Goal: Check status: Check status

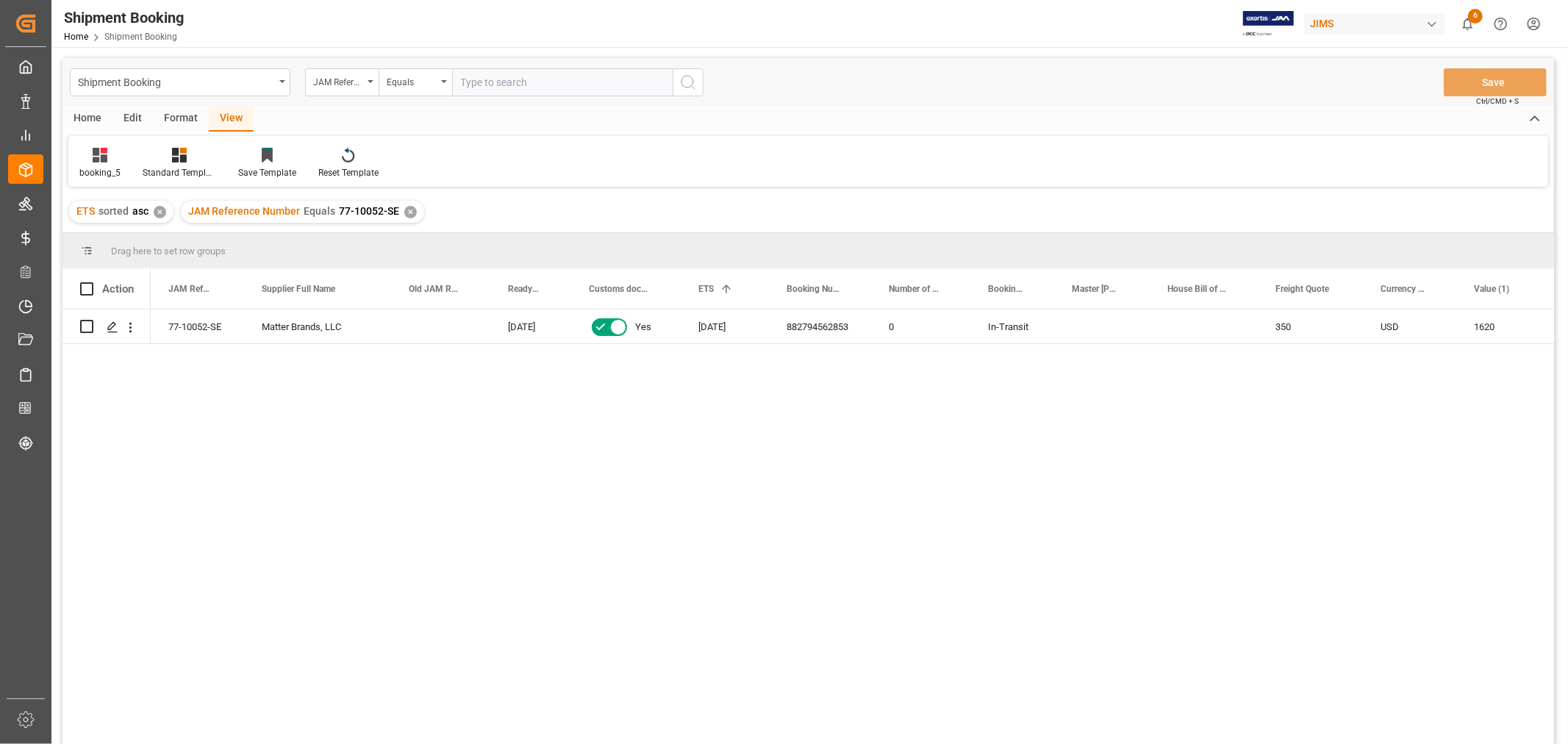
click at [412, 210] on div "✕" at bounding box center [410, 212] width 13 height 13
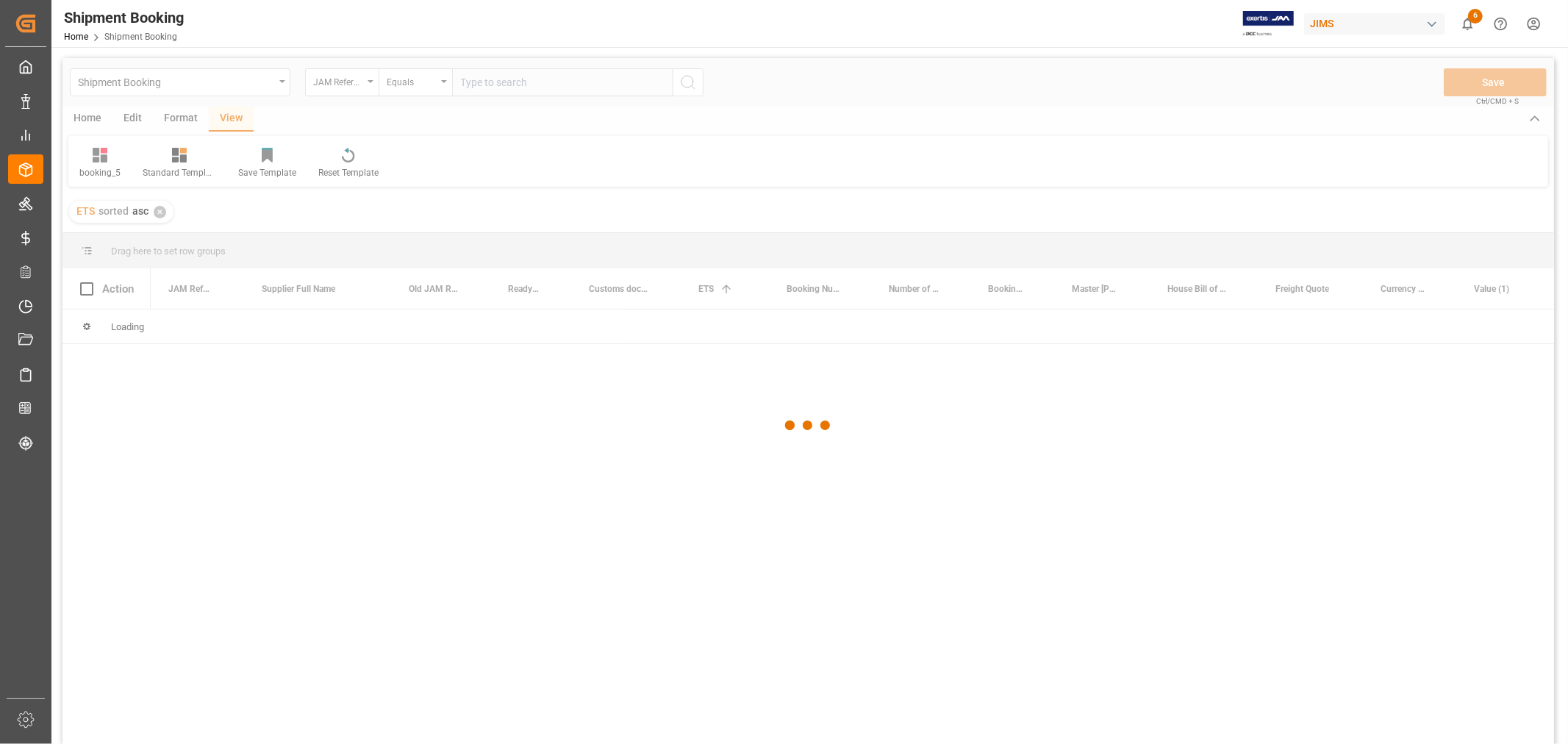
click at [547, 81] on div at bounding box center [808, 425] width 1491 height 735
click at [546, 81] on div at bounding box center [808, 425] width 1491 height 735
click at [551, 84] on div at bounding box center [808, 425] width 1491 height 735
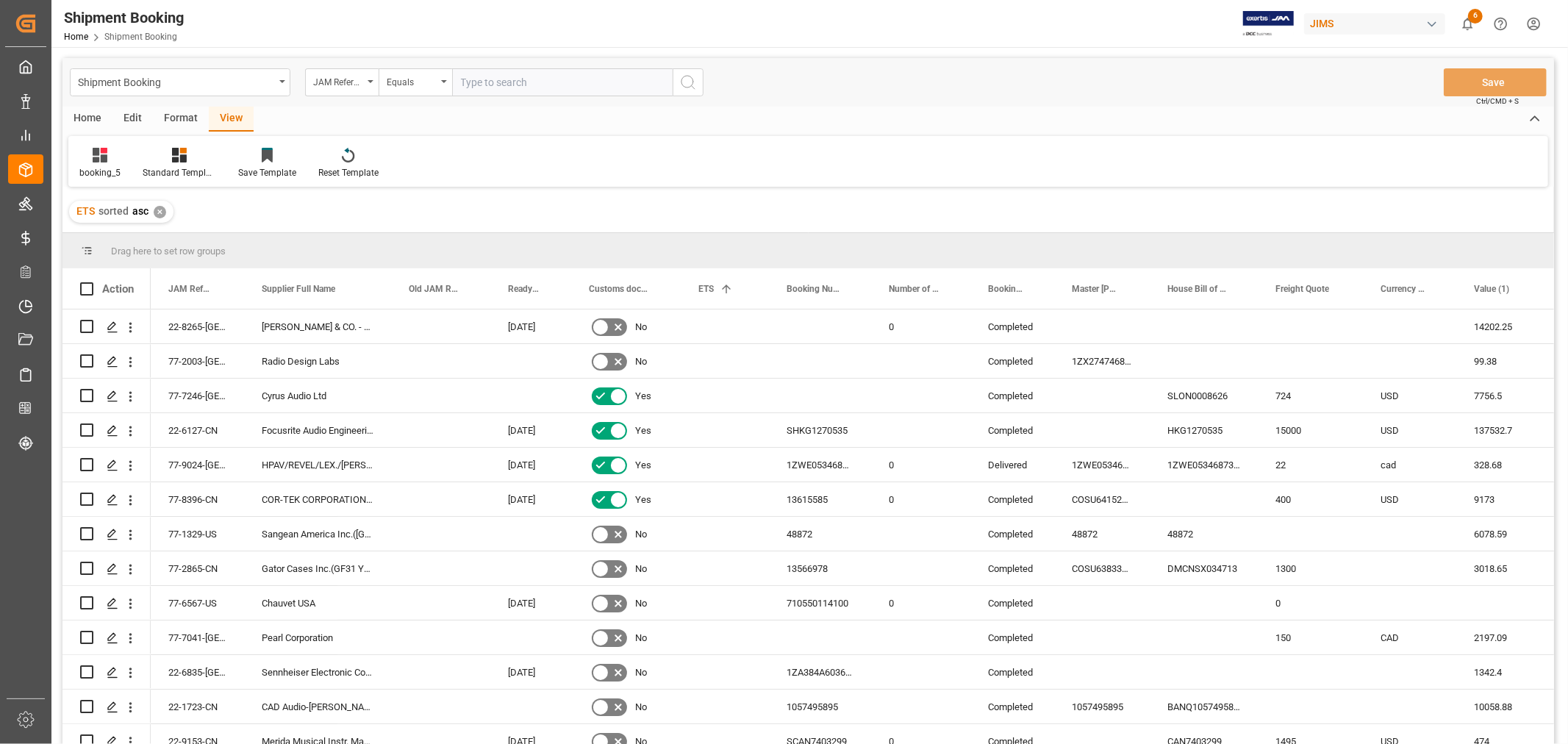
click at [551, 84] on input "text" at bounding box center [562, 82] width 220 height 28
paste input "77-9349-CN"
type input "77-9349-CN"
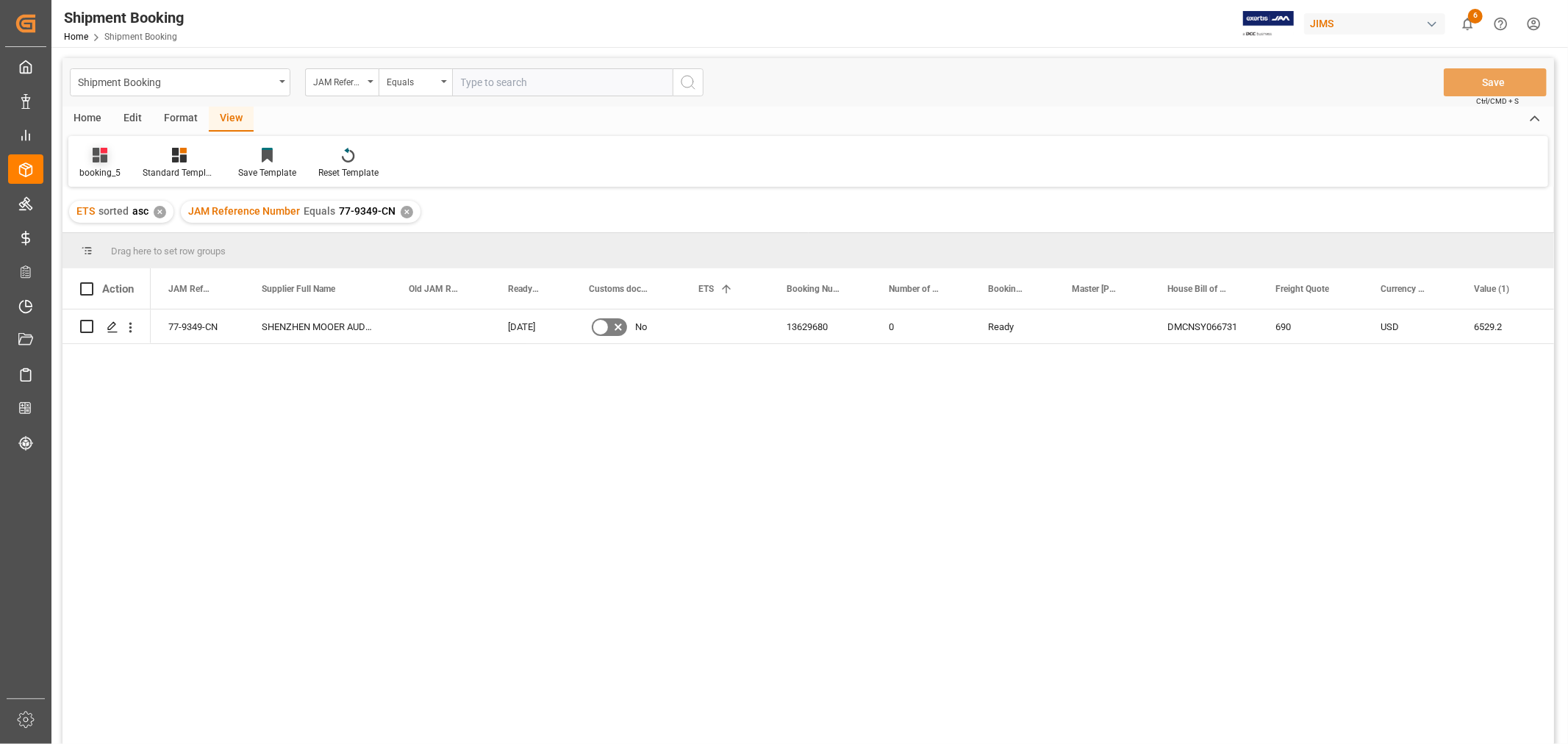
click at [96, 162] on icon at bounding box center [99, 155] width 15 height 15
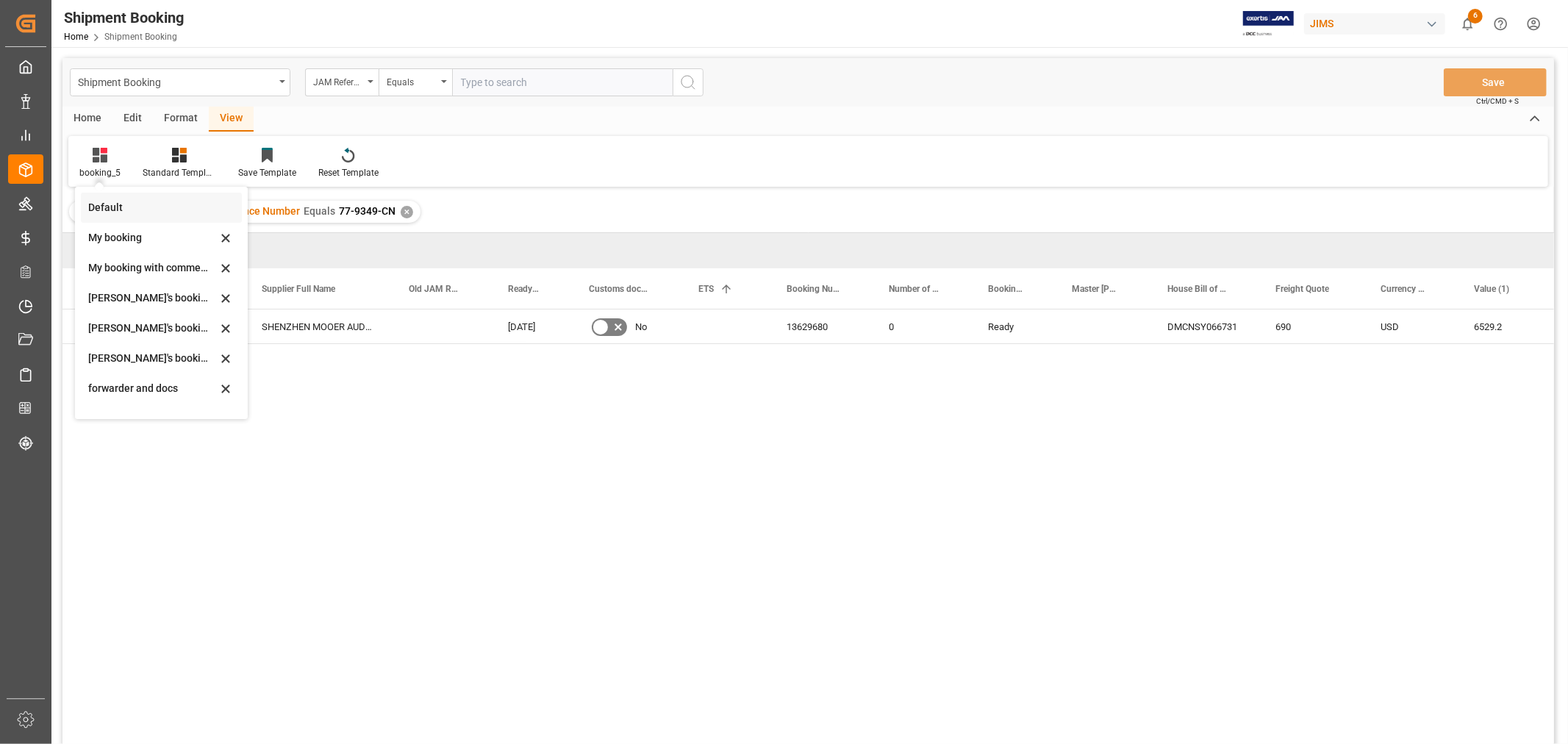
click at [114, 206] on div "Default" at bounding box center [152, 208] width 129 height 16
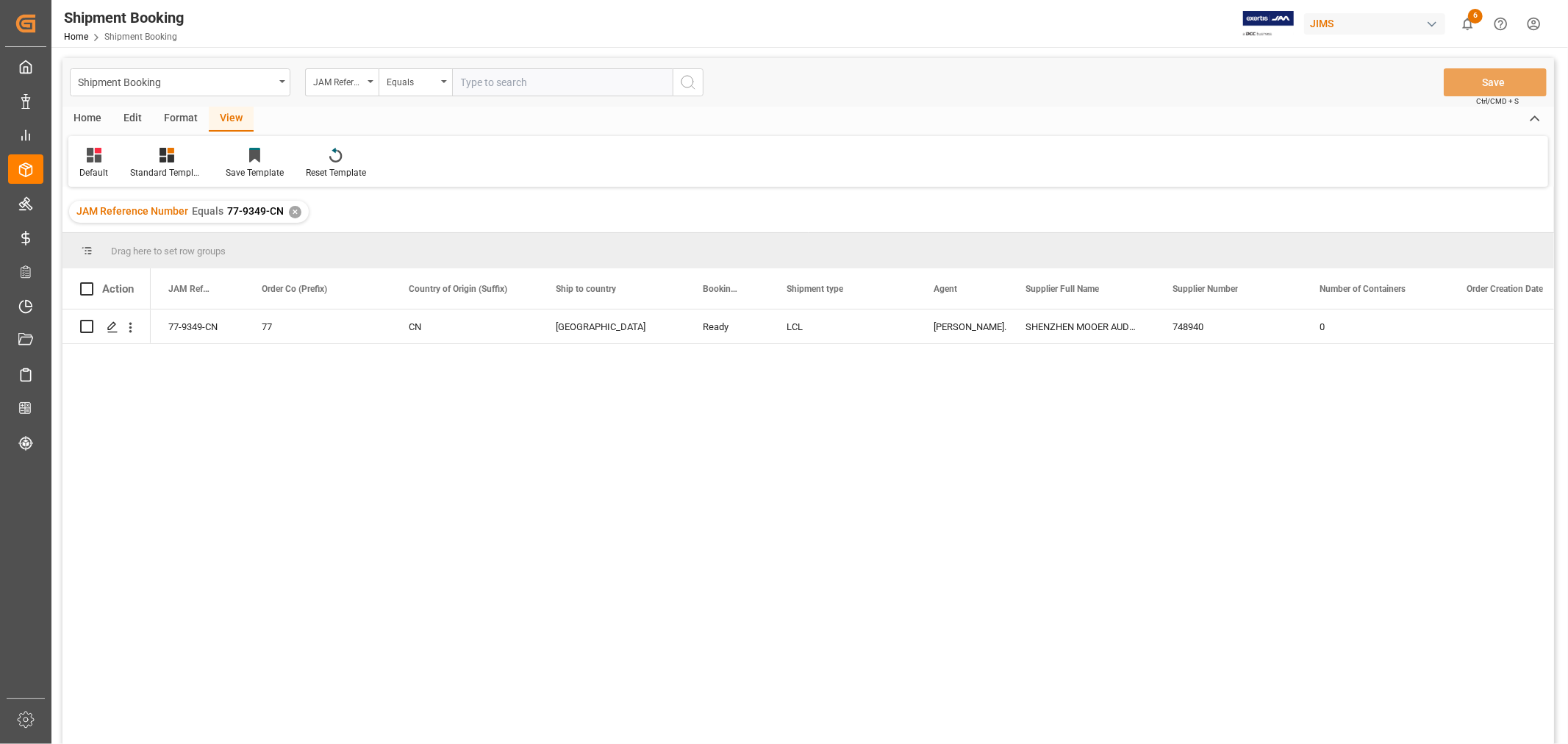
click at [289, 216] on div "✕" at bounding box center [295, 212] width 13 height 13
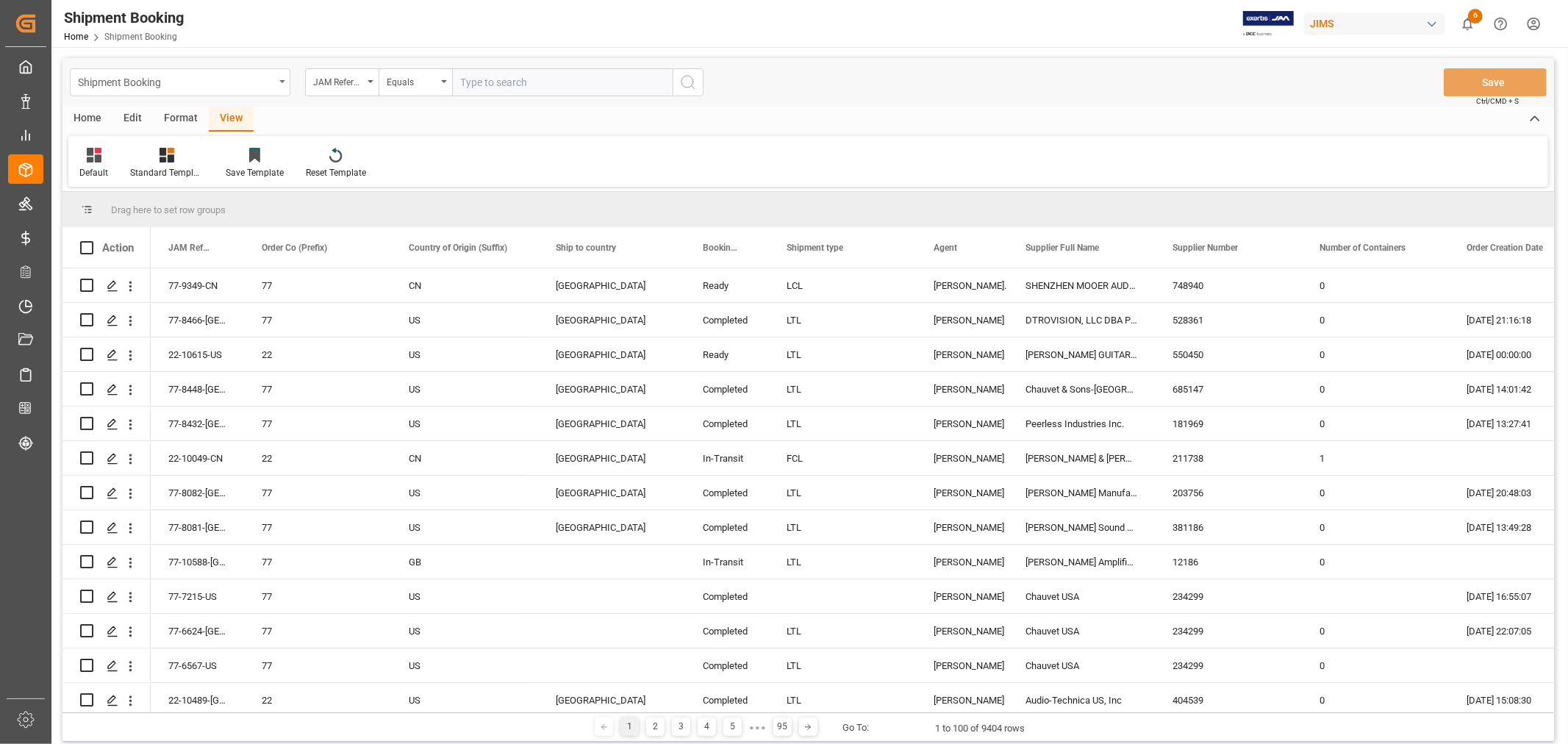
click at [277, 84] on div "Shipment Booking" at bounding box center [180, 82] width 220 height 28
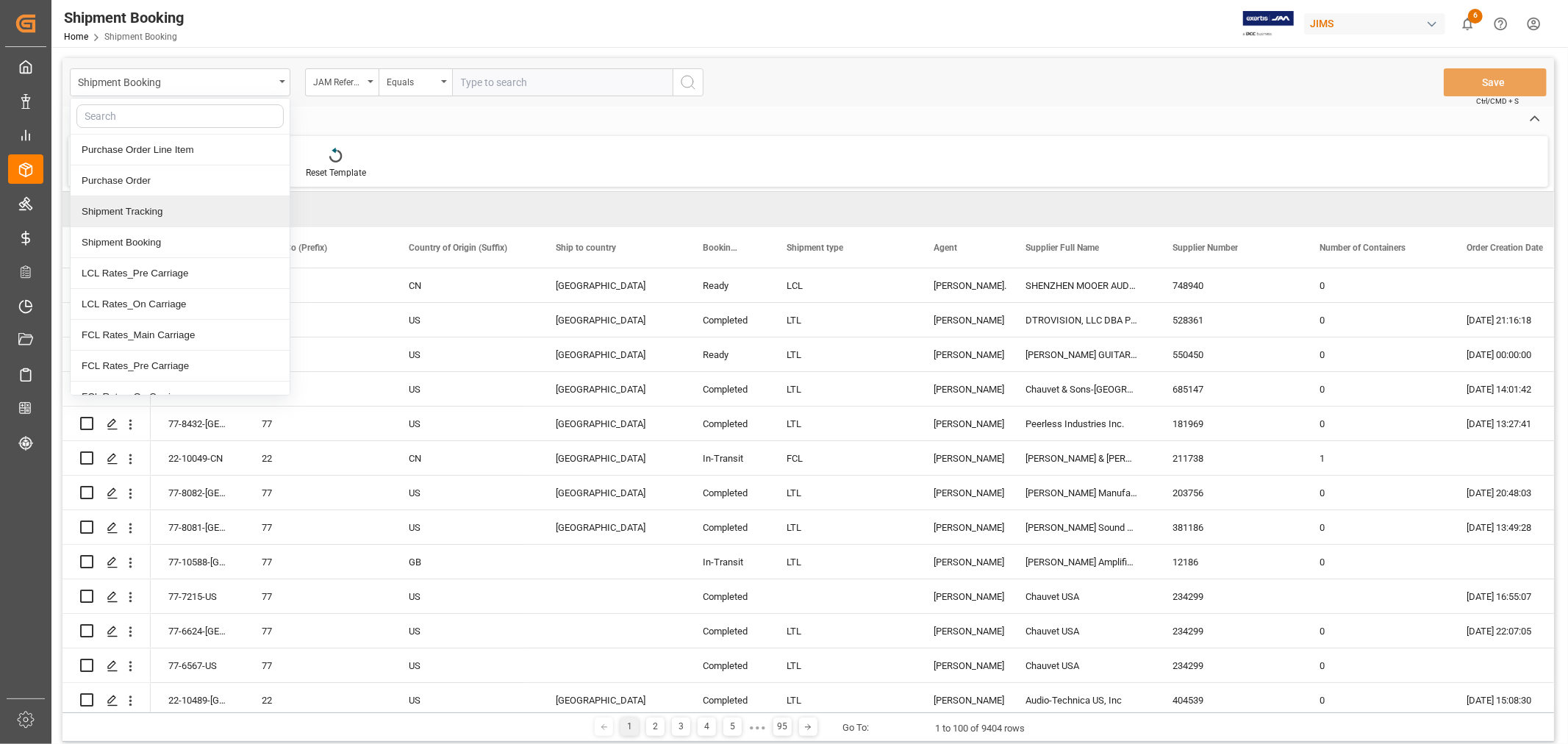
click at [166, 216] on div "Shipment Tracking" at bounding box center [180, 211] width 219 height 30
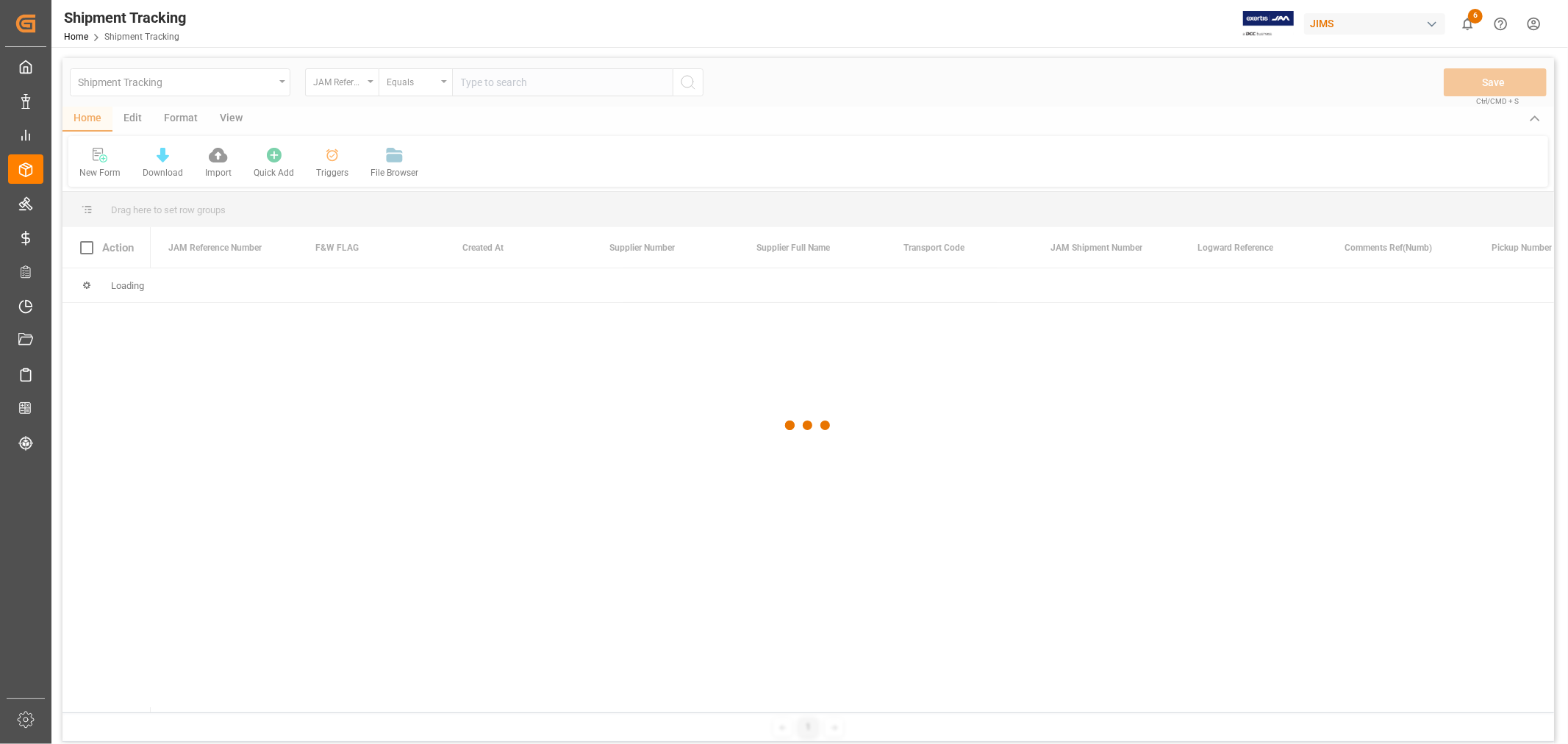
click at [481, 90] on div at bounding box center [808, 425] width 1491 height 735
click at [481, 84] on div at bounding box center [808, 425] width 1491 height 735
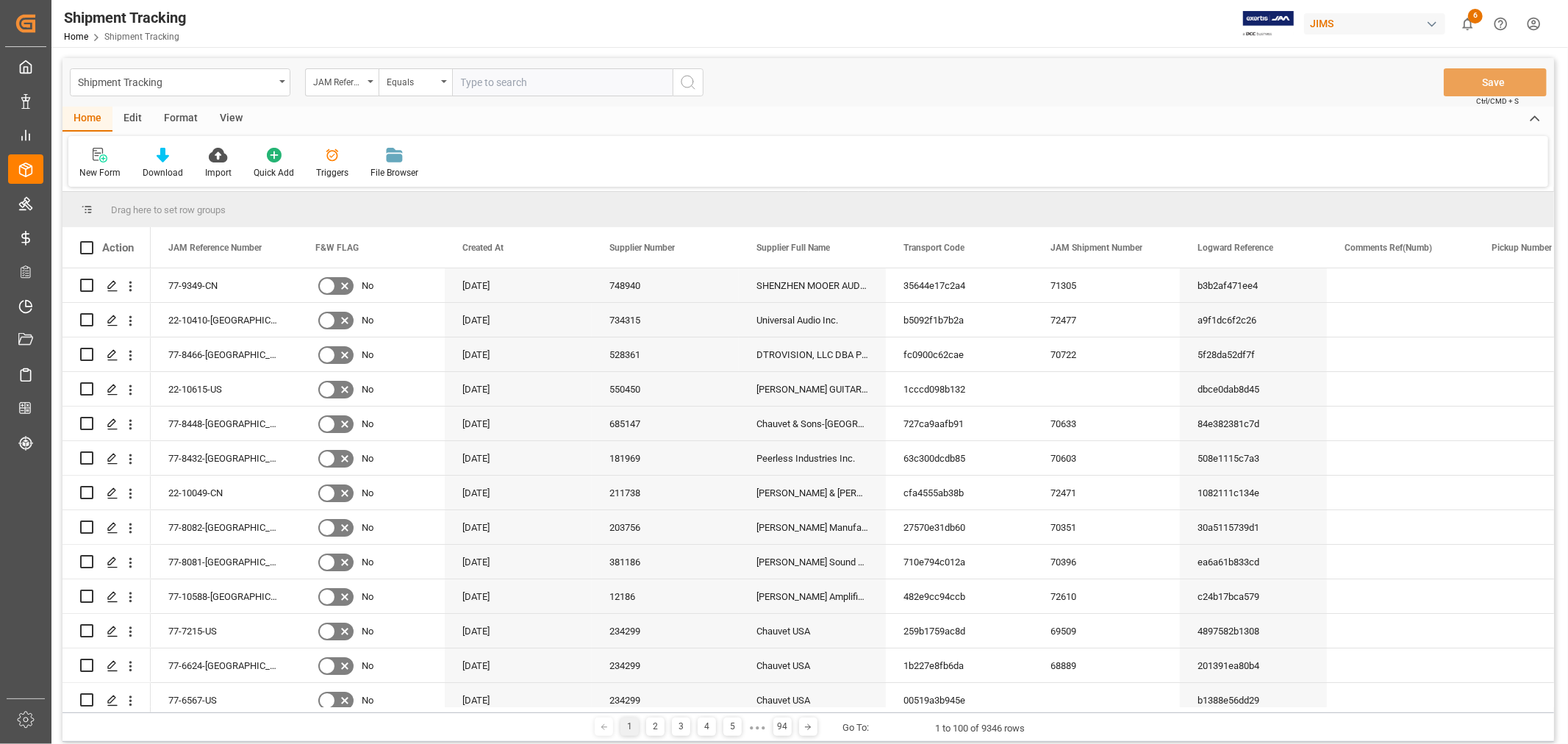
click at [474, 85] on input "text" at bounding box center [562, 82] width 220 height 28
paste input "77-9302-VN"
type input "77-9302-VN"
click at [699, 84] on button "search button" at bounding box center [687, 82] width 30 height 28
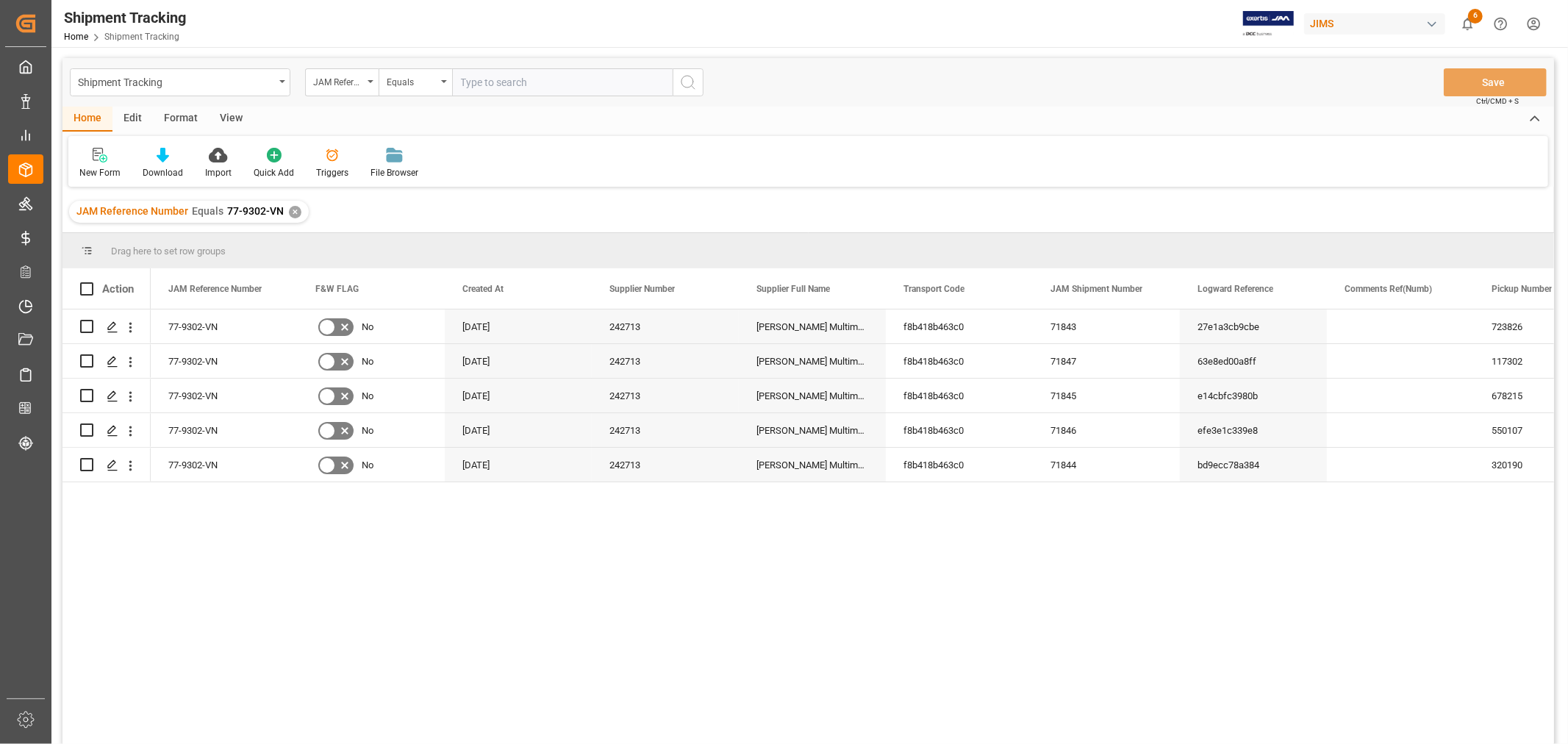
click at [228, 125] on div "View" at bounding box center [231, 119] width 45 height 25
click at [98, 165] on div "Default" at bounding box center [93, 163] width 51 height 32
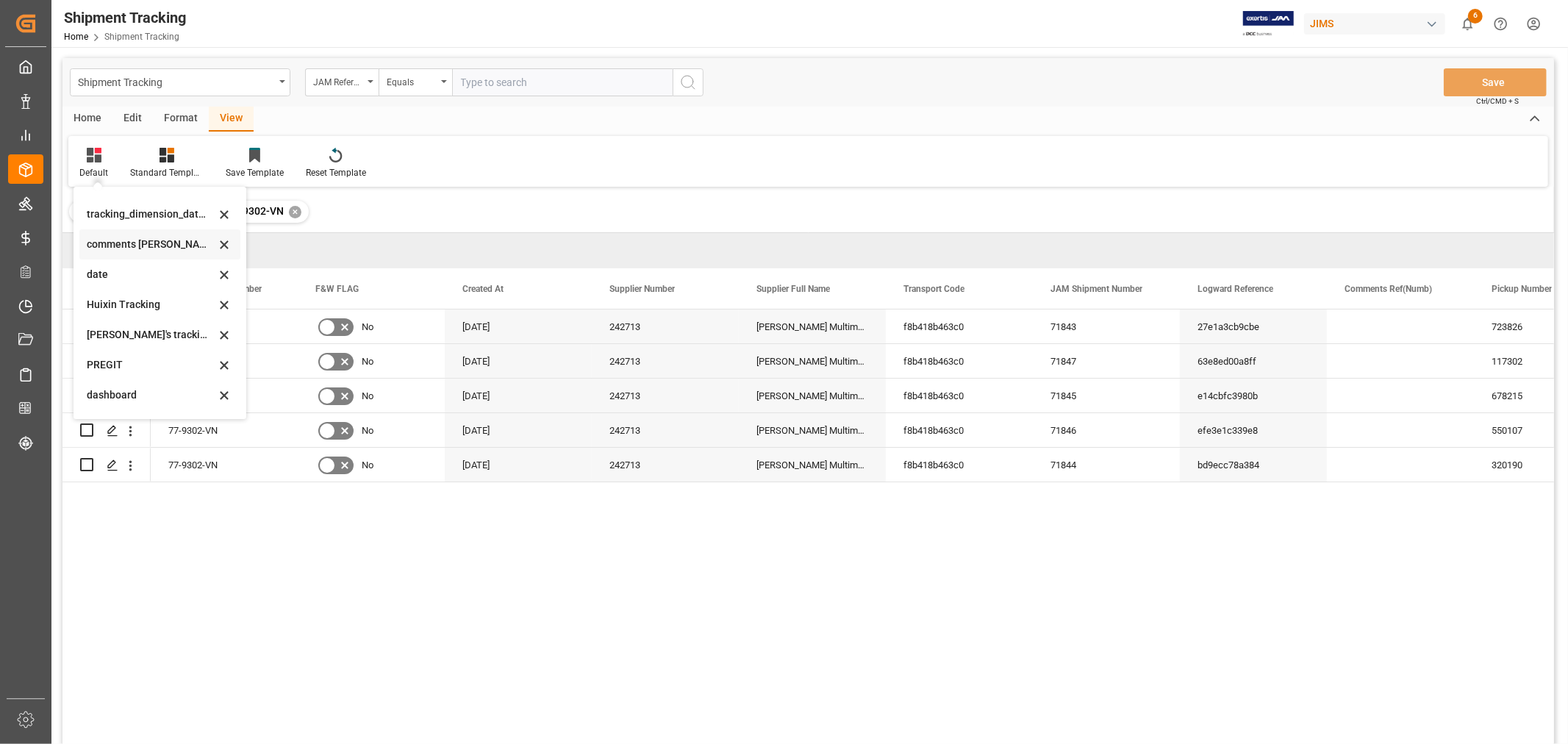
scroll to position [291, 0]
click at [166, 245] on div "[PERSON_NAME]'s tracking all # _5" at bounding box center [151, 249] width 129 height 16
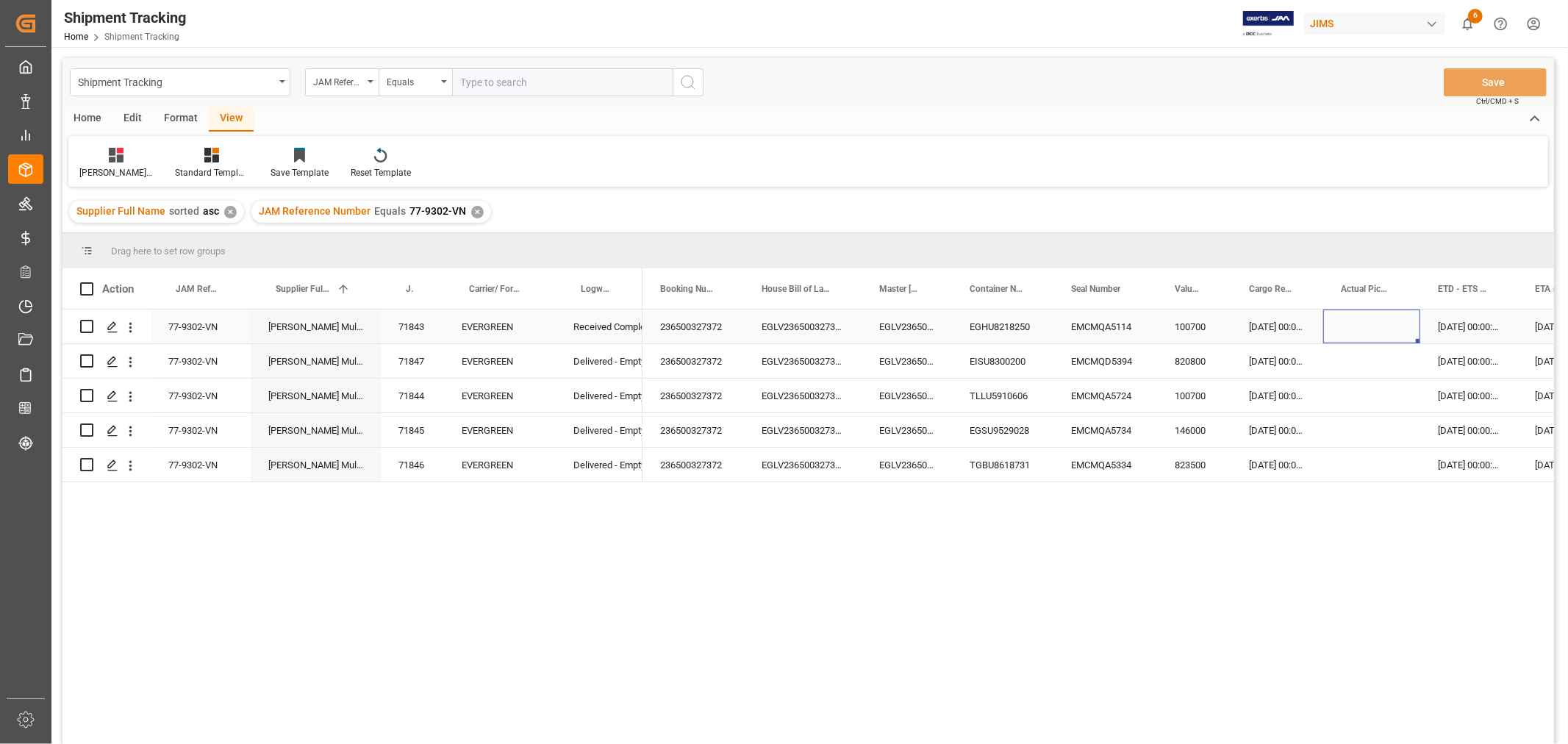
click at [1376, 314] on div "Press SPACE to select this row." at bounding box center [1372, 326] width 97 height 34
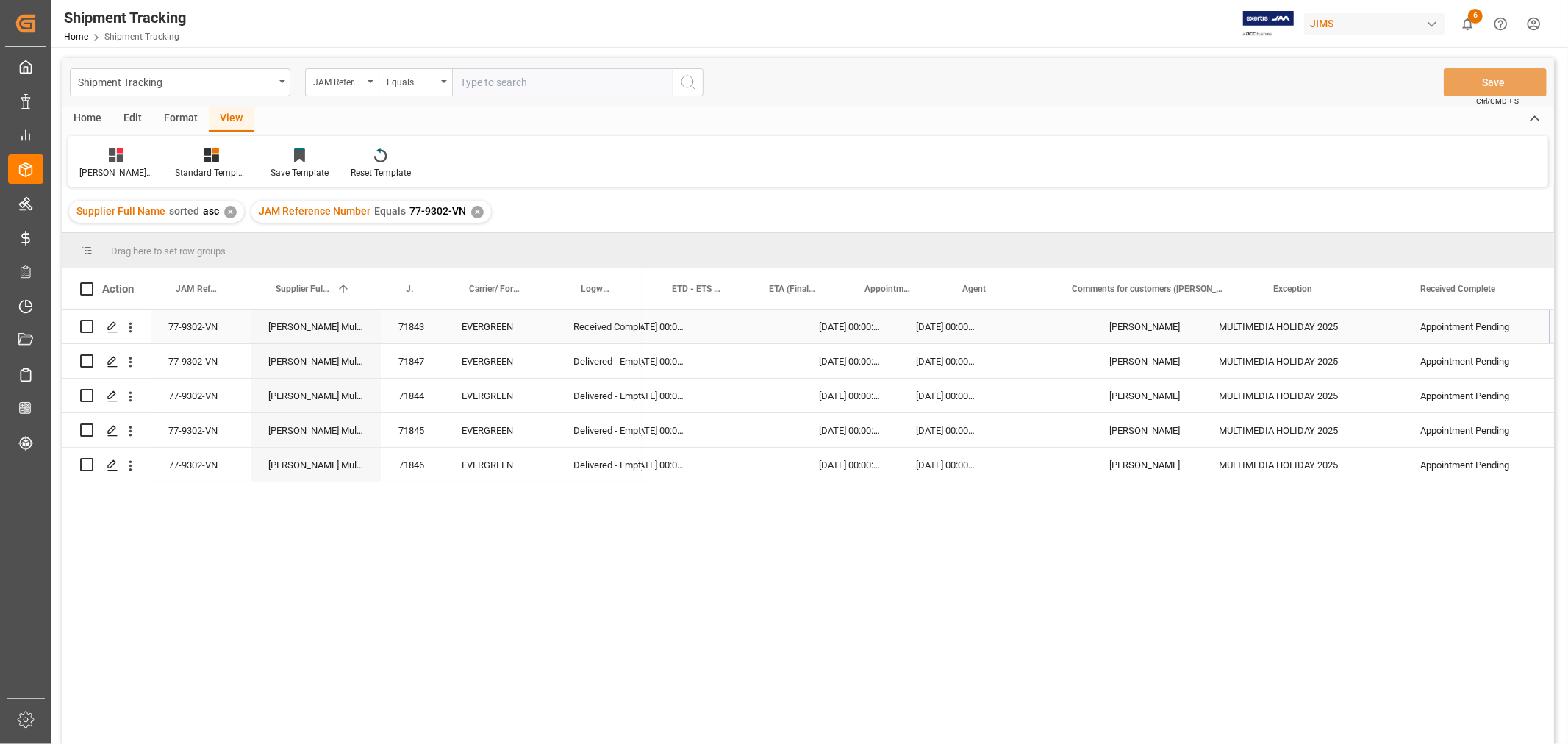
scroll to position [0, 766]
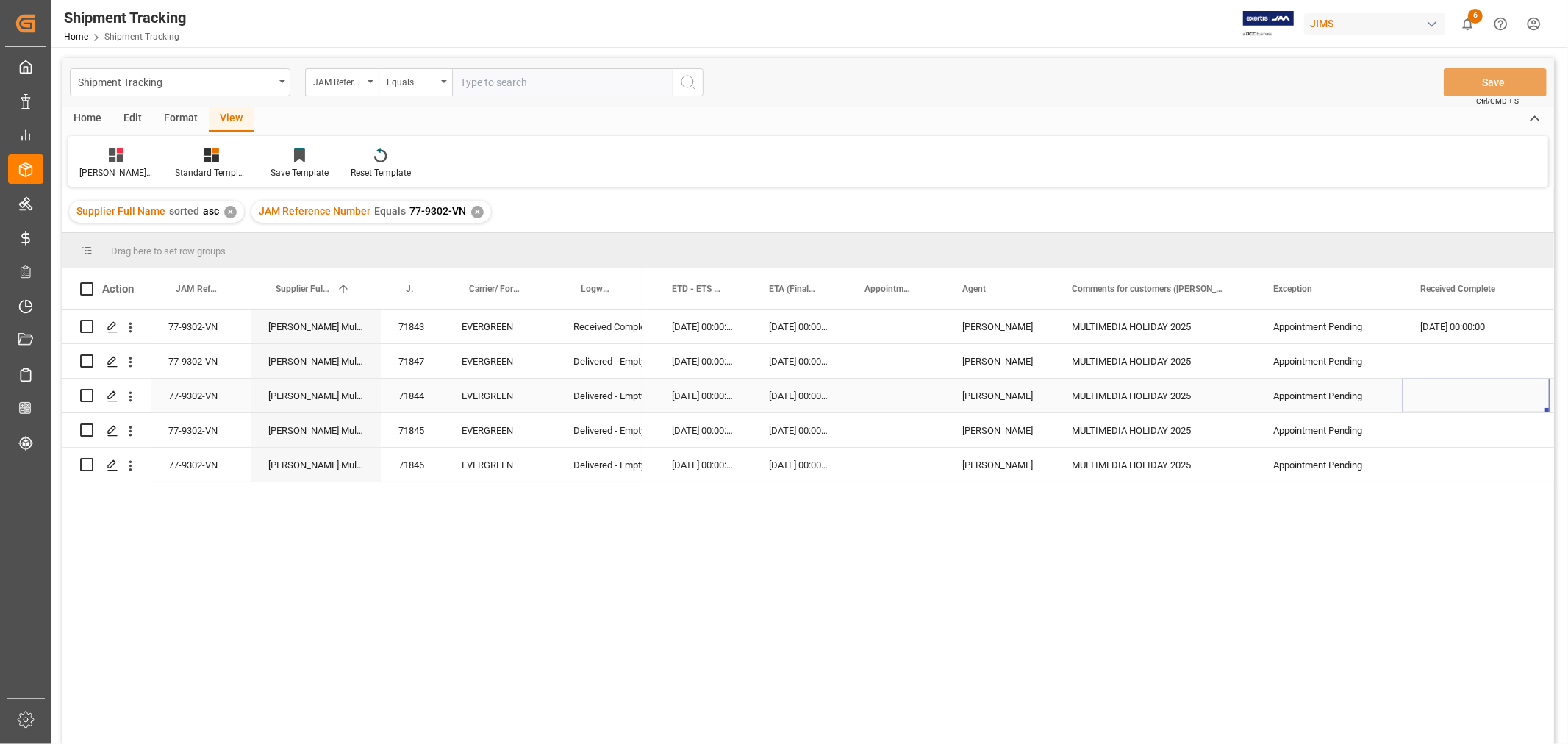
click at [1449, 401] on div "Press SPACE to select this row." at bounding box center [1476, 395] width 147 height 34
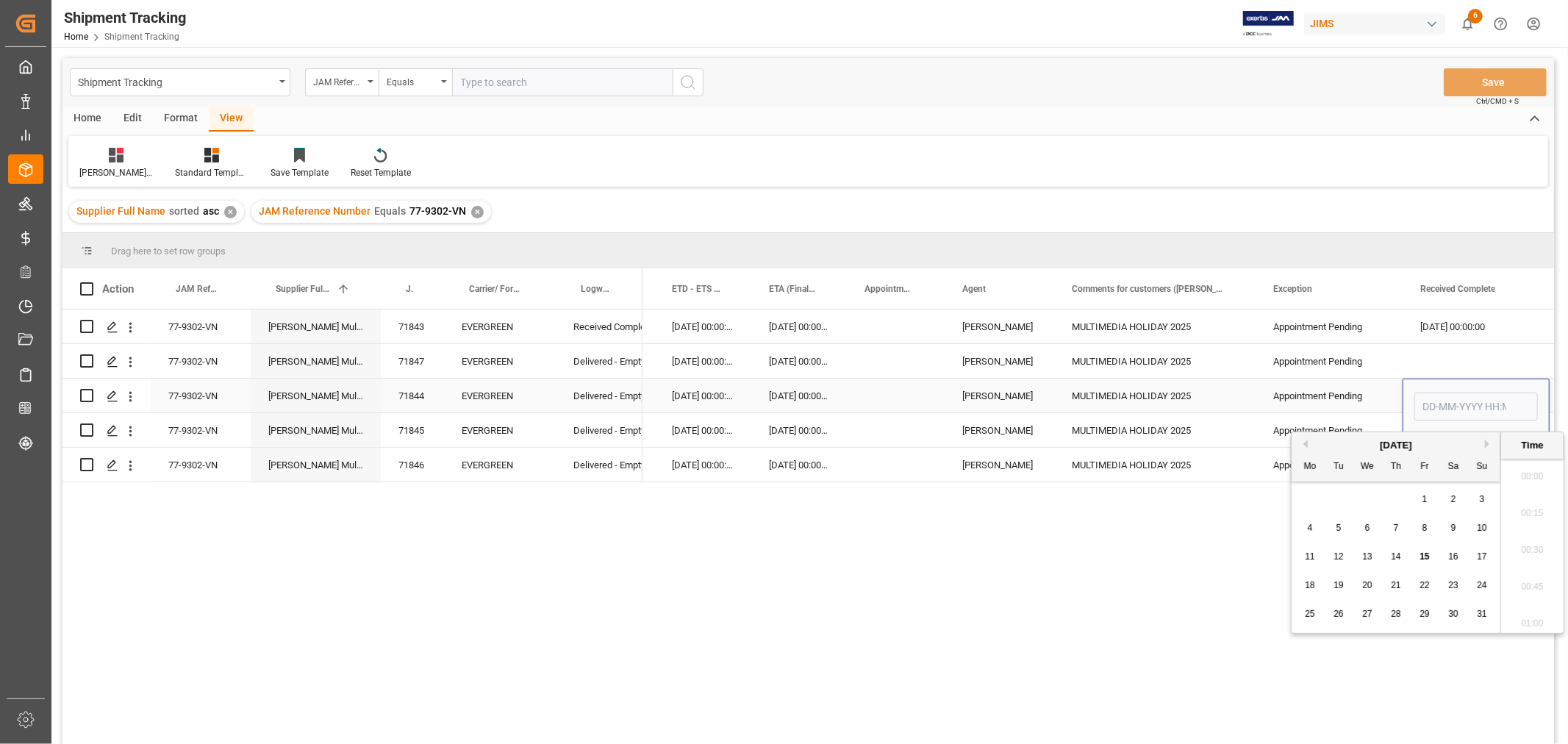
scroll to position [2209, 0]
click at [1389, 552] on div "14" at bounding box center [1397, 557] width 19 height 18
type input "[DATE] 00:00"
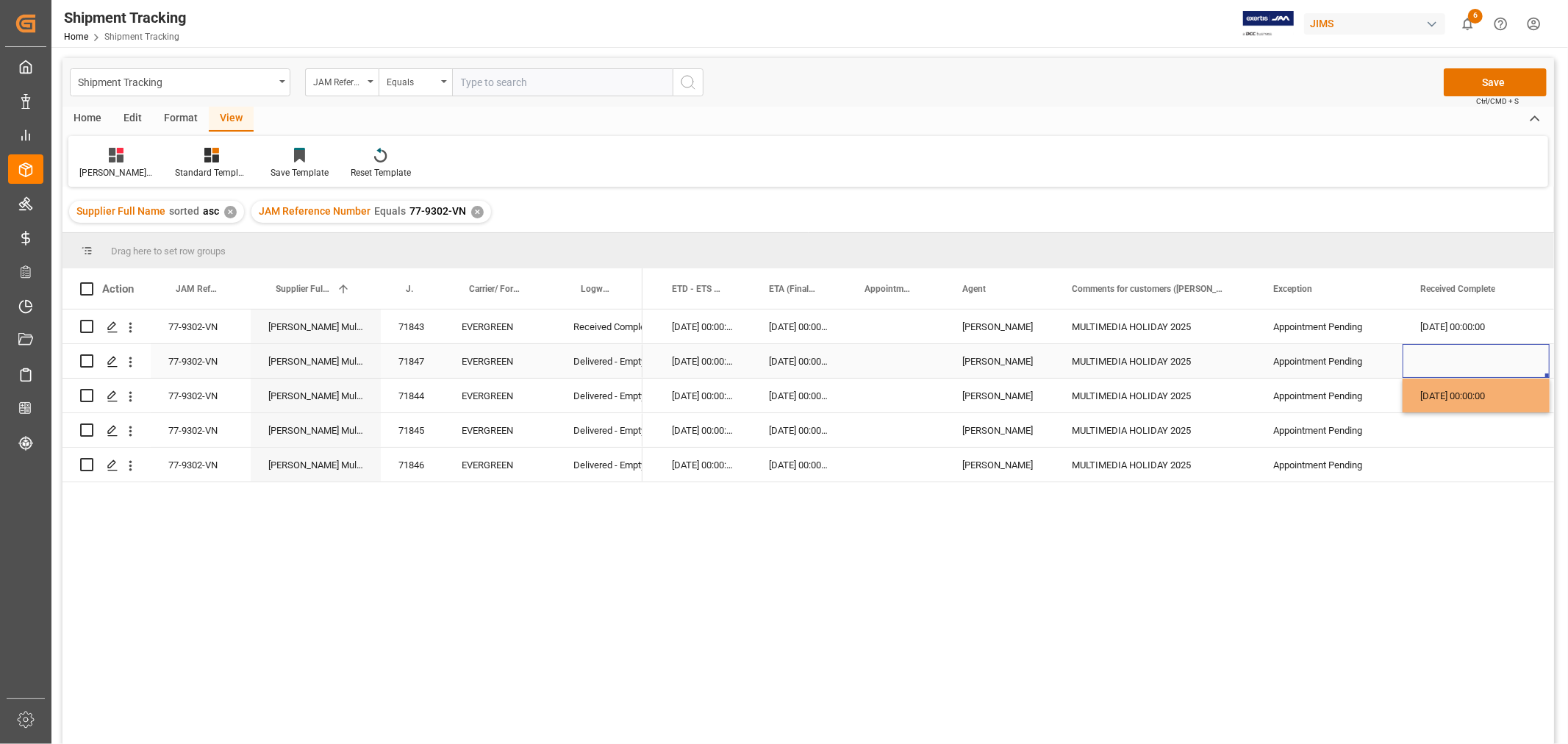
click at [1427, 368] on div "Press SPACE to select this row." at bounding box center [1476, 360] width 147 height 34
click at [1485, 84] on button "Save" at bounding box center [1495, 82] width 103 height 28
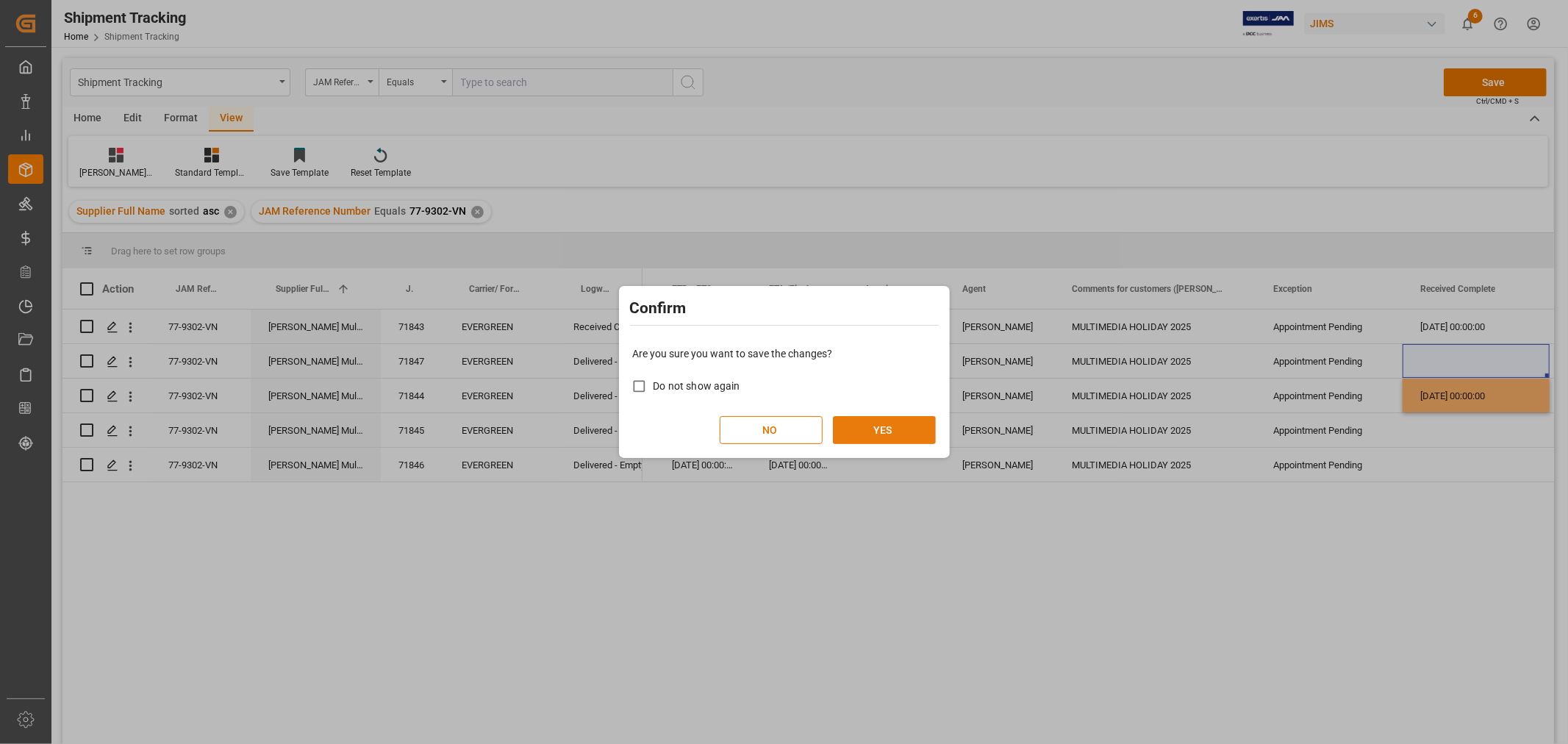
click at [908, 424] on button "YES" at bounding box center [884, 430] width 103 height 28
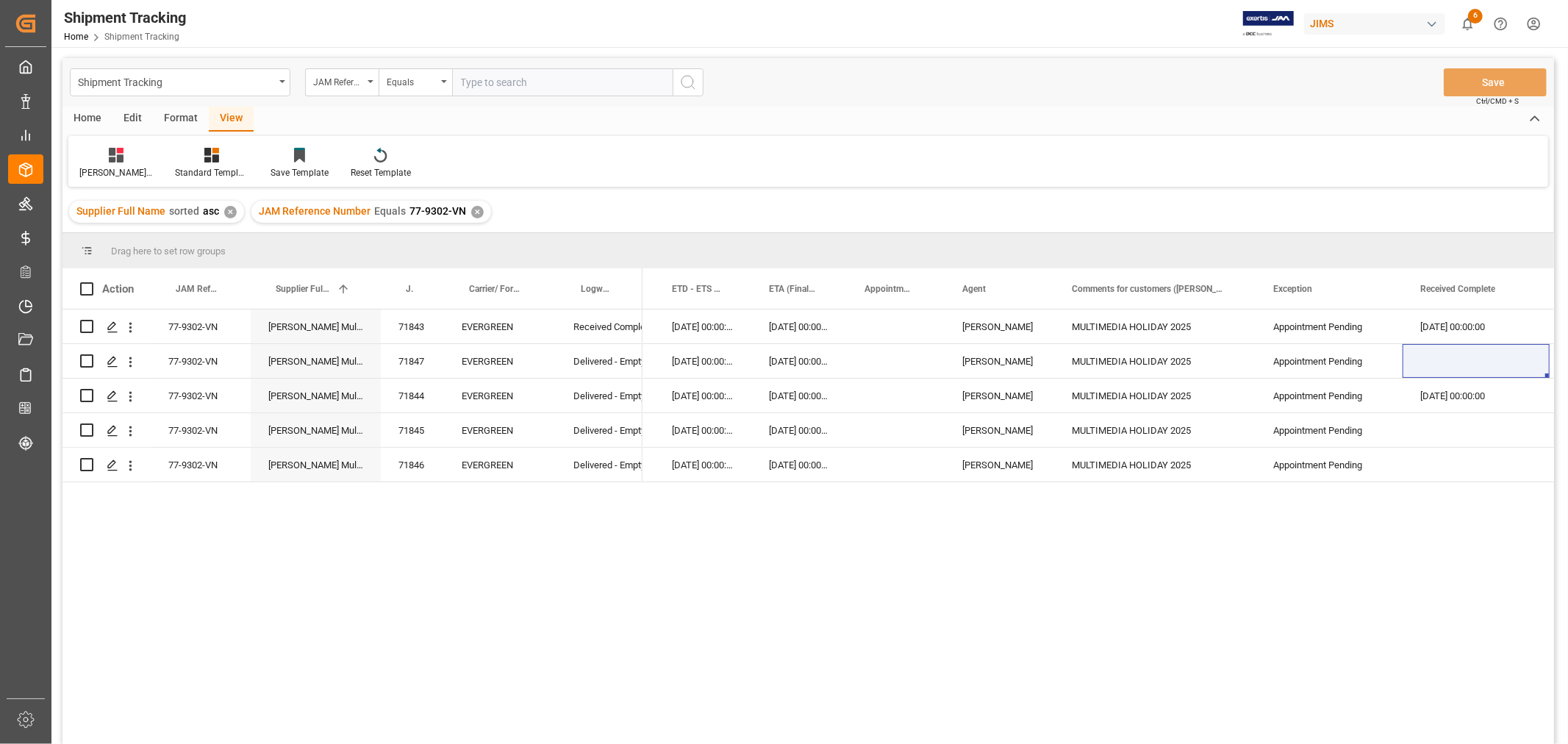
click at [461, 212] on div "JAM Reference Number Equals 77-9302-VN ✕" at bounding box center [371, 212] width 240 height 22
click at [471, 212] on div "✕" at bounding box center [478, 212] width 13 height 13
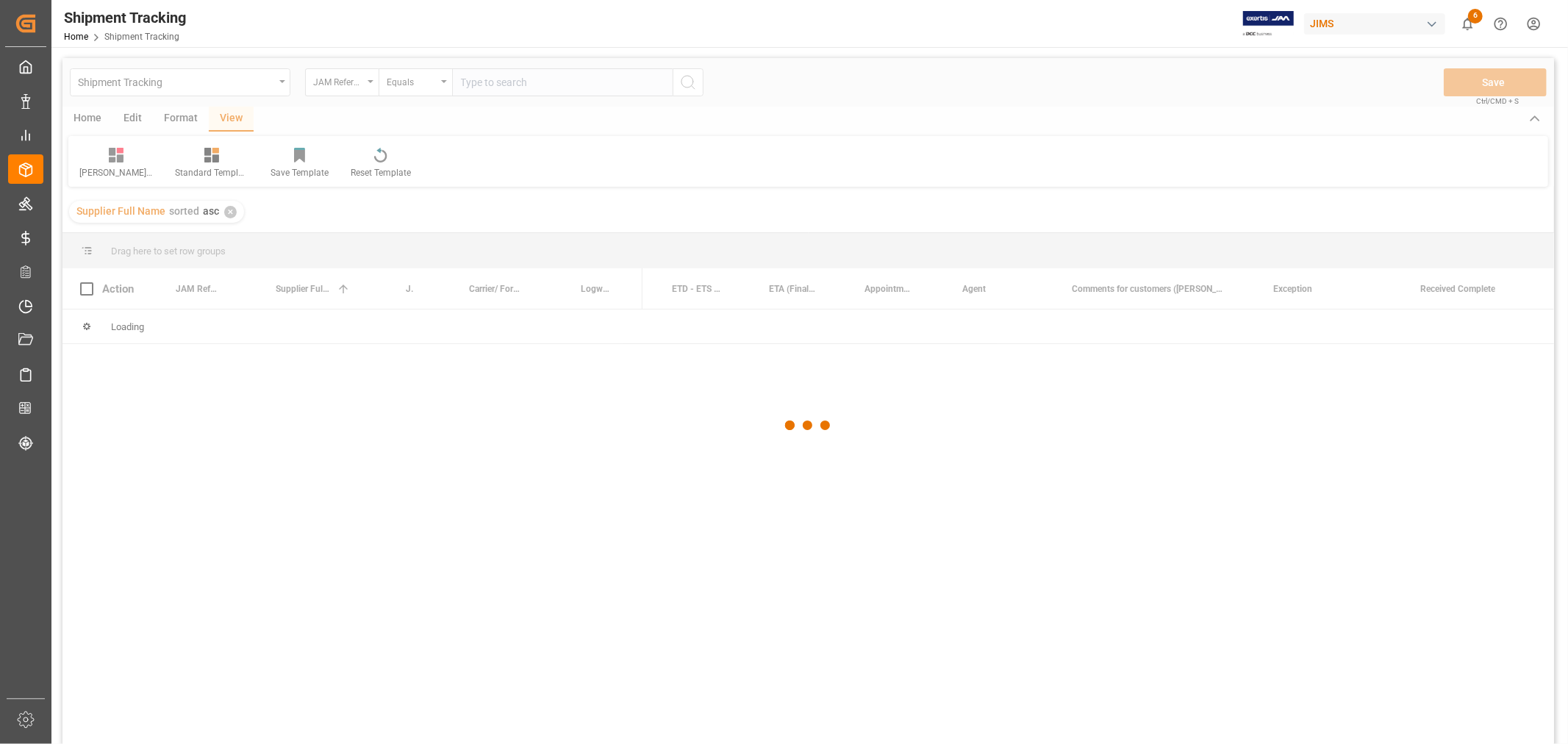
click at [492, 90] on div at bounding box center [808, 425] width 1491 height 735
click at [495, 83] on div at bounding box center [808, 425] width 1491 height 735
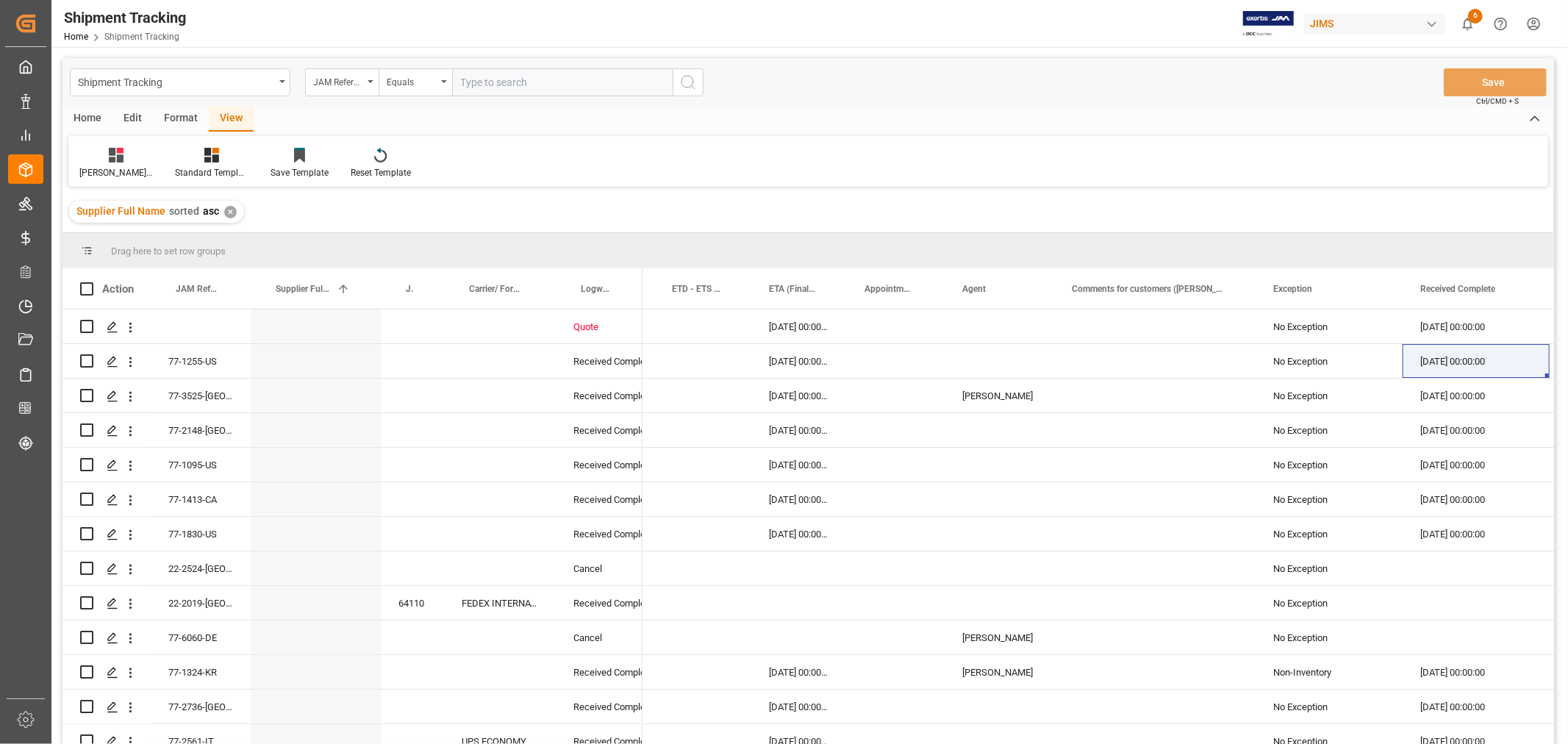
click at [495, 83] on input "text" at bounding box center [562, 82] width 220 height 28
paste input "77-9357-VN"
type input "77-9357-VN"
click at [677, 88] on button "search button" at bounding box center [687, 82] width 30 height 28
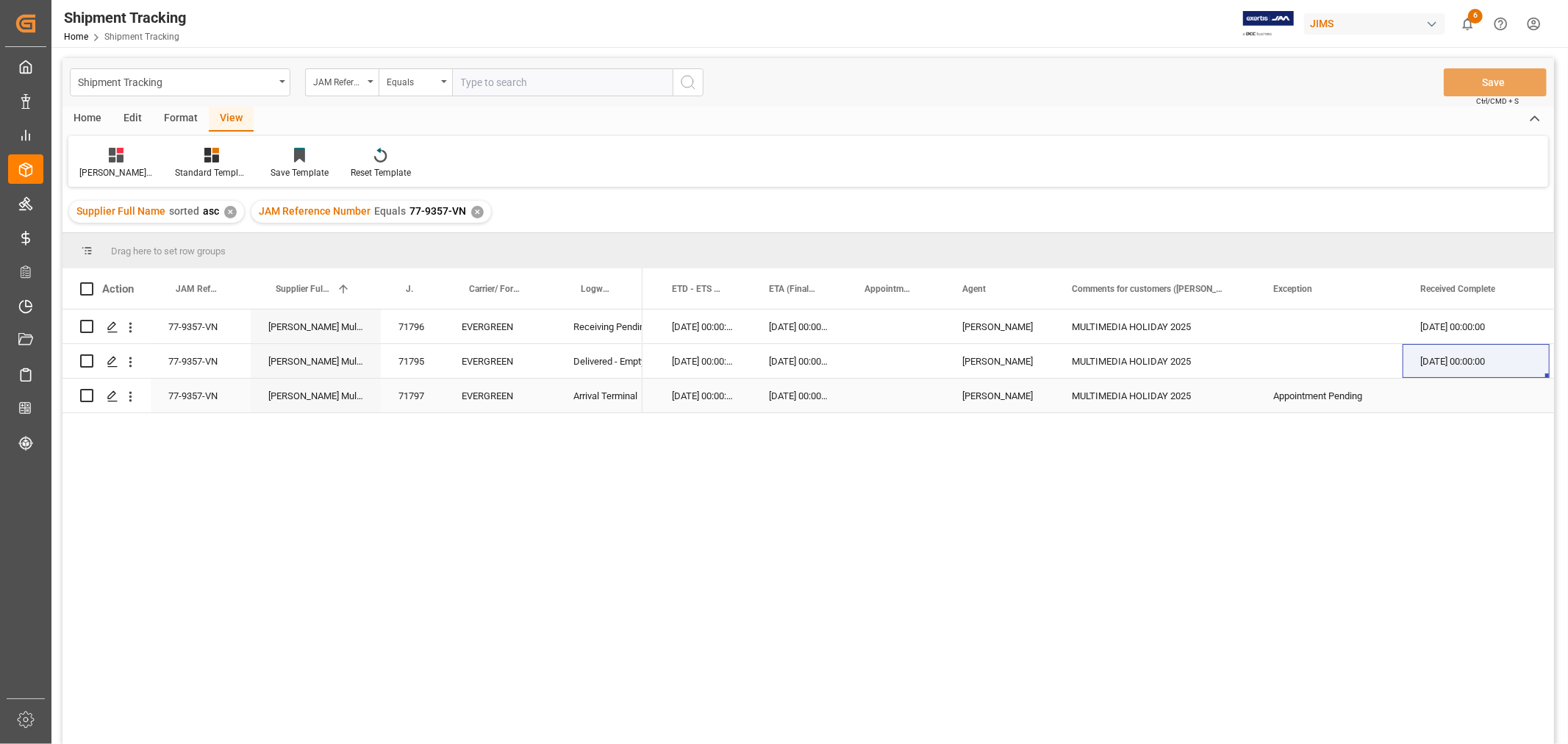
click at [1451, 402] on div "Press SPACE to select this row." at bounding box center [1476, 395] width 147 height 34
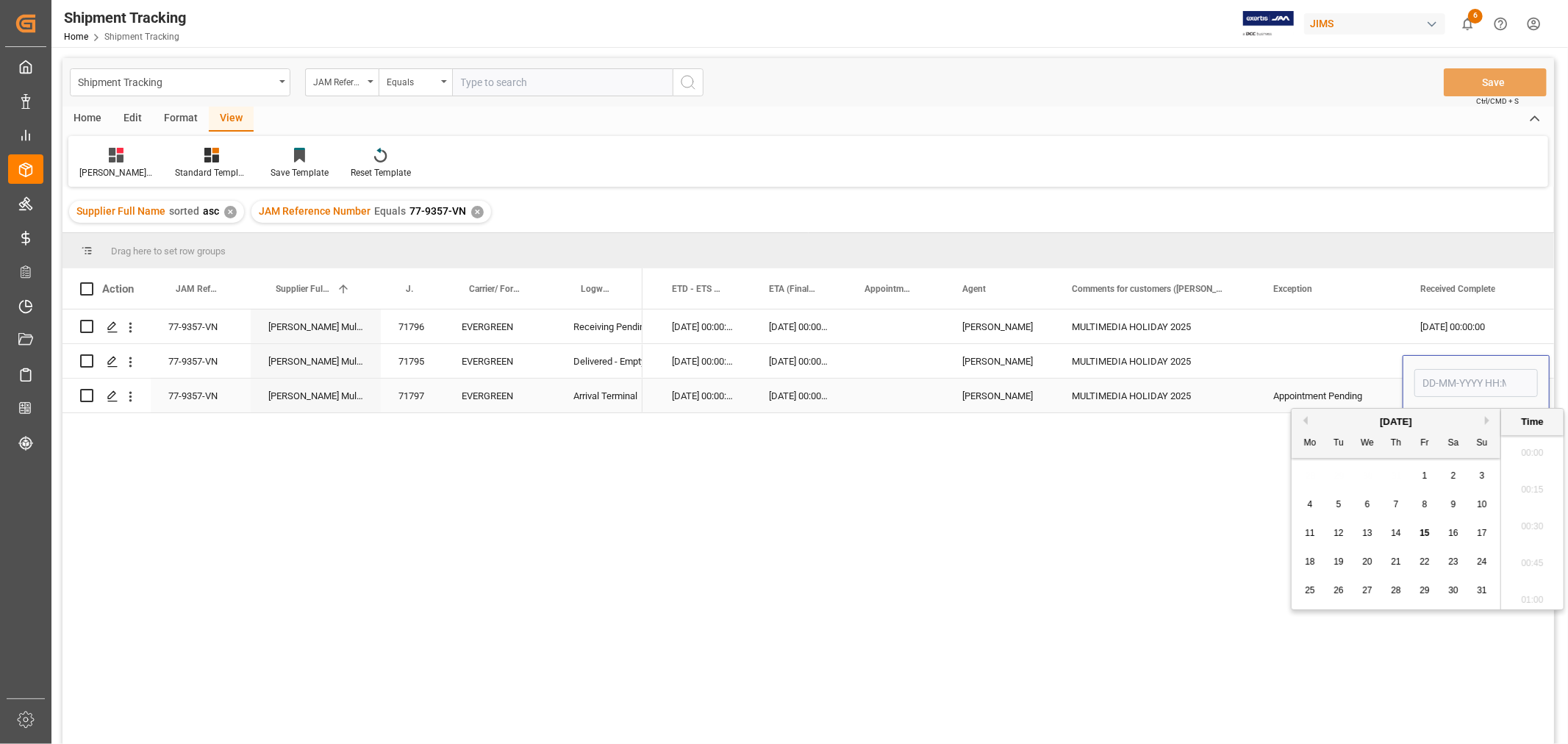
scroll to position [2209, 0]
click at [1390, 534] on div "14" at bounding box center [1397, 533] width 19 height 18
type input "[DATE] 00:00"
click at [1334, 368] on div "Press SPACE to select this row." at bounding box center [1329, 360] width 147 height 34
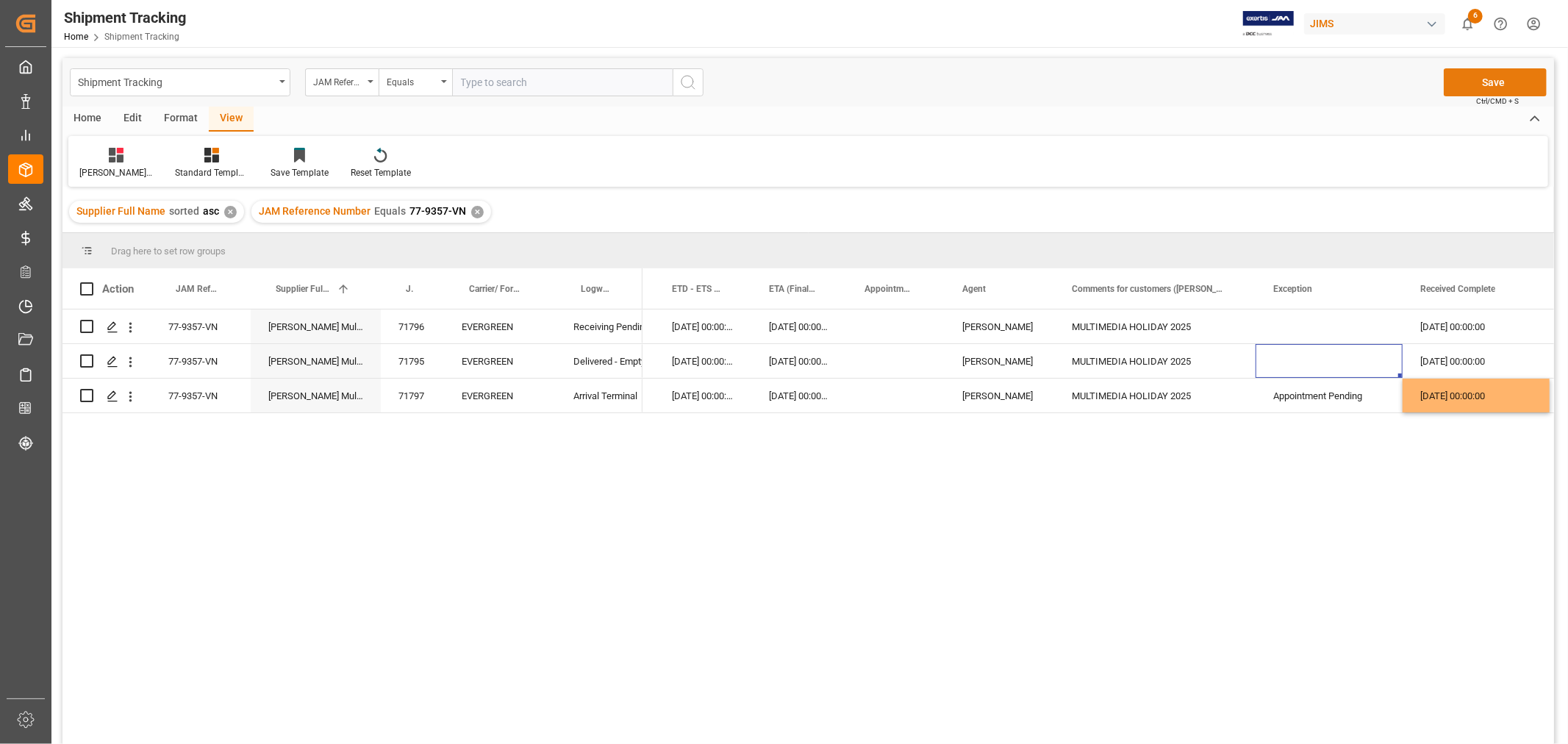
click at [1467, 77] on button "Save" at bounding box center [1495, 82] width 103 height 28
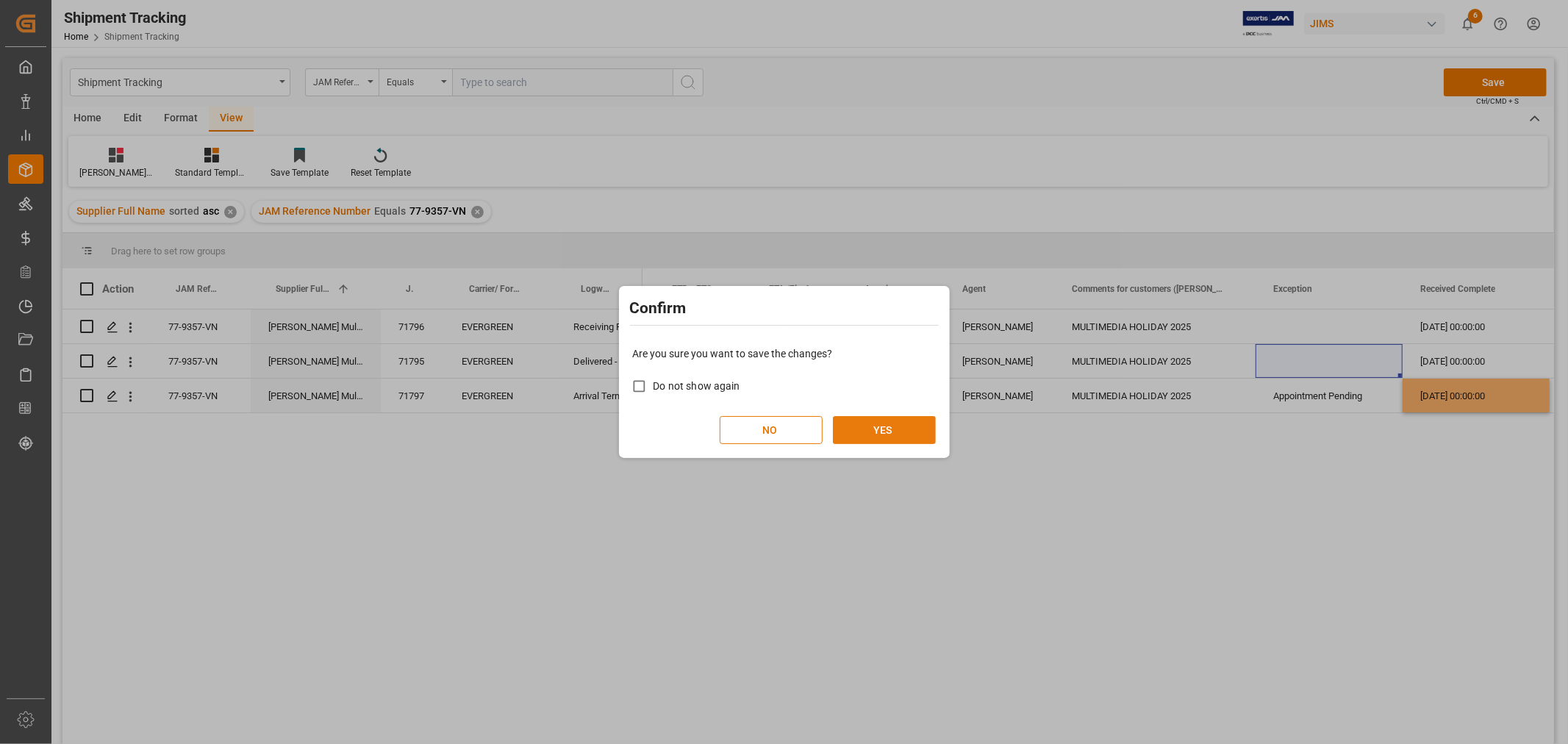
click at [871, 424] on button "YES" at bounding box center [884, 430] width 103 height 28
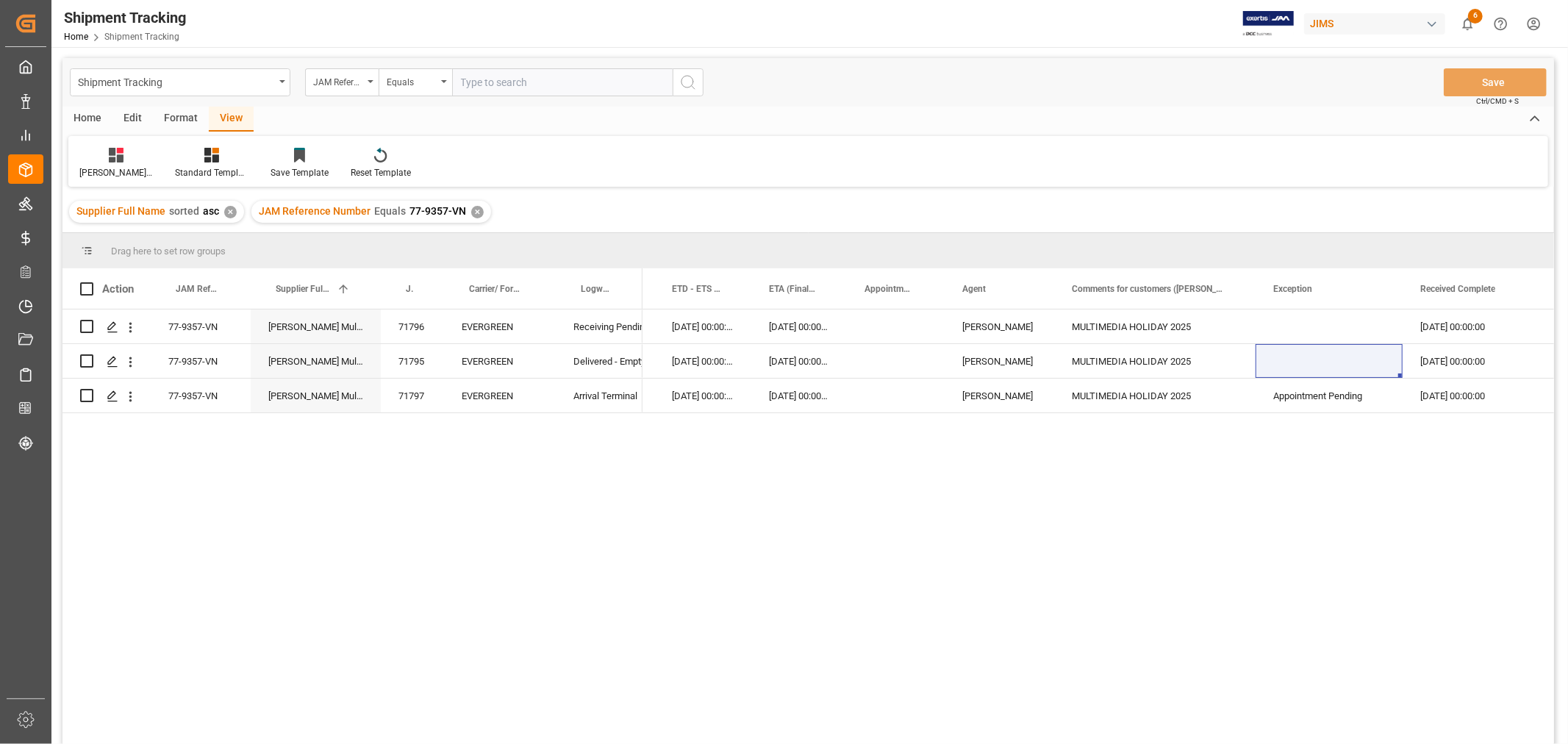
click at [475, 215] on div "✕" at bounding box center [478, 212] width 13 height 13
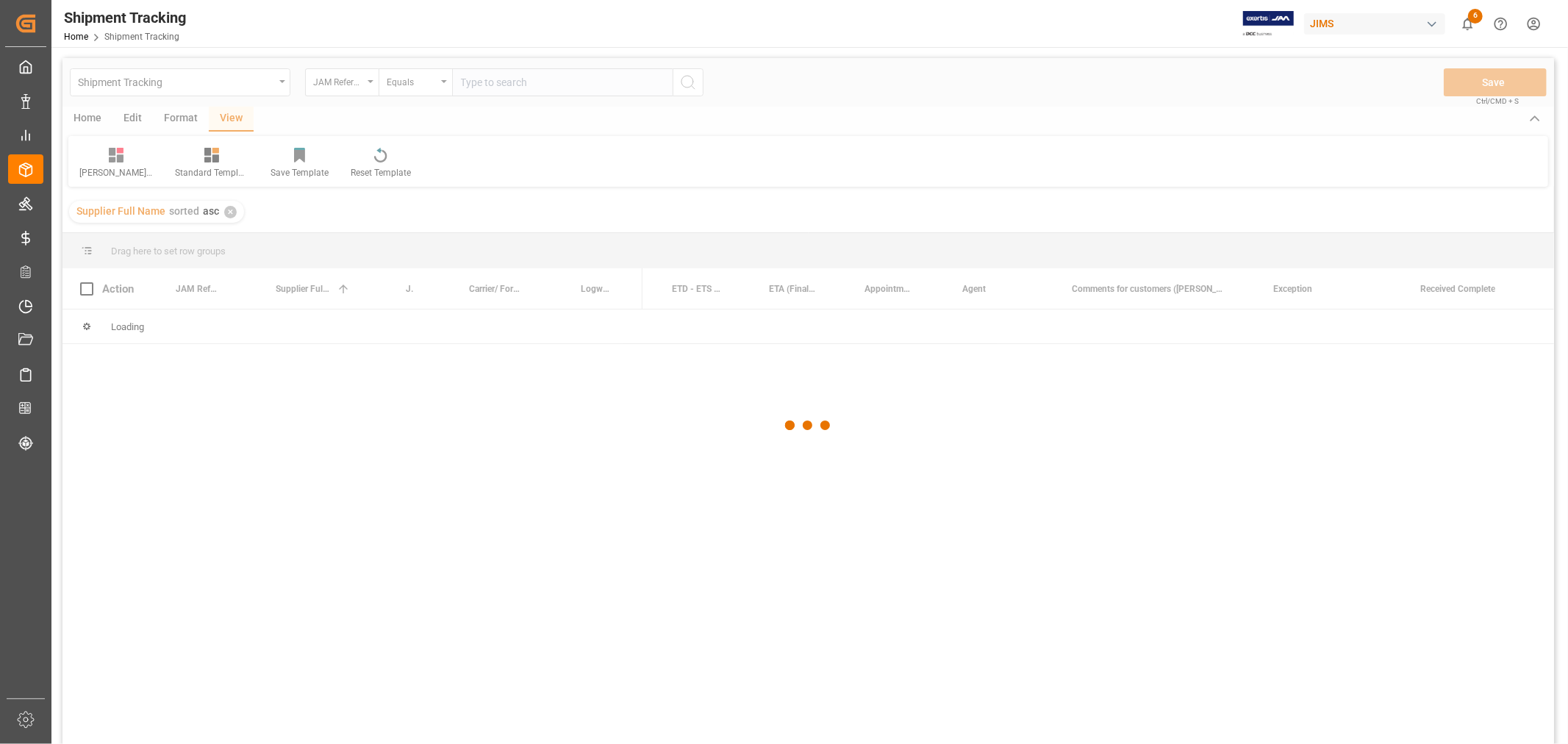
click at [479, 87] on div at bounding box center [808, 425] width 1491 height 735
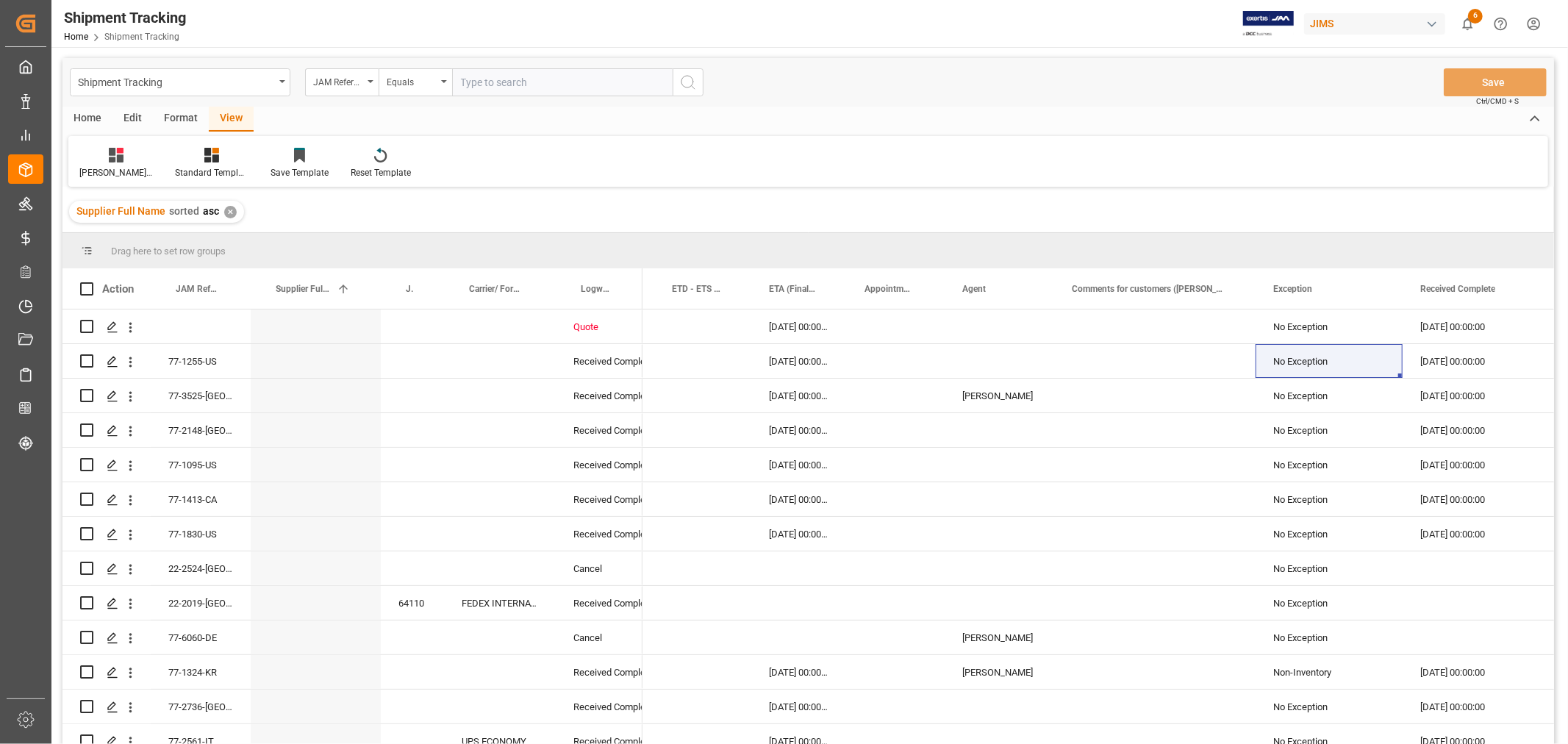
click at [479, 87] on input "text" at bounding box center [562, 82] width 220 height 28
type input "77-9302-vn"
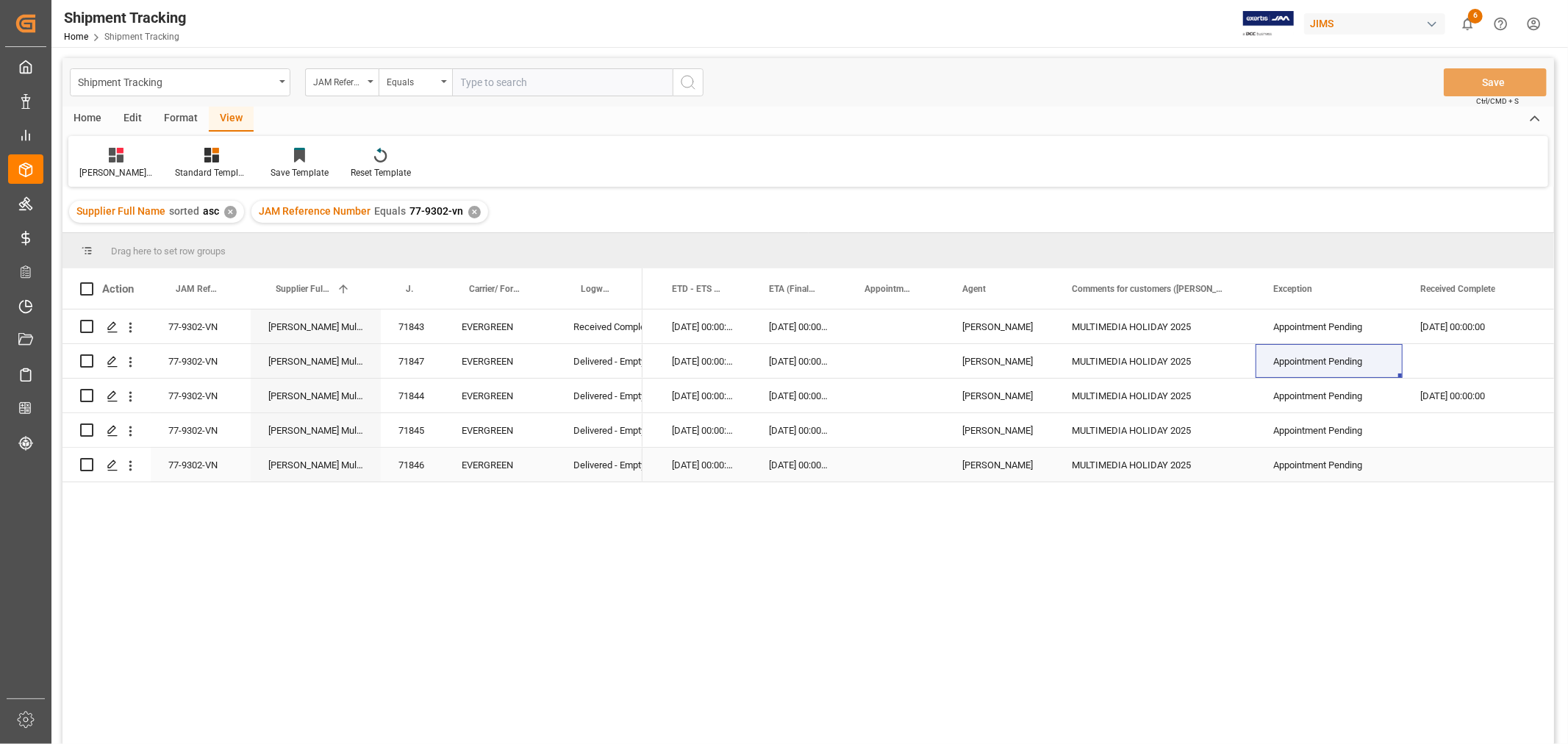
click at [1434, 473] on div "Press SPACE to select this row." at bounding box center [1476, 464] width 147 height 34
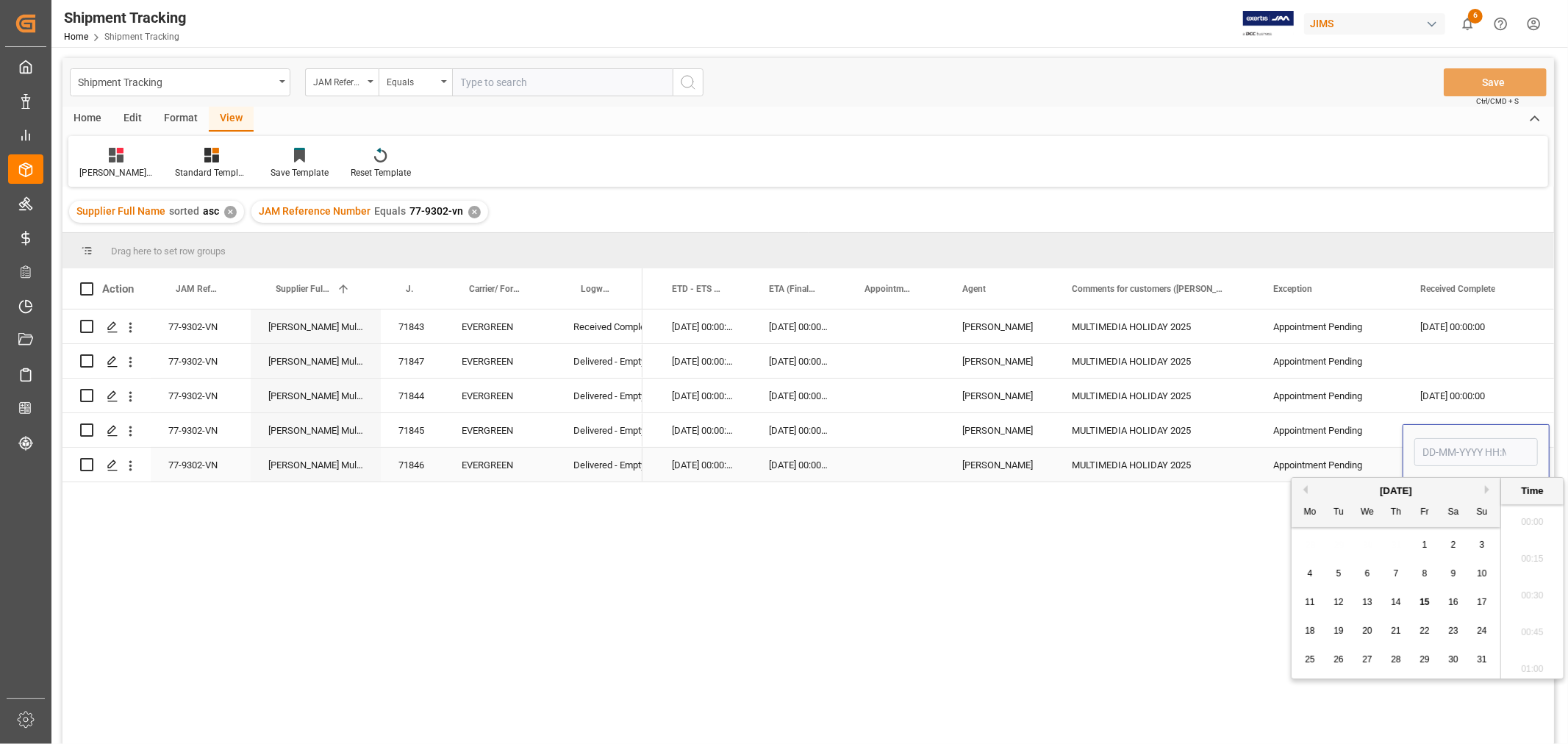
scroll to position [2209, 0]
click at [1392, 608] on div "14" at bounding box center [1397, 603] width 19 height 18
type input "[DATE] 00:00"
click at [1466, 338] on div "[DATE] 00:00:00" at bounding box center [1476, 326] width 147 height 34
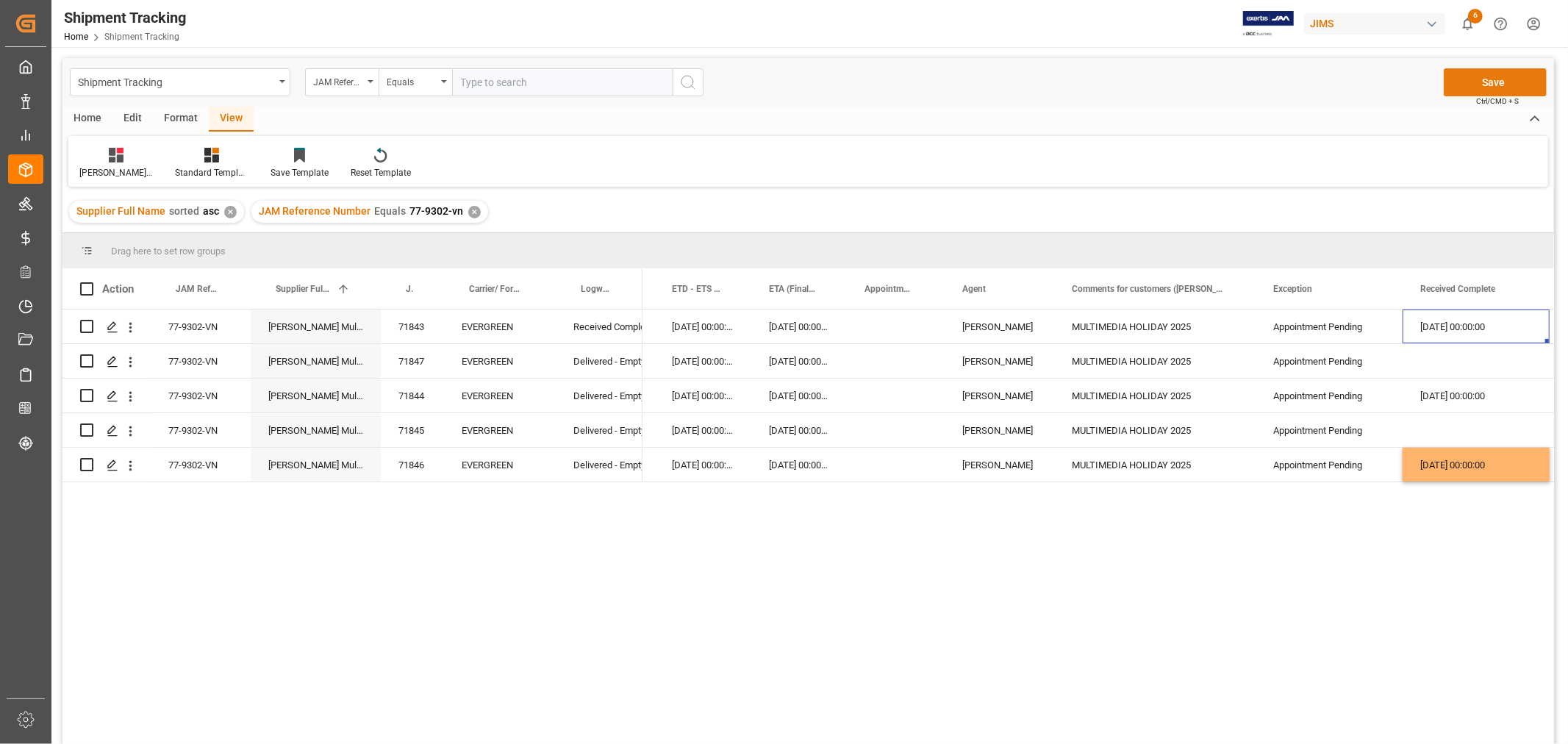
click at [1478, 83] on button "Save" at bounding box center [1495, 82] width 103 height 28
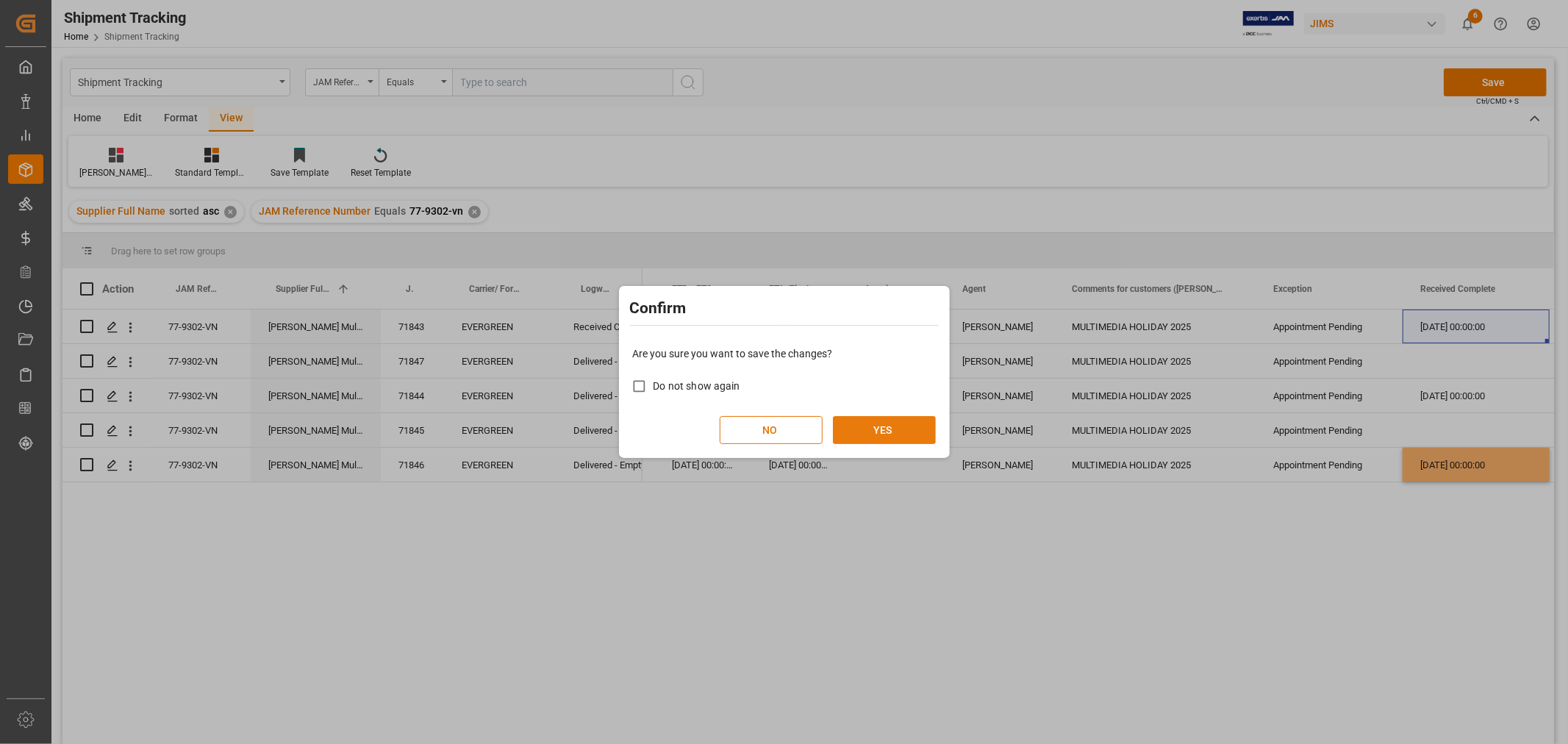
click at [860, 426] on button "YES" at bounding box center [884, 430] width 103 height 28
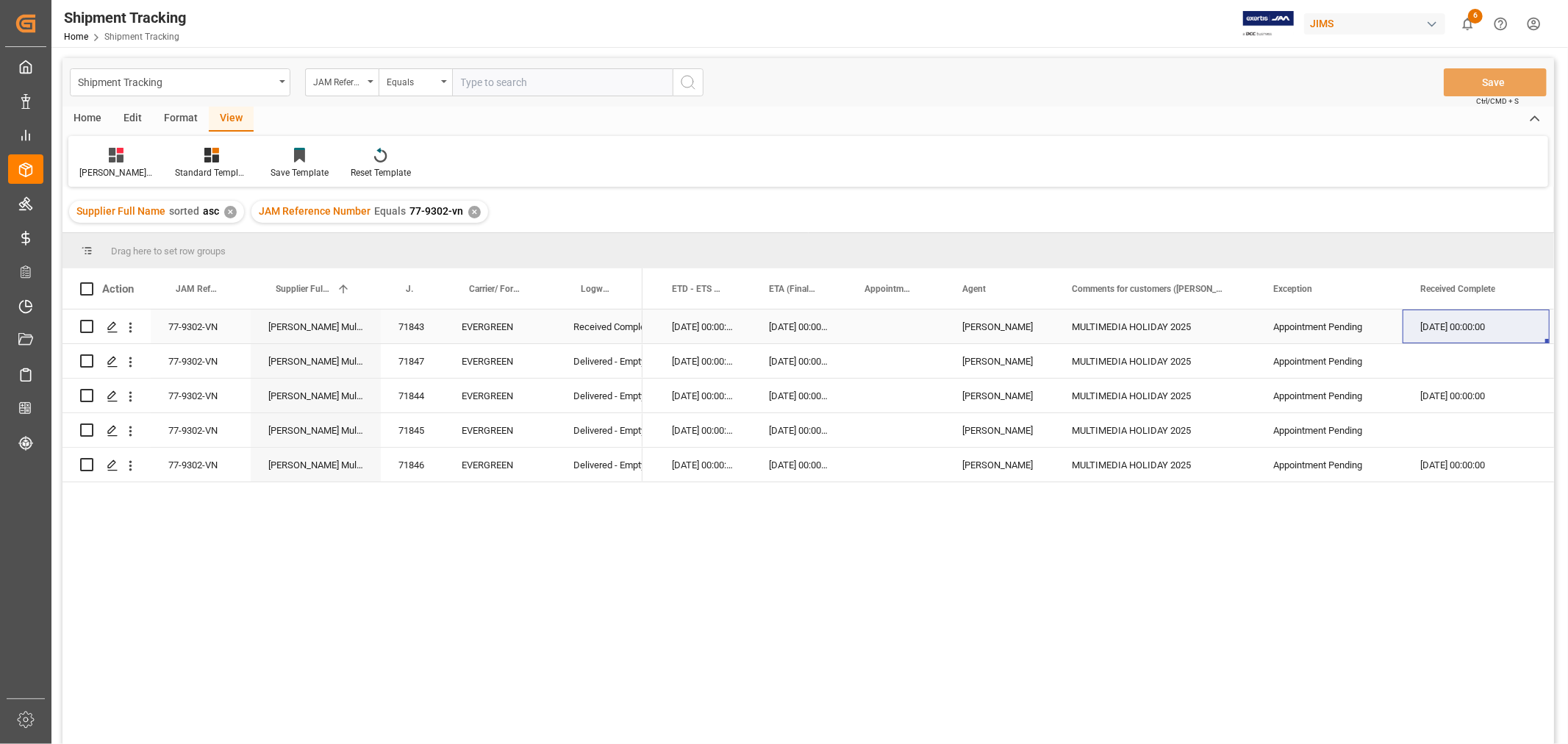
click at [217, 321] on div "77-9302-VN" at bounding box center [201, 326] width 100 height 34
click at [468, 207] on div "✕" at bounding box center [474, 212] width 13 height 13
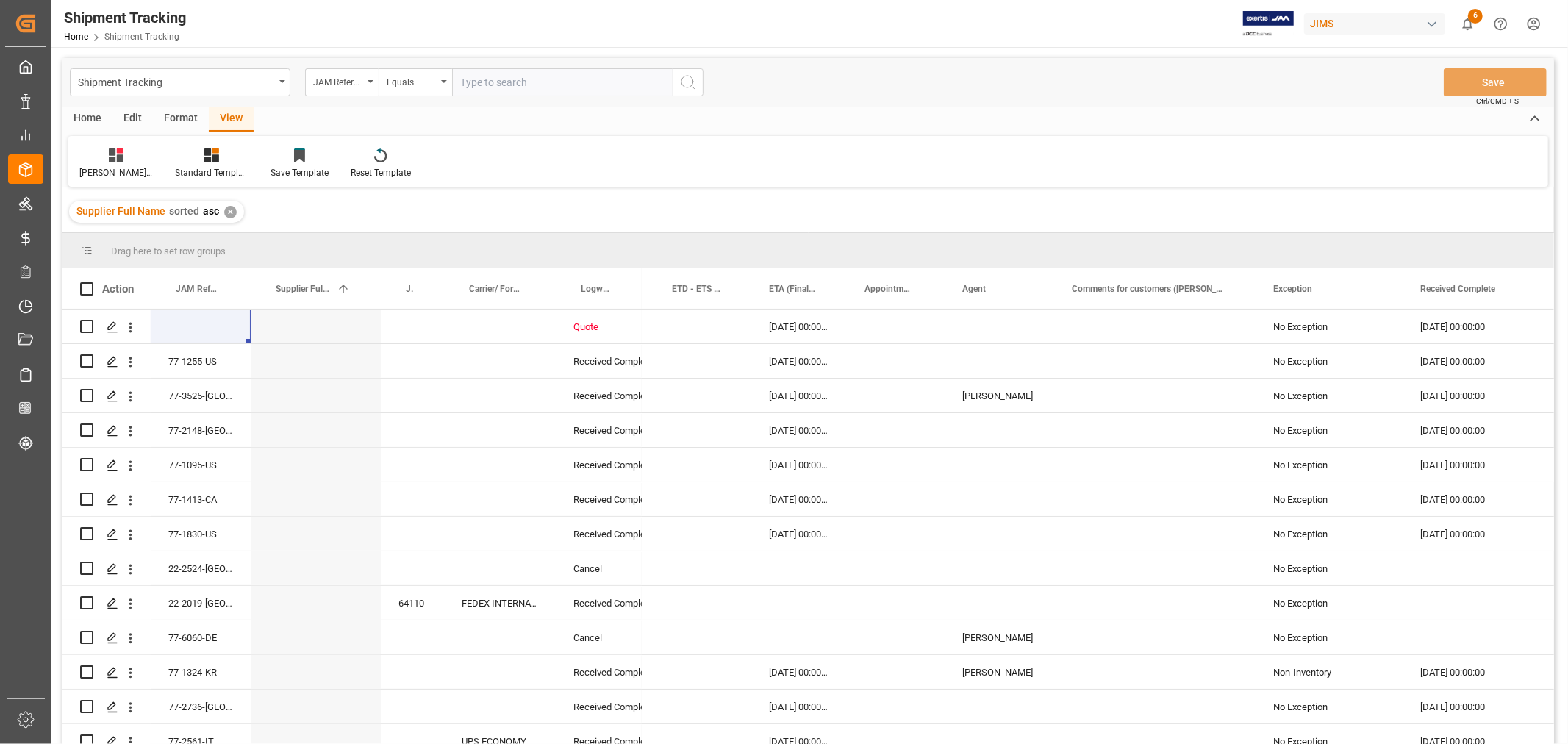
click at [489, 85] on input "text" at bounding box center [562, 82] width 220 height 28
paste input "77-10266-IE"
type input "77-10266-IE"
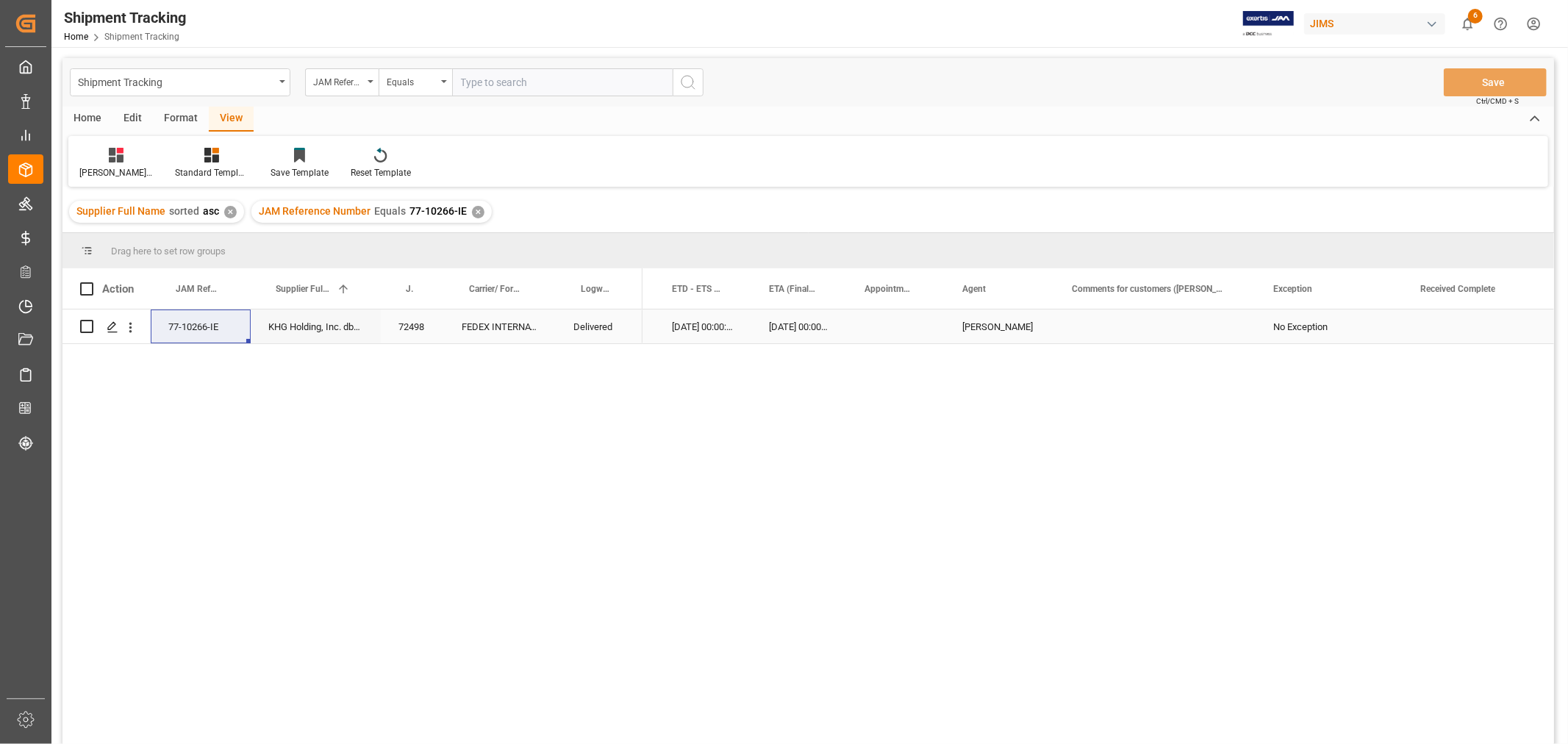
click at [1426, 336] on div "Press SPACE to select this row." at bounding box center [1476, 326] width 147 height 34
click at [1443, 327] on div "Press SPACE to select this row." at bounding box center [1476, 326] width 147 height 34
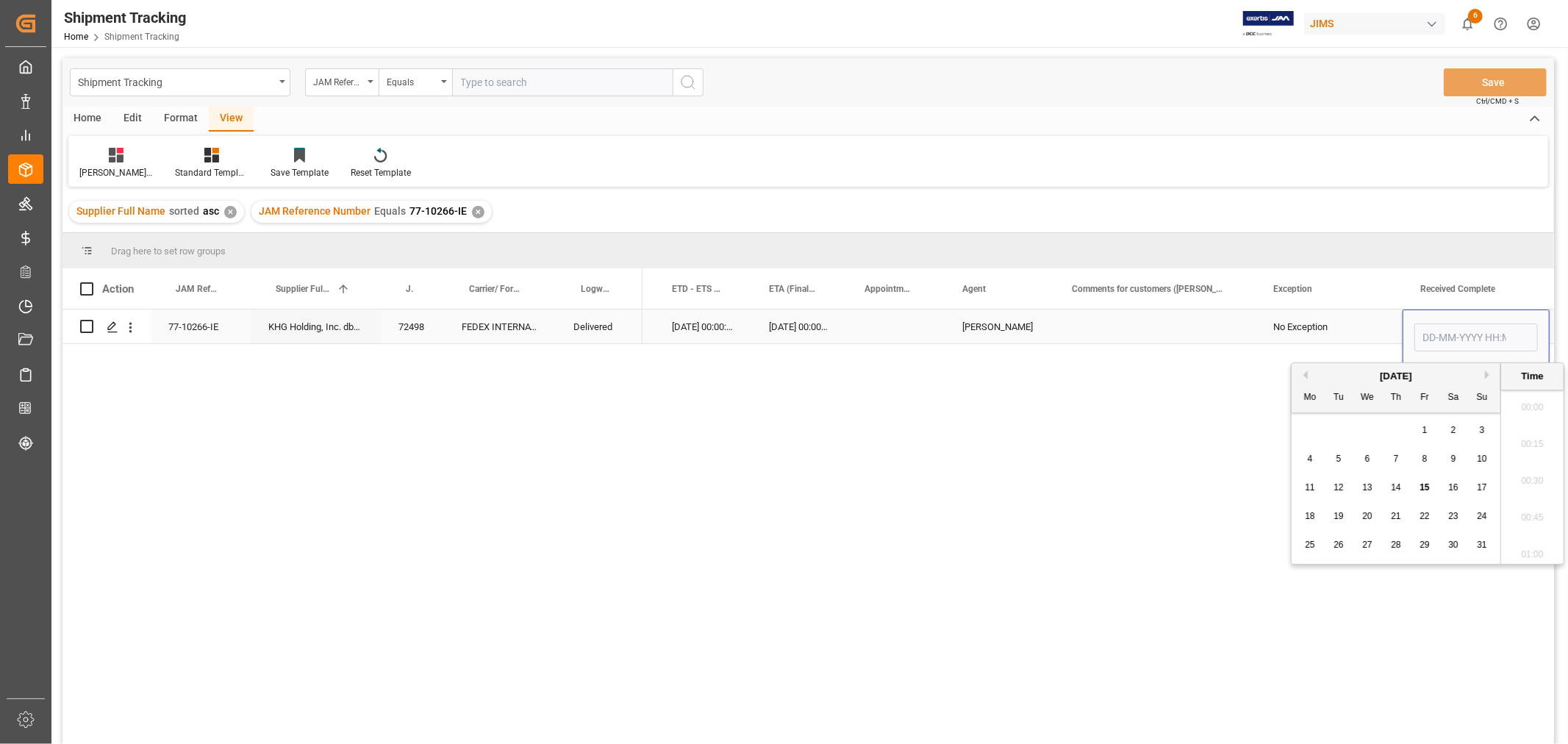
scroll to position [2209, 0]
type input "[DATE] 00:00"
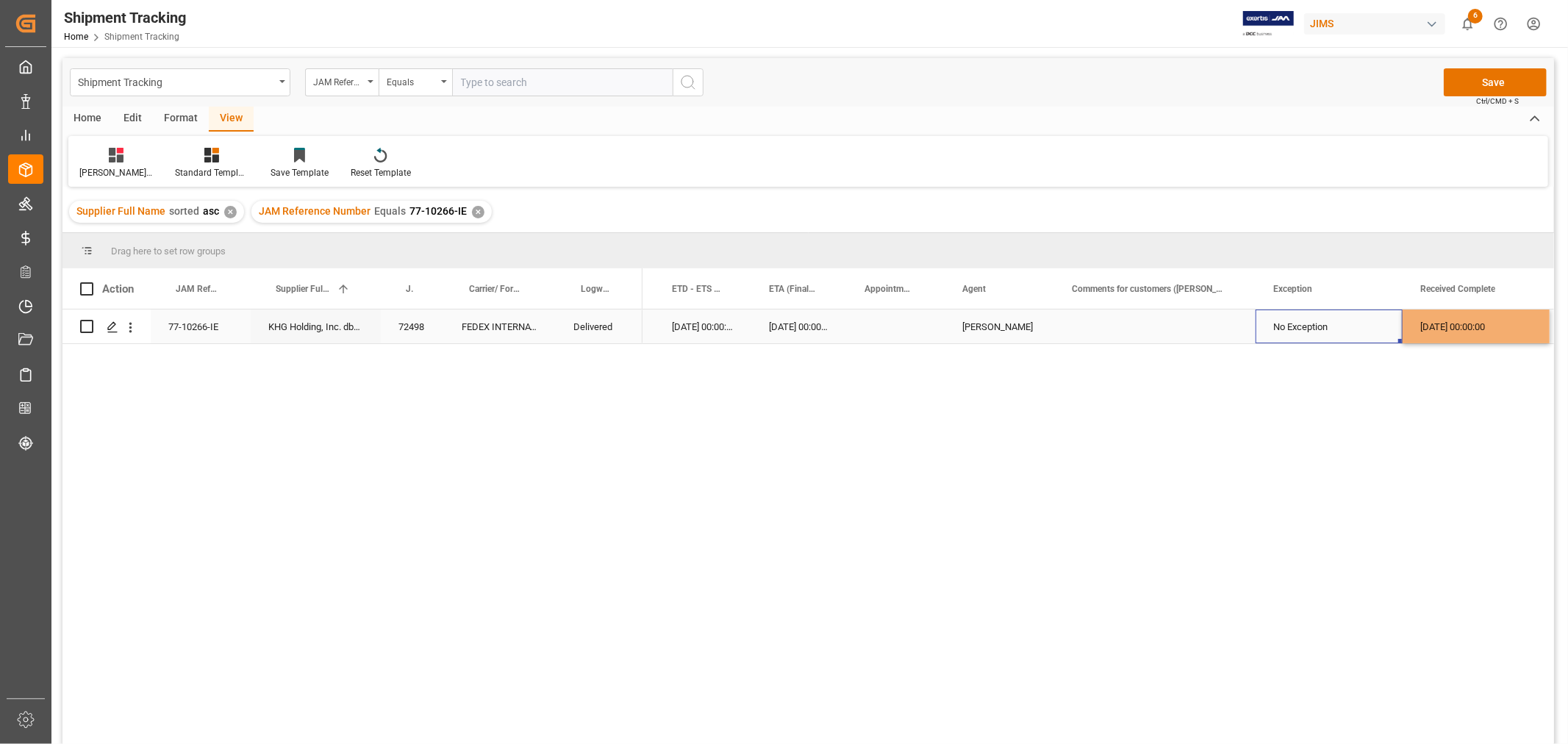
click at [1356, 327] on div "No Exception" at bounding box center [1329, 327] width 112 height 34
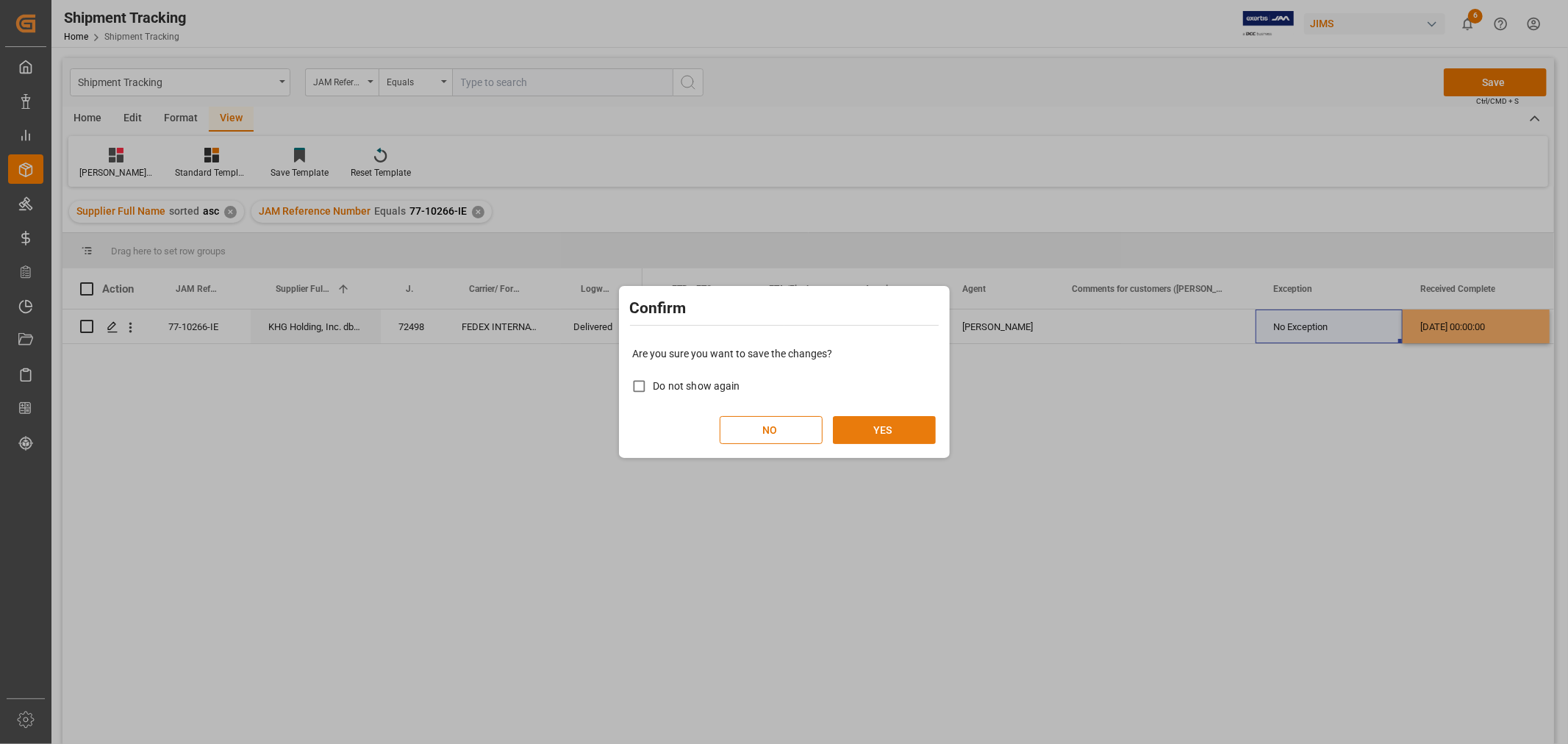
click at [873, 438] on button "YES" at bounding box center [884, 430] width 103 height 28
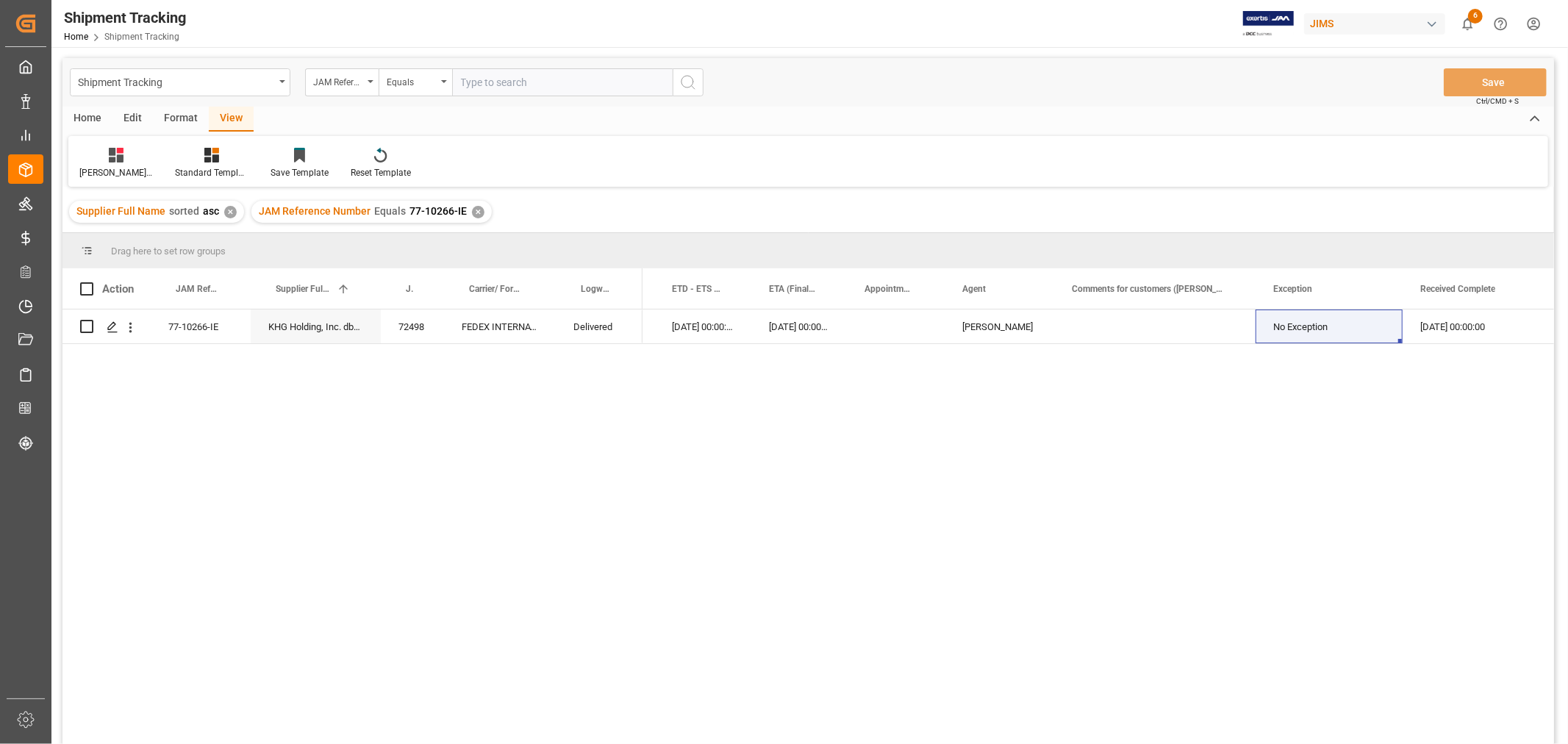
click at [1017, 206] on div "Supplier Full Name sorted asc ✕ JAM Reference Number Equals 77-10266-IE ✕" at bounding box center [808, 212] width 1491 height 41
click at [1110, 609] on div "[DATE] 00:00:00 [DATE] 00:00:00 [DATE] 00:00:00 [DATE] 00:00:00 HuiXin Gao No E…" at bounding box center [1098, 531] width 911 height 444
click at [474, 215] on div "✕" at bounding box center [478, 212] width 13 height 13
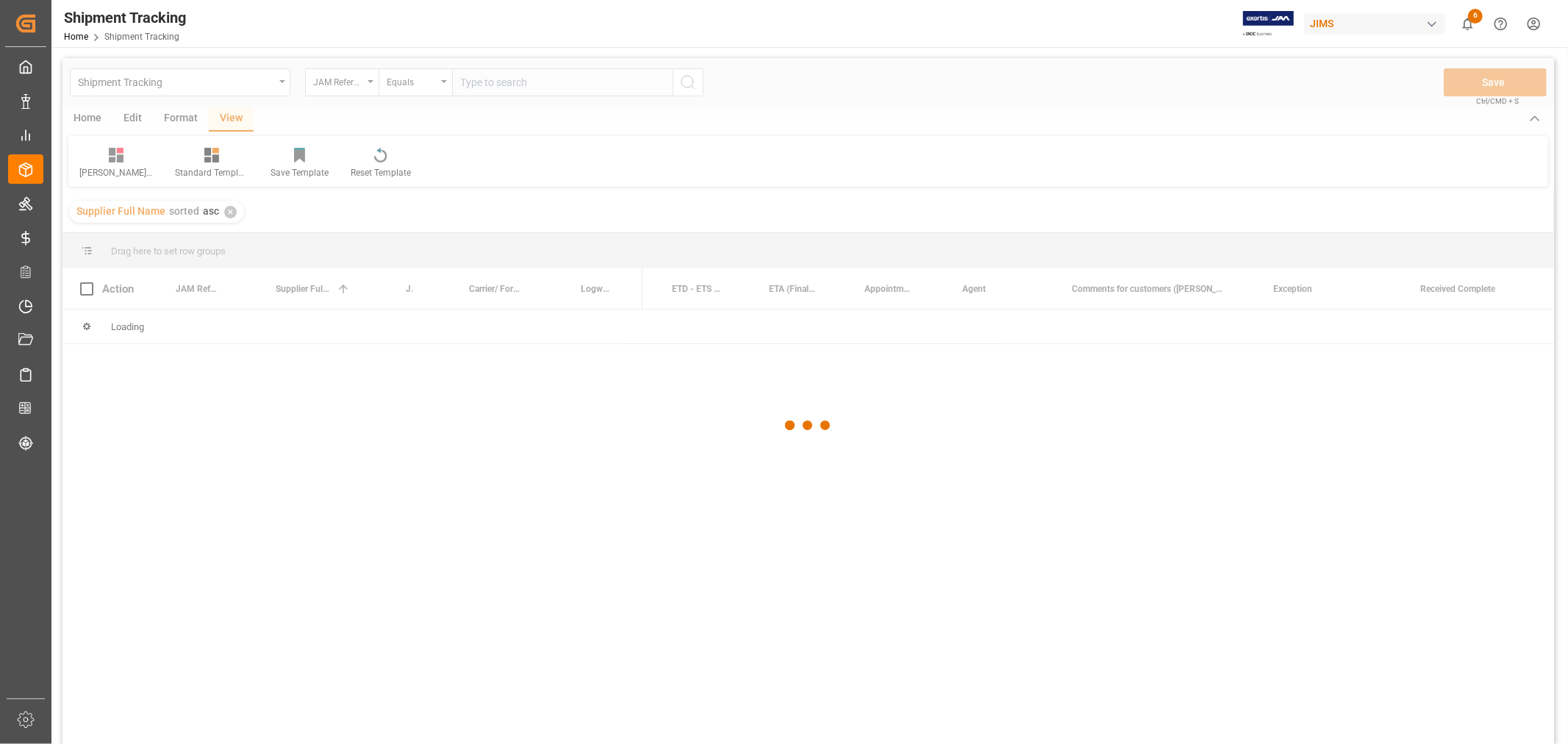
click at [485, 83] on div at bounding box center [808, 425] width 1491 height 735
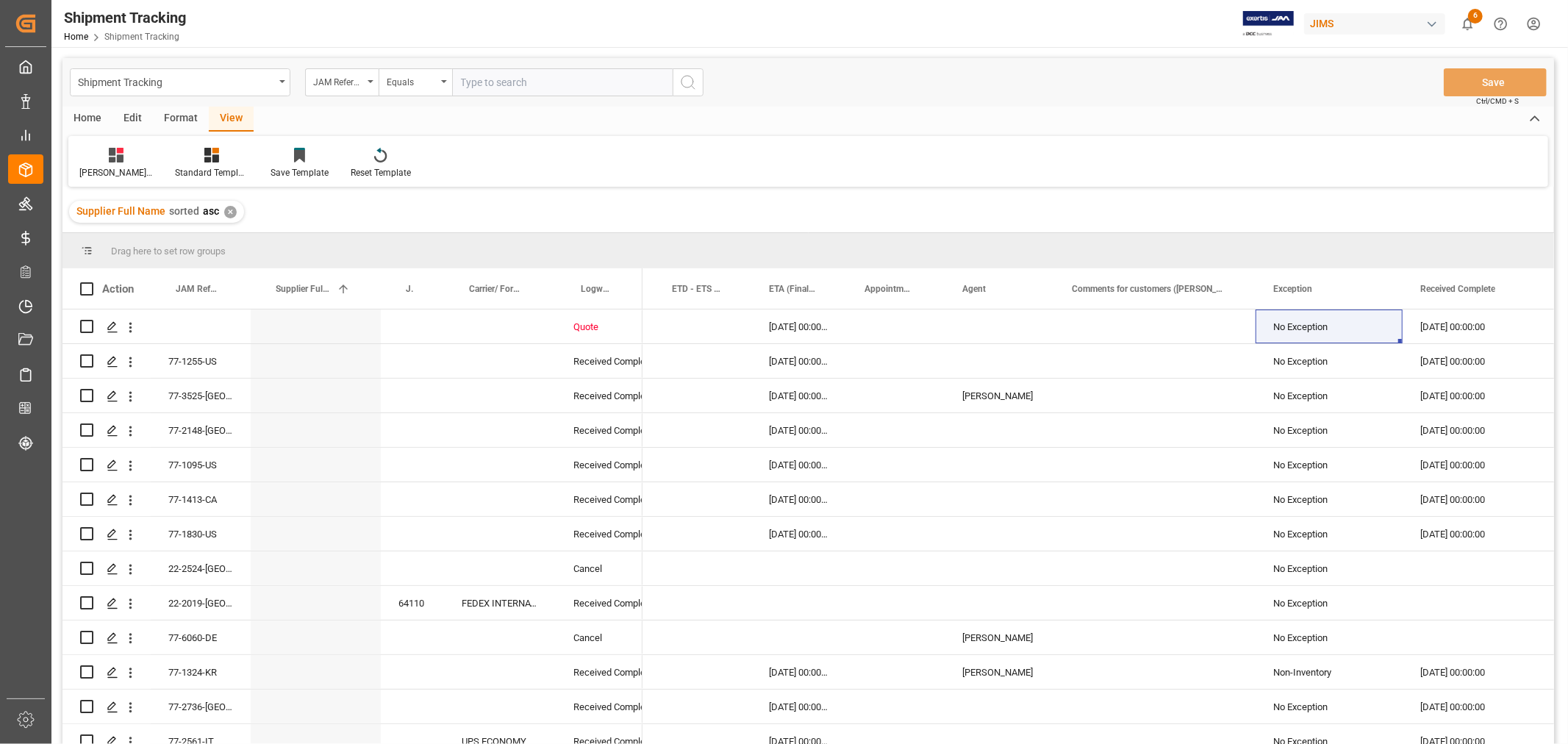
click at [483, 80] on input "text" at bounding box center [562, 82] width 220 height 28
paste input "77-9227-VN"
type input "77-9227-VN"
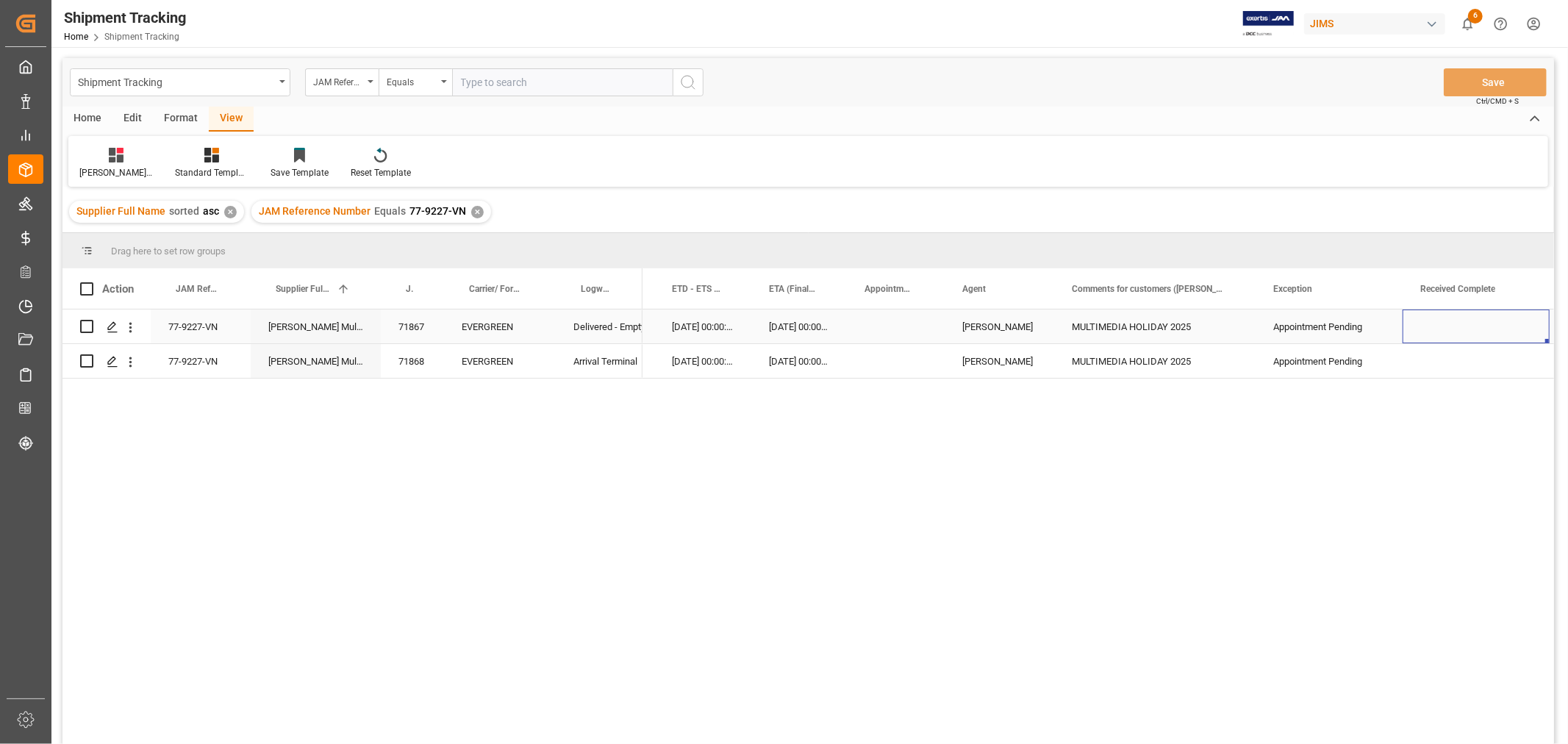
click at [1452, 334] on div "Press SPACE to select this row." at bounding box center [1476, 326] width 147 height 34
click at [1449, 327] on div "Press SPACE to select this row." at bounding box center [1476, 326] width 147 height 34
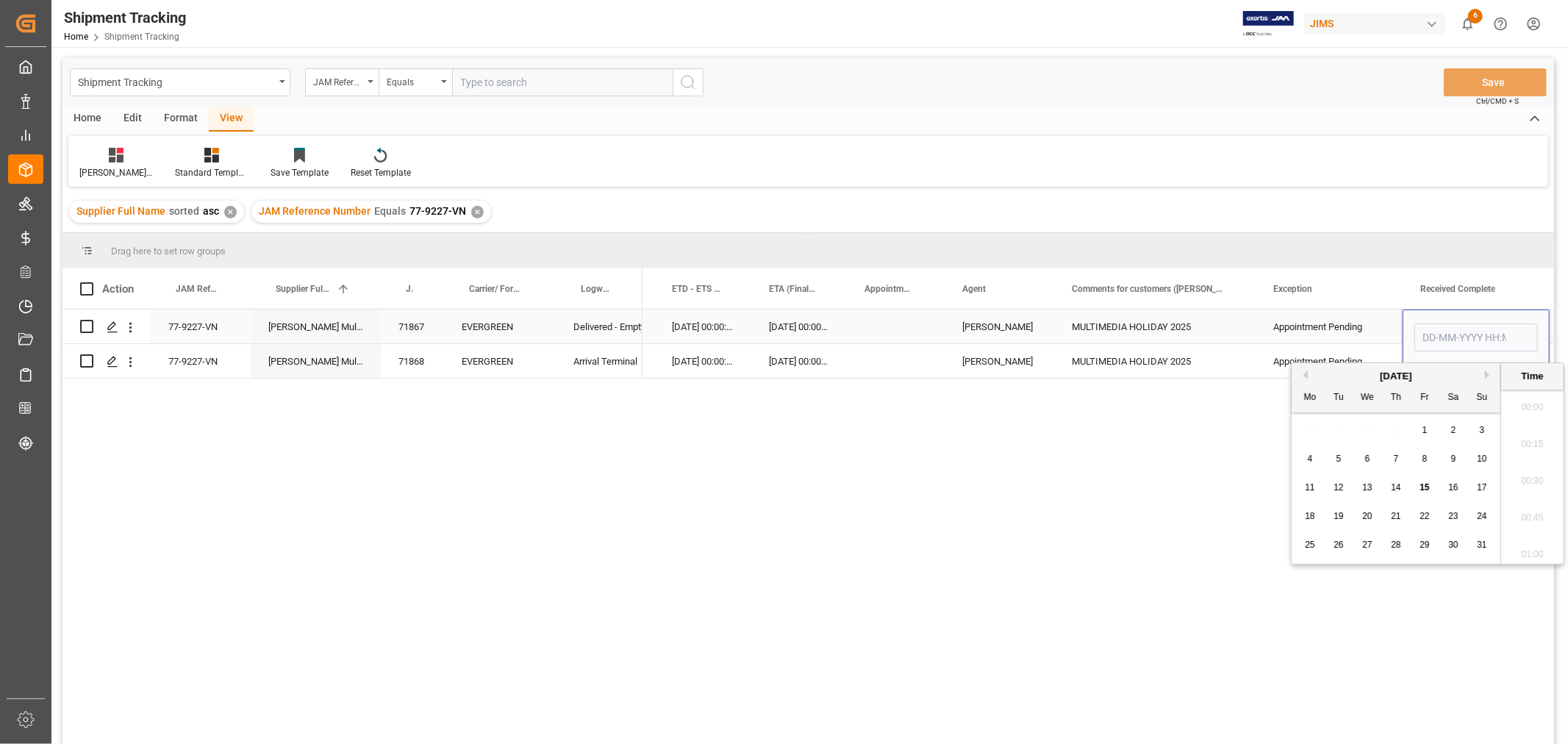
scroll to position [2393, 0]
click at [1449, 327] on input "Press SPACE to select this row." at bounding box center [1476, 338] width 124 height 28
click at [1393, 488] on span "14" at bounding box center [1395, 487] width 9 height 10
type input "[DATE] 00:00"
click at [1333, 320] on div "Appointment Pending" at bounding box center [1329, 327] width 112 height 34
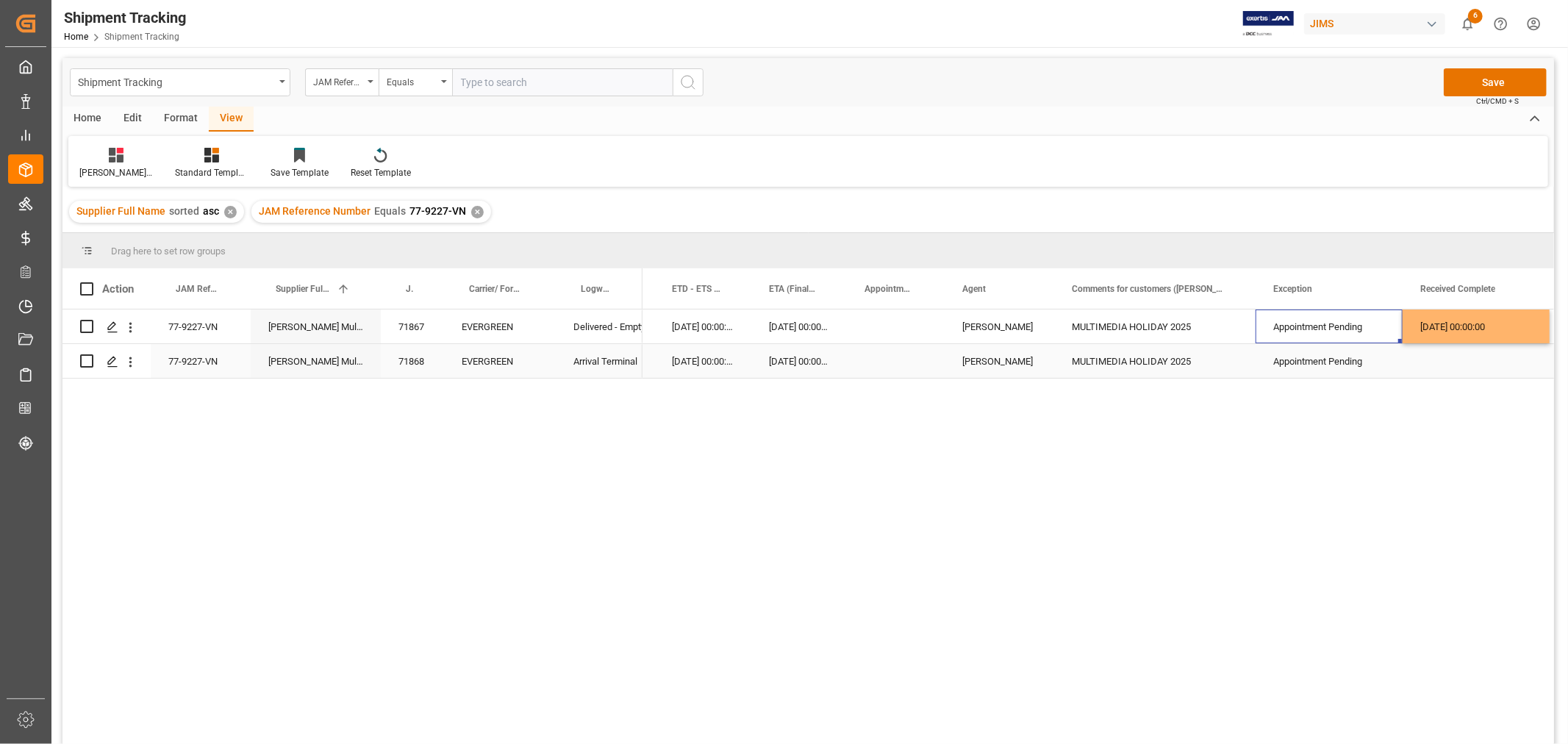
click at [1420, 364] on div "Press SPACE to select this row." at bounding box center [1476, 360] width 147 height 34
click at [1468, 78] on button "Save" at bounding box center [1495, 82] width 103 height 28
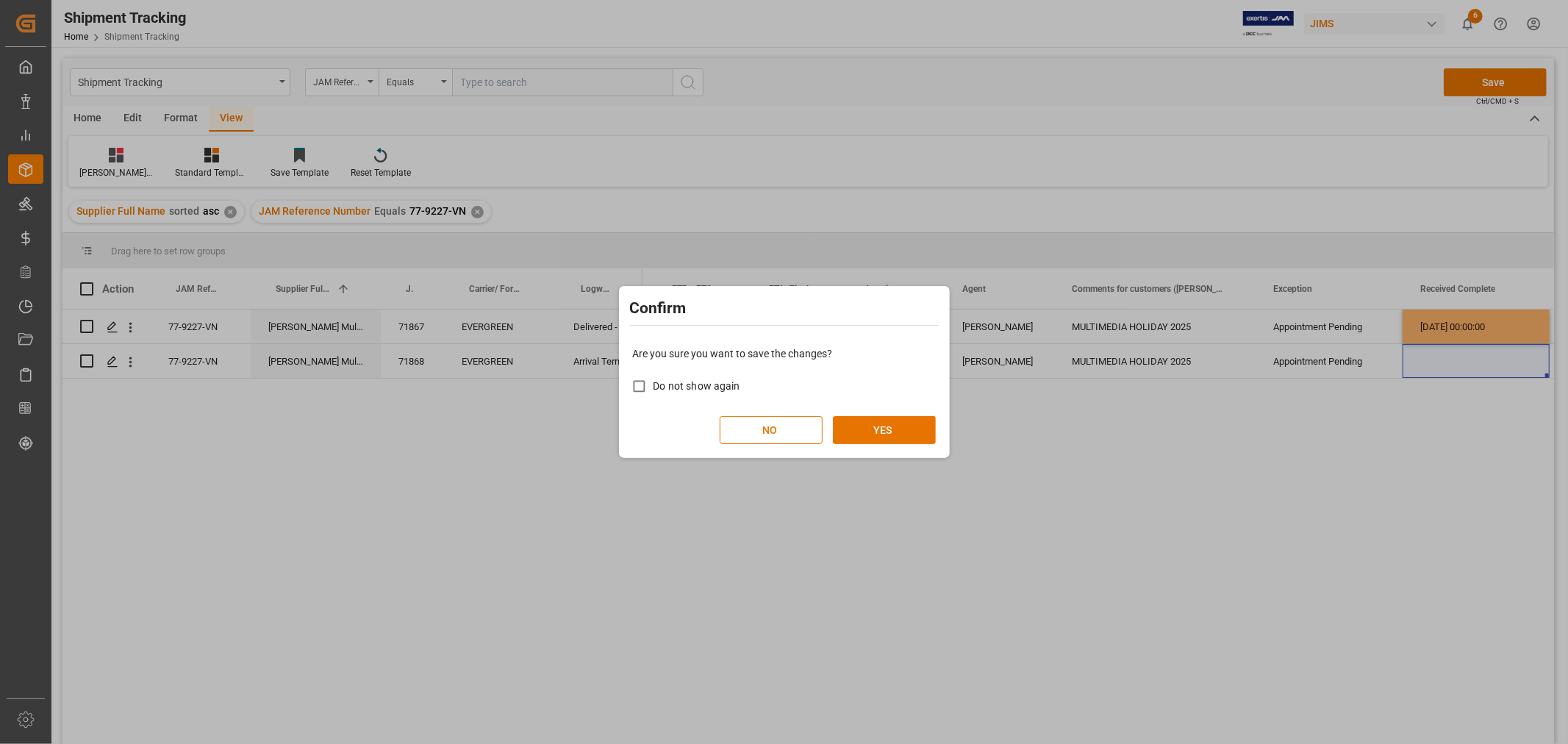
click at [881, 413] on div "Are you sure you want to save the changes? Do not show again NO YES" at bounding box center [785, 395] width 324 height 118
click at [869, 423] on button "YES" at bounding box center [884, 430] width 103 height 28
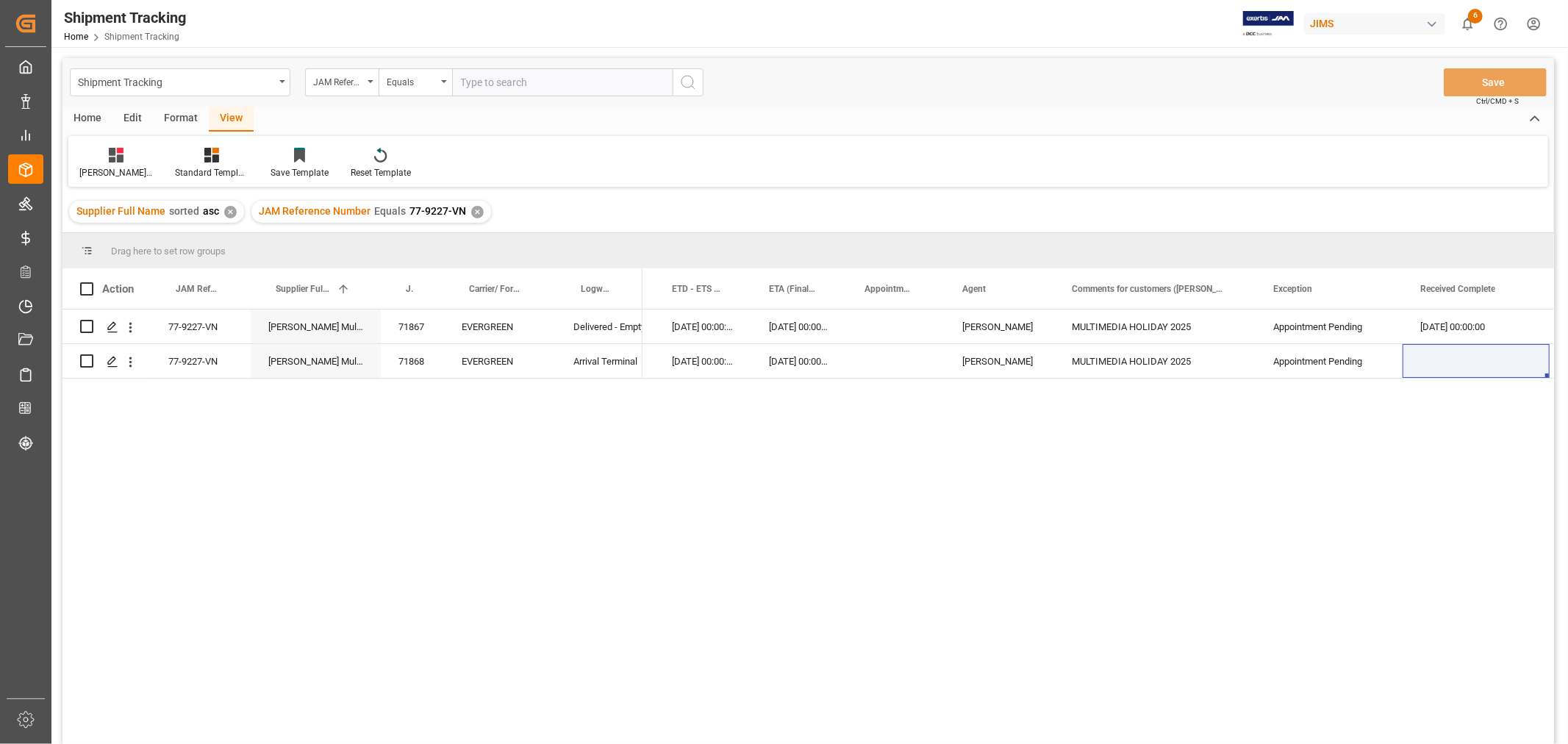
click at [475, 210] on div "✕" at bounding box center [478, 212] width 13 height 13
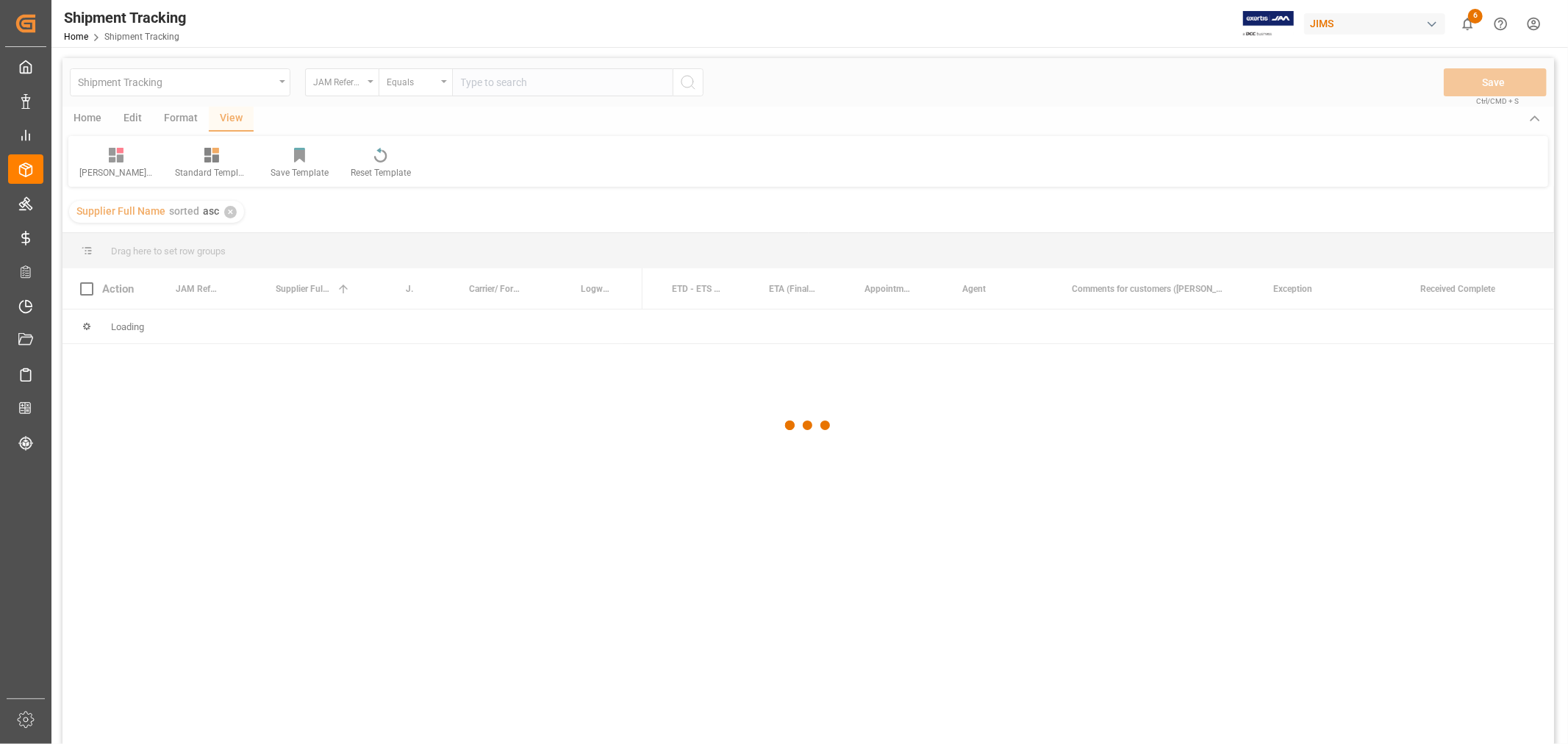
click at [490, 80] on div at bounding box center [808, 425] width 1491 height 735
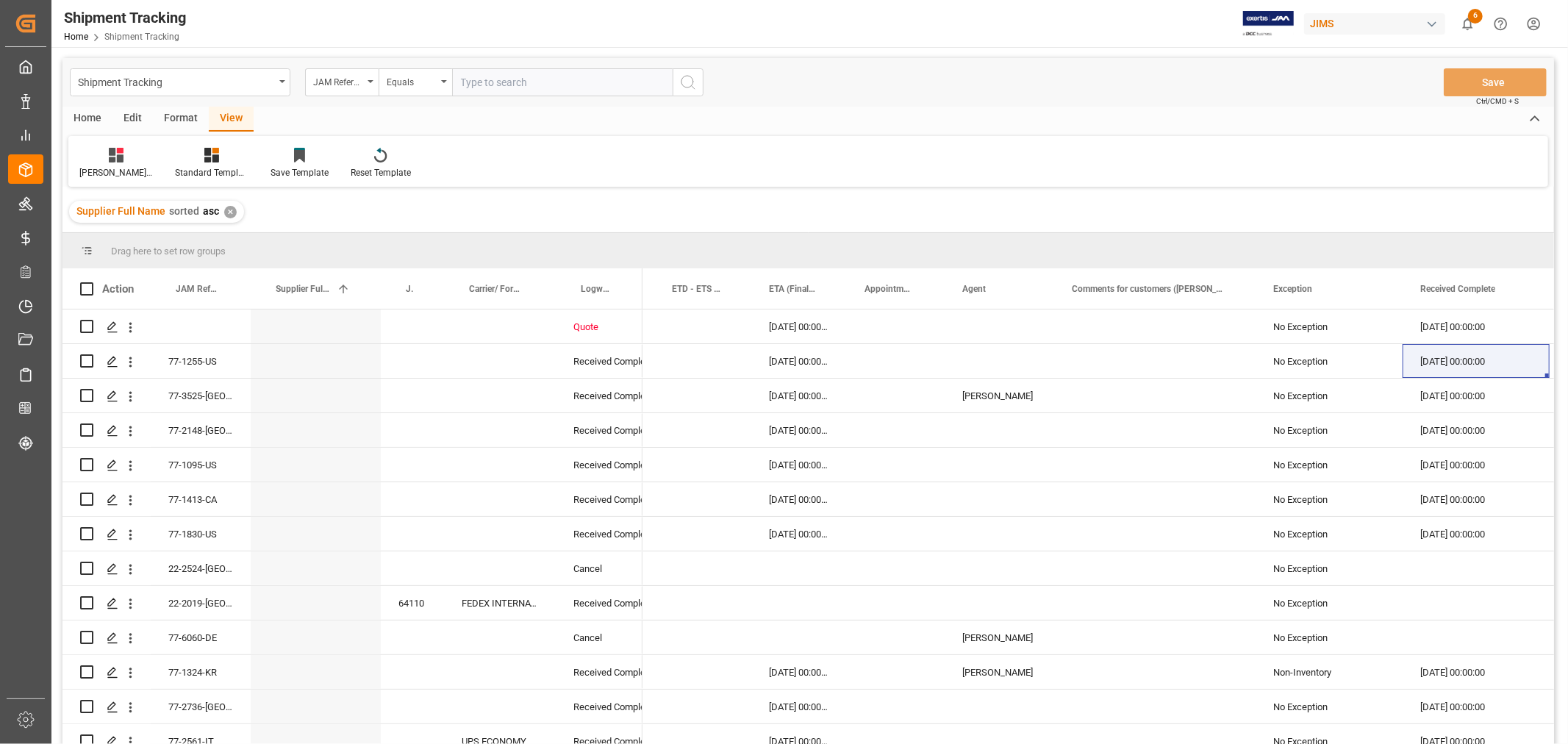
click at [490, 80] on input "text" at bounding box center [562, 82] width 220 height 28
paste input "77-9647-CN"
type input "77-9647-CN"
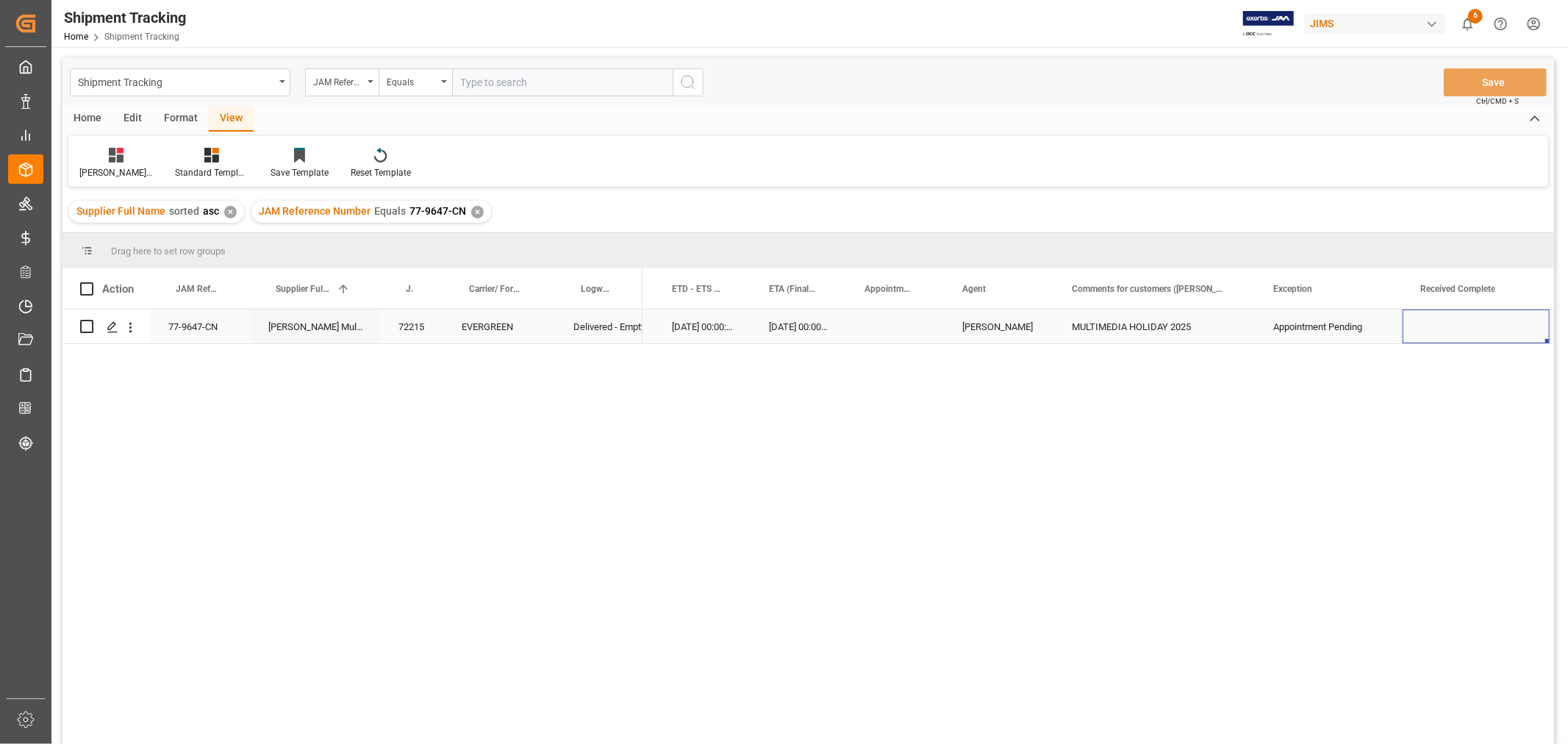
click at [1468, 334] on div "Press SPACE to select this row." at bounding box center [1476, 326] width 147 height 34
click at [1477, 326] on div "Press SPACE to select this row." at bounding box center [1476, 326] width 147 height 34
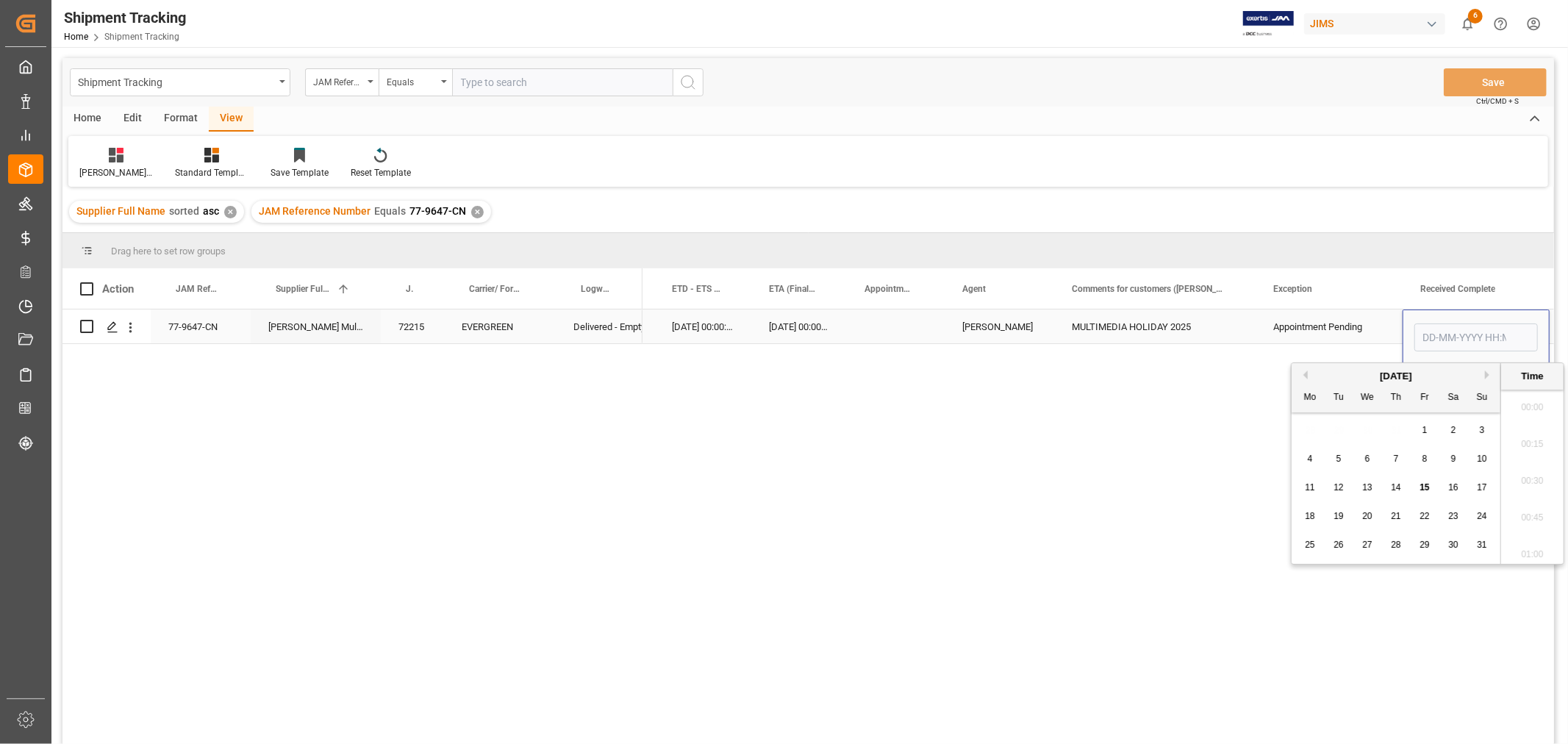
scroll to position [2393, 0]
click at [1399, 485] on span "14" at bounding box center [1395, 487] width 9 height 10
type input "[DATE] 00:00"
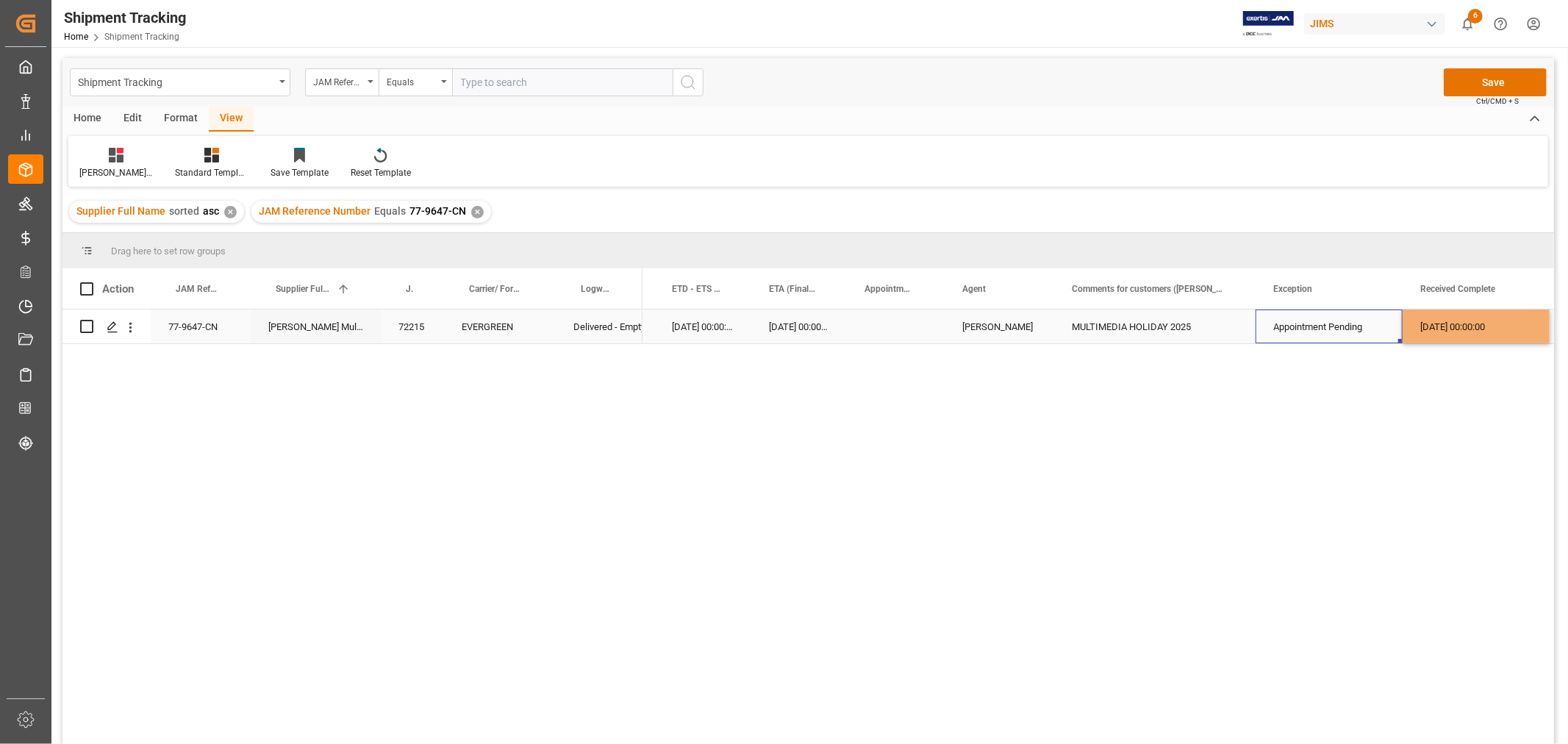
click at [1327, 324] on div "Appointment Pending" at bounding box center [1329, 327] width 112 height 34
click at [1487, 76] on button "Save" at bounding box center [1495, 82] width 103 height 28
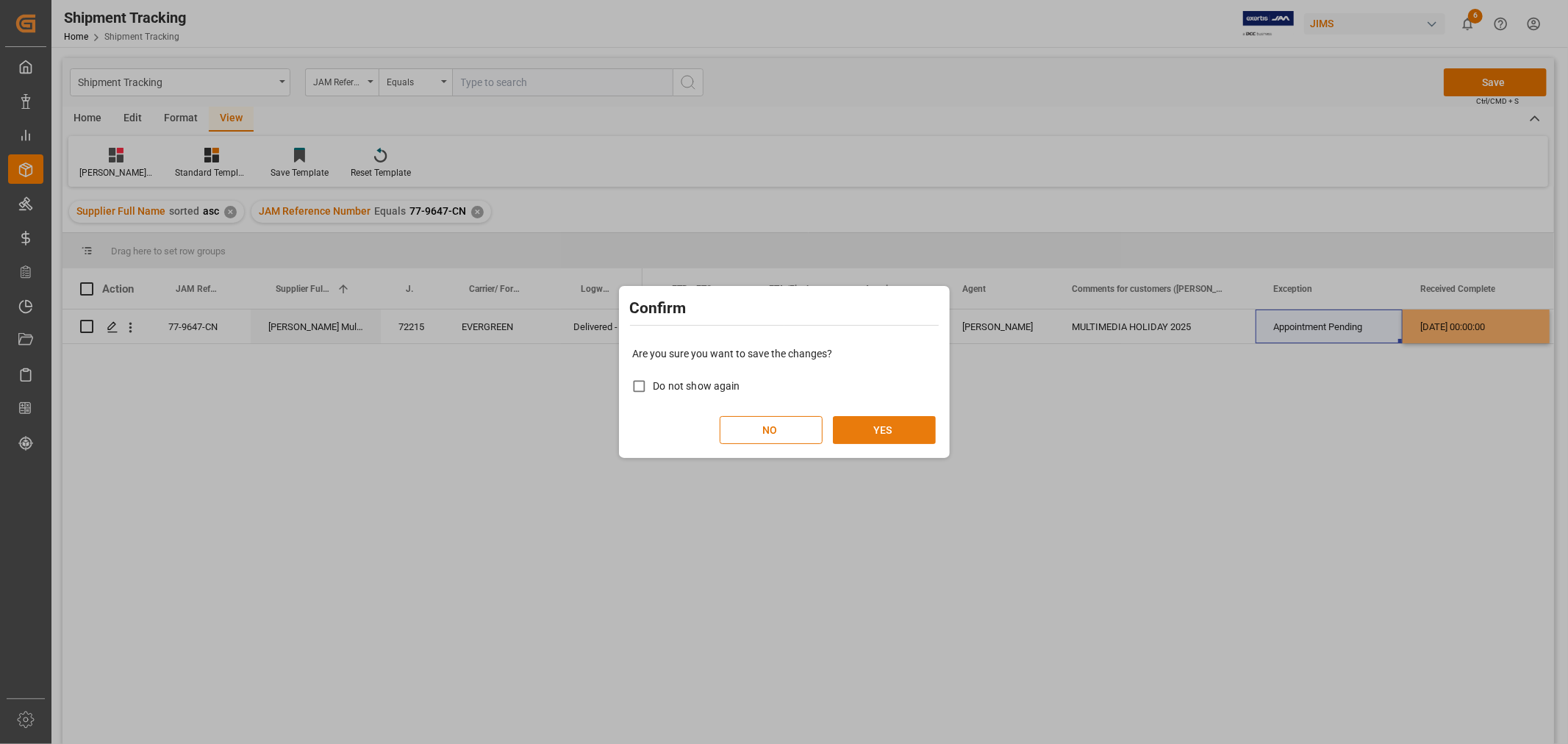
click at [887, 419] on button "YES" at bounding box center [884, 430] width 103 height 28
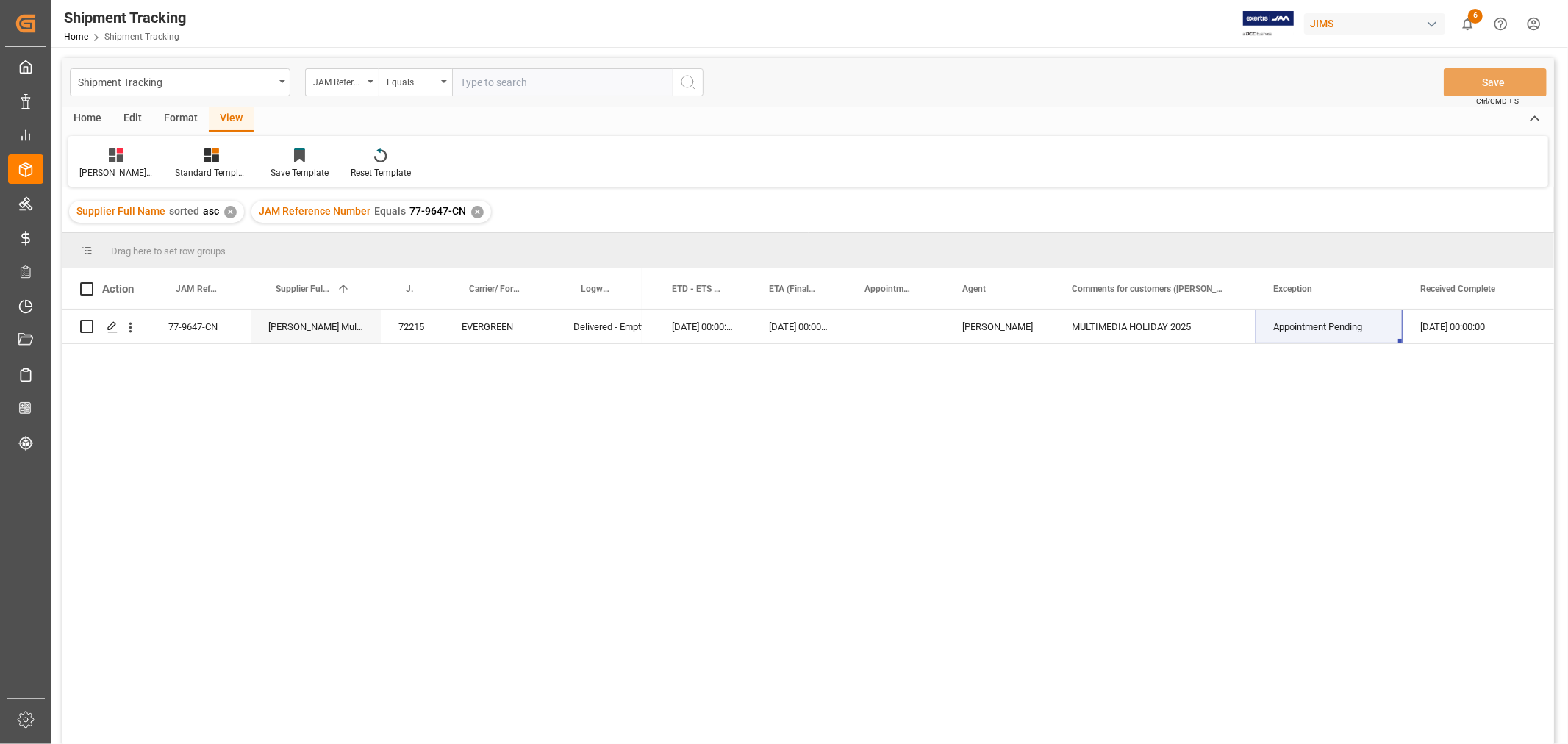
click at [471, 213] on div "✕" at bounding box center [478, 212] width 13 height 13
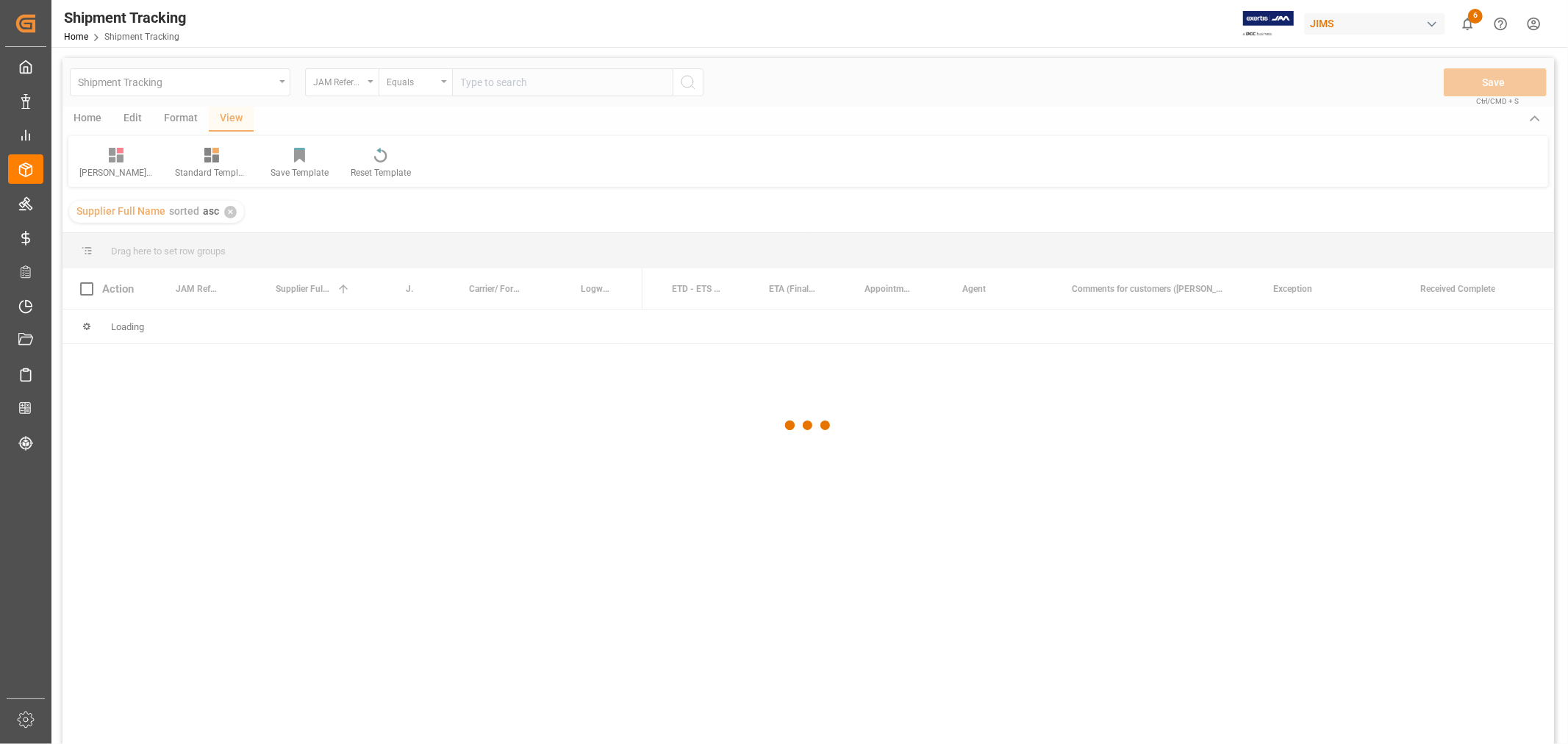
click at [489, 82] on div at bounding box center [808, 425] width 1491 height 735
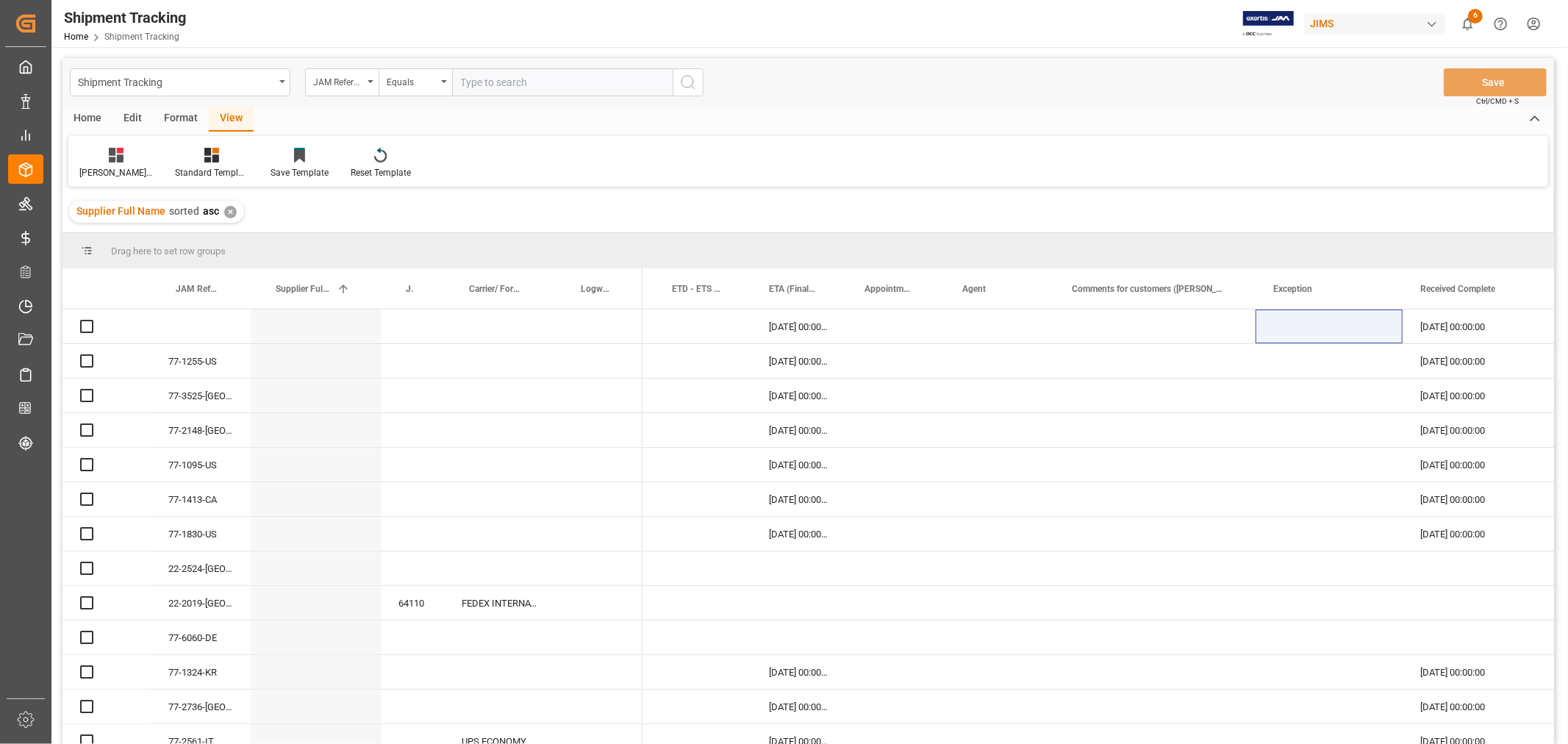
click at [489, 82] on input "text" at bounding box center [562, 82] width 220 height 28
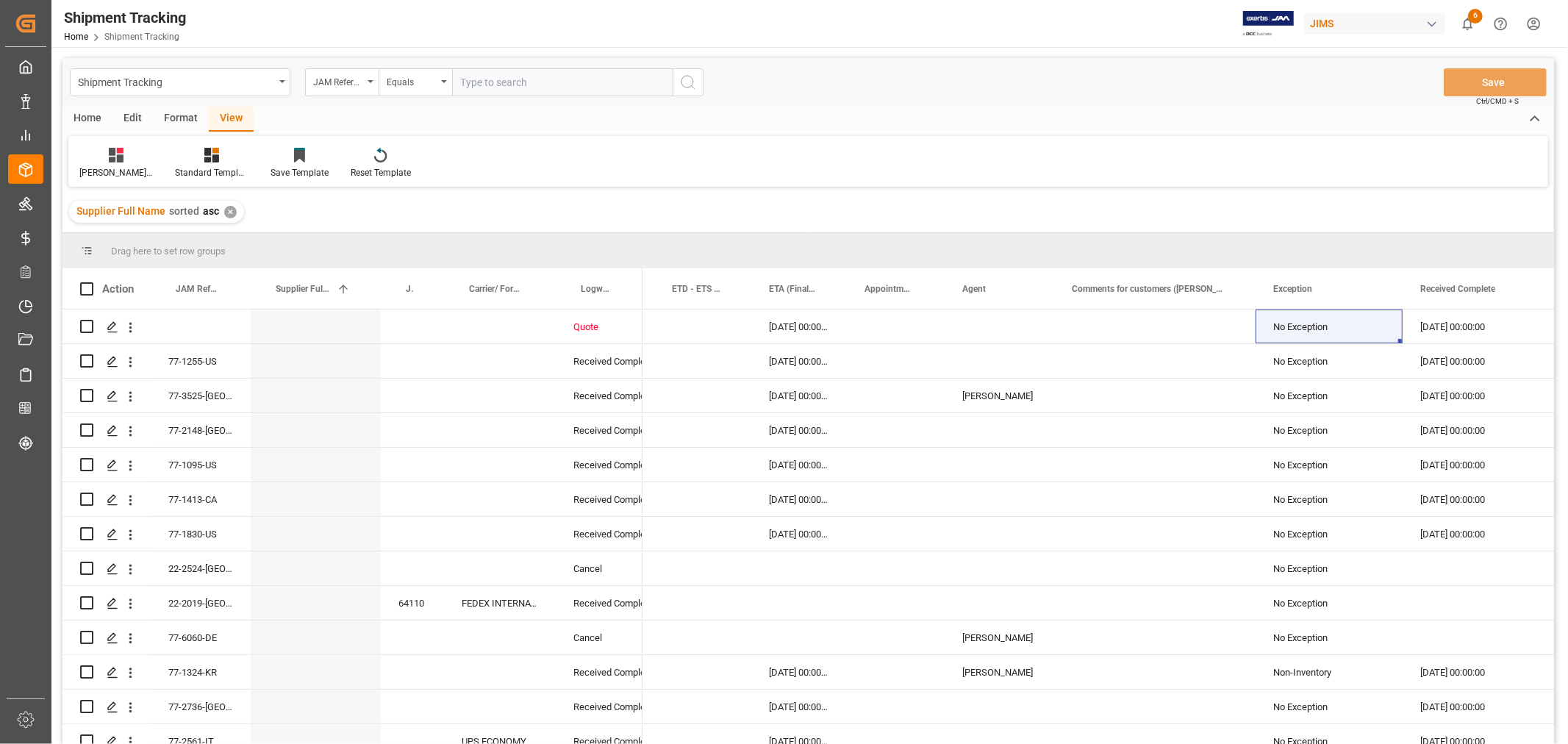
click at [489, 82] on input "text" at bounding box center [562, 82] width 220 height 28
paste input "77-9302-VN"
type input "77-9302-VN"
click at [679, 85] on icon "search button" at bounding box center [688, 82] width 18 height 18
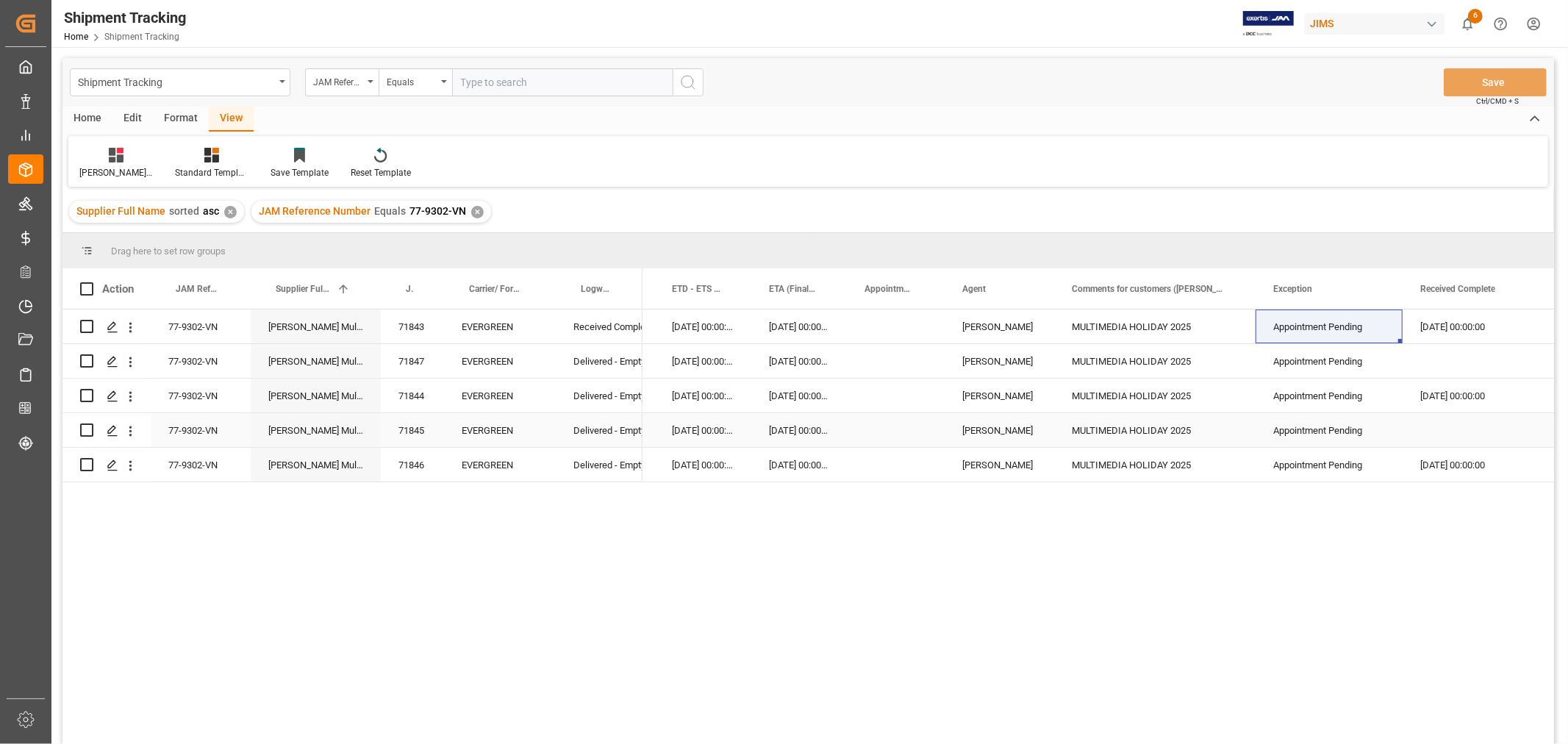
click at [1437, 444] on div "Press SPACE to select this row." at bounding box center [1476, 429] width 147 height 34
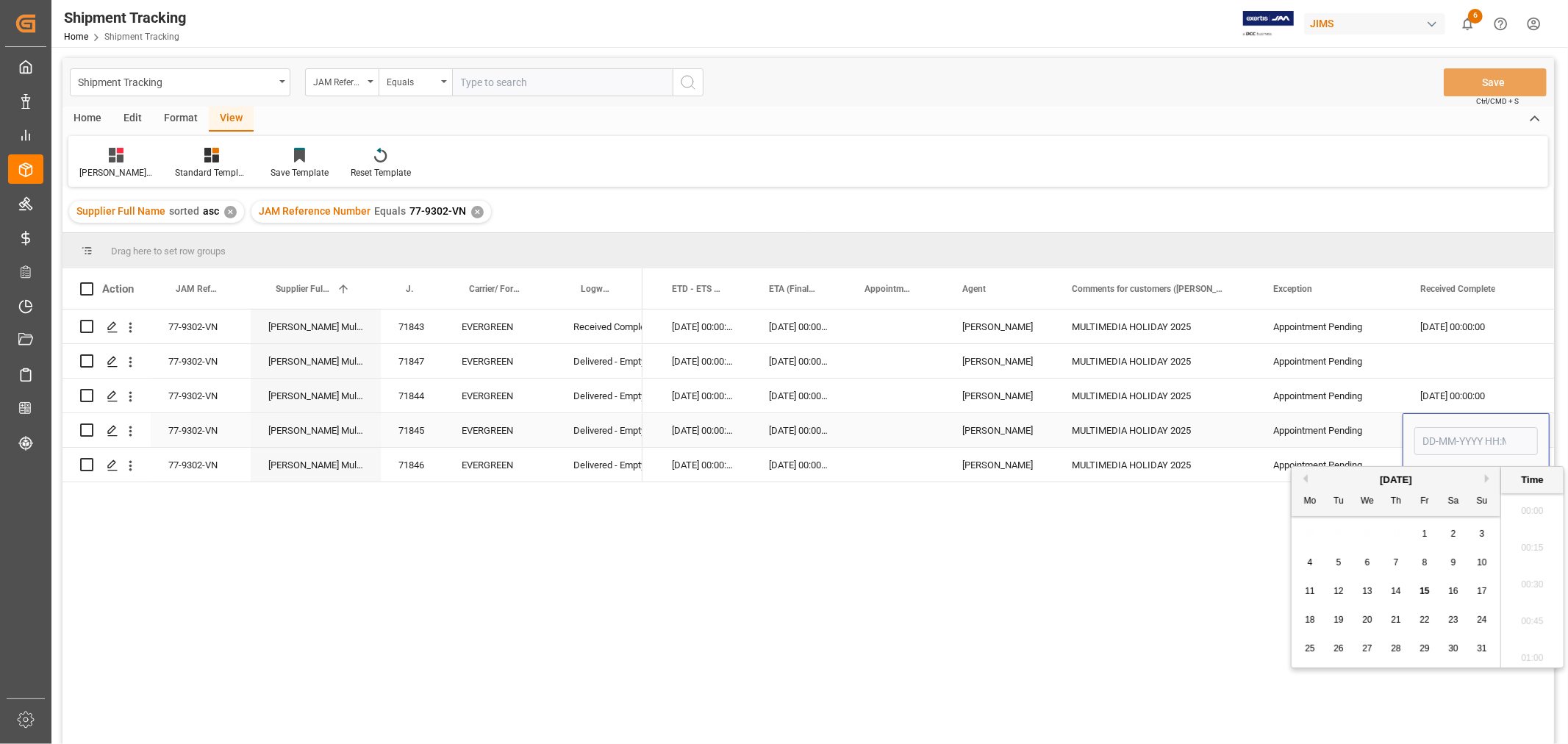
scroll to position [2430, 0]
click at [1392, 596] on span "14" at bounding box center [1395, 590] width 9 height 10
type input "[DATE] 00:00"
click at [1409, 357] on div "Press SPACE to select this row." at bounding box center [1476, 360] width 147 height 34
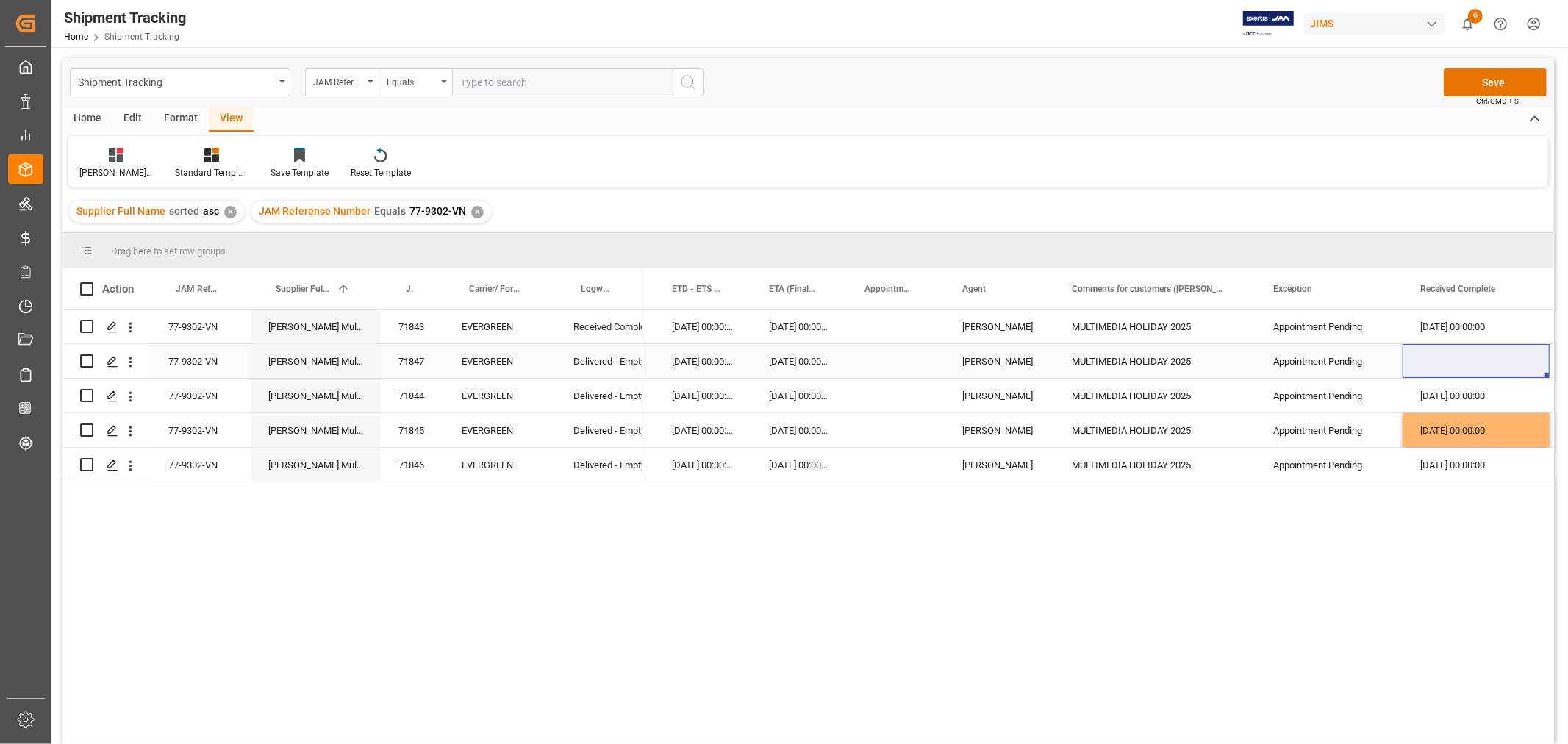
click at [1459, 352] on div "Press SPACE to select this row." at bounding box center [1476, 360] width 147 height 34
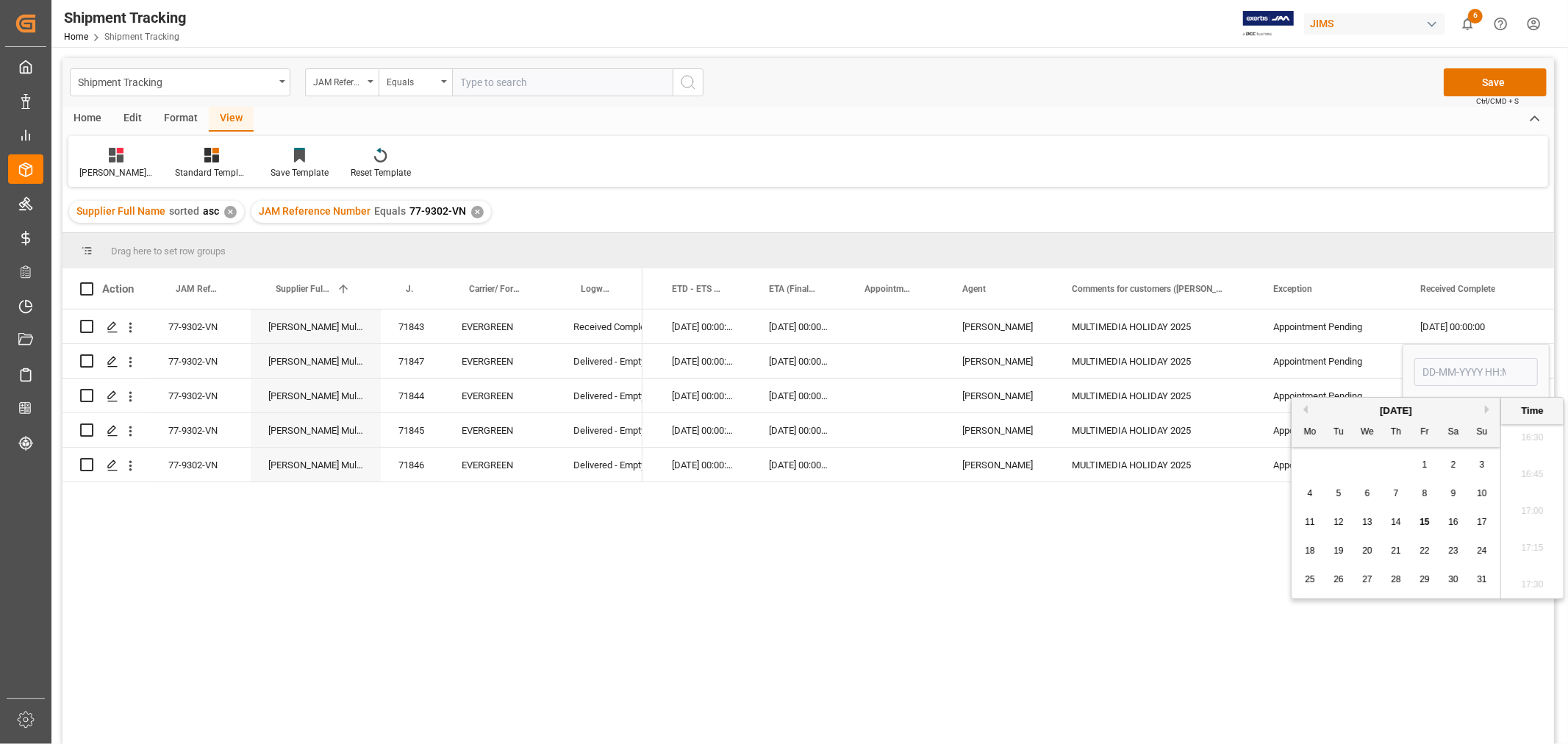
click at [1393, 520] on span "14" at bounding box center [1395, 521] width 9 height 10
type input "[DATE] 00:00"
click at [1447, 327] on div "[DATE] 00:00:00" at bounding box center [1476, 326] width 147 height 34
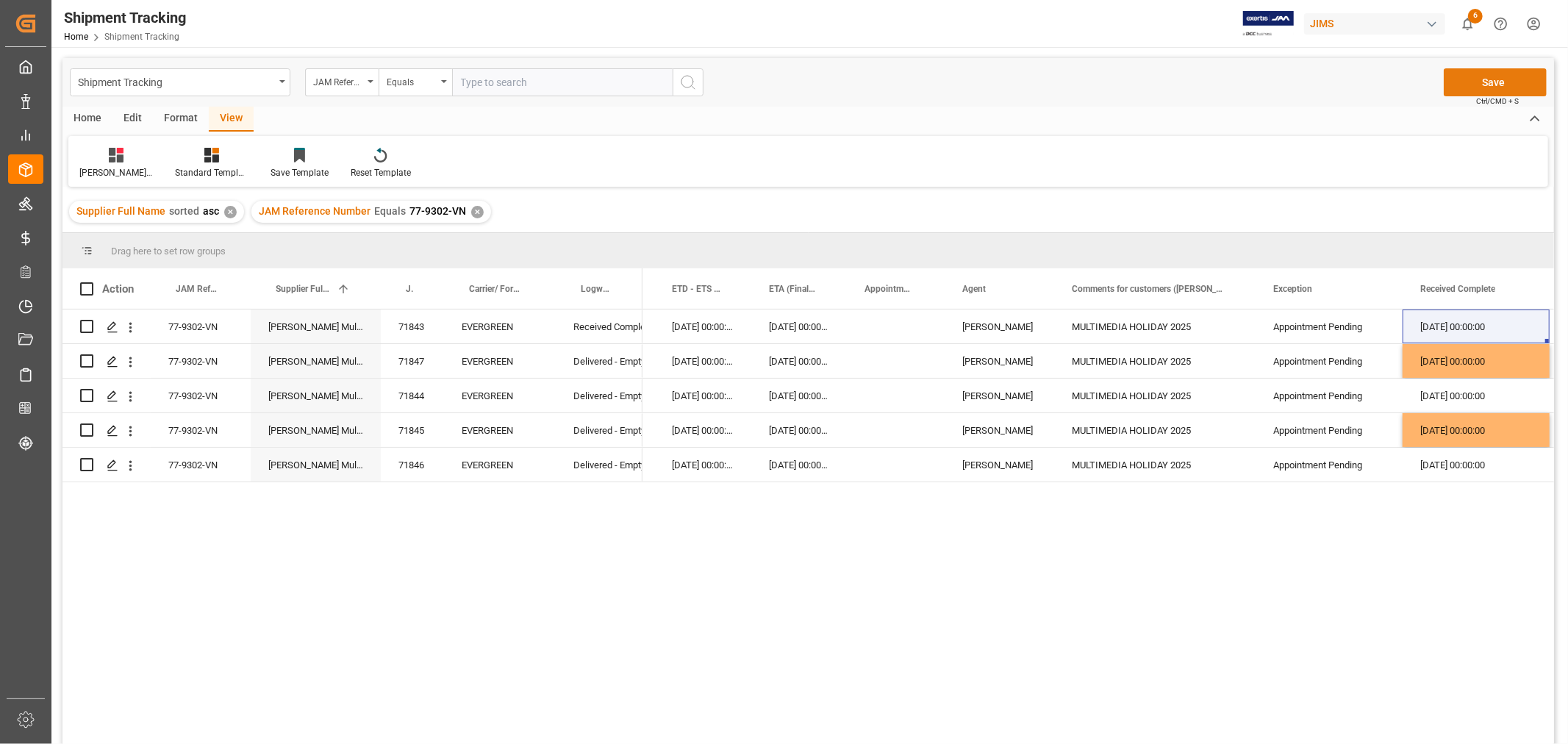
click at [1470, 88] on button "Save" at bounding box center [1495, 82] width 103 height 28
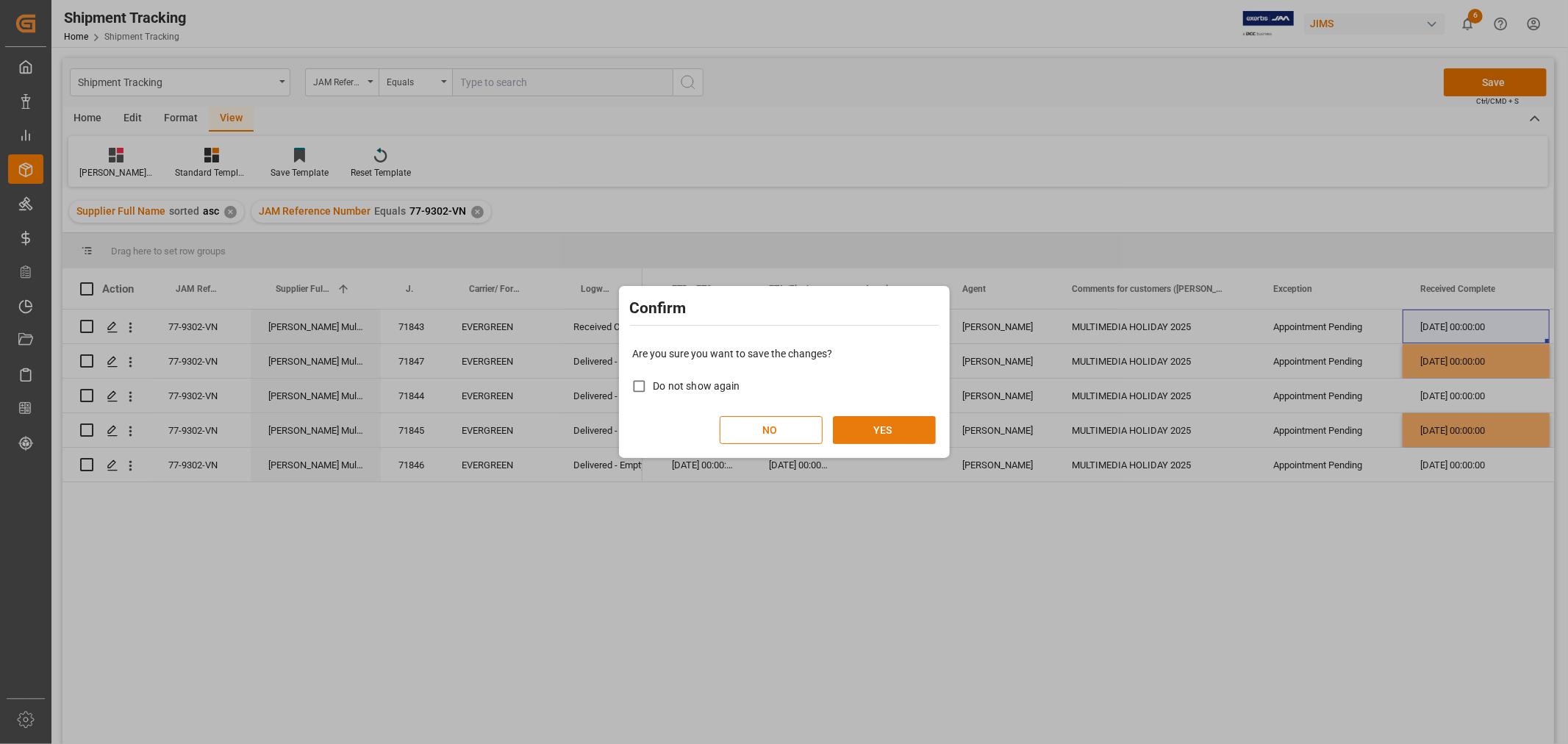
click at [900, 422] on button "YES" at bounding box center [884, 430] width 103 height 28
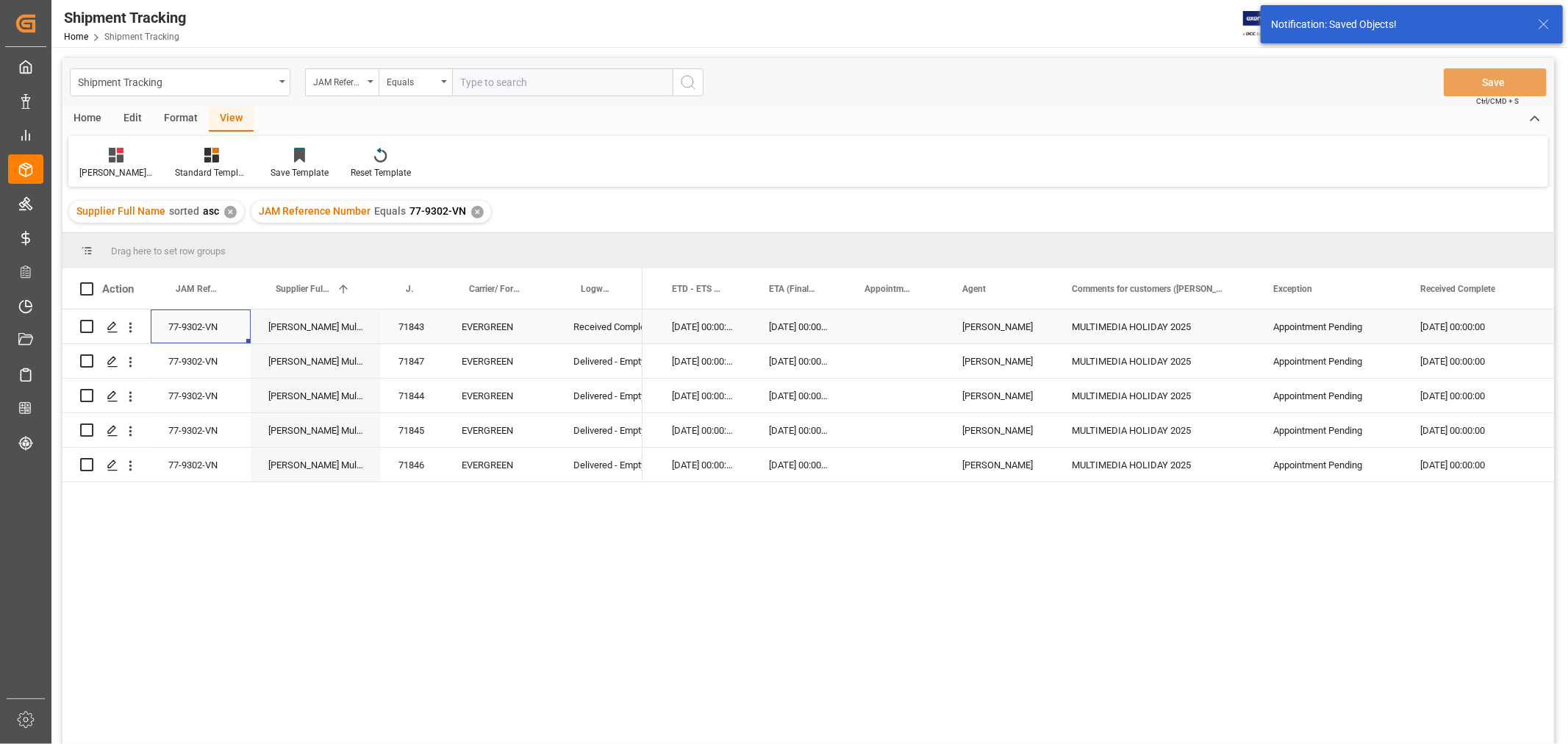
click at [206, 320] on div "77-9302-VN" at bounding box center [201, 326] width 100 height 34
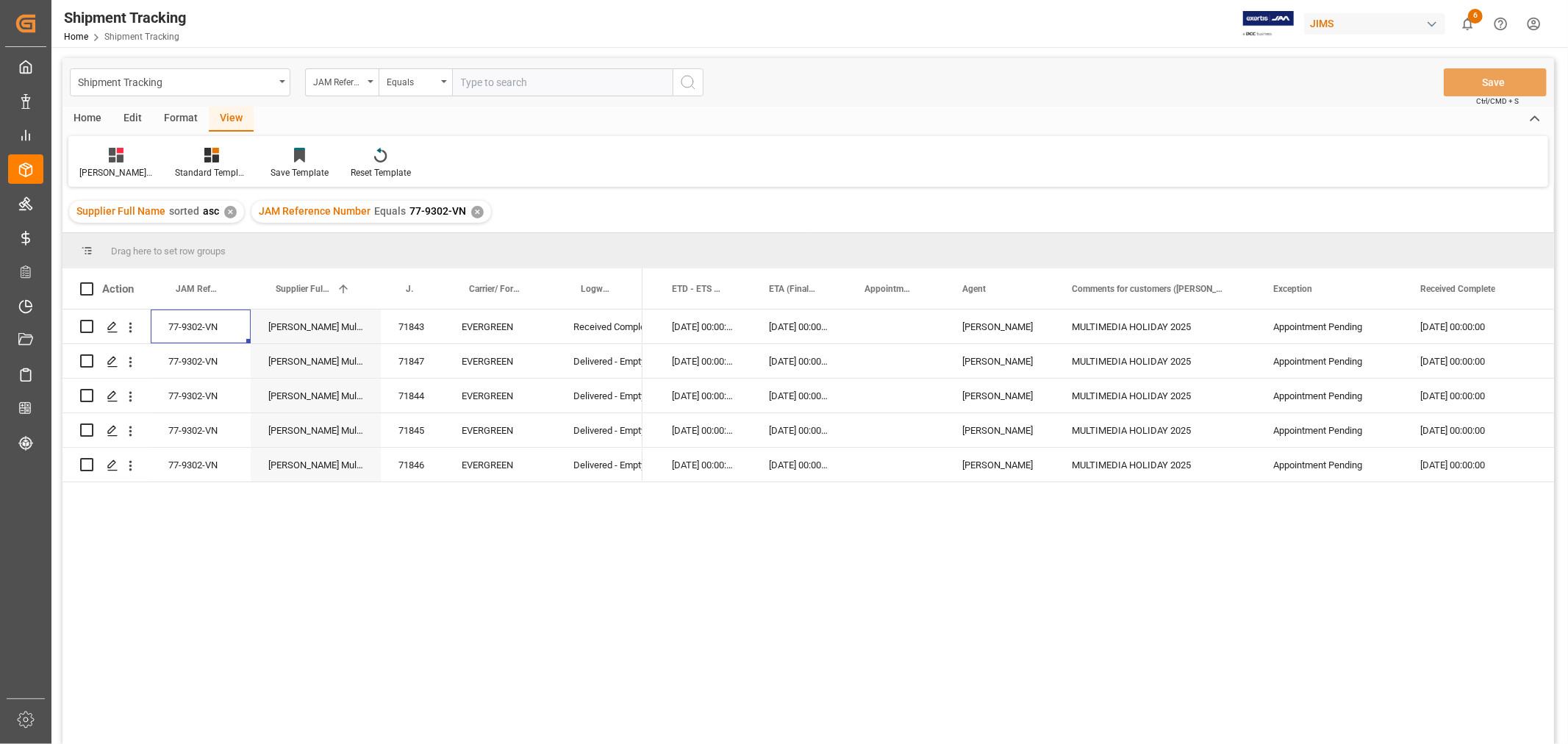
click at [475, 207] on div "✕" at bounding box center [478, 212] width 13 height 13
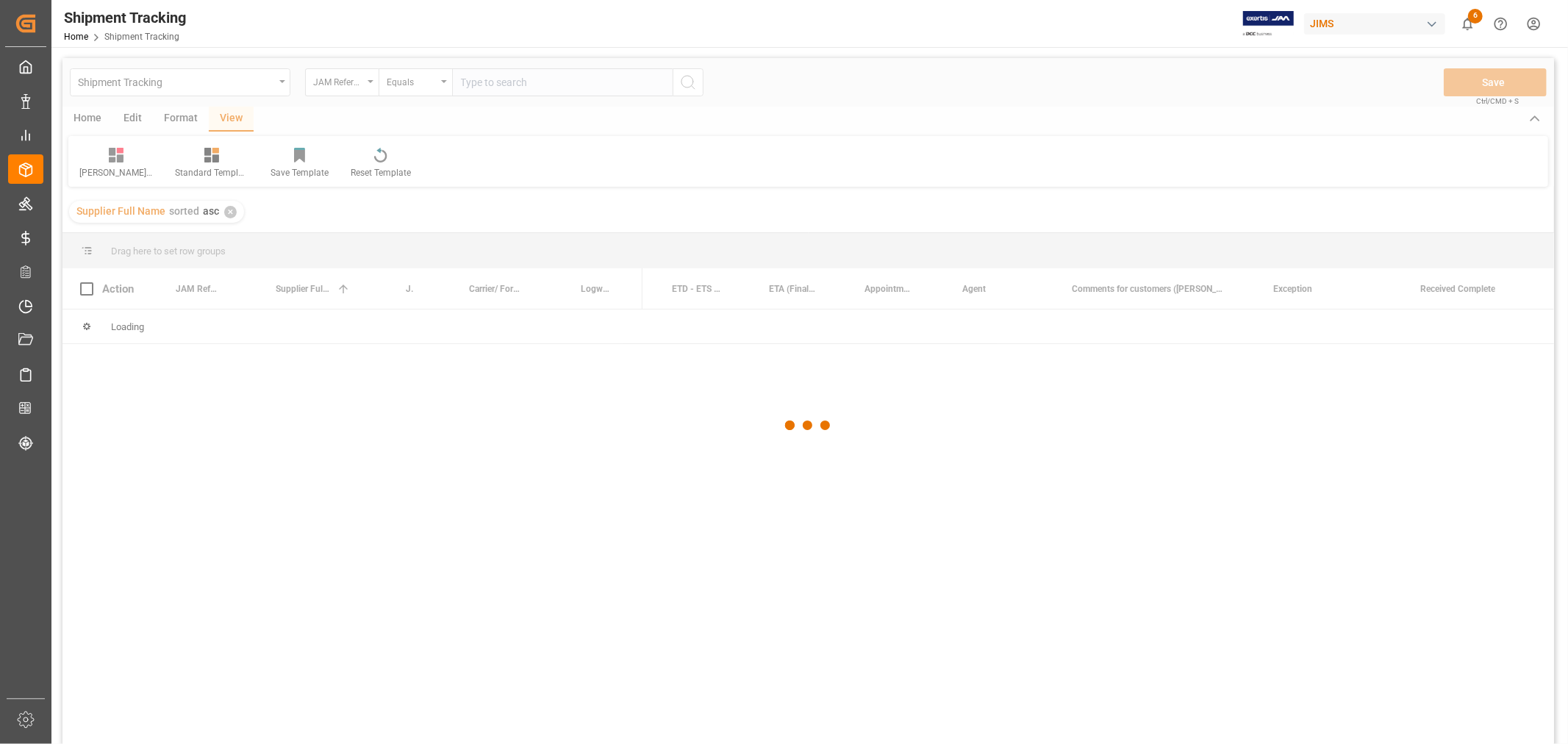
click at [481, 82] on div at bounding box center [808, 425] width 1491 height 735
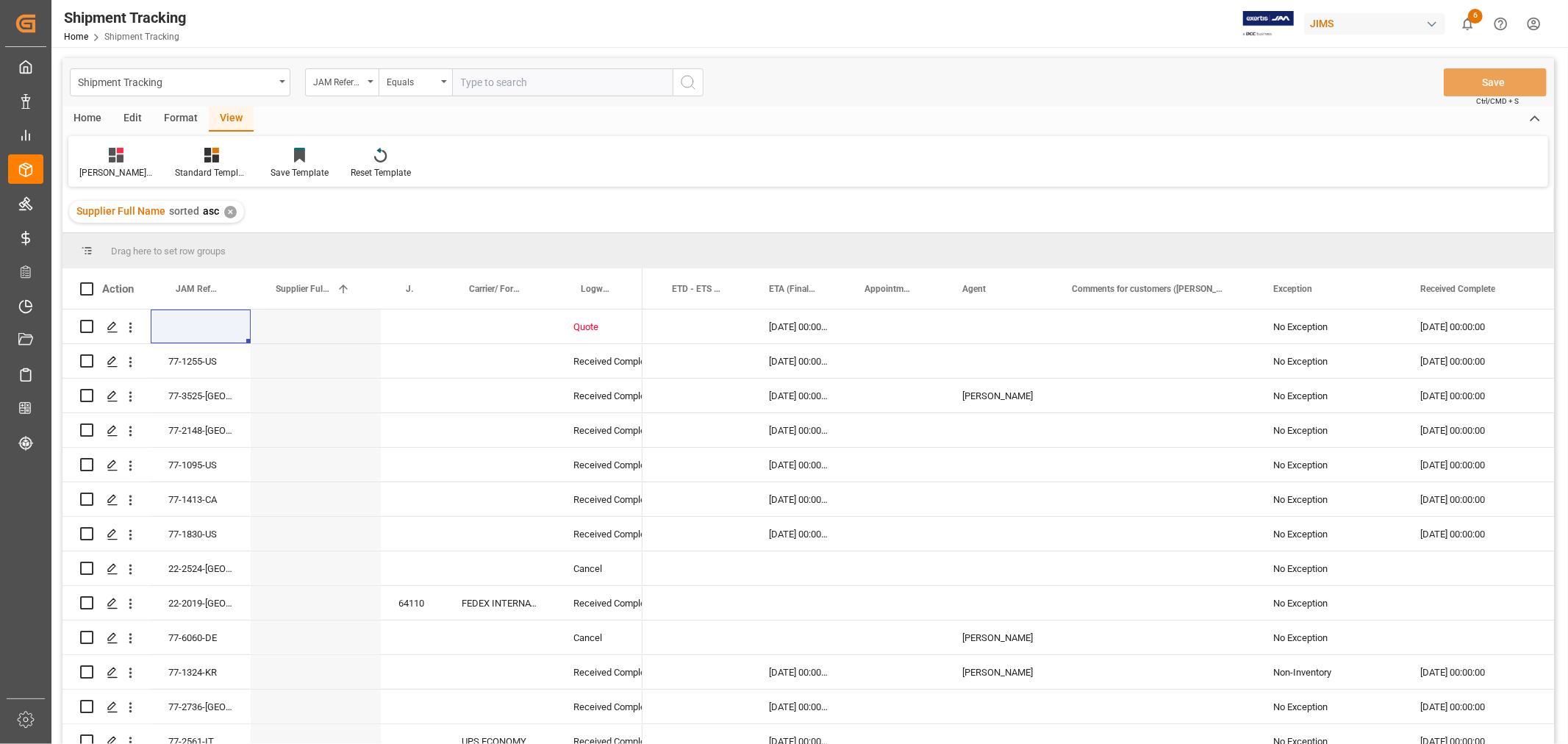
click at [481, 82] on input "text" at bounding box center [562, 82] width 220 height 28
paste input "77-9227-VN"
type input "77-9227-VN"
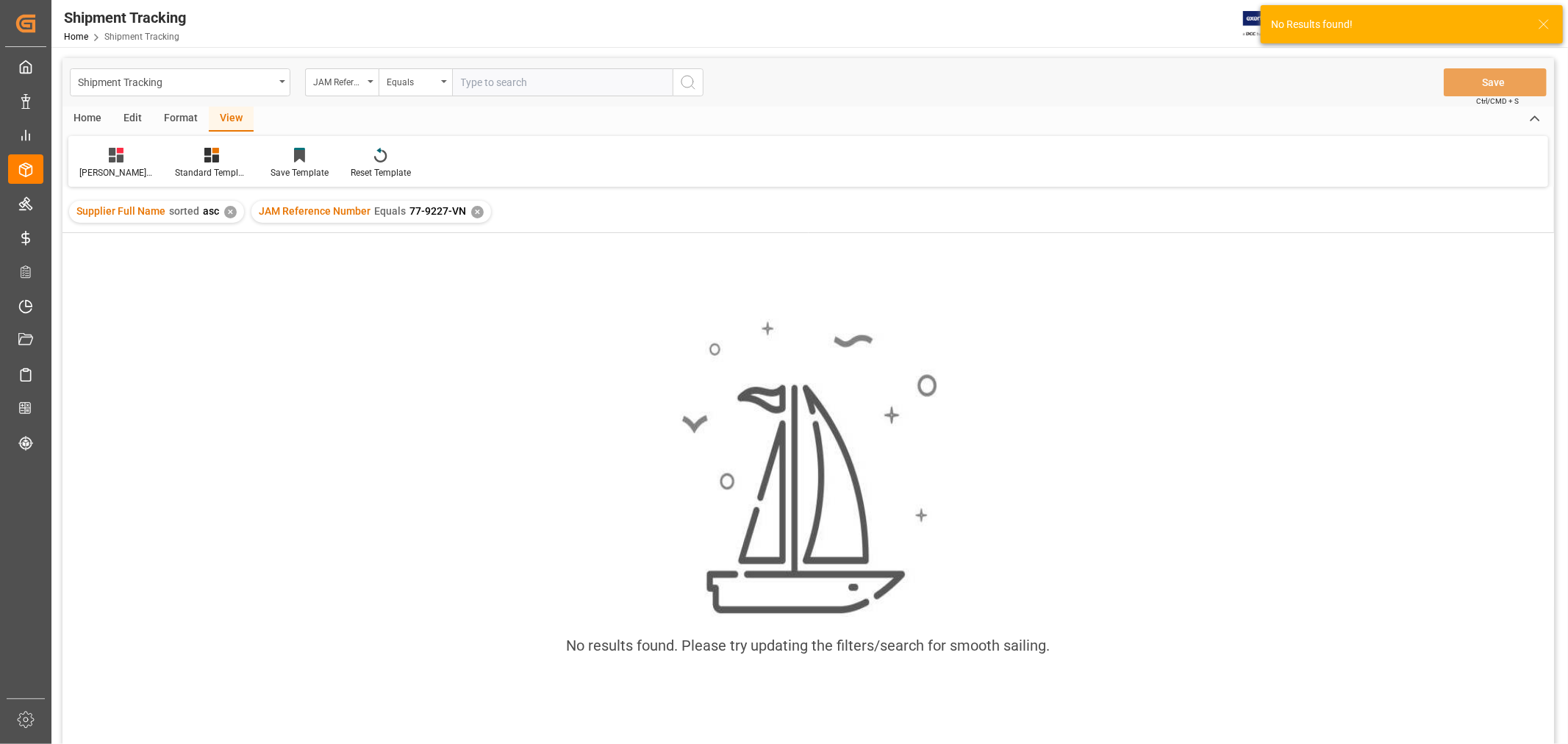
click at [474, 215] on div "✕" at bounding box center [478, 212] width 13 height 13
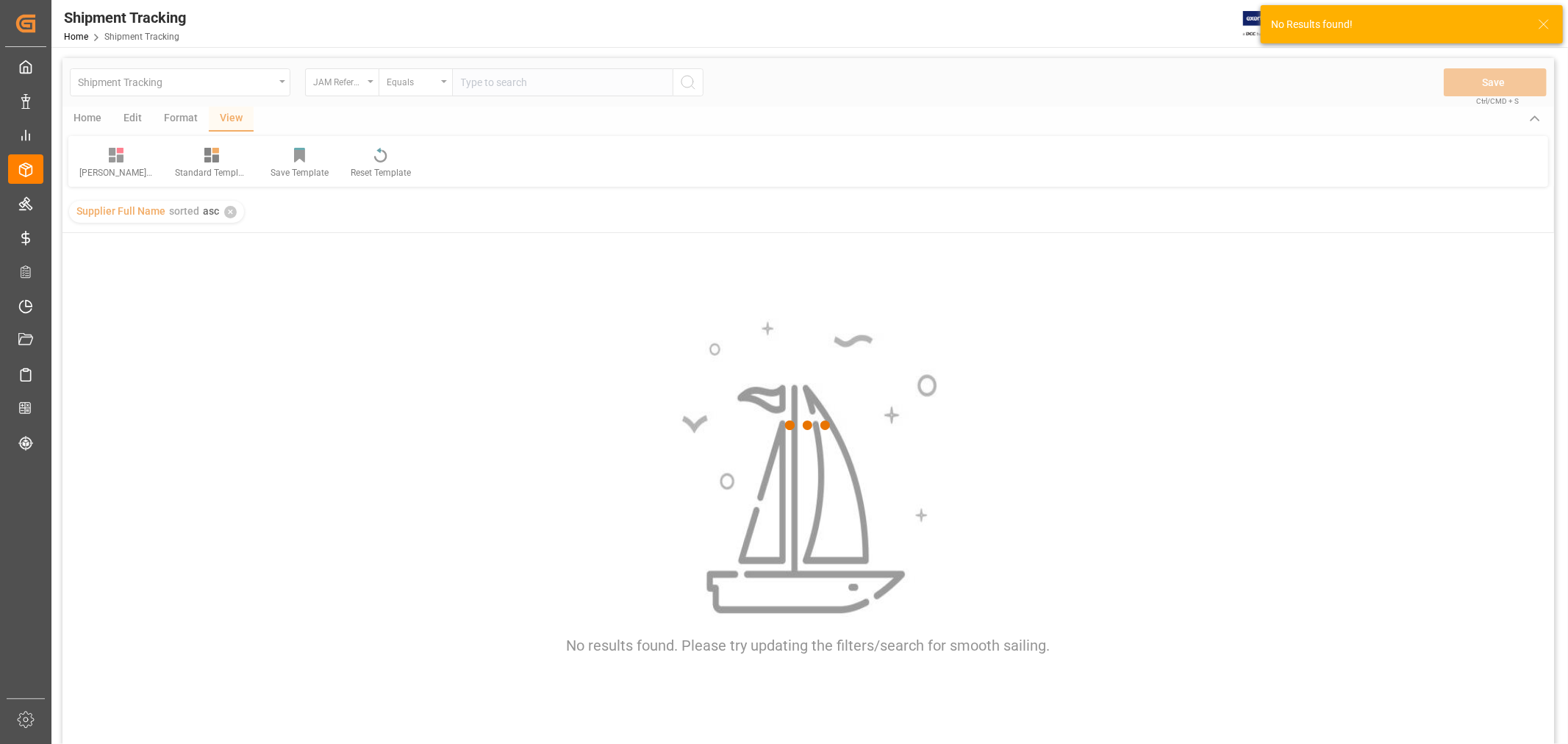
click at [474, 77] on div at bounding box center [808, 425] width 1491 height 735
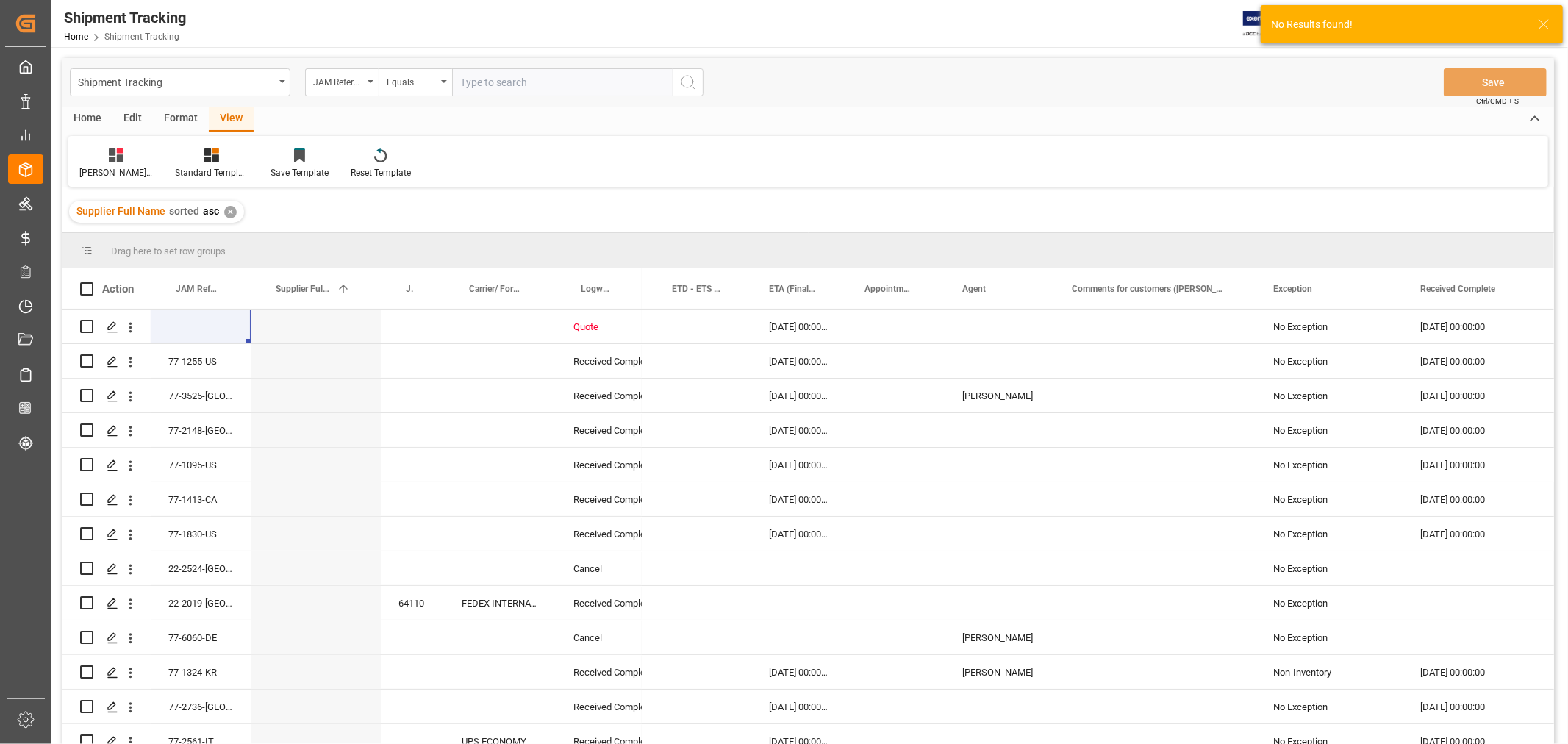
click at [474, 77] on input "text" at bounding box center [562, 82] width 220 height 28
paste input "77-9227-VN"
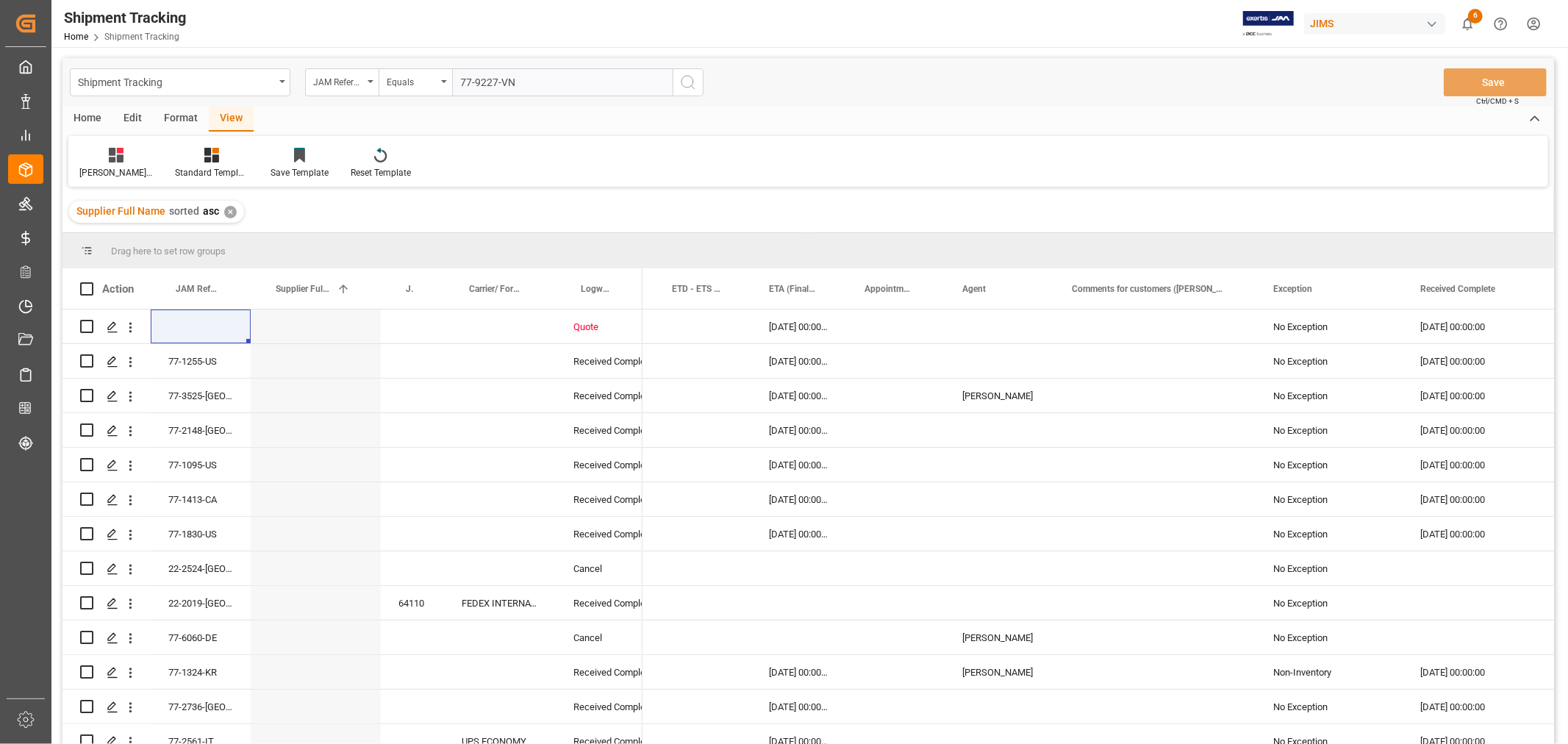
click at [463, 76] on input "77-9227-VN" at bounding box center [562, 82] width 220 height 28
type input "77-9227-VN"
click at [689, 84] on icon "search button" at bounding box center [688, 82] width 18 height 18
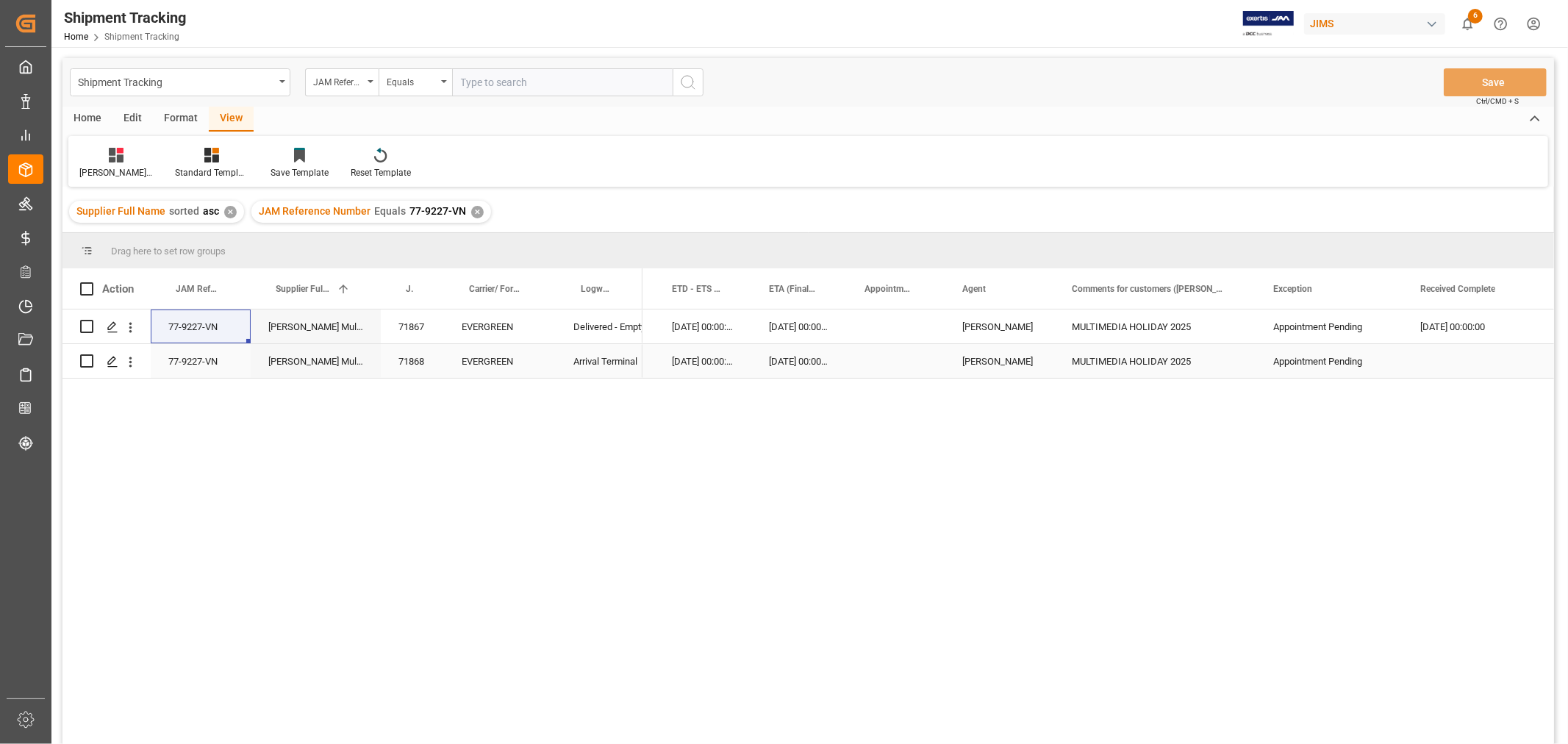
click at [1473, 363] on div "Press SPACE to select this row." at bounding box center [1476, 360] width 147 height 34
drag, startPoint x: 1464, startPoint y: 328, endPoint x: 1465, endPoint y: 352, distance: 24.0
click at [1465, 352] on div "[DATE] 00:00:00 [DATE] 00:00:00 [DATE] 00:00:00 [DATE] 00:00:00 HuiXin Gao MULT…" at bounding box center [1007, 344] width 2261 height 69
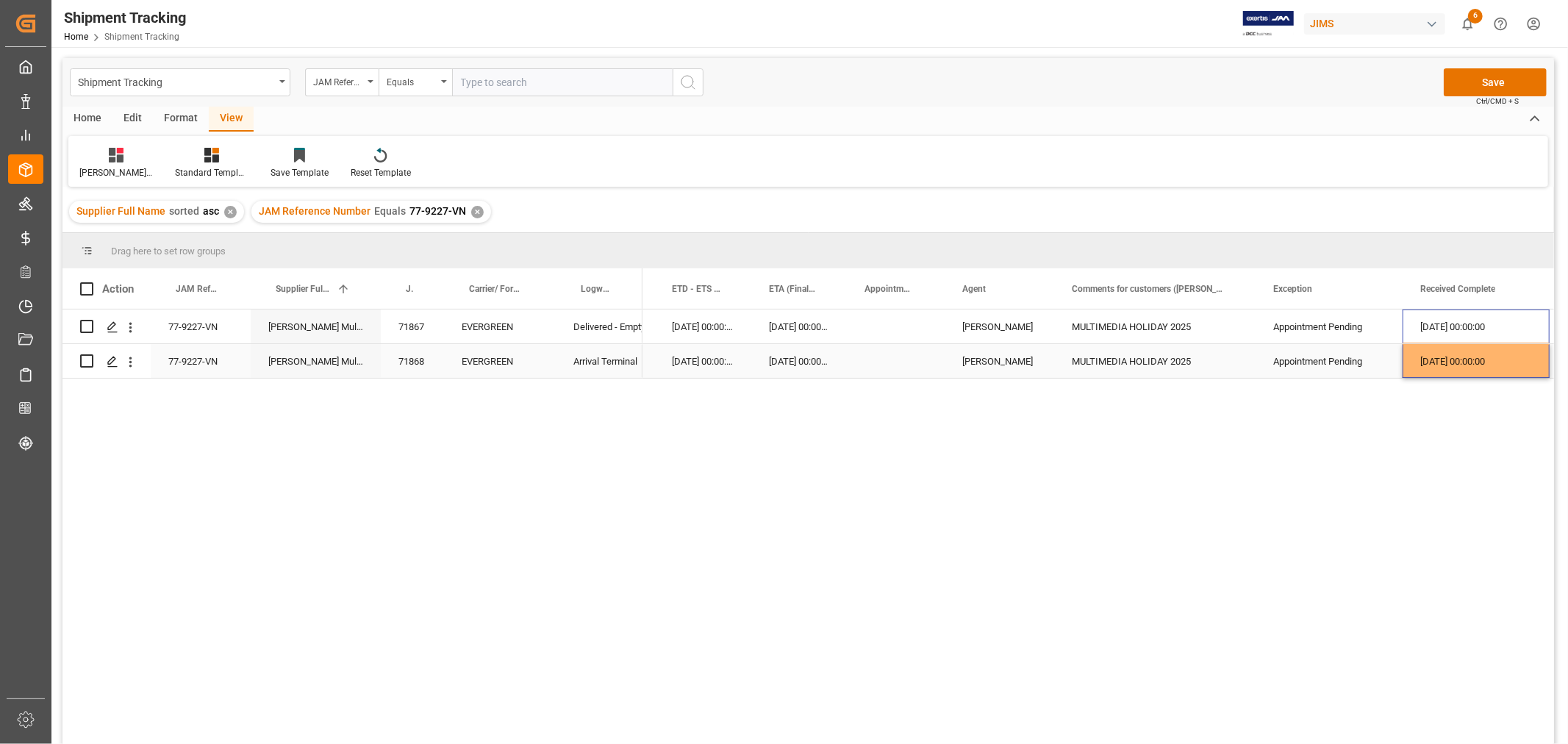
click at [1351, 352] on div "Appointment Pending" at bounding box center [1329, 361] width 112 height 34
click at [1475, 83] on button "Save" at bounding box center [1495, 82] width 103 height 28
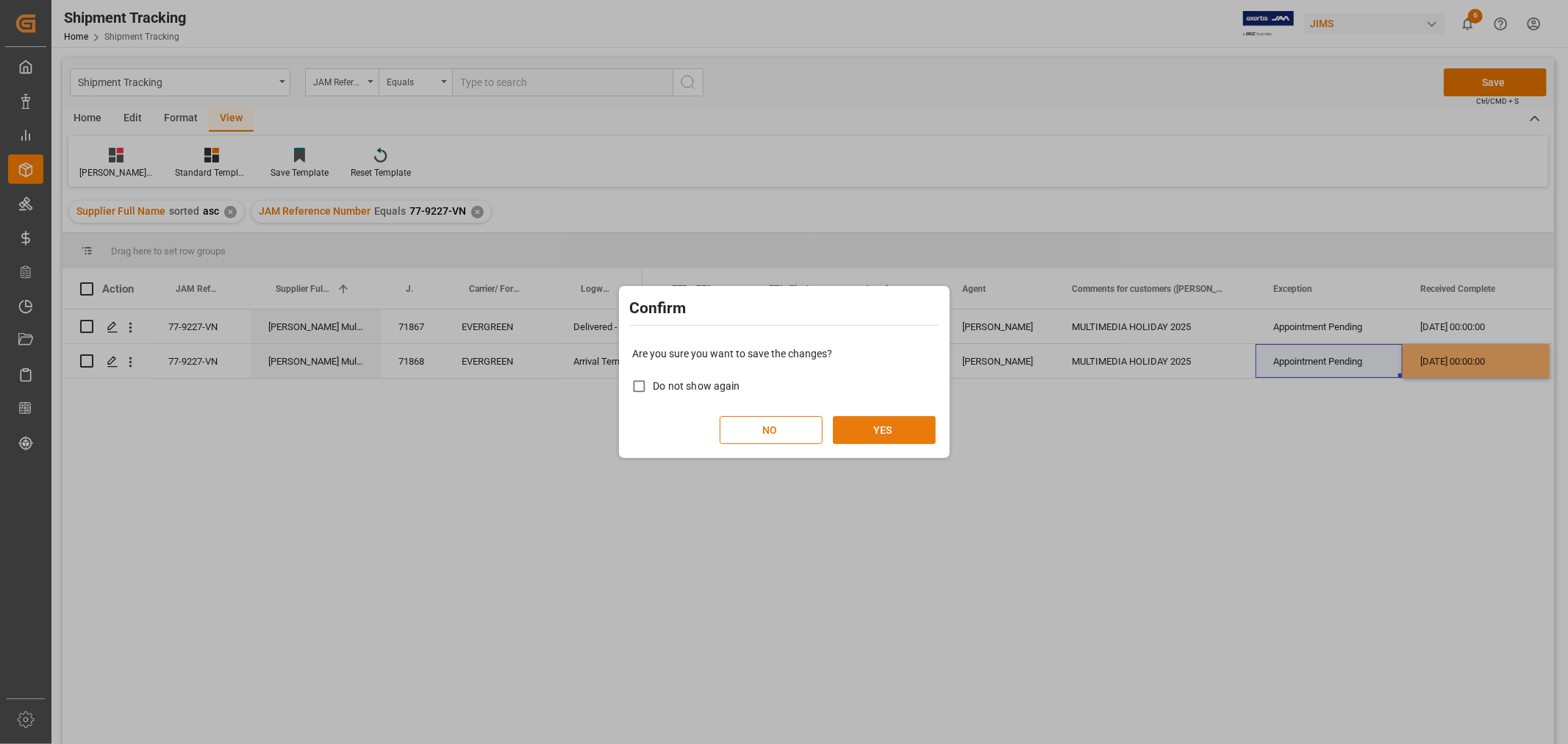
click at [868, 424] on button "YES" at bounding box center [884, 430] width 103 height 28
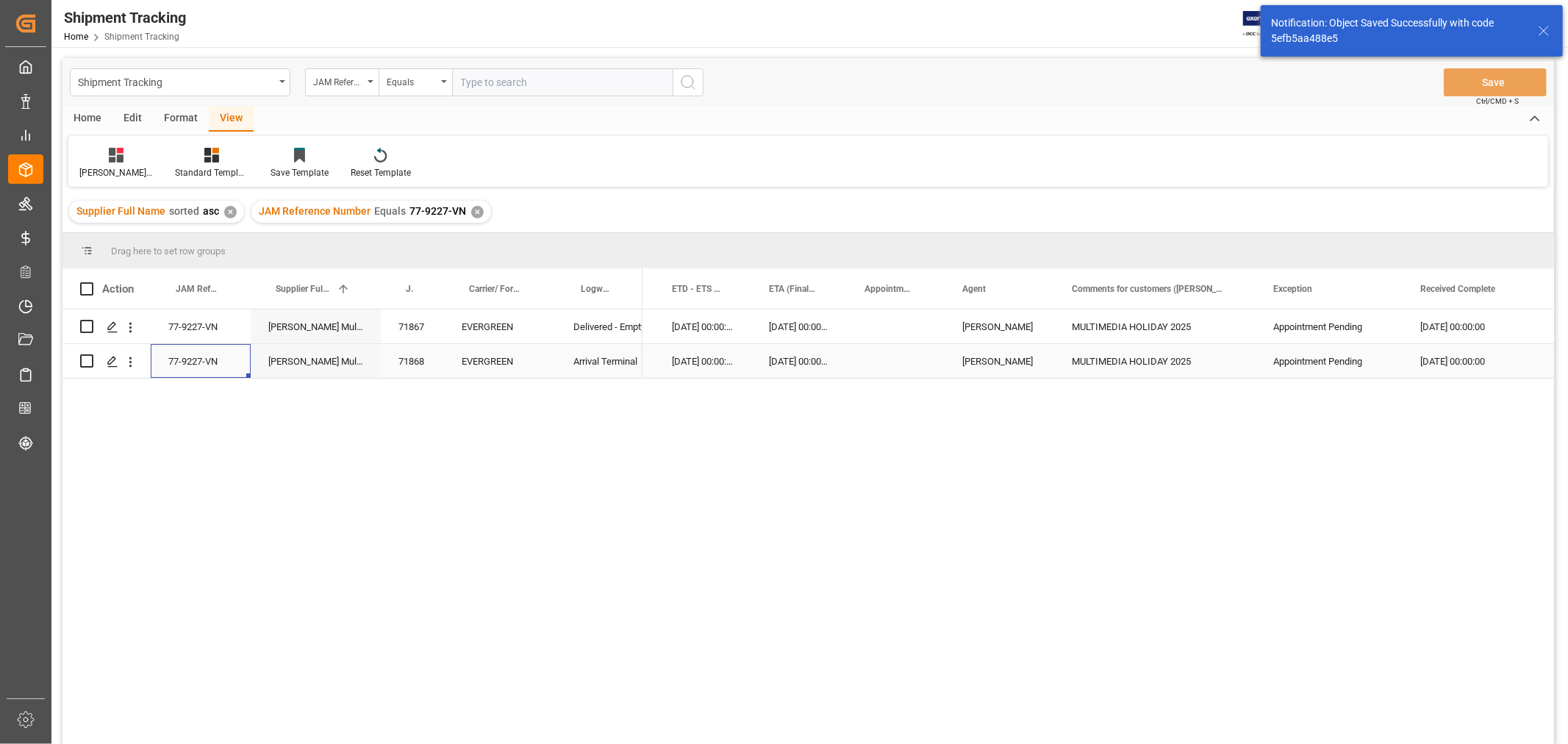
click at [219, 360] on div "77-9227-VN" at bounding box center [201, 360] width 100 height 34
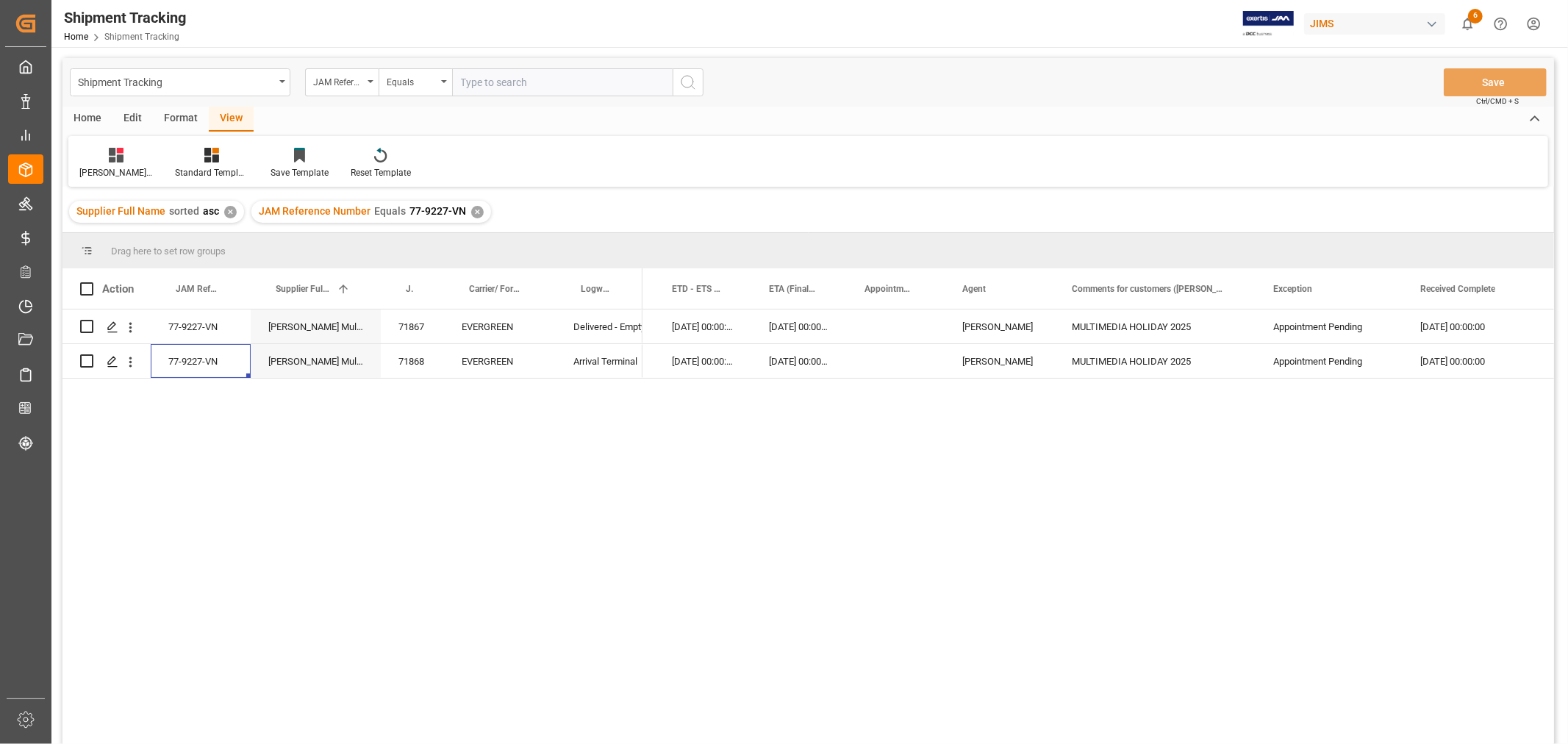
click at [474, 211] on div "✕" at bounding box center [478, 212] width 13 height 13
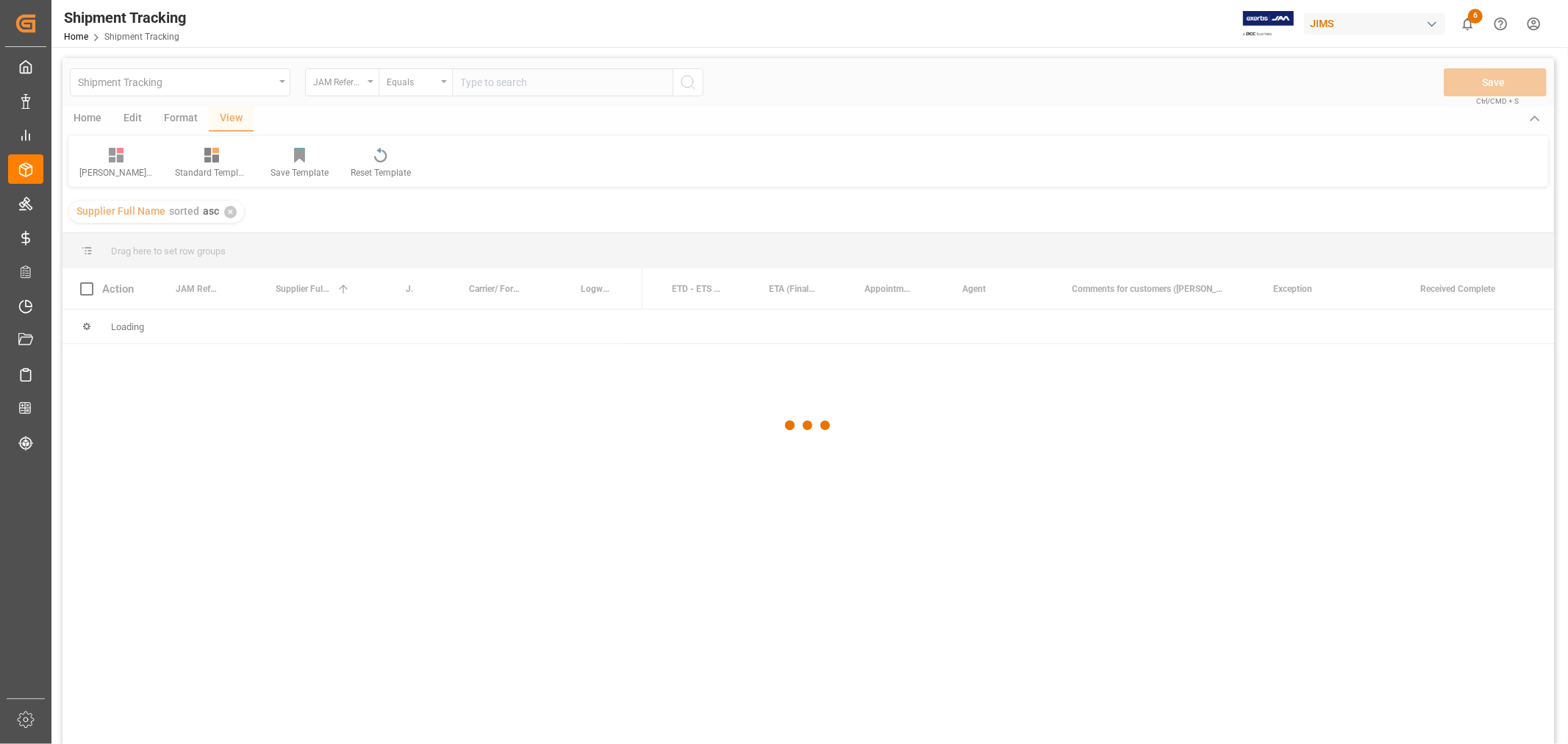
click at [474, 91] on div at bounding box center [808, 425] width 1491 height 735
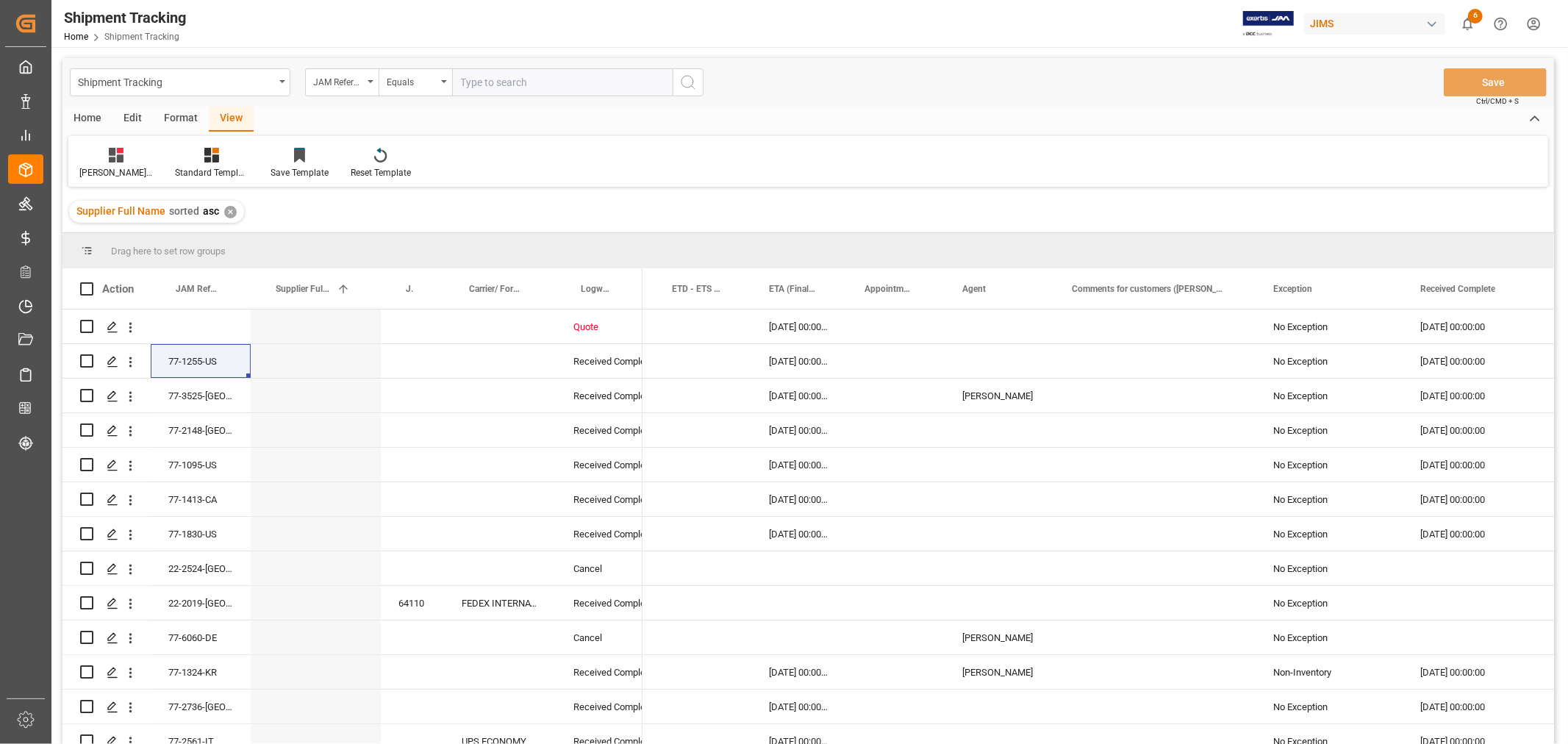
click at [472, 84] on input "text" at bounding box center [562, 82] width 220 height 28
paste input "77-10088-CN"
type input "77-10088-CN"
click at [684, 83] on icon "search button" at bounding box center [688, 82] width 18 height 18
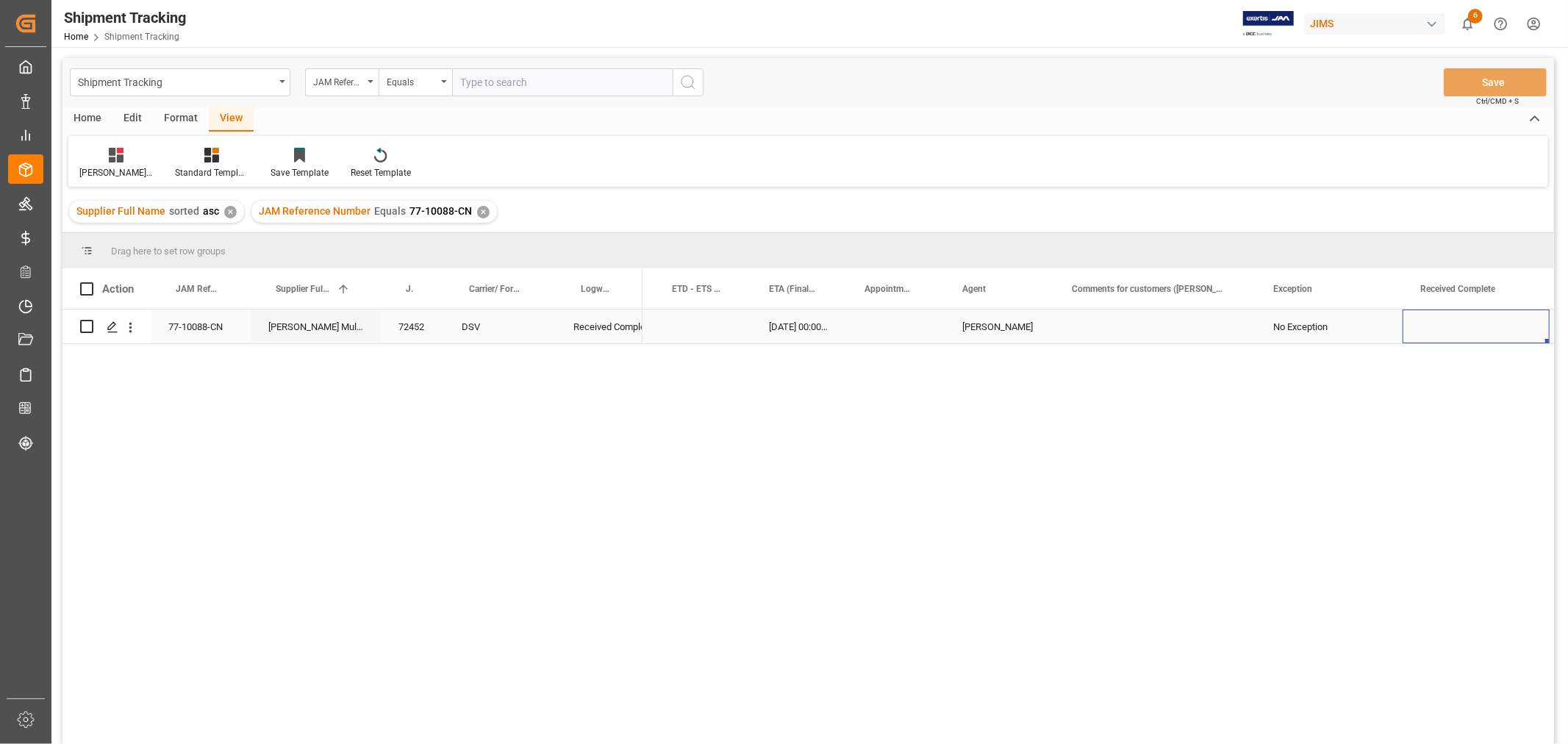
click at [1434, 339] on div "Press SPACE to select this row." at bounding box center [1476, 326] width 147 height 34
click at [1416, 327] on div "Press SPACE to select this row." at bounding box center [1476, 326] width 147 height 34
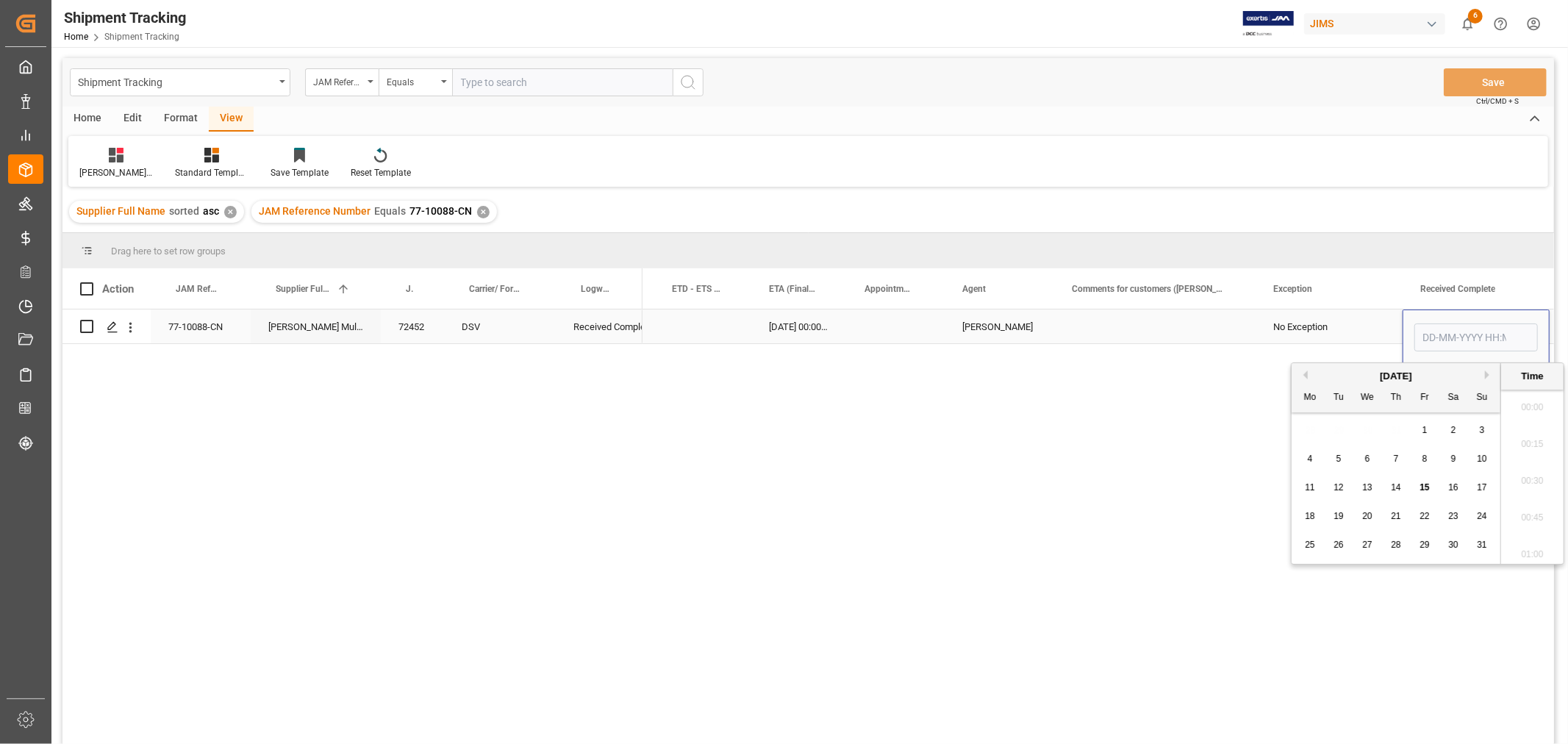
scroll to position [2430, 0]
click at [1416, 327] on input "Press SPACE to select this row." at bounding box center [1476, 338] width 124 height 28
type input "[DATE] 00:00"
click at [1314, 332] on div "No Exception" at bounding box center [1329, 327] width 112 height 34
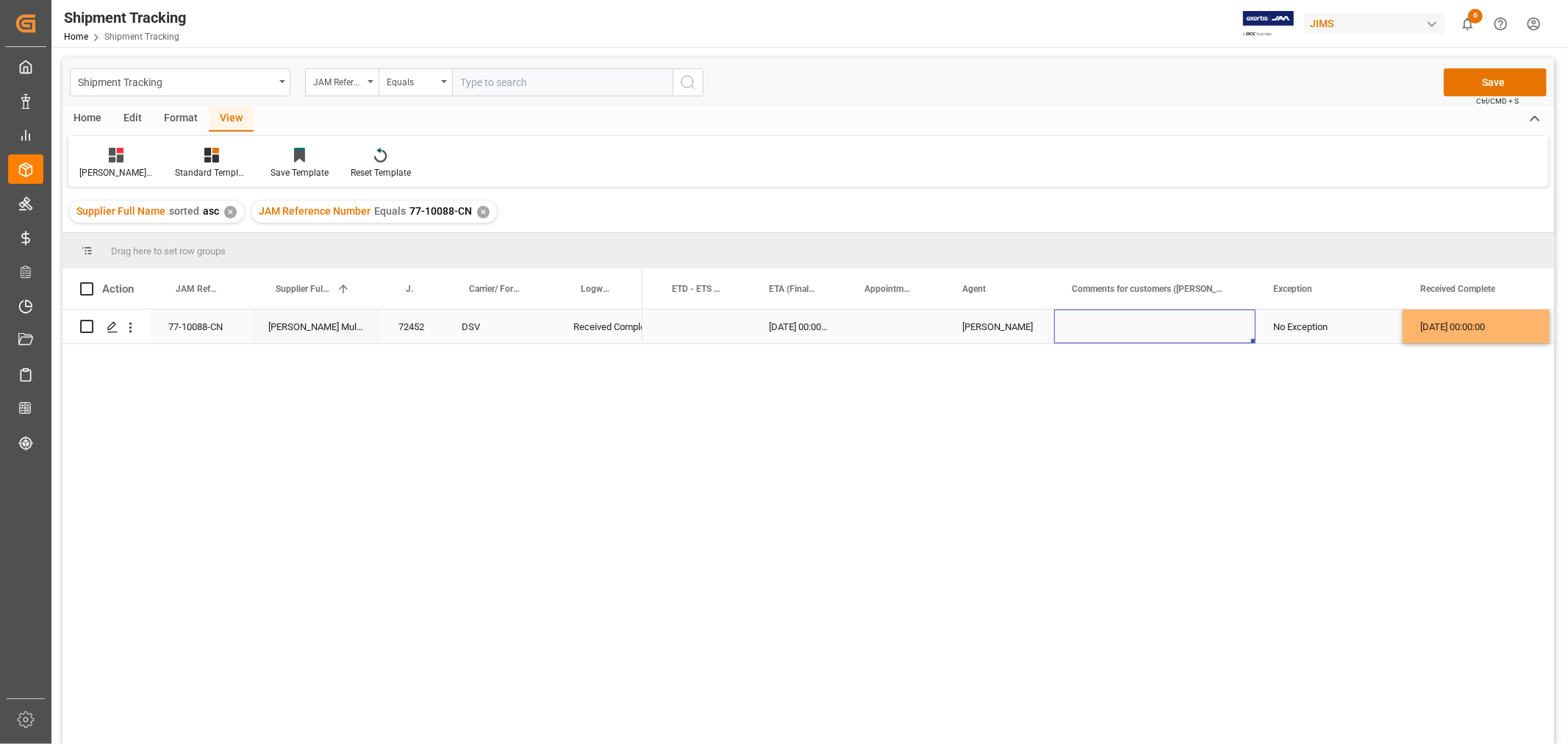
click at [1181, 332] on div "Press SPACE to select this row." at bounding box center [1155, 326] width 202 height 34
click at [471, 212] on div "JAM Reference Number Equals 77-10088-CN ✕" at bounding box center [374, 212] width 245 height 22
click at [483, 211] on div "✕" at bounding box center [483, 212] width 13 height 13
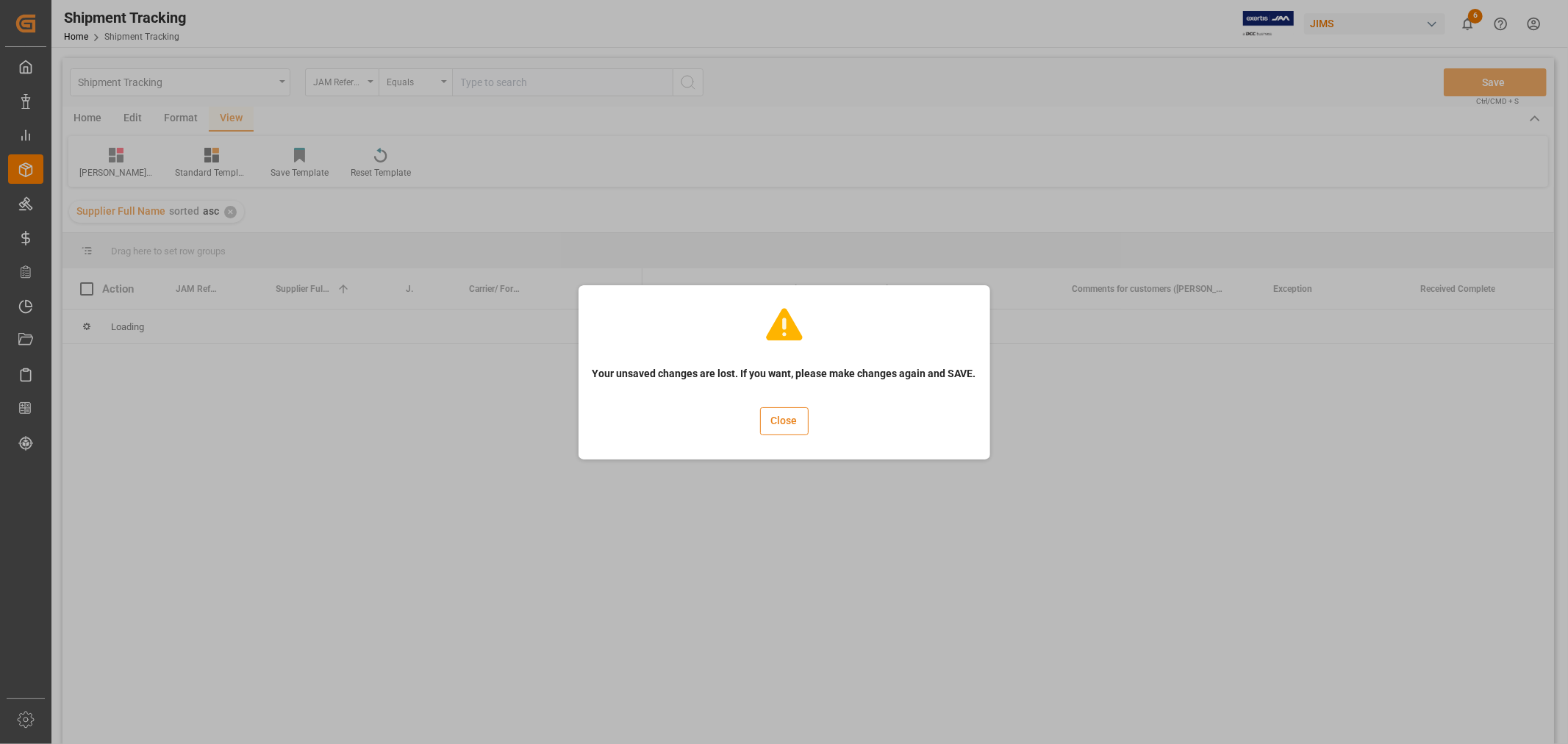
click at [787, 420] on button "Close" at bounding box center [784, 421] width 48 height 28
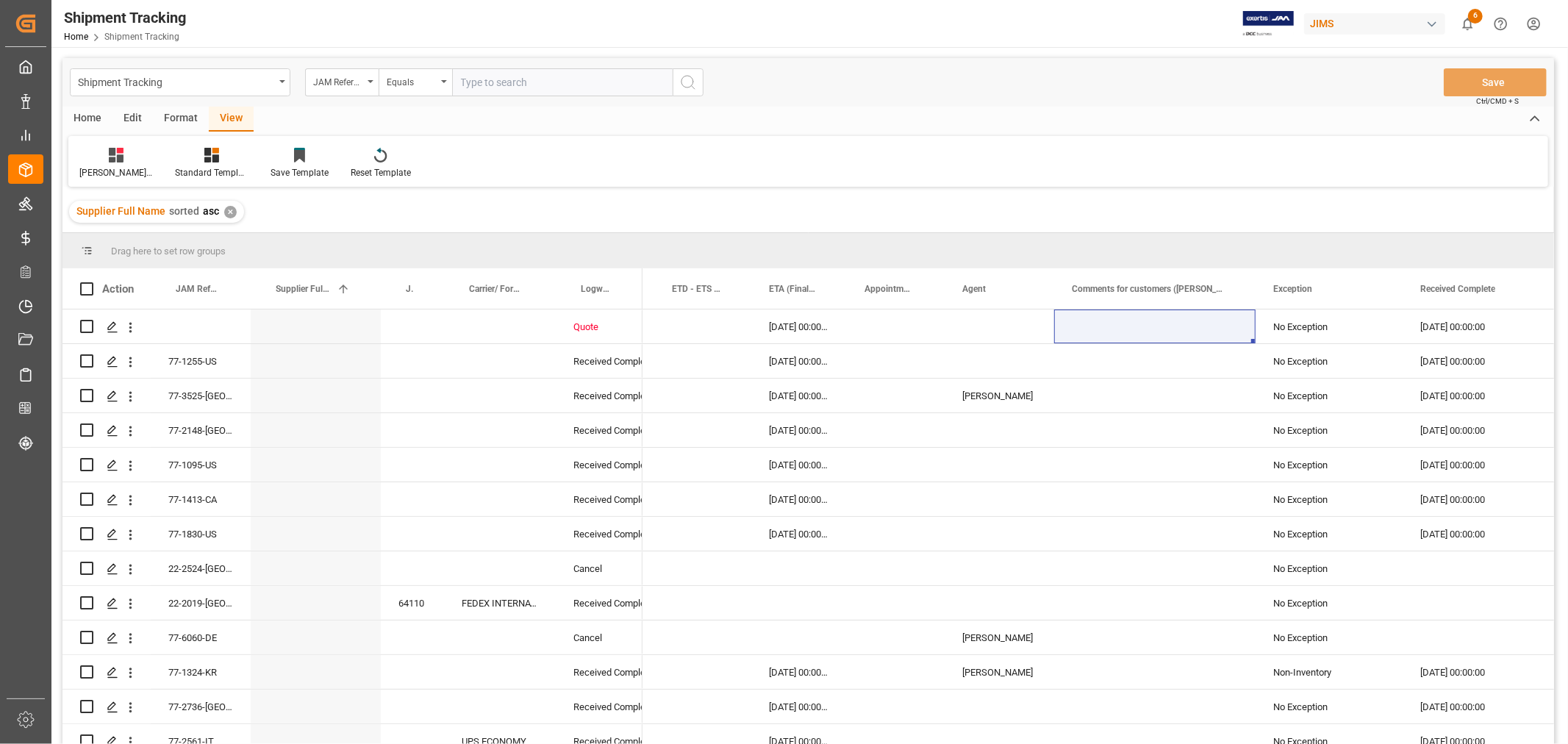
click at [485, 74] on input "text" at bounding box center [562, 82] width 220 height 28
paste input "77-9766-CN"
type input "77-9766-CN"
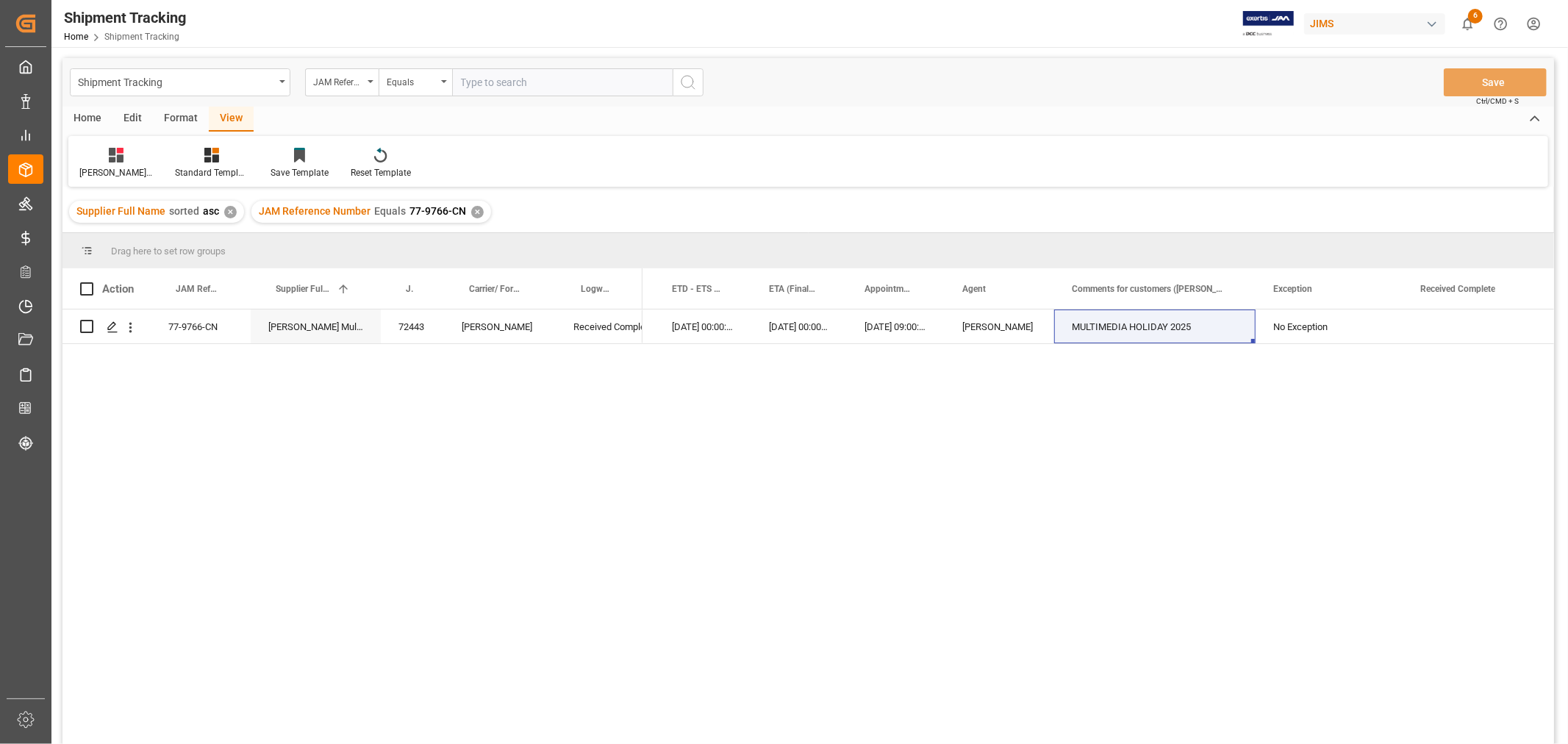
click at [1279, 496] on div "[DATE] 00:00:00 [DATE] 00:00:00 [DATE] 00:00:00 [DATE] 00:00:00 [DATE] 09:00:00…" at bounding box center [1098, 531] width 911 height 444
click at [471, 213] on div "✕" at bounding box center [478, 212] width 13 height 13
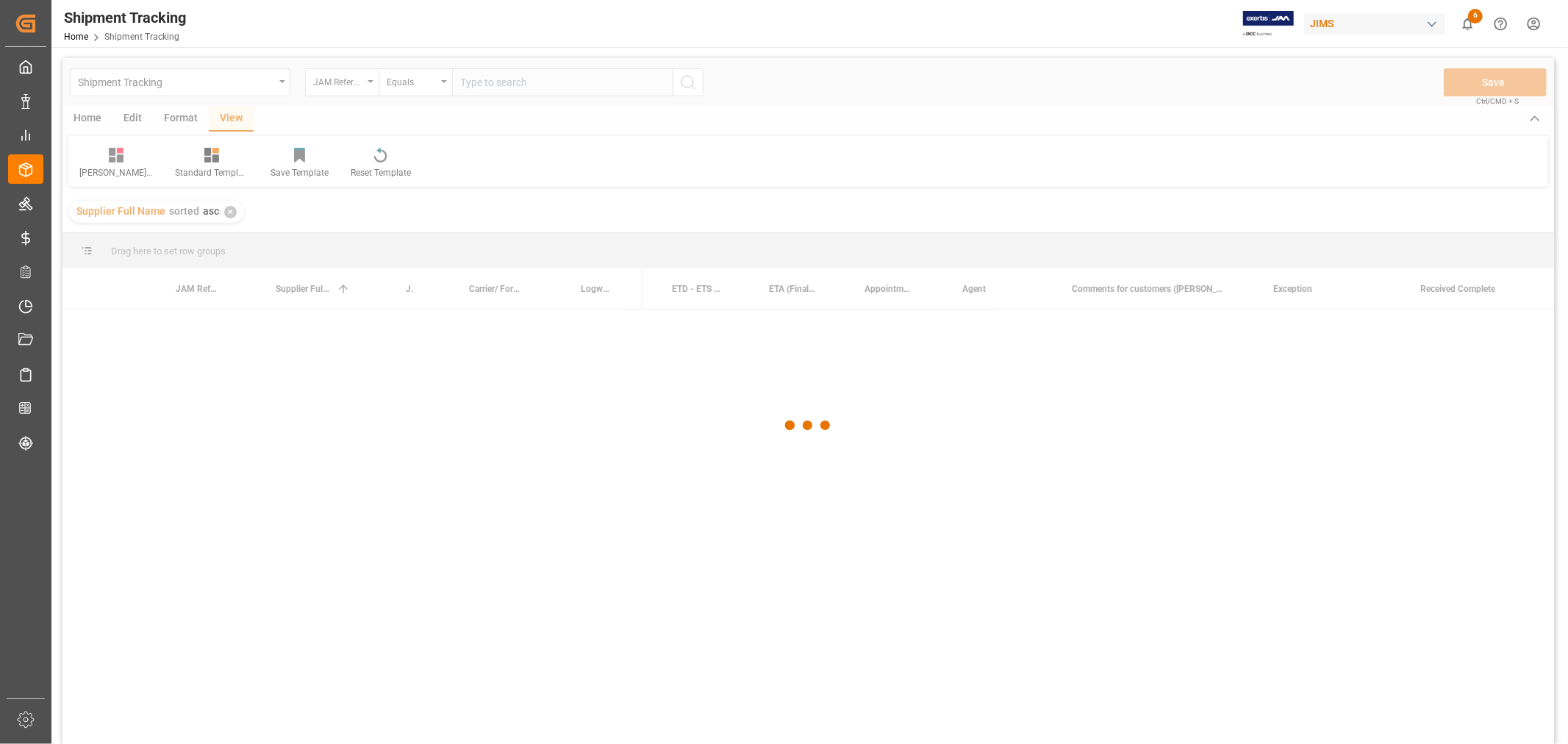
click at [504, 83] on div at bounding box center [808, 425] width 1491 height 735
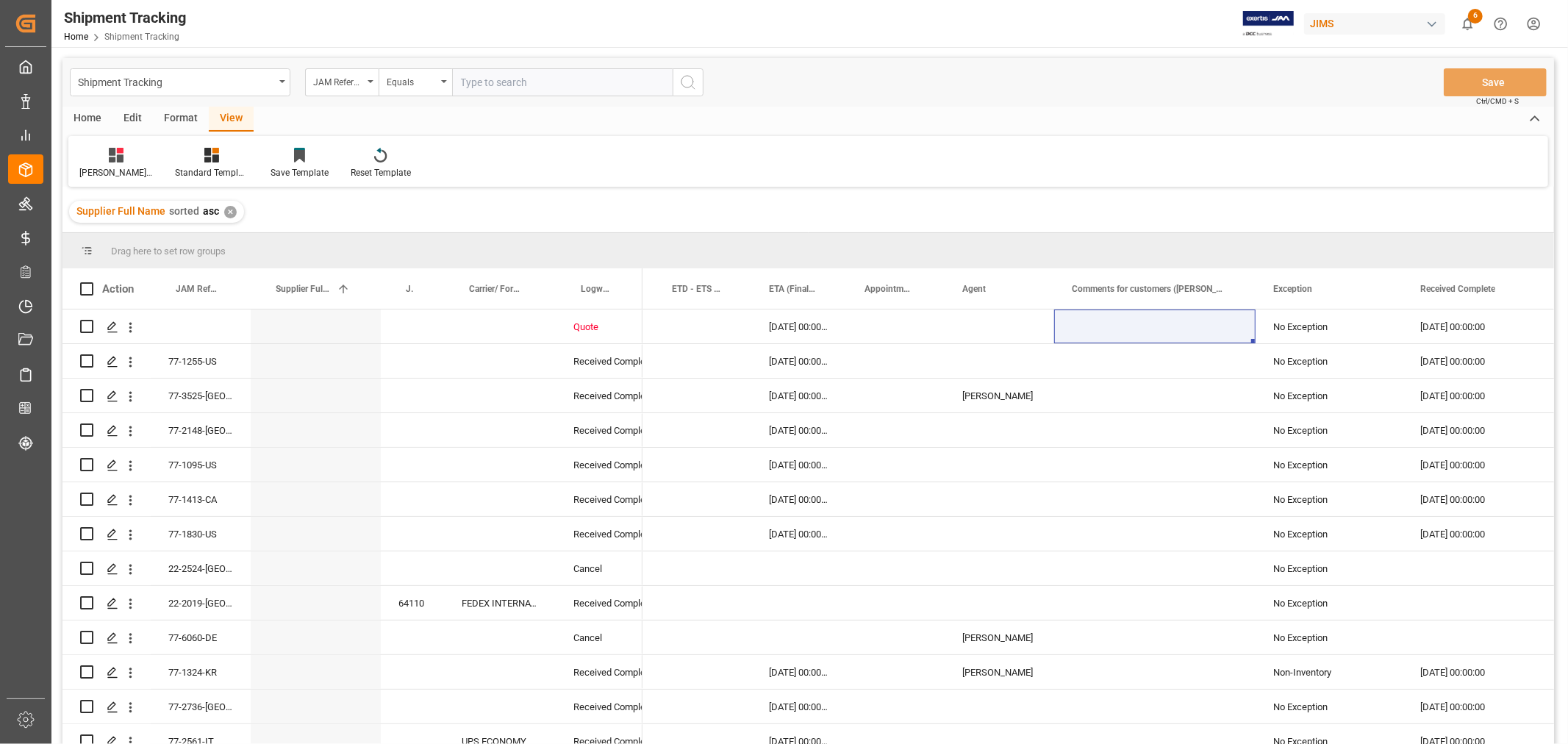
click at [504, 82] on input "text" at bounding box center [562, 82] width 220 height 28
paste input "77-10314-CN"
type input "77-10314-CN"
click at [687, 89] on icon "search button" at bounding box center [688, 82] width 18 height 18
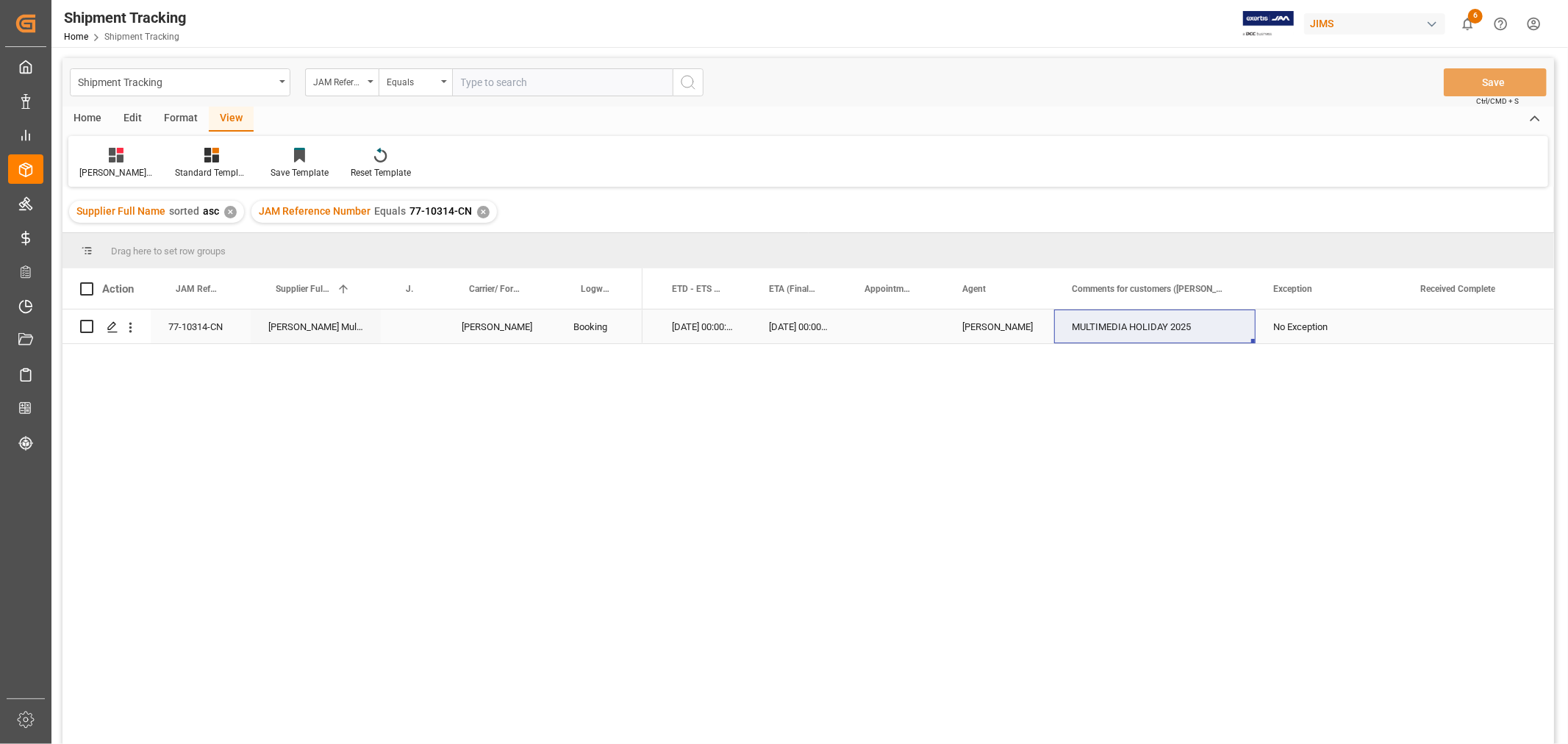
click at [702, 312] on div "[DATE] 00:00:00" at bounding box center [703, 326] width 97 height 34
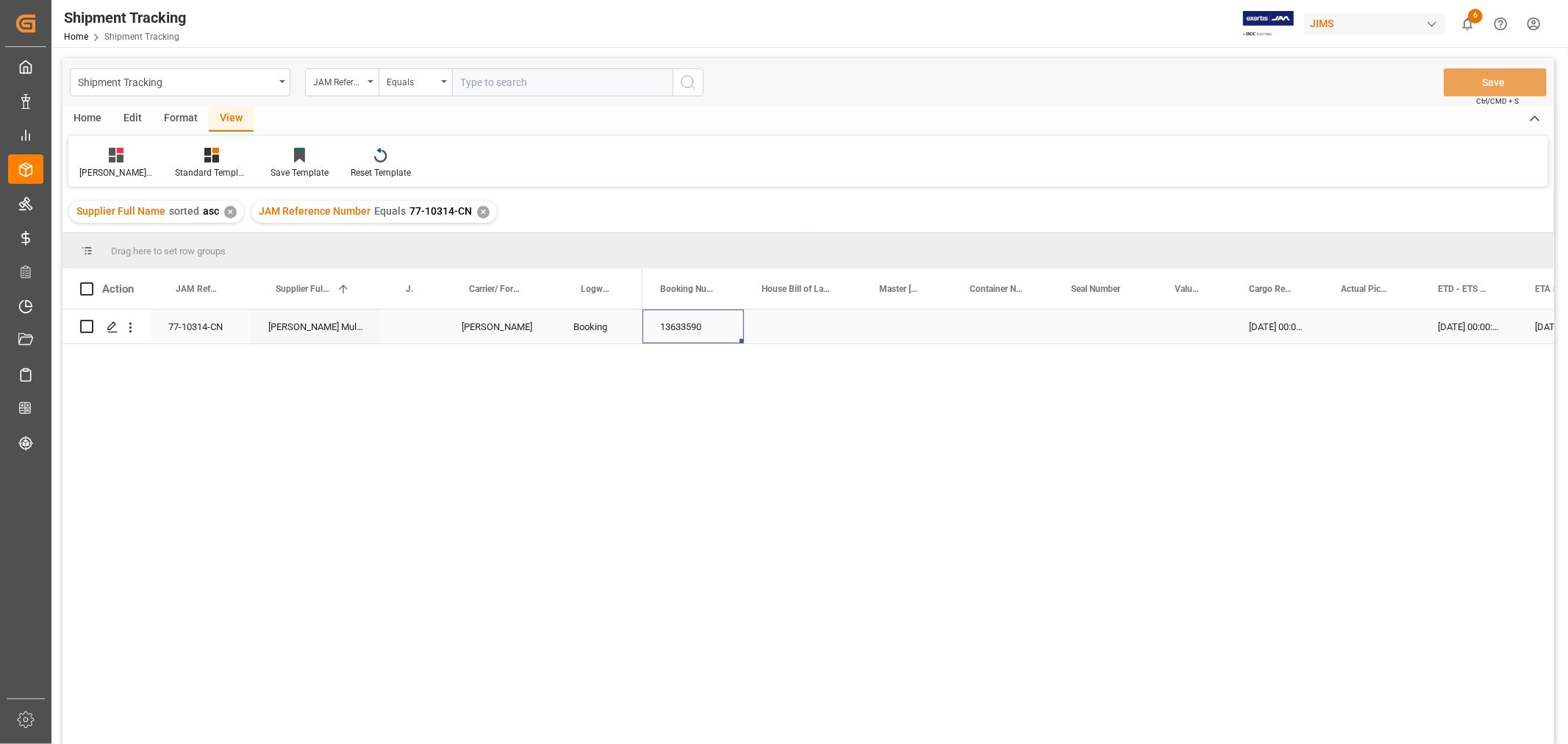
click at [700, 334] on div "13633590" at bounding box center [693, 326] width 102 height 34
click at [477, 210] on div "✕" at bounding box center [483, 212] width 13 height 13
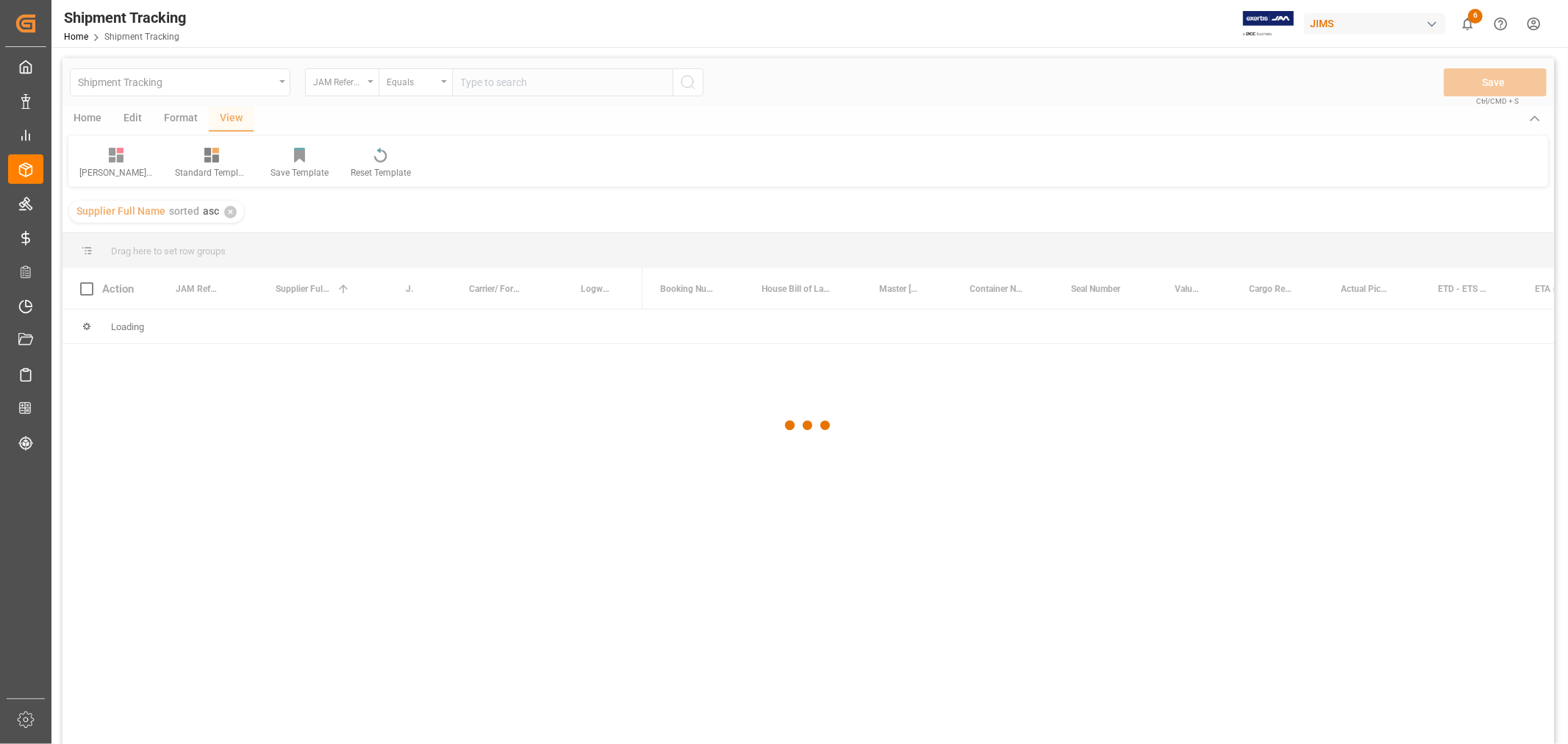
click at [233, 76] on div at bounding box center [808, 425] width 1491 height 735
click at [233, 83] on div at bounding box center [808, 425] width 1491 height 735
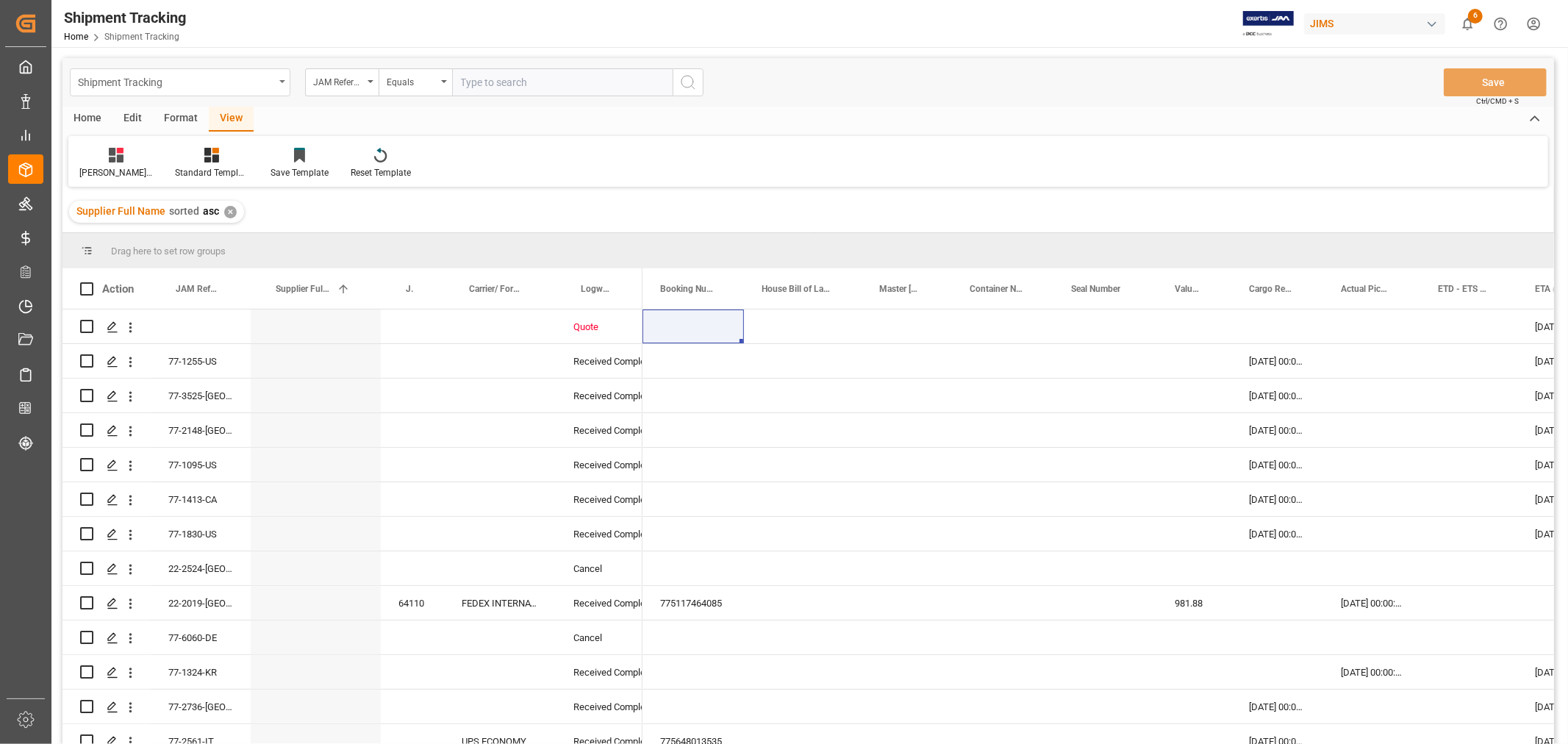
click at [233, 84] on div "Shipment Tracking" at bounding box center [176, 81] width 196 height 19
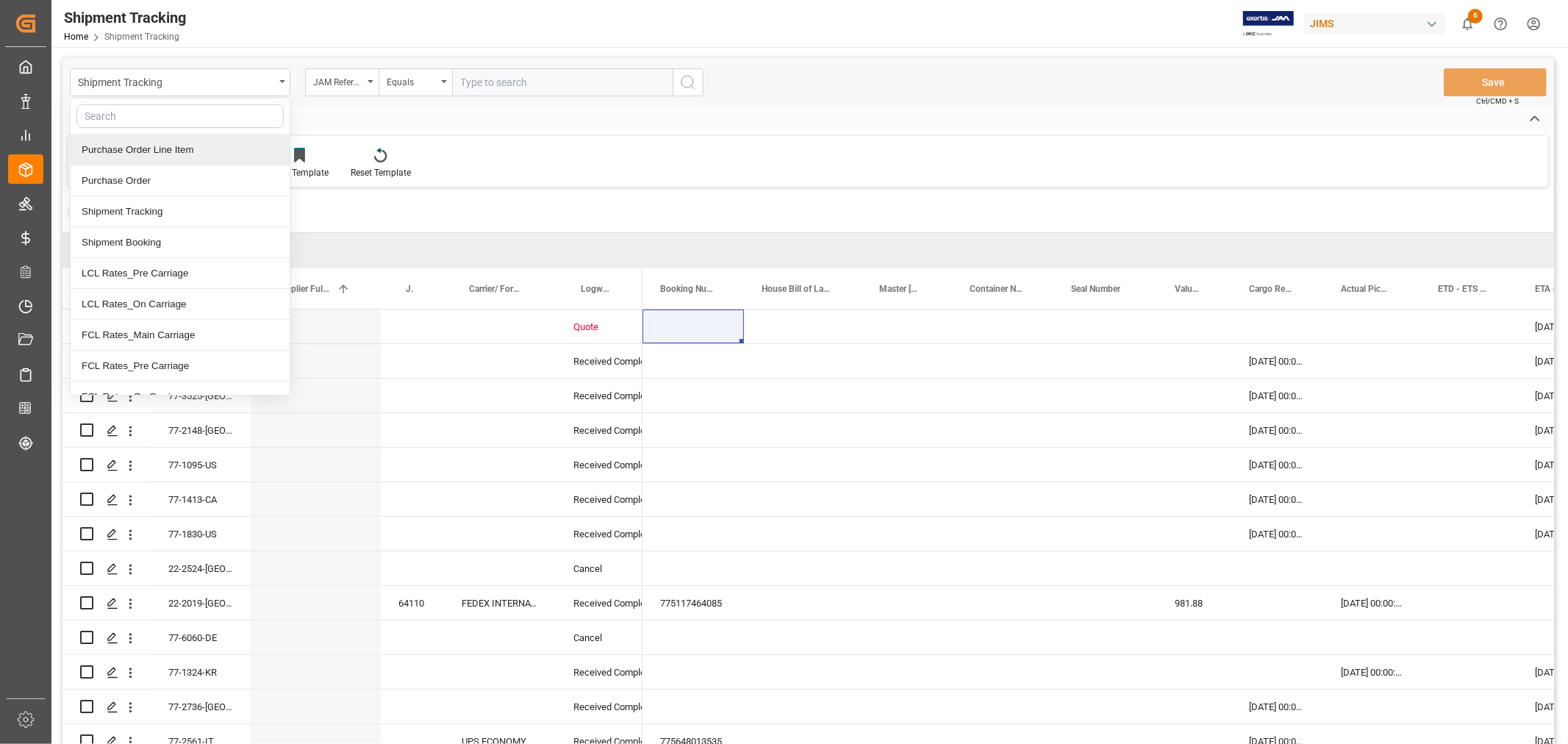
click at [177, 151] on div "Purchase Order Line Item" at bounding box center [180, 149] width 219 height 30
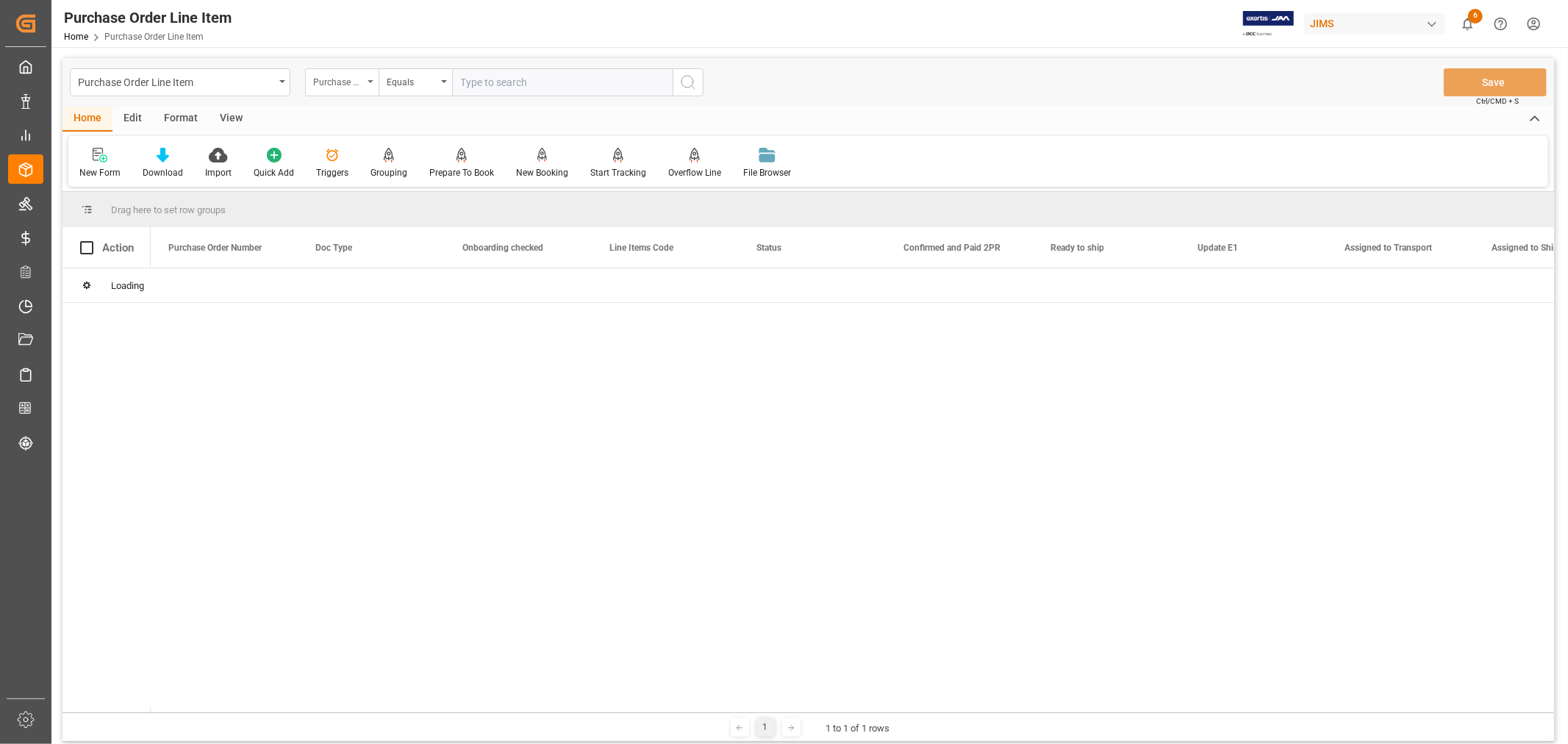
click at [347, 84] on div "Purchase Order Number" at bounding box center [338, 80] width 50 height 17
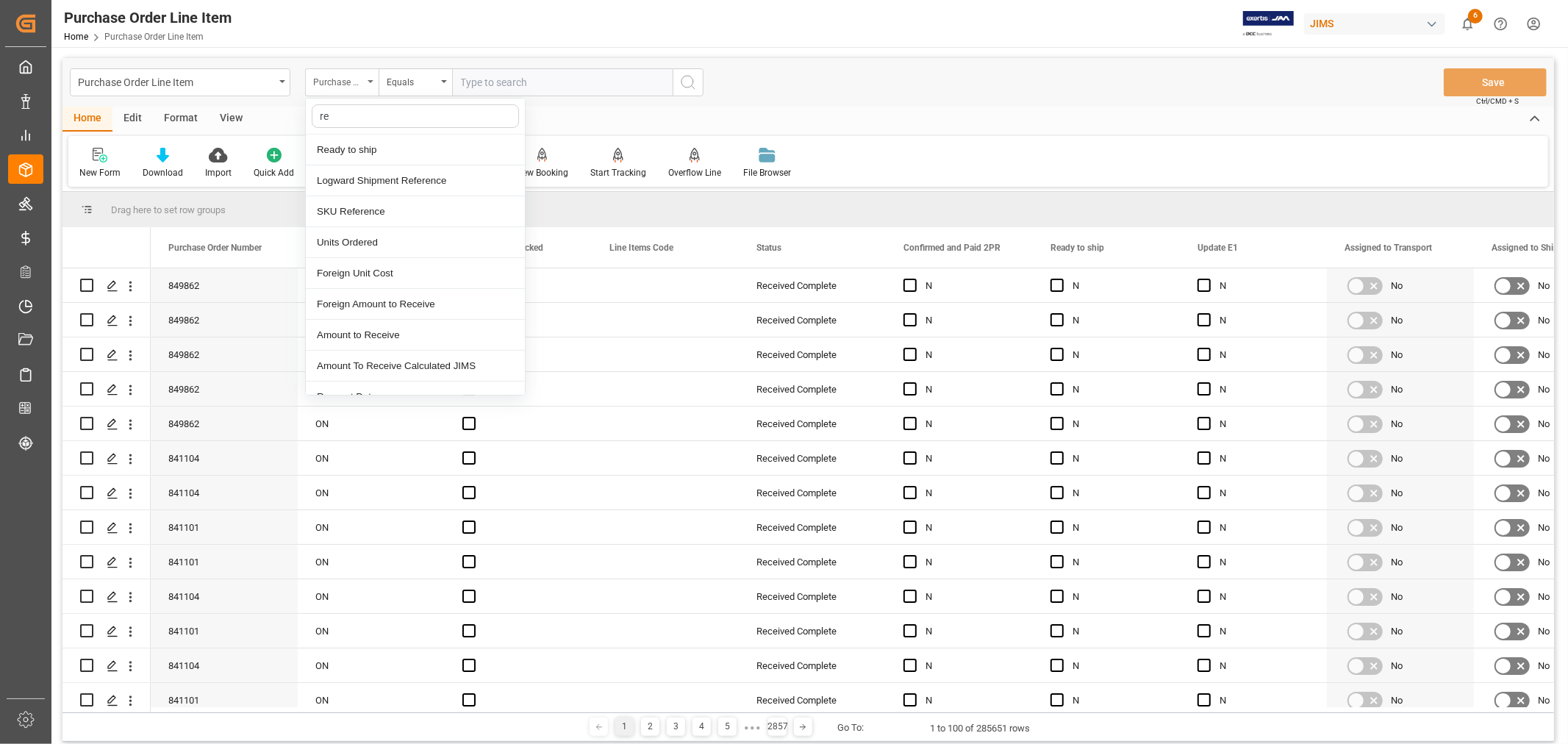
type input "ref"
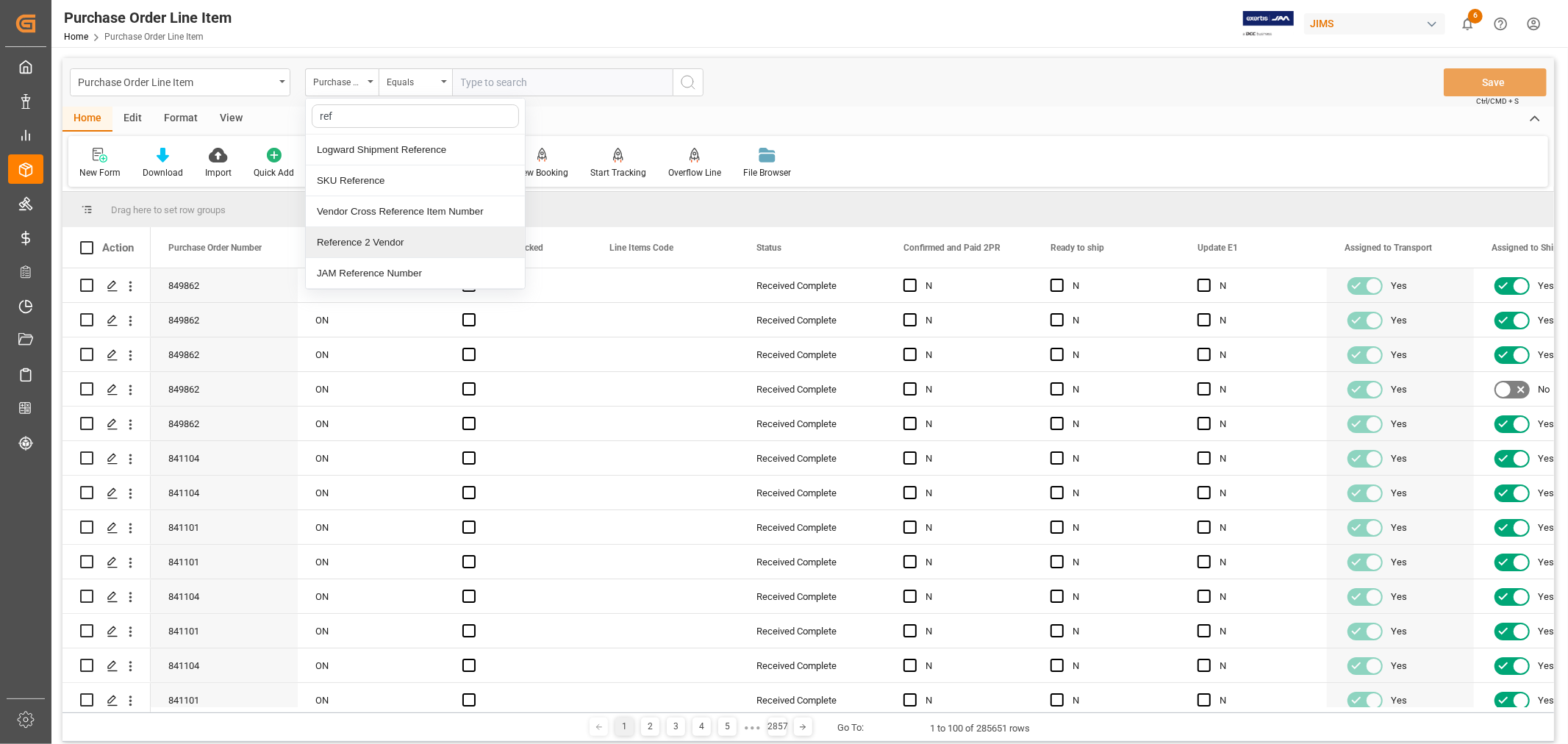
click at [362, 237] on div "Reference 2 Vendor" at bounding box center [415, 242] width 219 height 30
click at [499, 75] on input "text" at bounding box center [562, 82] width 220 height 28
type input "77-10314-CN"
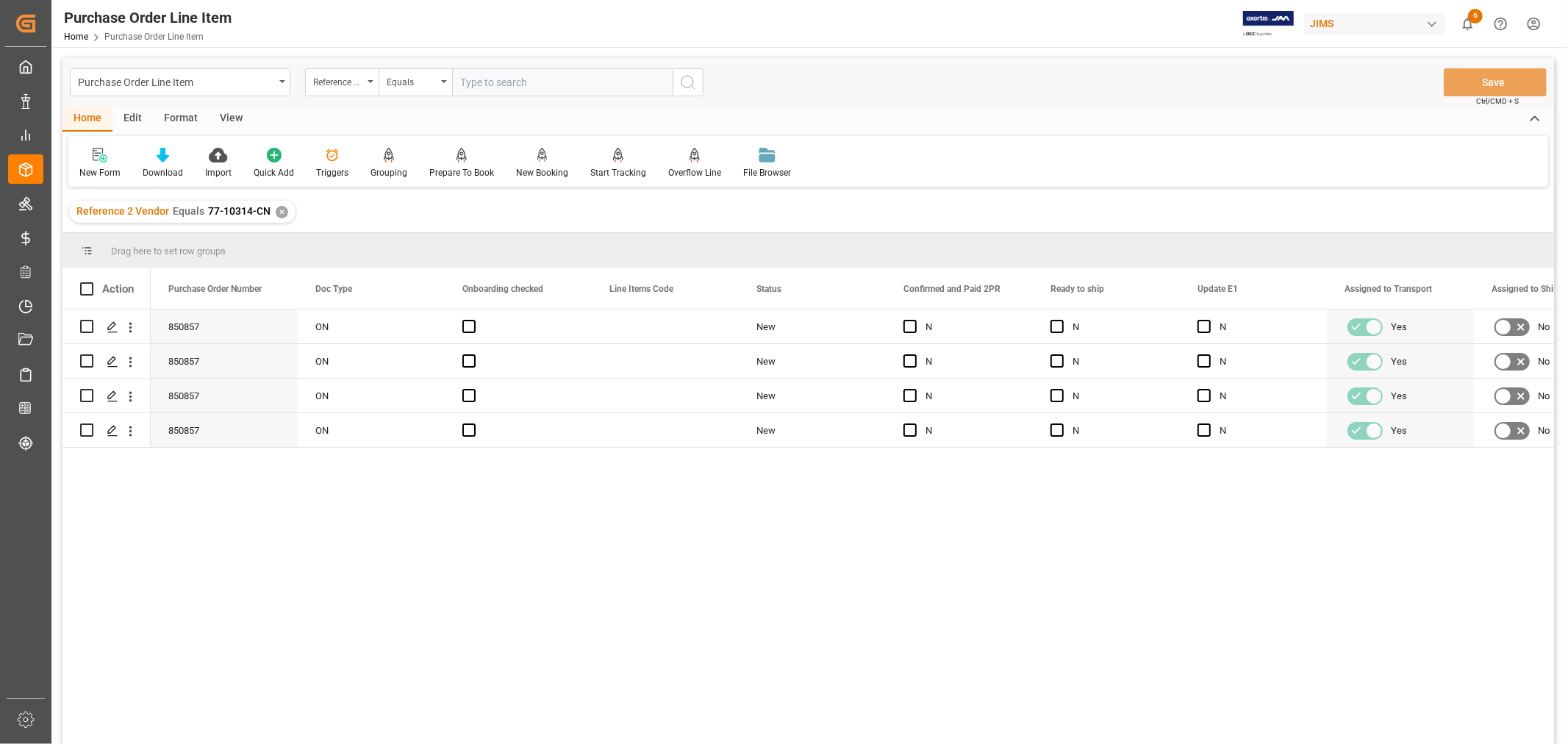
click at [227, 116] on div "View" at bounding box center [231, 119] width 45 height 25
click at [84, 162] on div at bounding box center [94, 155] width 29 height 16
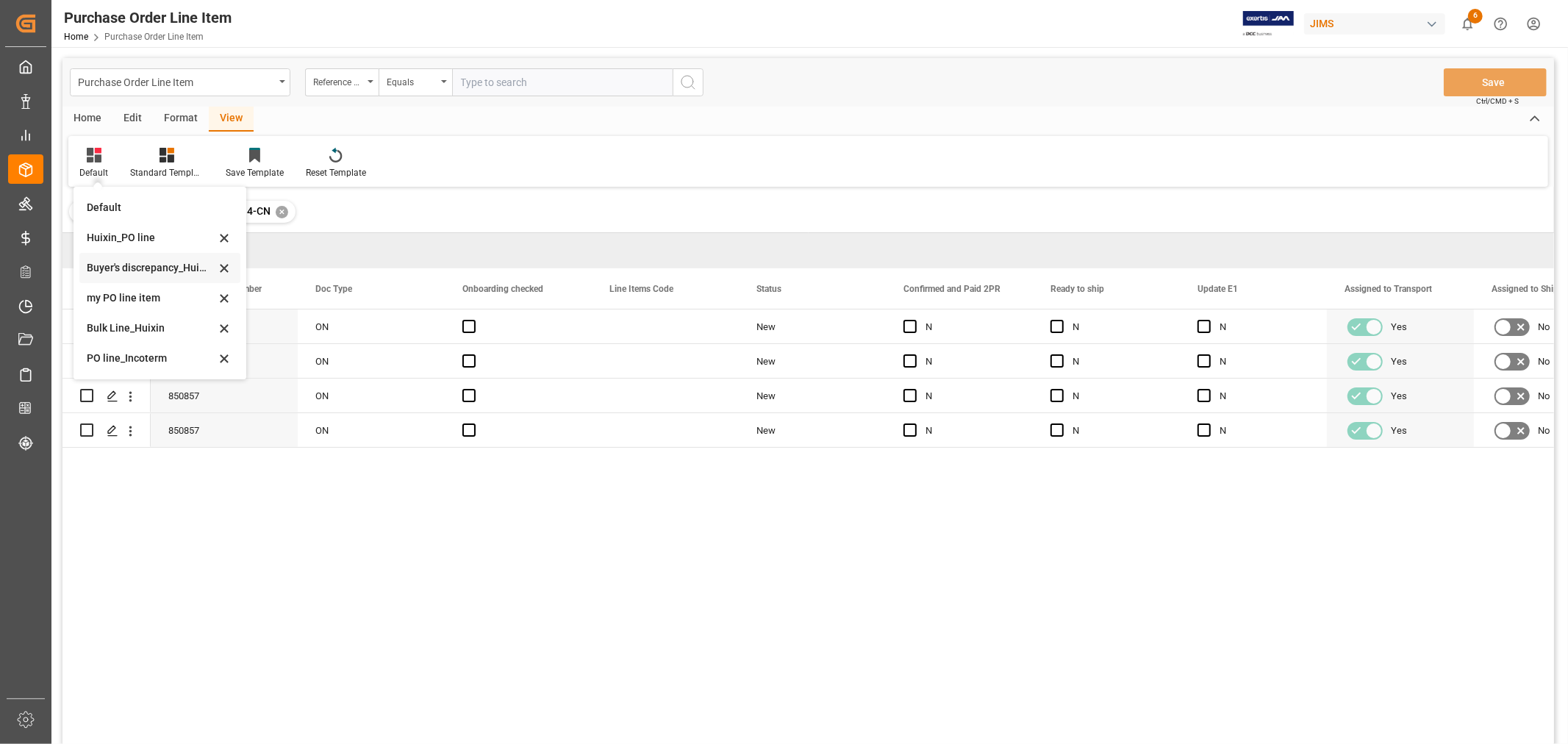
click at [142, 269] on div "Buyer's discrepancy_Huixin" at bounding box center [151, 268] width 129 height 16
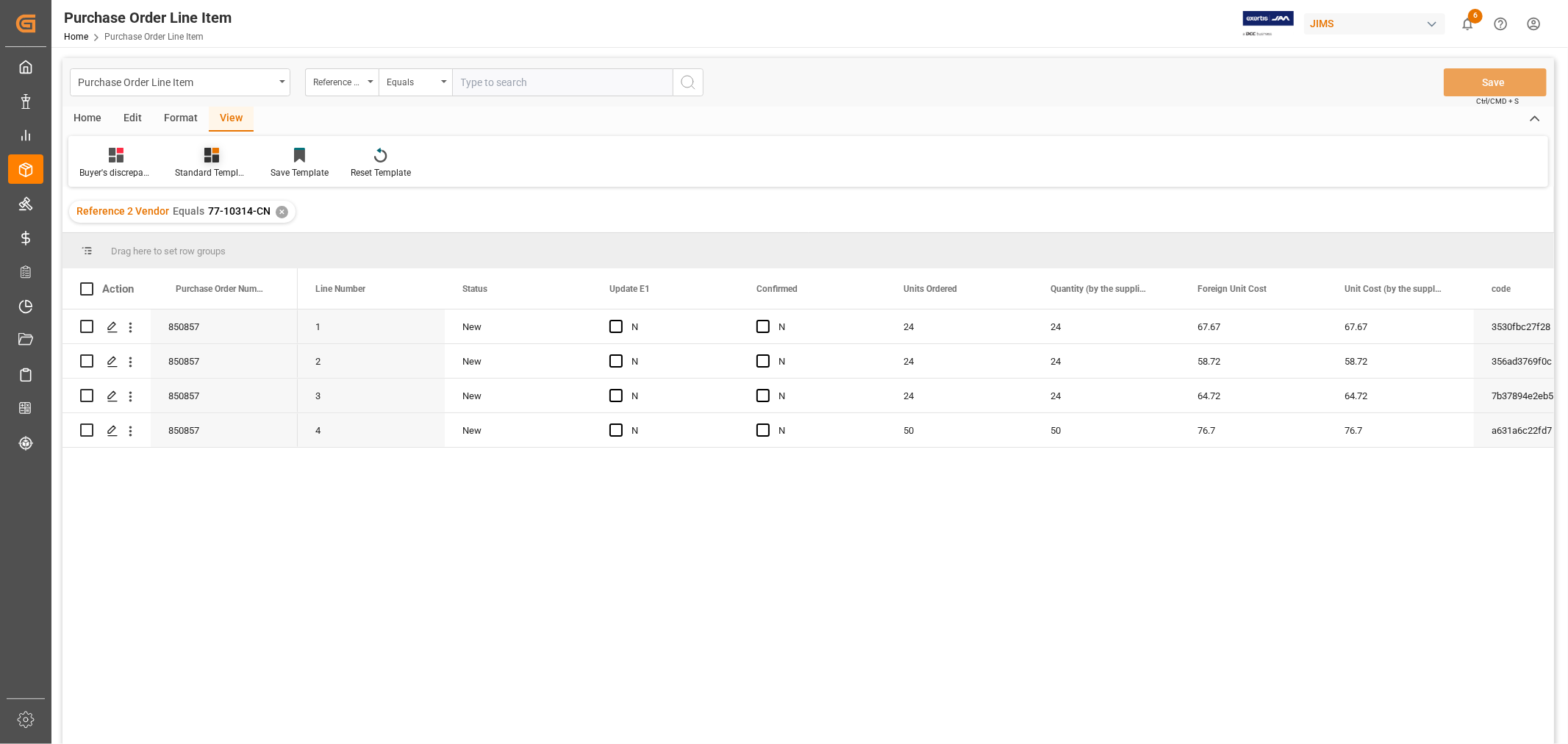
click at [206, 156] on icon at bounding box center [211, 155] width 15 height 15
click at [246, 268] on div "HS Listing [GEOGRAPHIC_DATA]" at bounding box center [251, 268] width 129 height 16
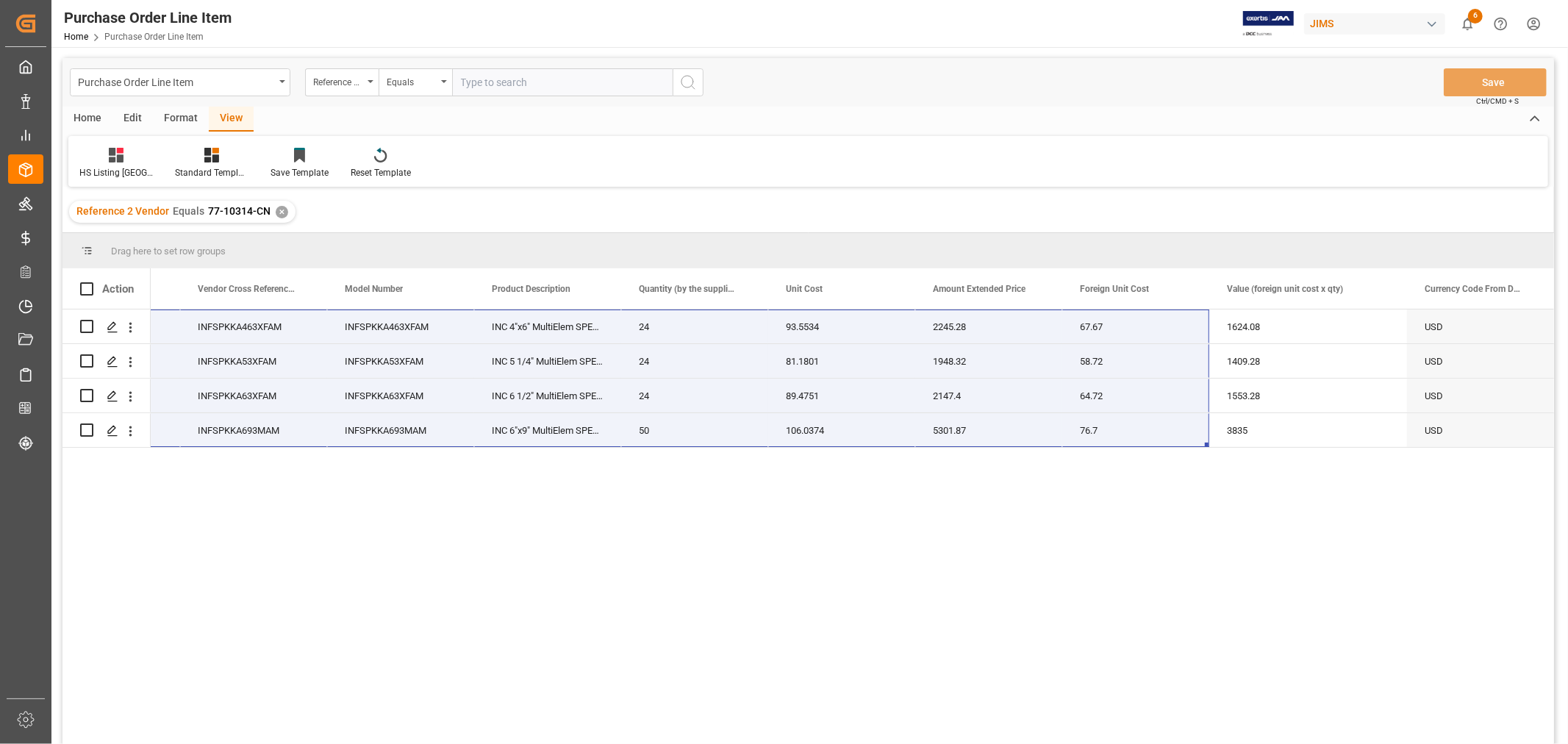
scroll to position [0, 471]
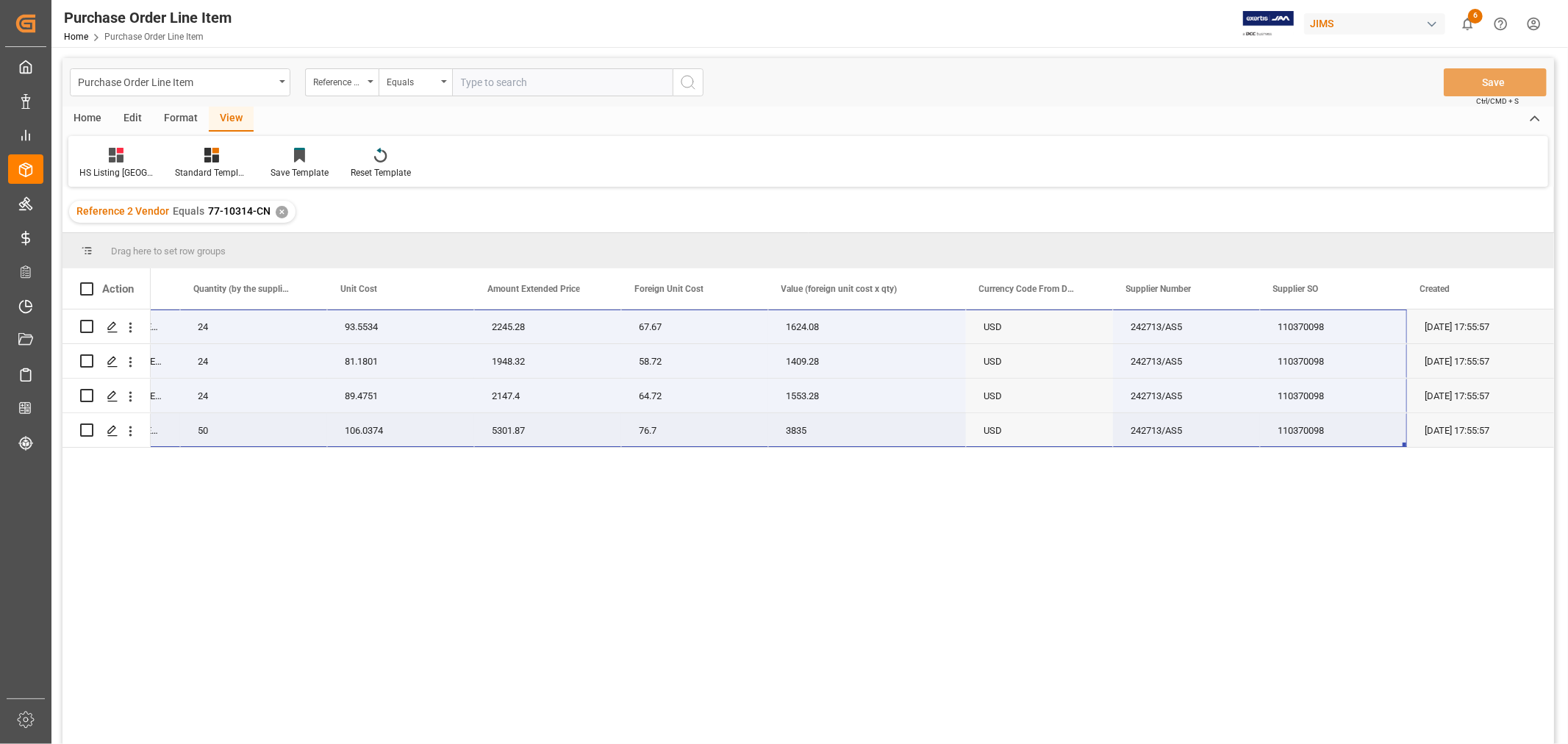
drag, startPoint x: 203, startPoint y: 327, endPoint x: 1350, endPoint y: 444, distance: 1153.0
click at [1358, 446] on div "77-10314-CN INFSPKKA463XFAM INC 4"x6" MultiElem SPEAKER 24 93.5534 2245.28 67.6…" at bounding box center [426, 378] width 2256 height 138
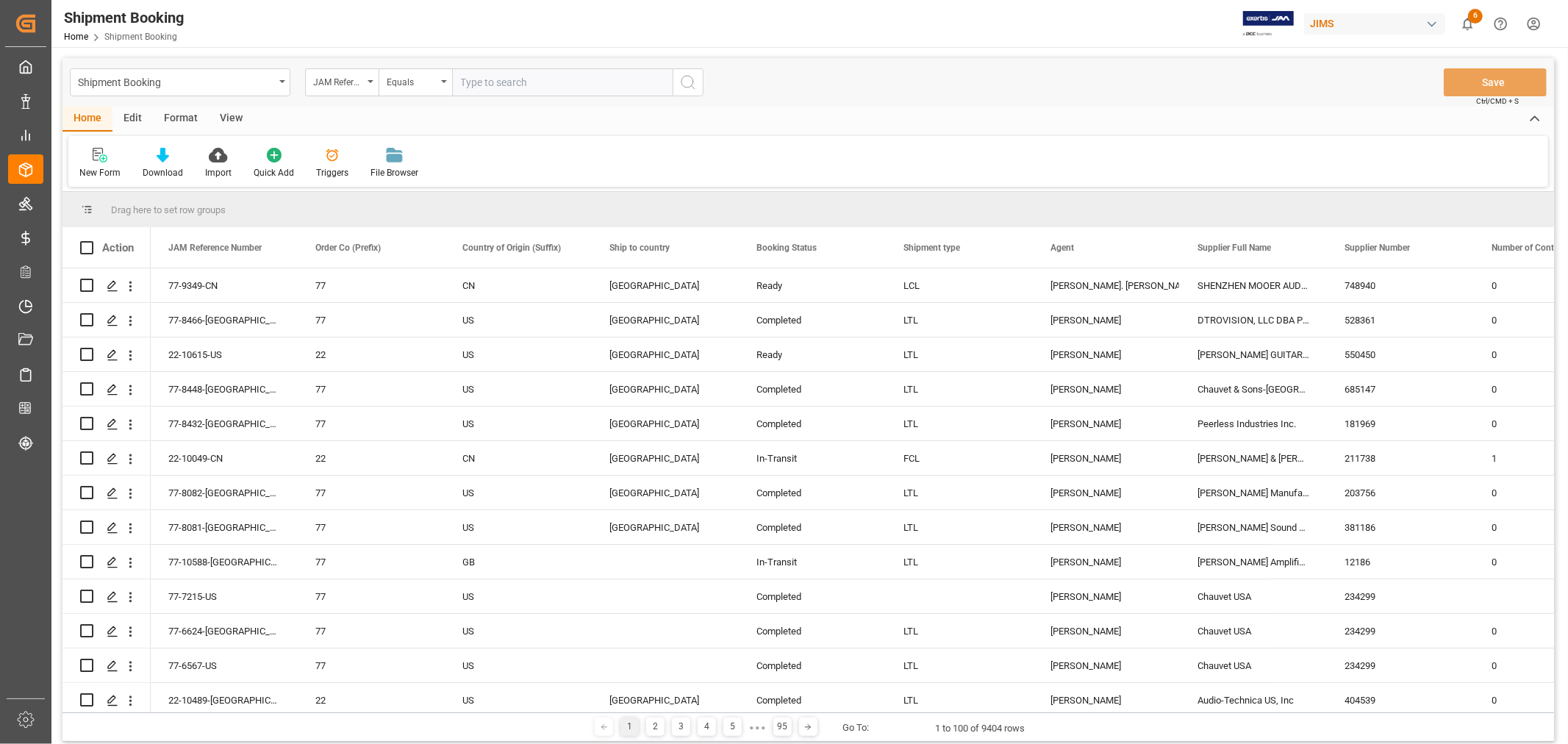
click at [528, 83] on input "text" at bounding box center [562, 82] width 220 height 28
type input "77-9302-cn"
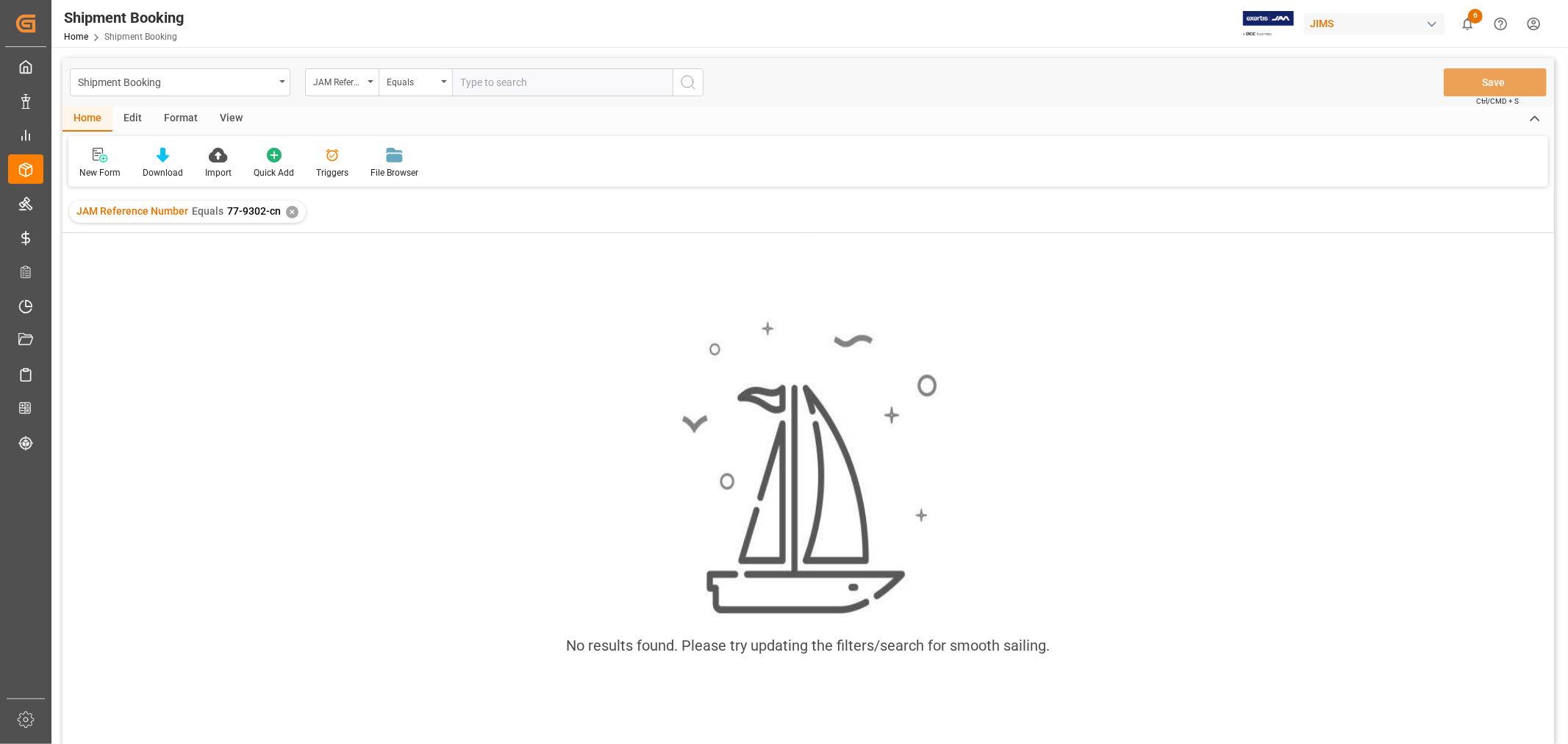
click at [282, 213] on div "JAM Reference Number Equals 77-9302-cn ✕" at bounding box center [187, 212] width 237 height 22
click at [289, 212] on div "✕" at bounding box center [292, 212] width 13 height 13
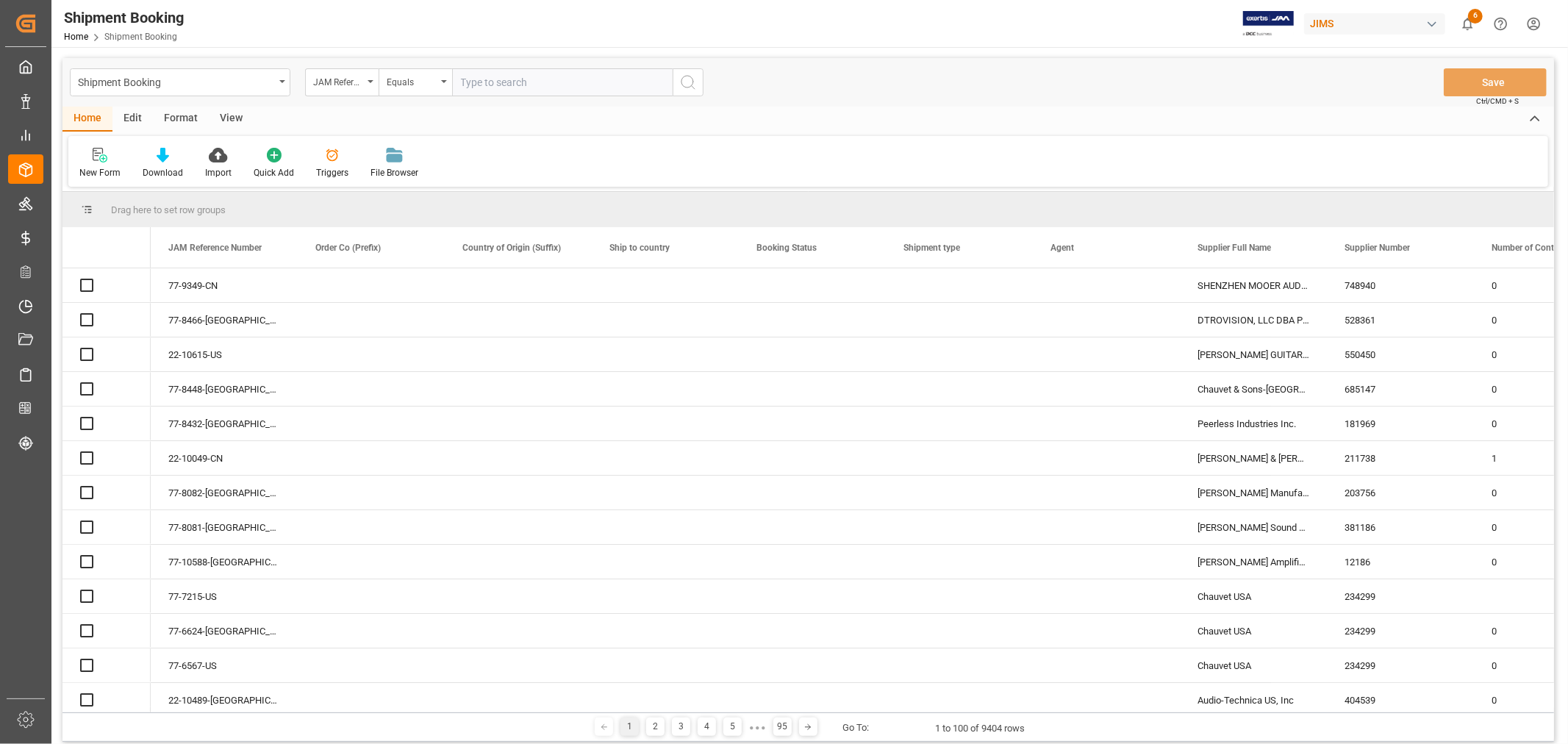
click at [474, 82] on input "text" at bounding box center [562, 82] width 220 height 28
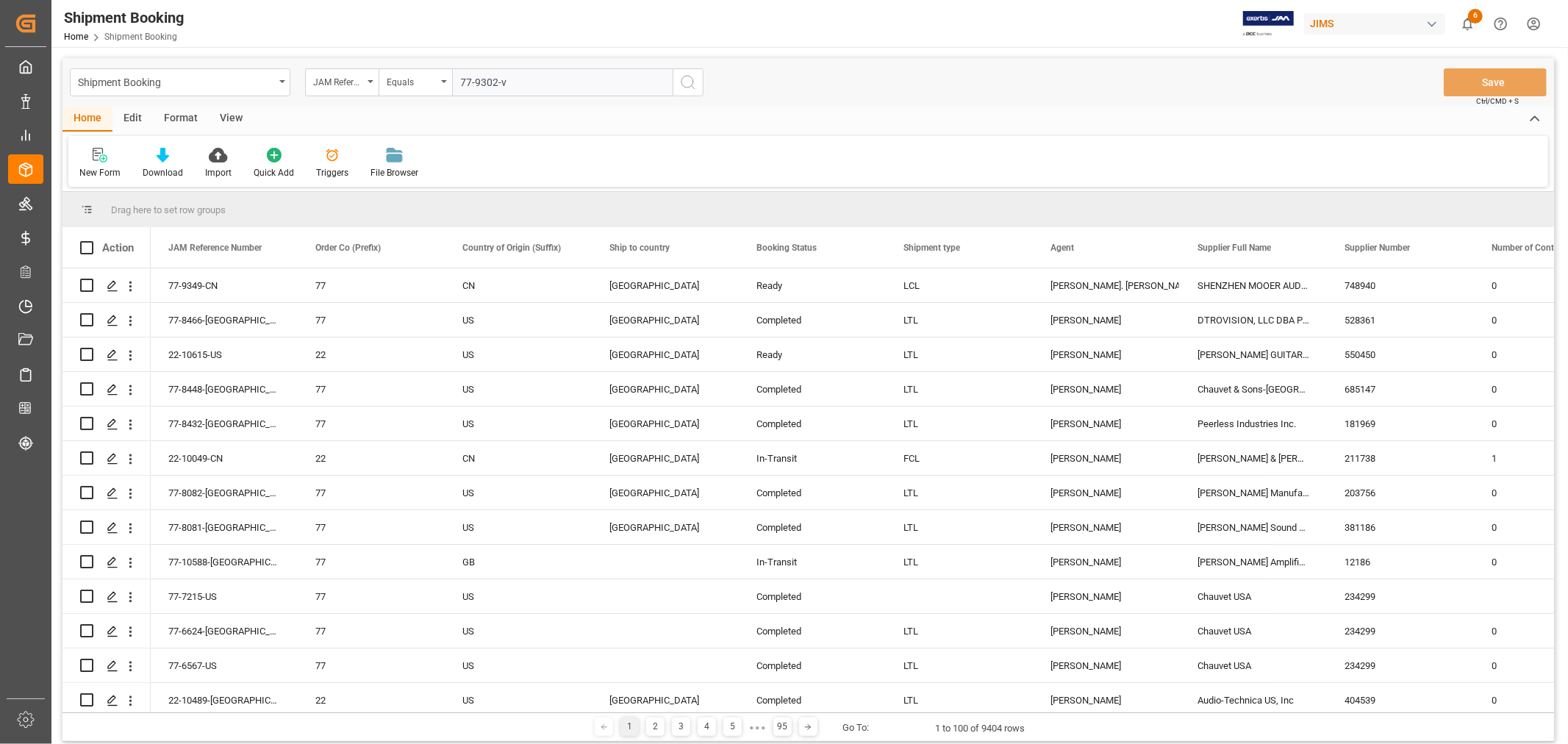
type input "77-9302-vn"
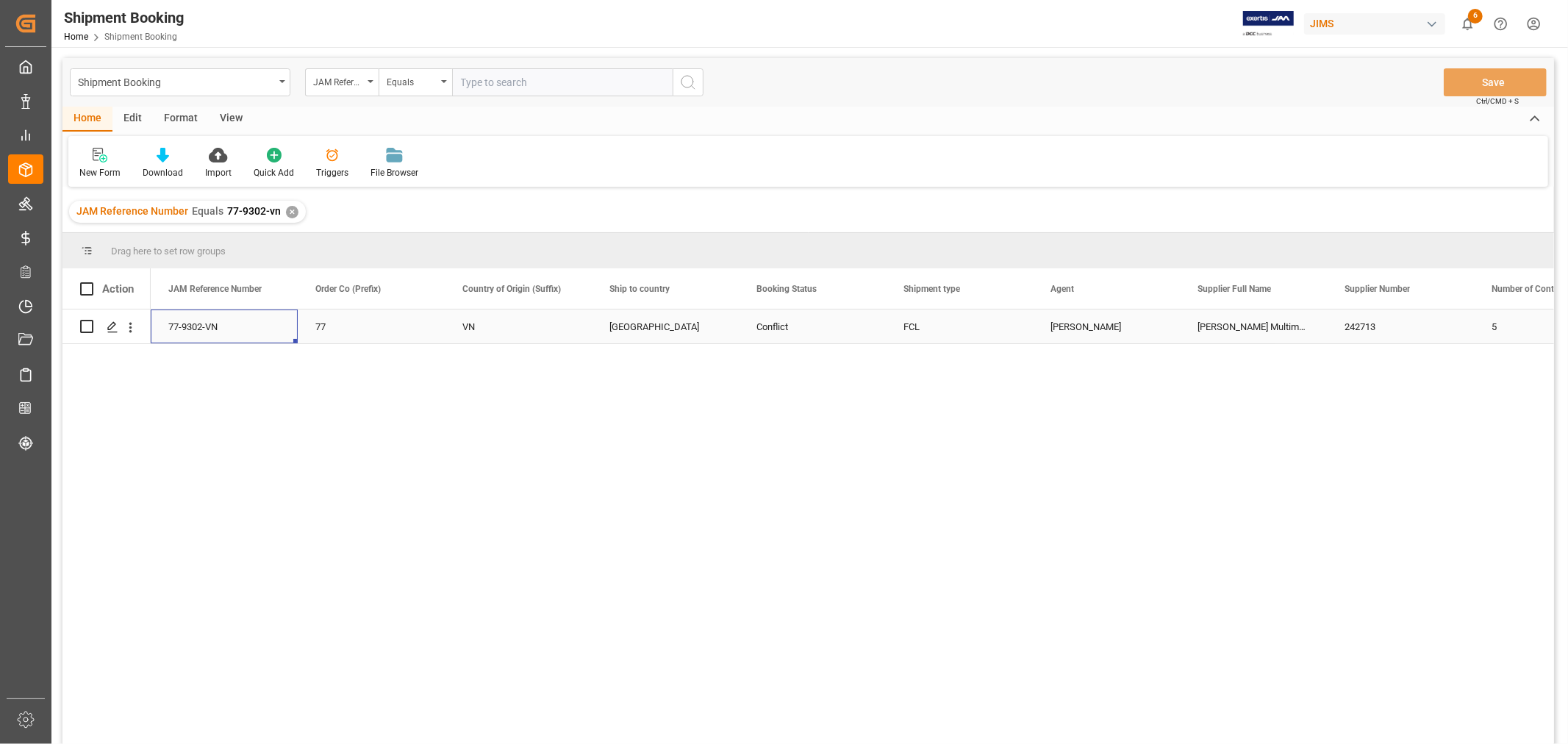
click at [199, 328] on div "77-9302-VN" at bounding box center [224, 326] width 147 height 34
click at [109, 326] on polygon "Press SPACE to select this row." at bounding box center [111, 325] width 7 height 7
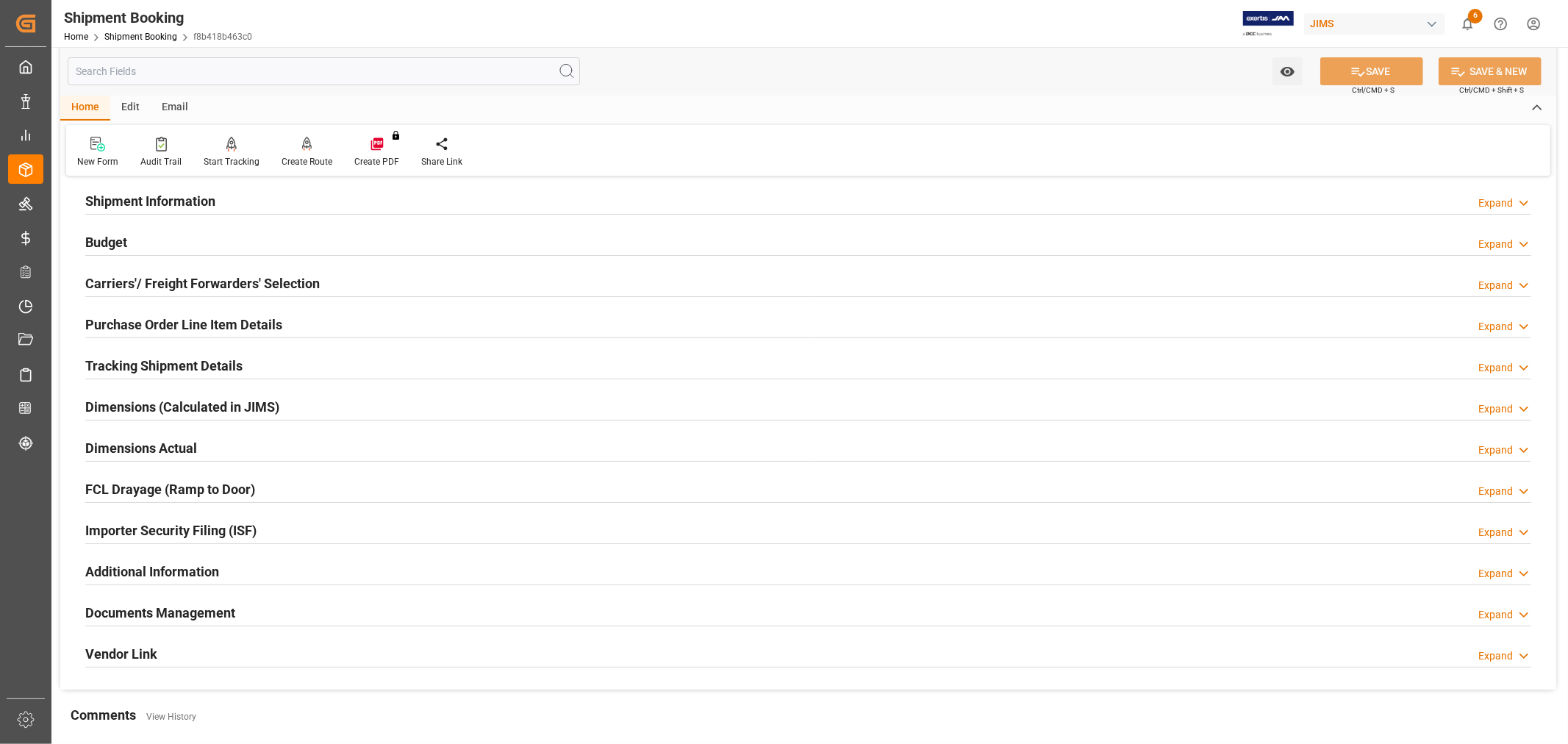
scroll to position [361, 0]
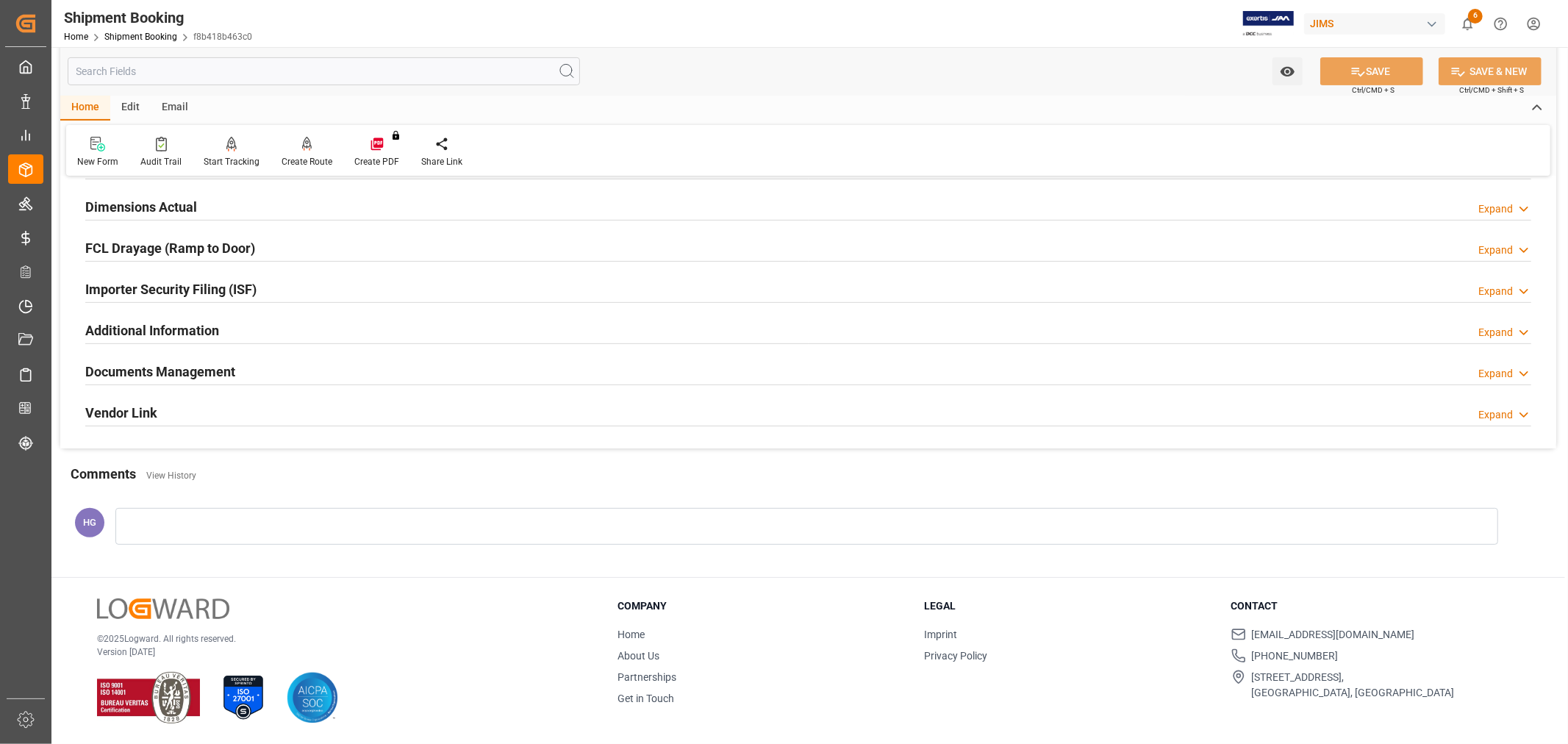
click at [208, 363] on h2 "Documents Management" at bounding box center [160, 371] width 150 height 20
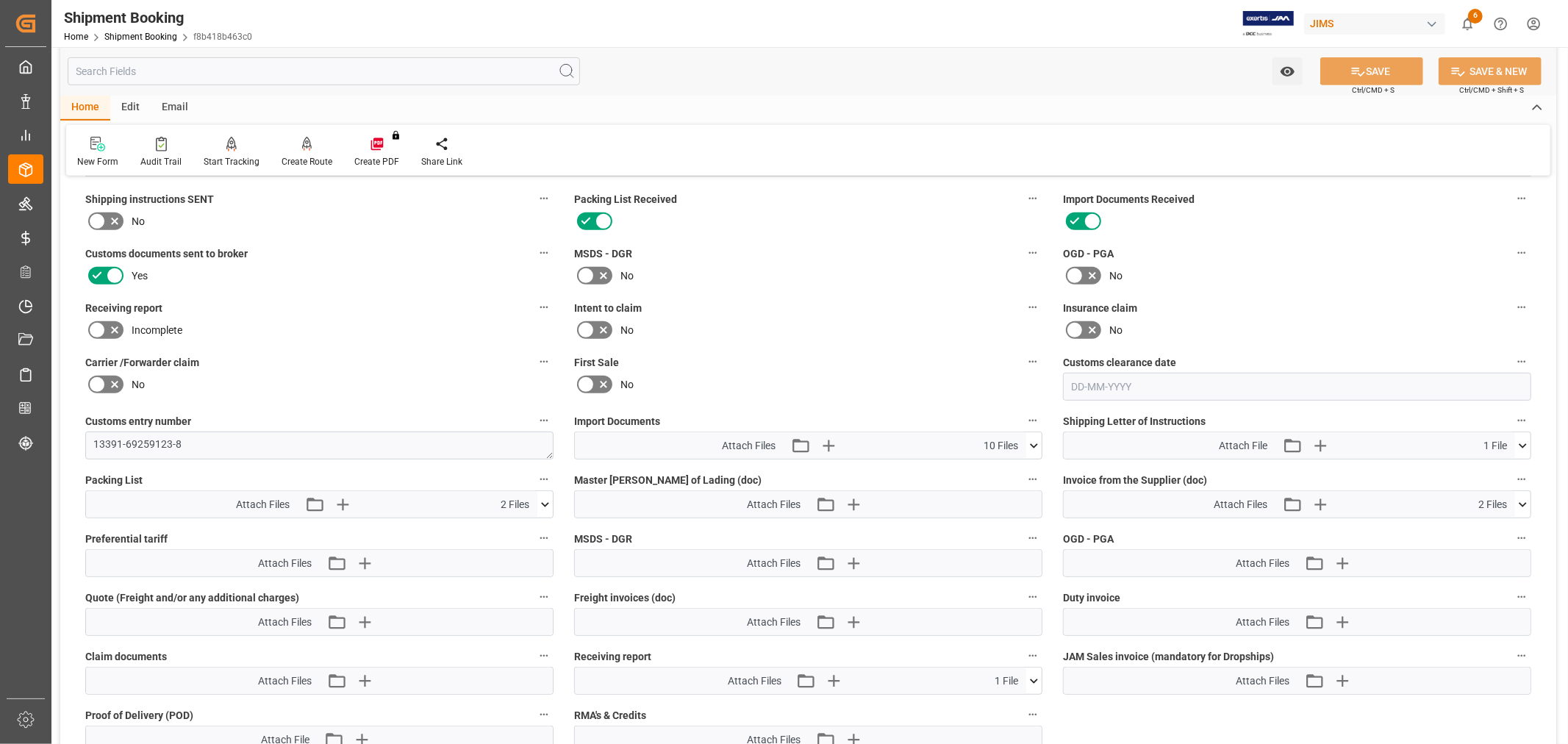
scroll to position [769, 0]
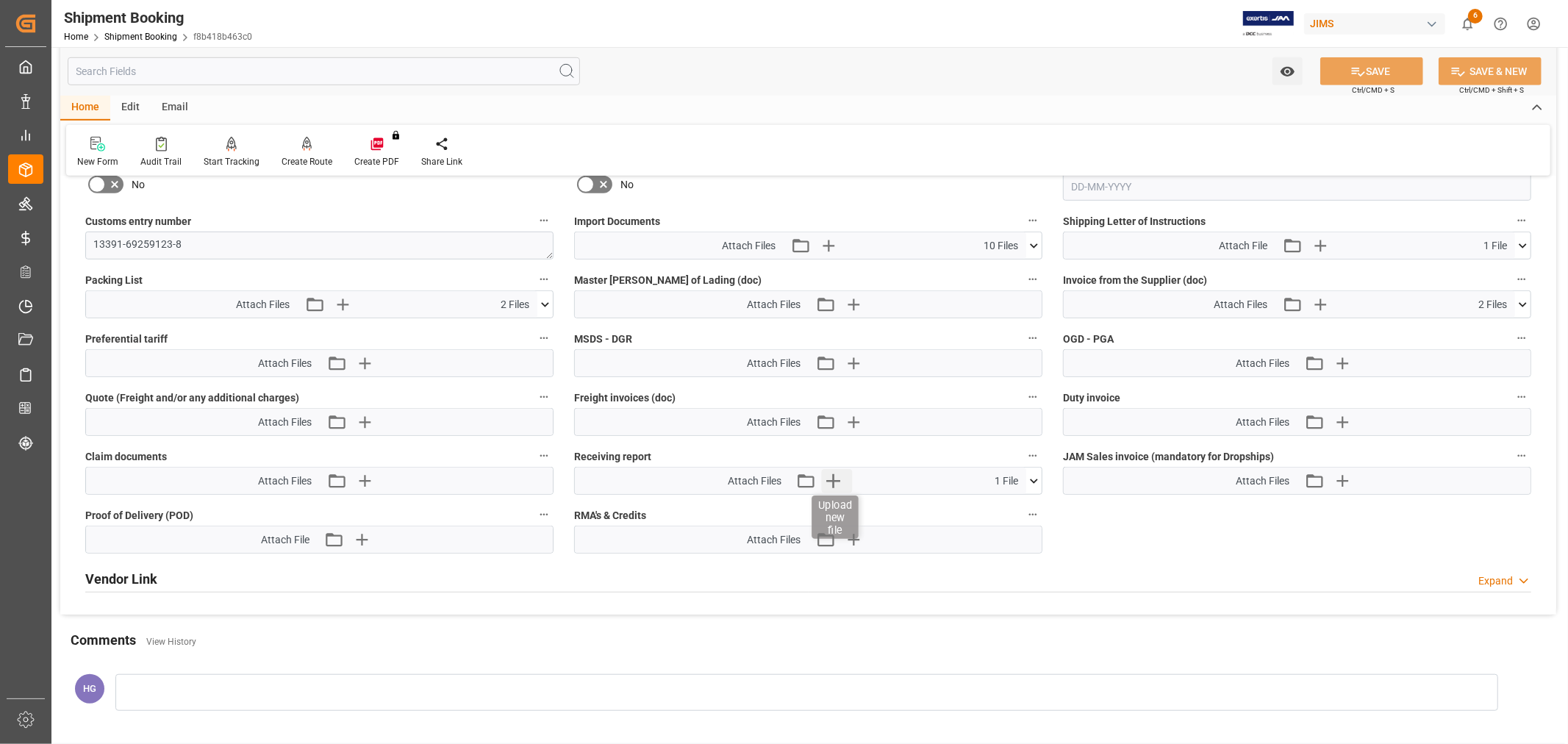
click at [831, 483] on icon "button" at bounding box center [833, 481] width 23 height 23
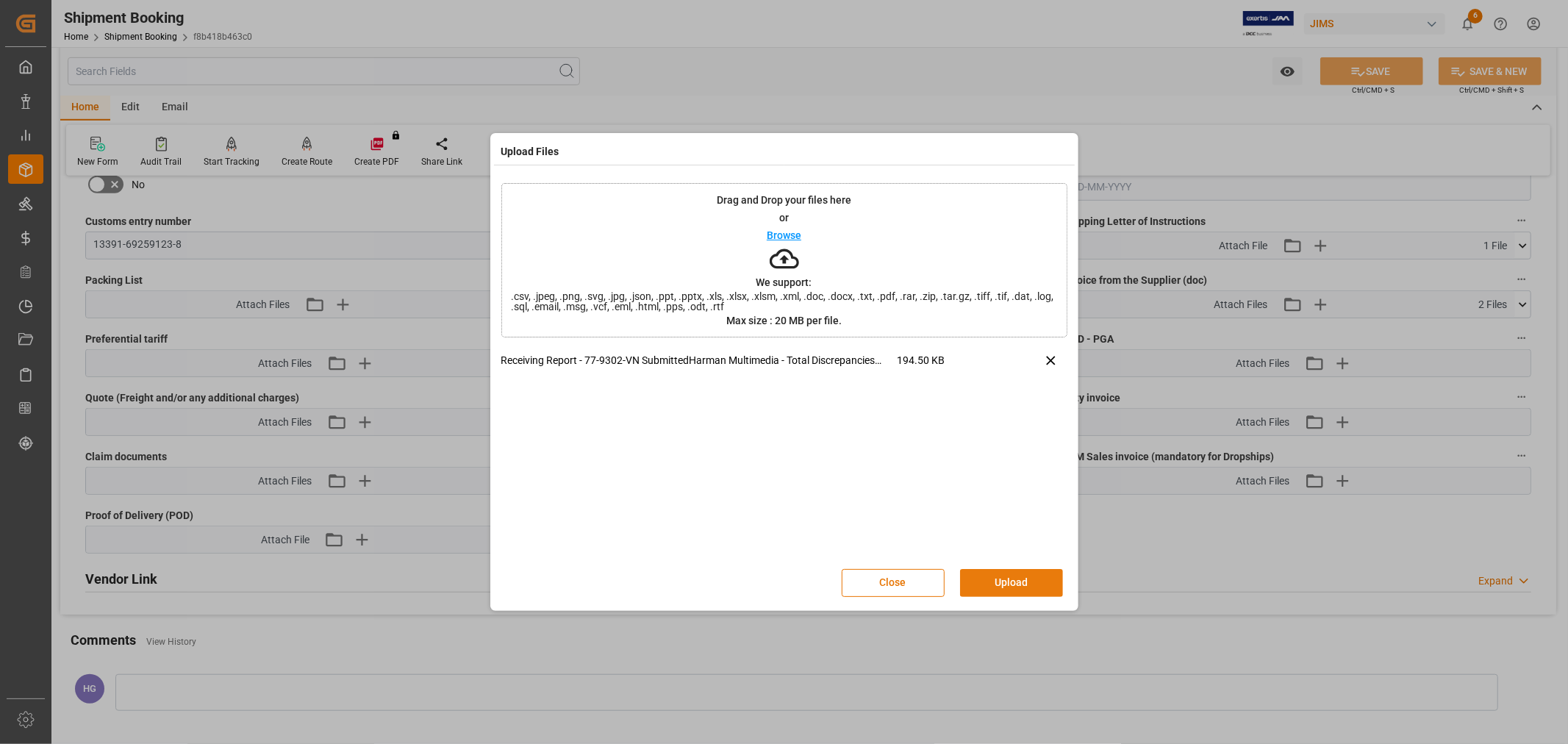
click at [994, 582] on button "Upload" at bounding box center [1011, 583] width 103 height 28
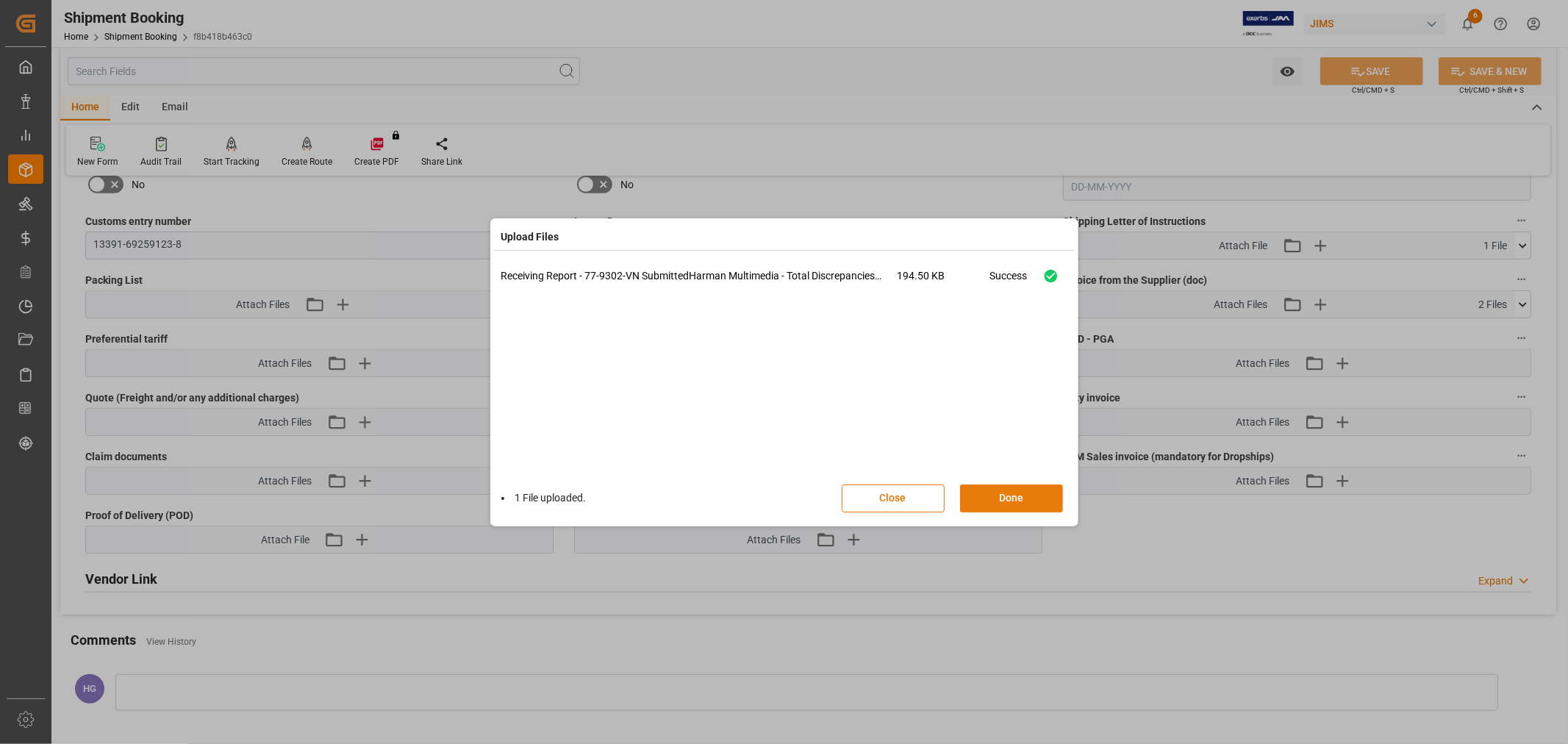
click at [993, 501] on button "Done" at bounding box center [1011, 499] width 103 height 28
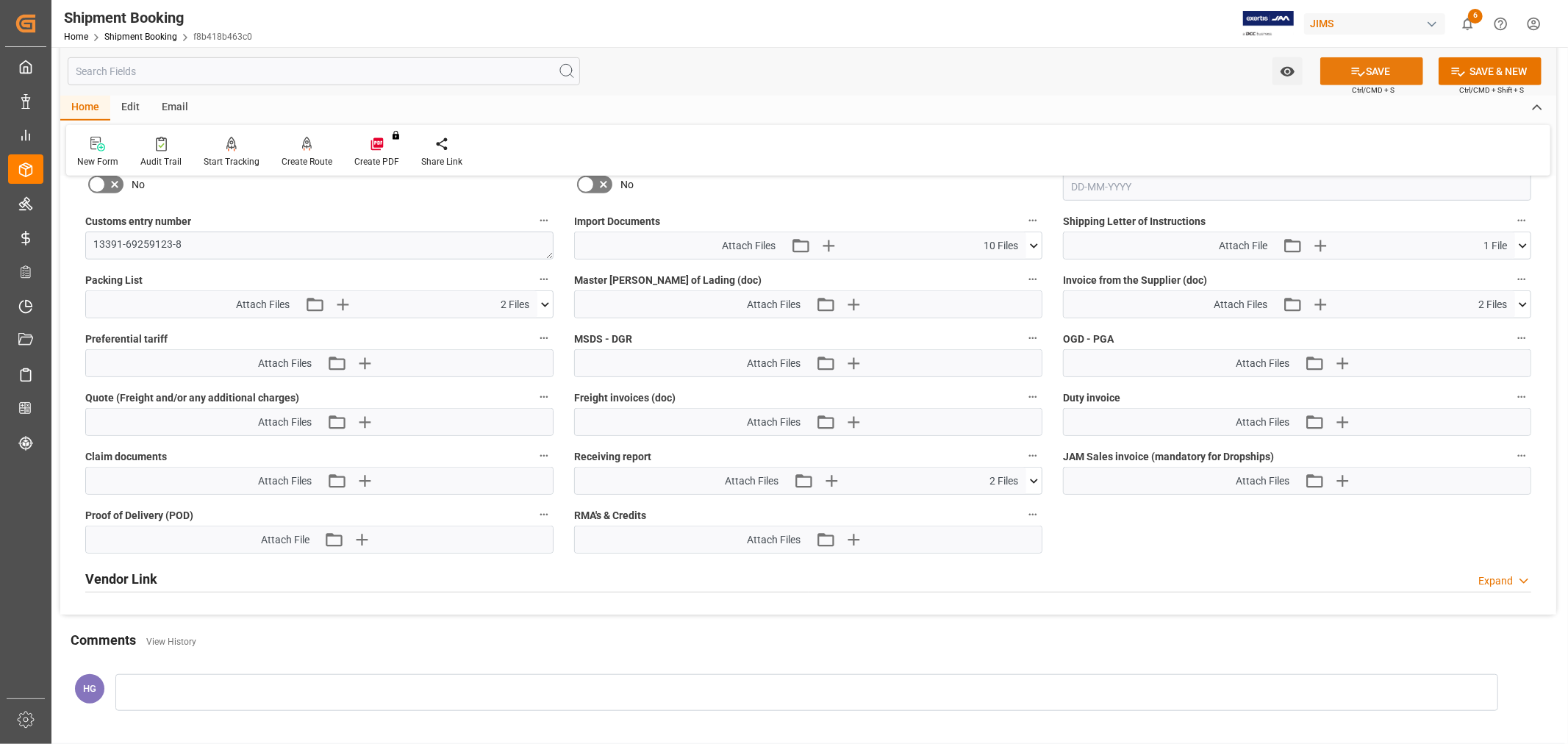
click at [1331, 75] on button "SAVE" at bounding box center [1372, 71] width 103 height 28
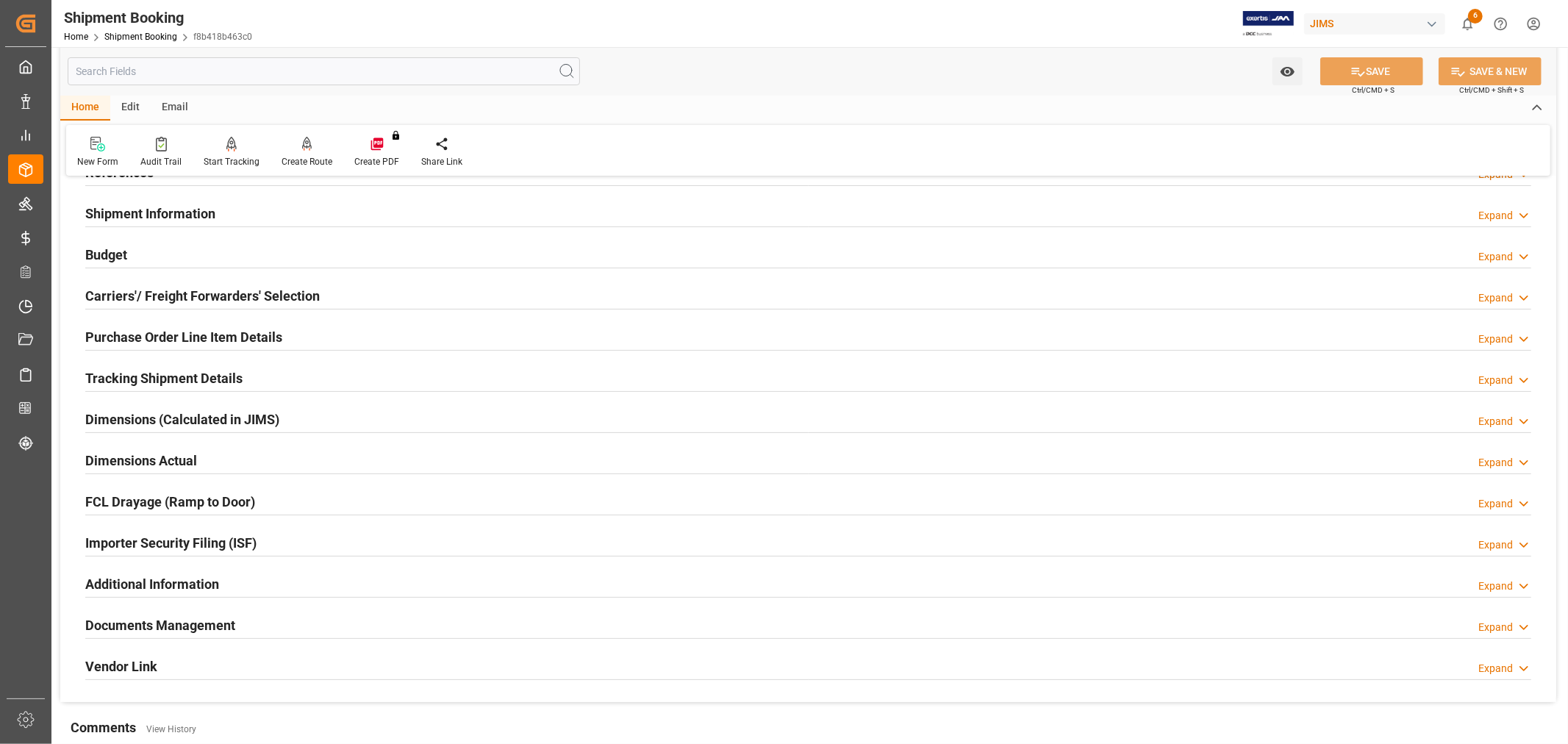
scroll to position [0, 0]
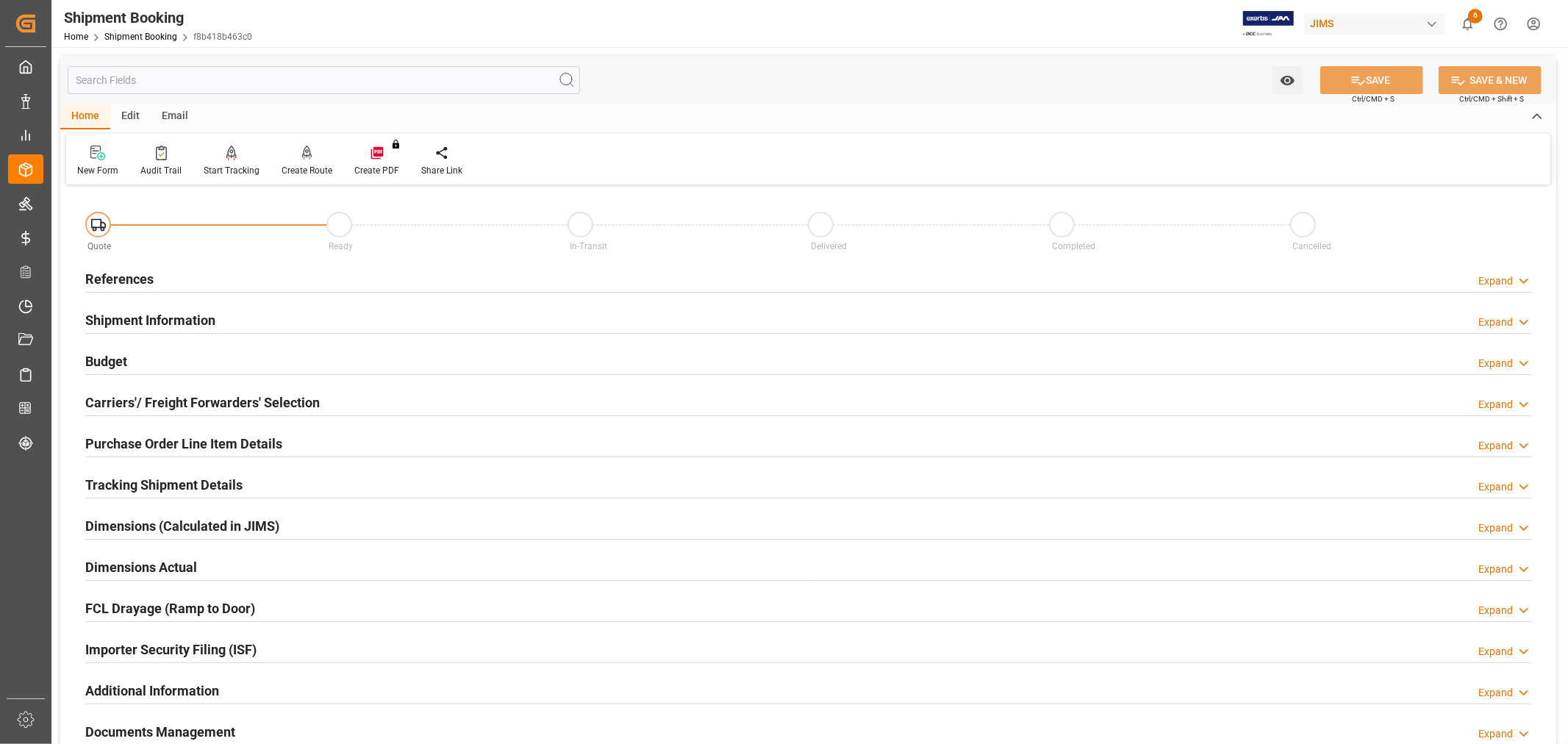
click at [127, 285] on h2 "References" at bounding box center [119, 278] width 68 height 20
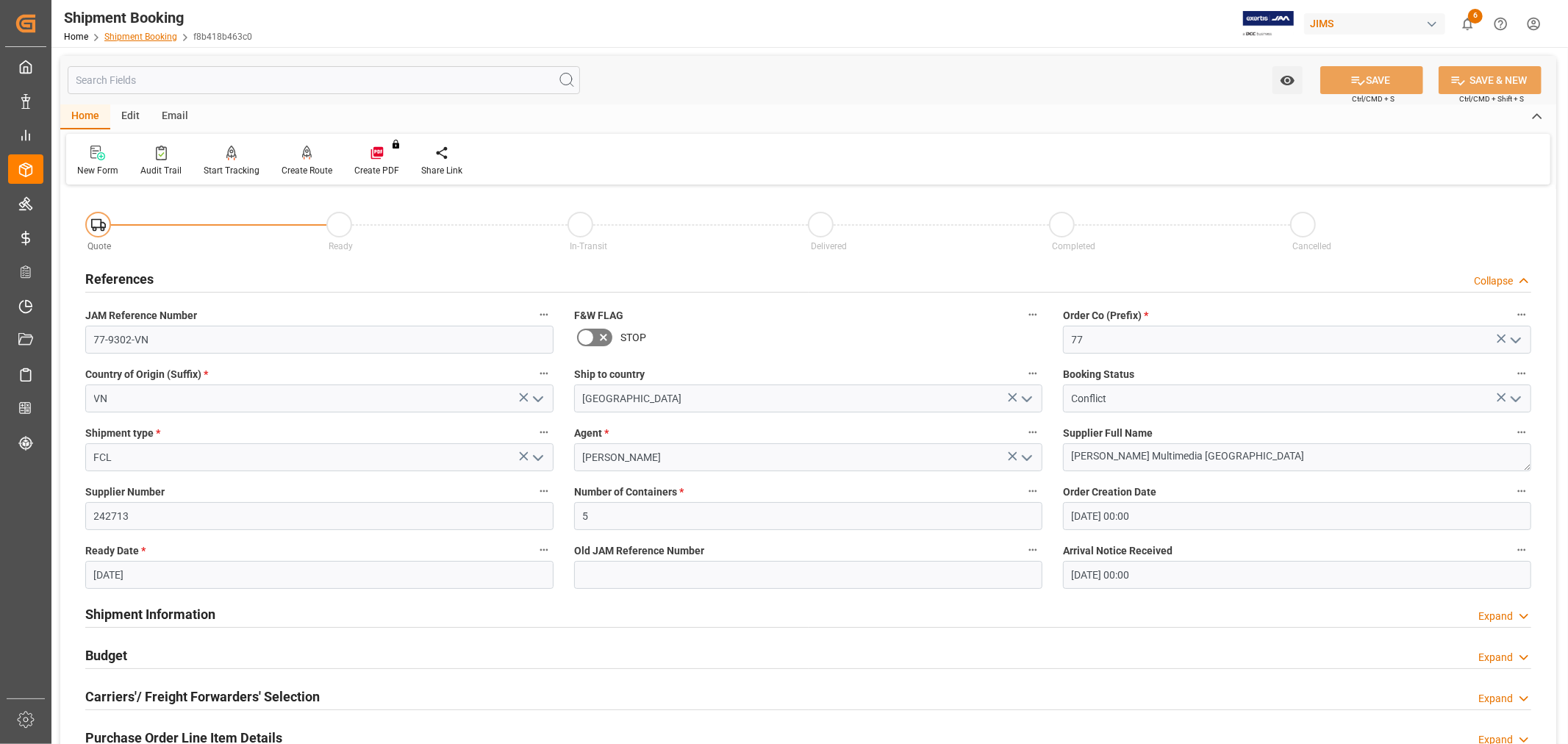
click at [115, 40] on link "Shipment Booking" at bounding box center [141, 36] width 73 height 10
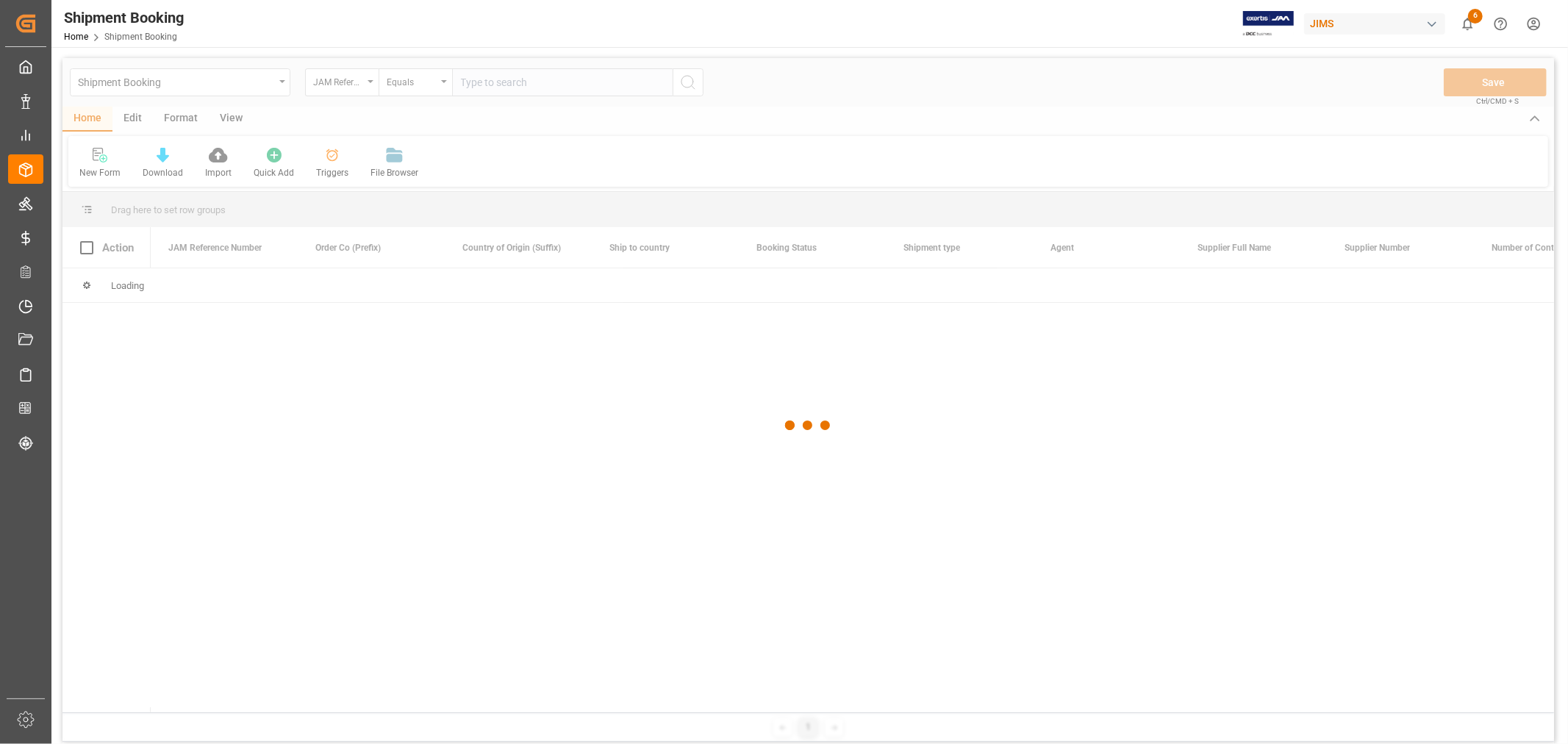
click at [491, 81] on div at bounding box center [808, 425] width 1491 height 735
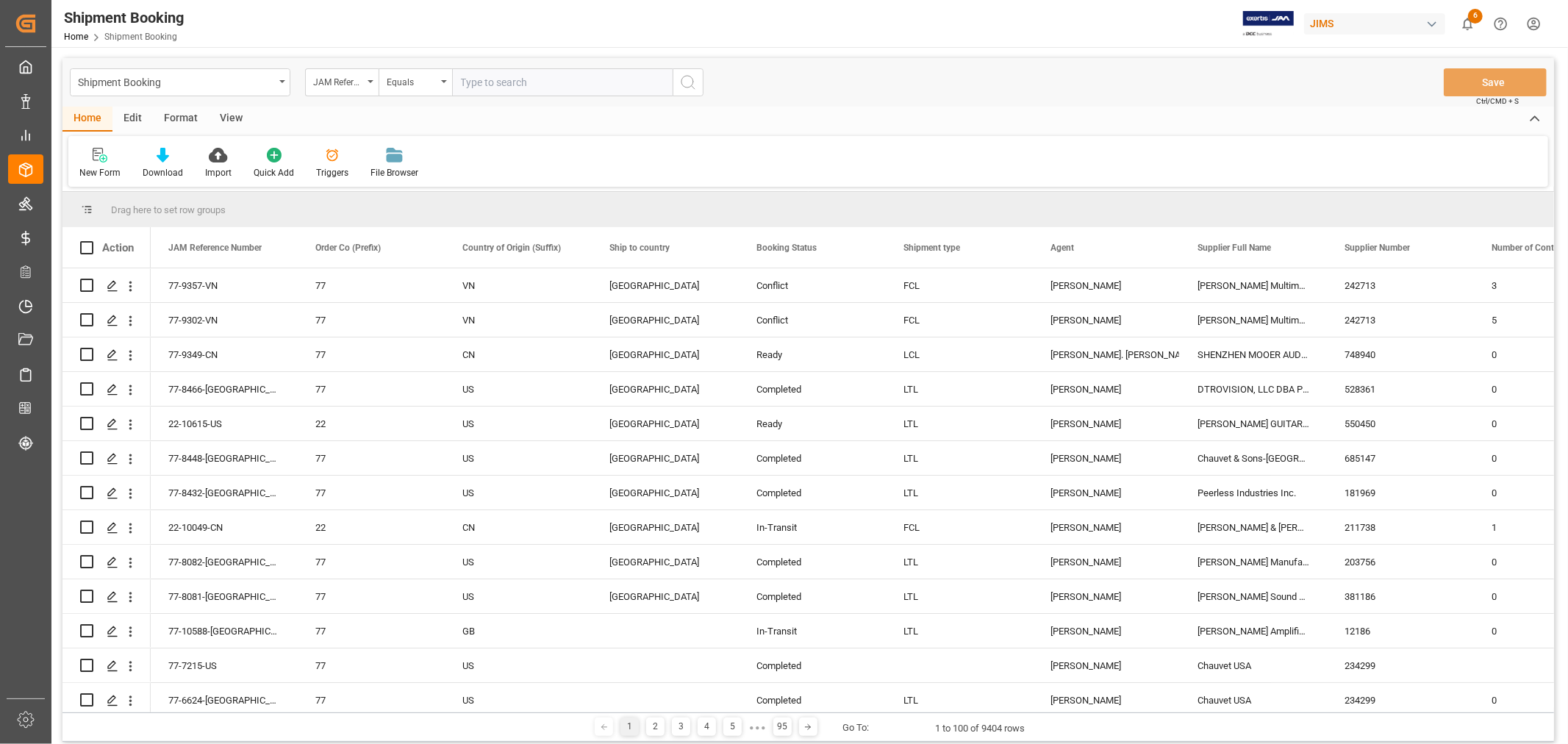
click at [485, 80] on input "text" at bounding box center [562, 82] width 220 height 28
paste input "77-9357-VN"
type input "77-9357-VN"
click at [686, 90] on icon "search button" at bounding box center [688, 82] width 18 height 18
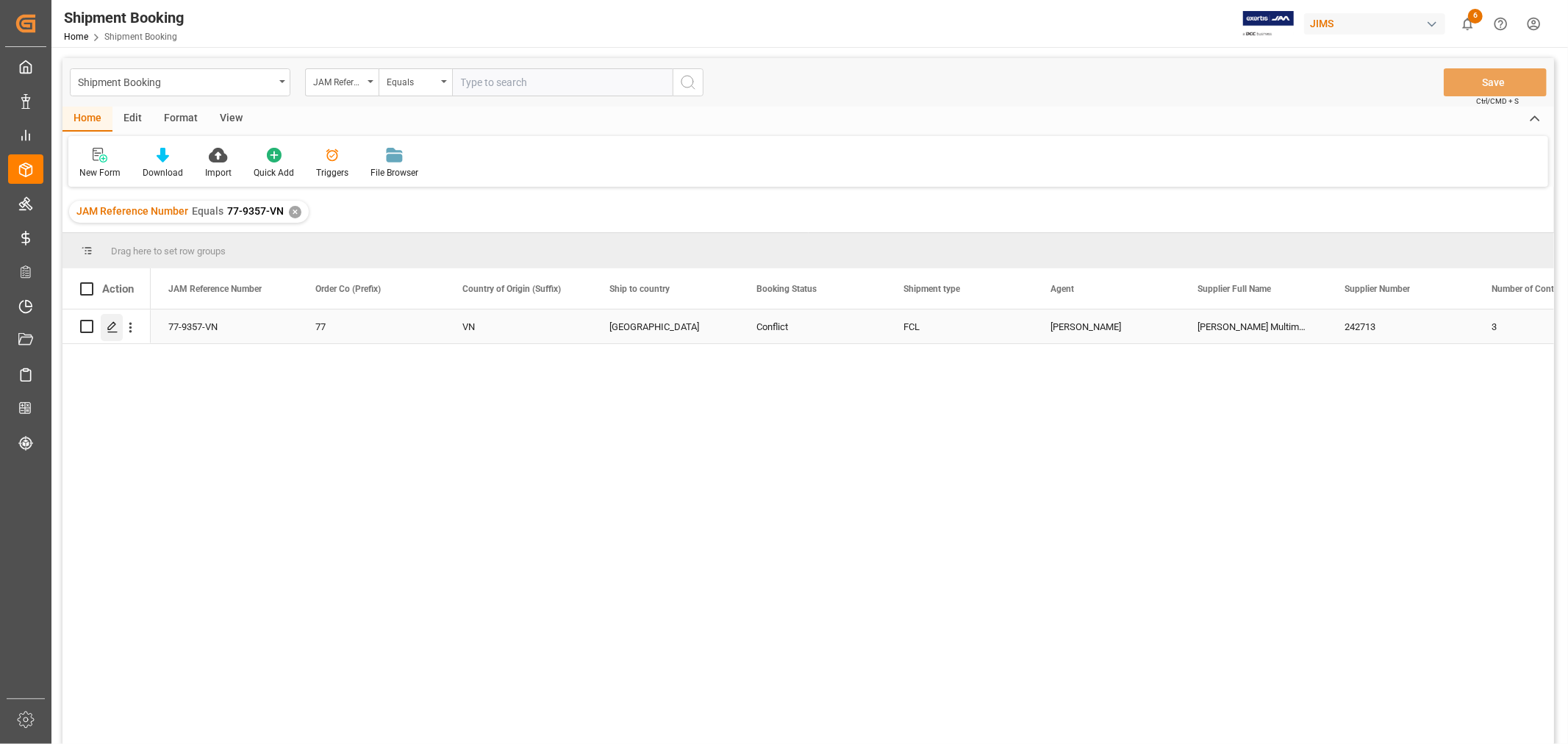
click at [108, 332] on icon "Press SPACE to select this row." at bounding box center [112, 327] width 12 height 12
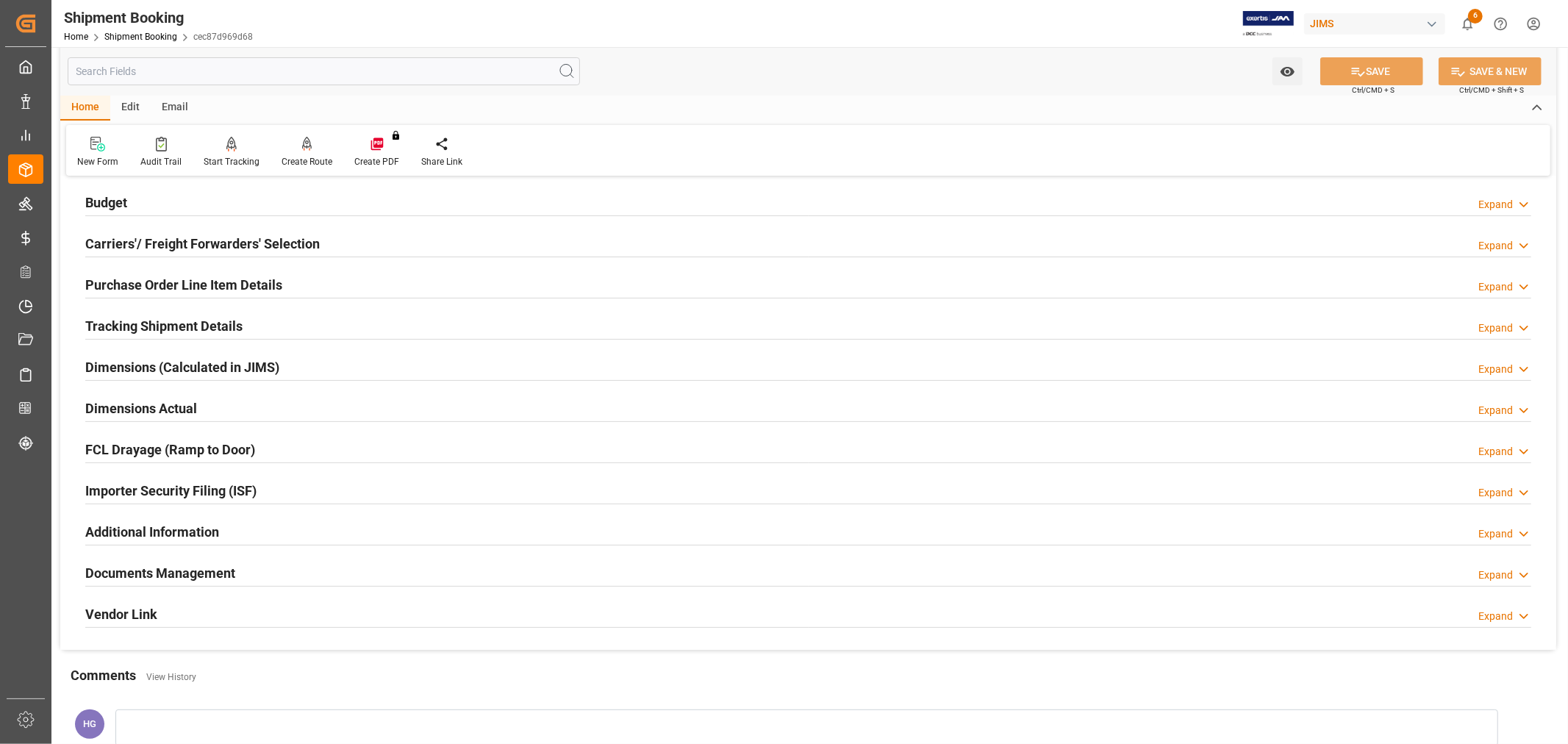
scroll to position [241, 0]
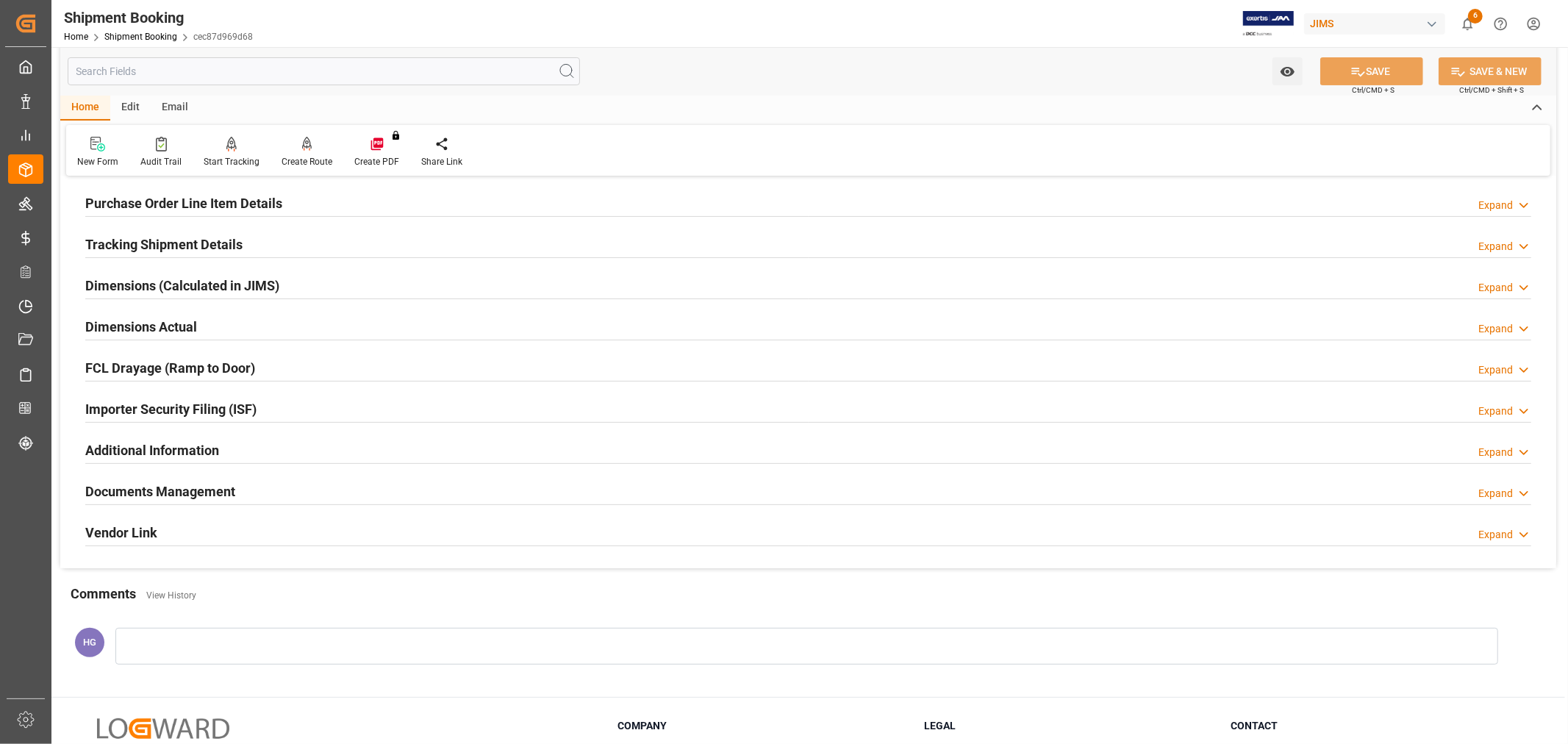
click at [133, 488] on h2 "Documents Management" at bounding box center [160, 491] width 150 height 20
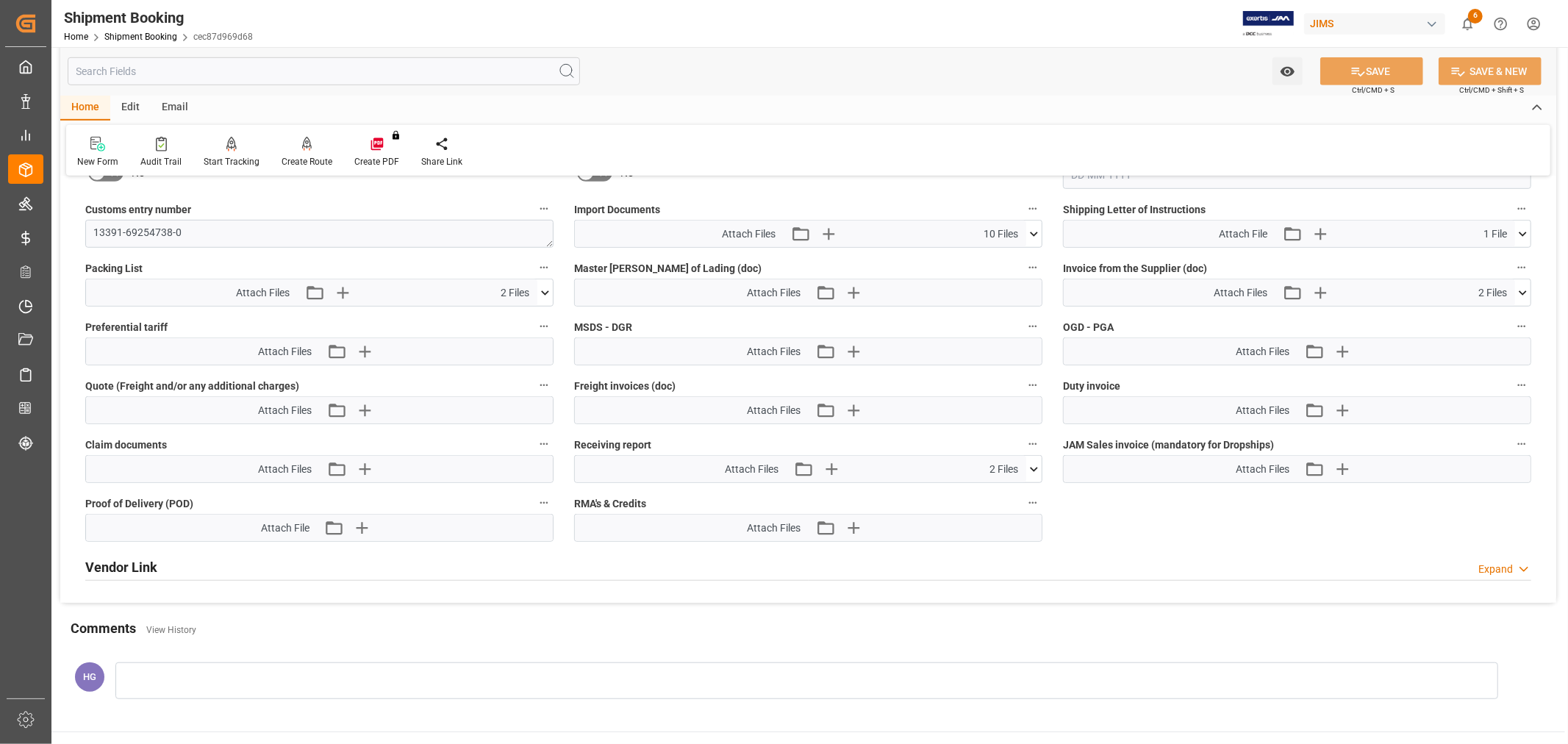
scroll to position [812, 0]
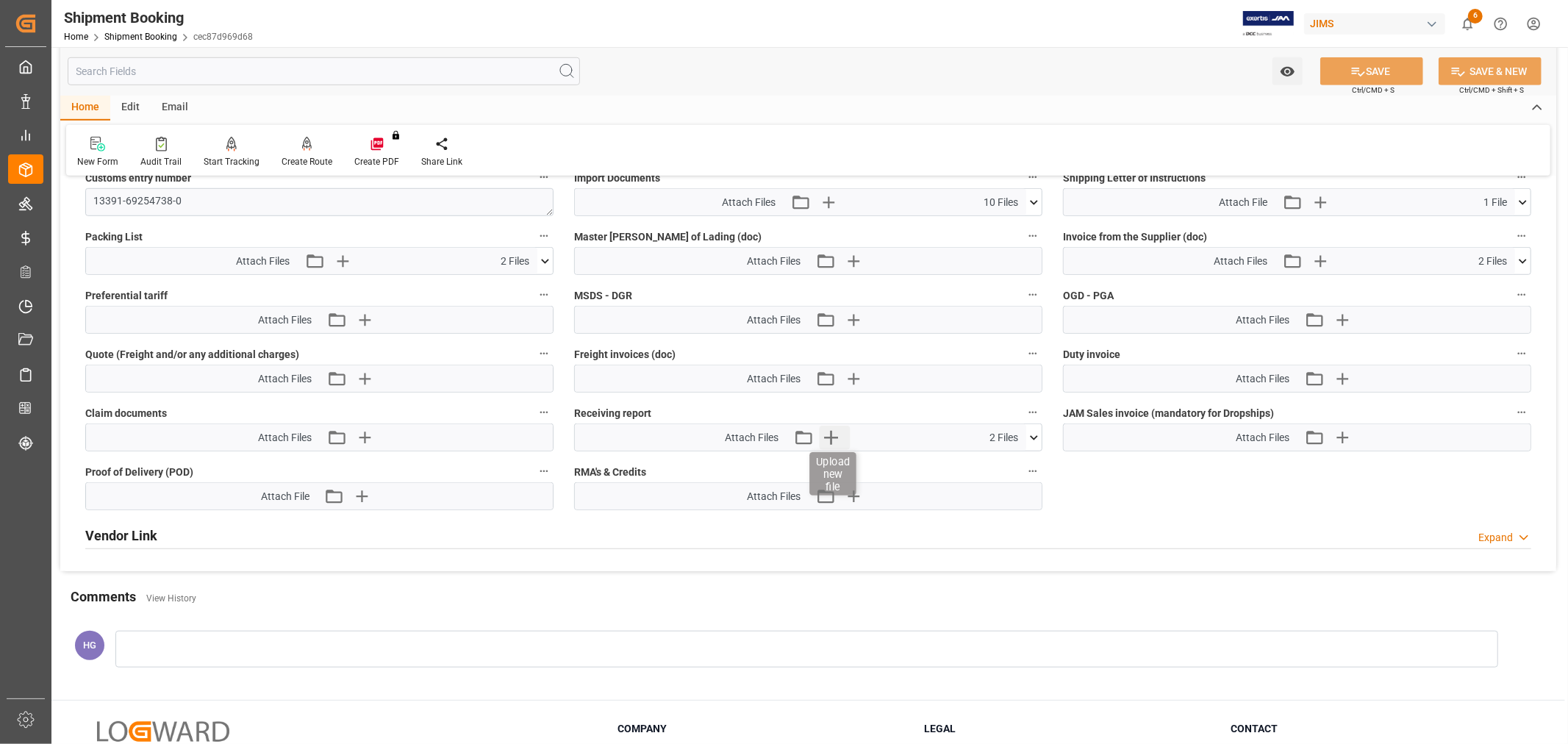
click at [832, 431] on icon "button" at bounding box center [831, 437] width 23 height 23
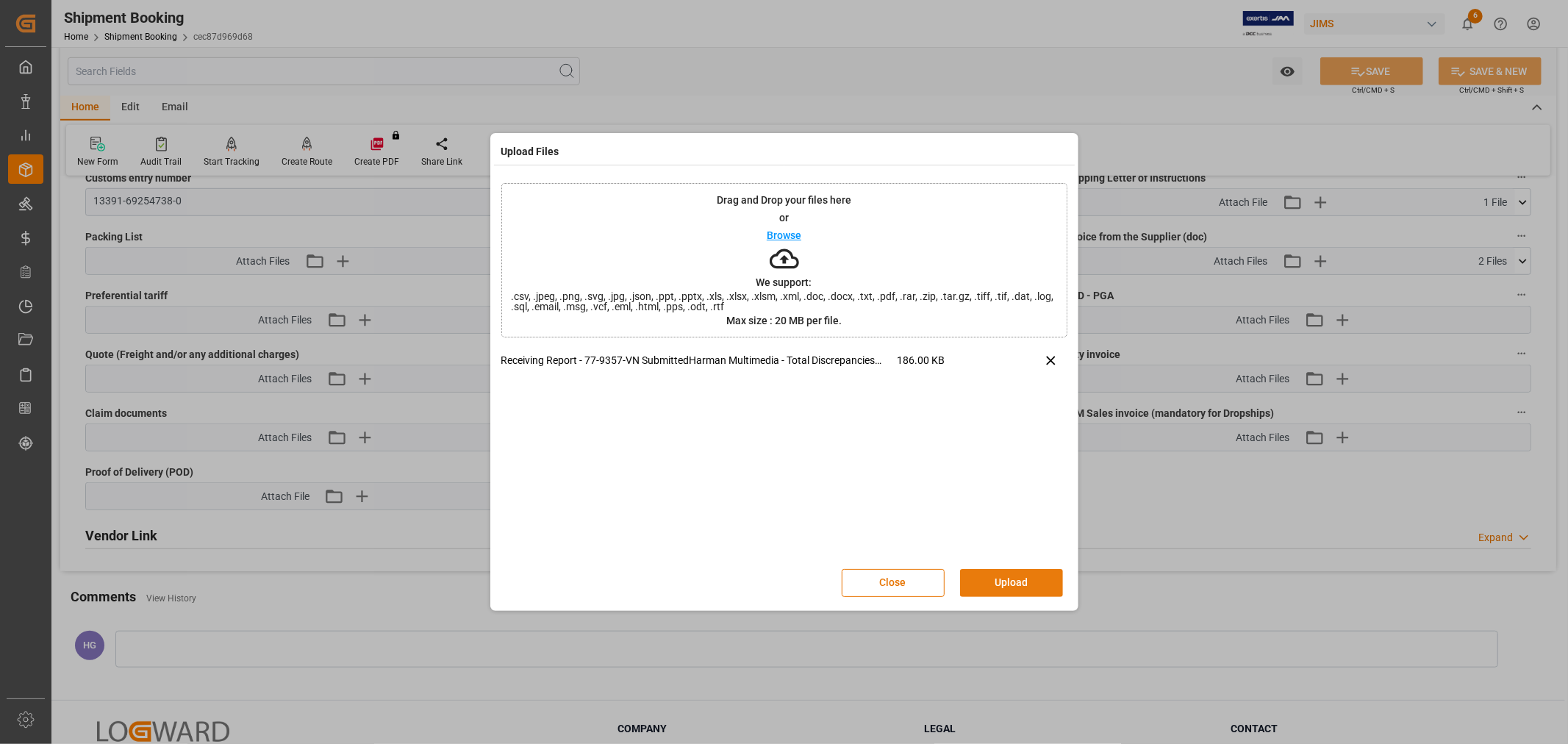
click at [1026, 576] on button "Upload" at bounding box center [1011, 583] width 103 height 28
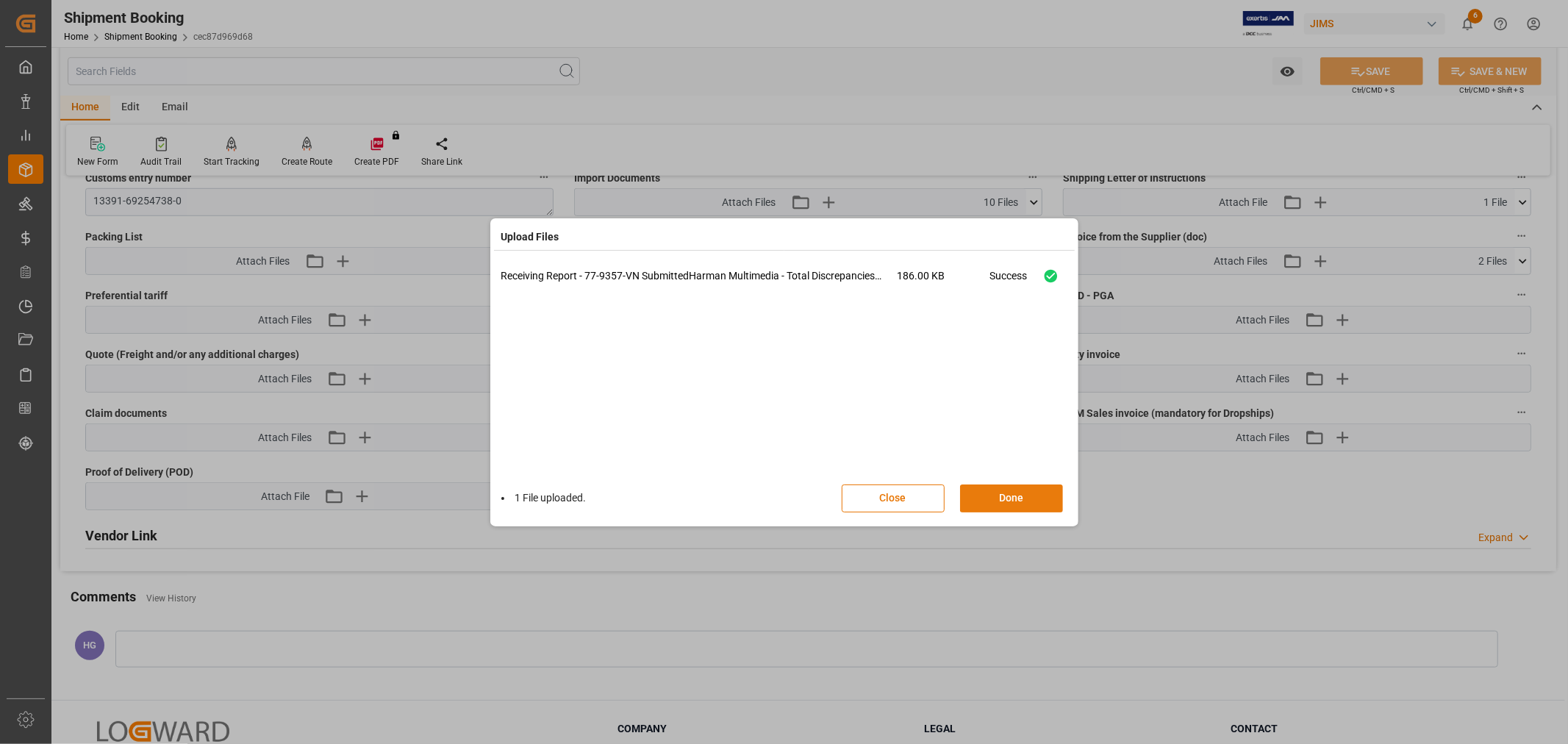
click at [1004, 505] on button "Done" at bounding box center [1011, 499] width 103 height 28
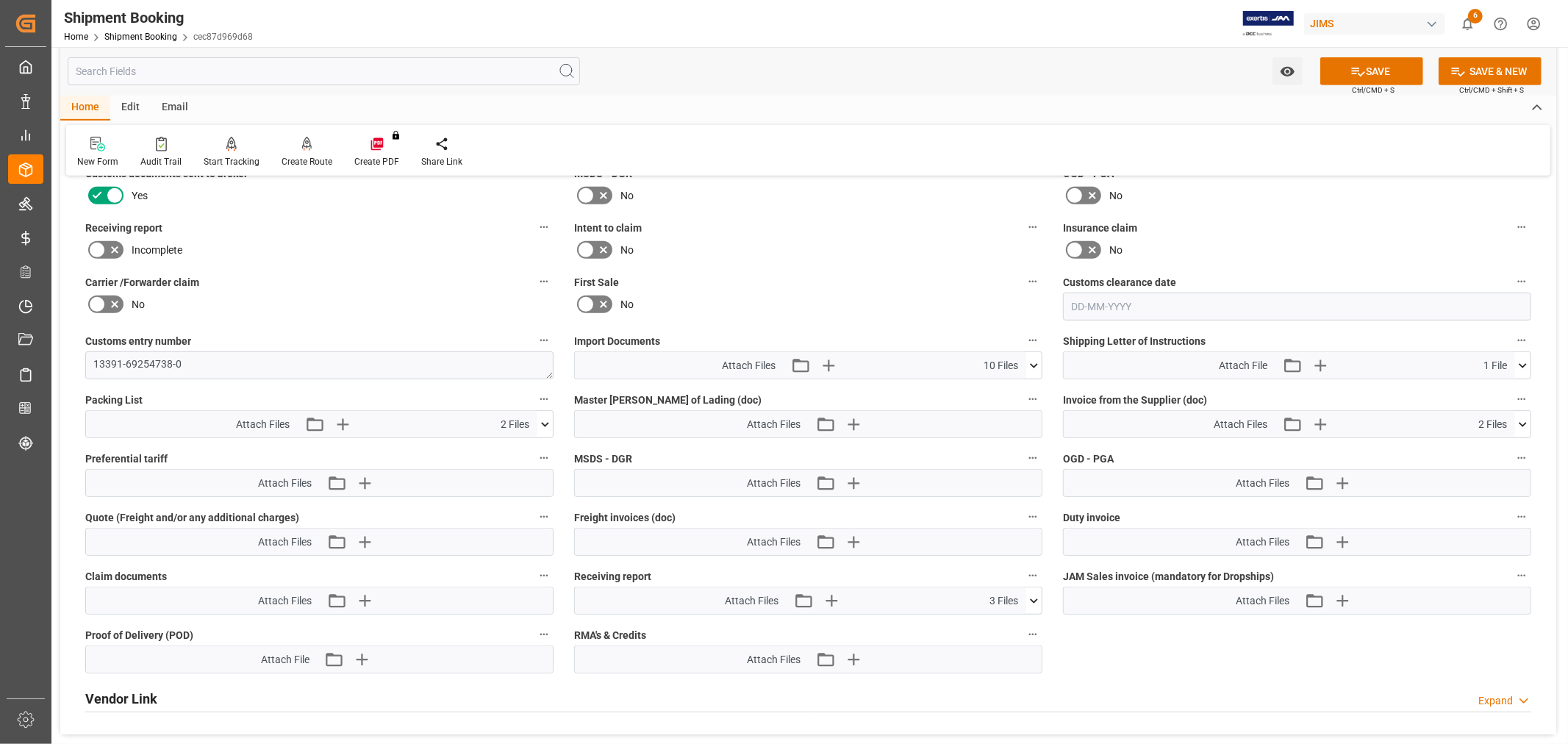
scroll to position [567, 0]
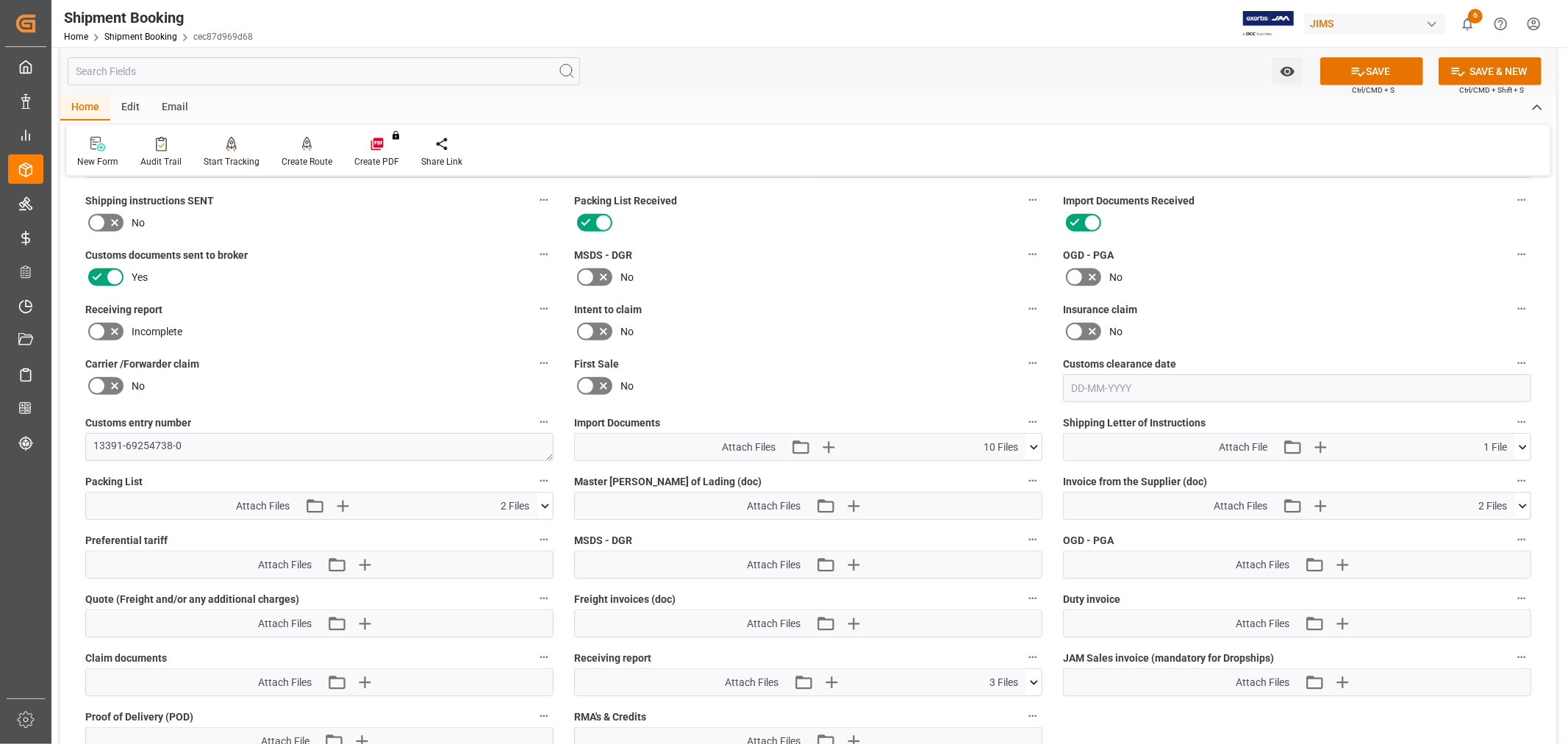
click at [102, 329] on icon at bounding box center [97, 331] width 18 height 18
click at [0, 0] on input "checkbox" at bounding box center [0, 0] width 0 height 0
click at [1339, 61] on button "SAVE" at bounding box center [1372, 71] width 103 height 28
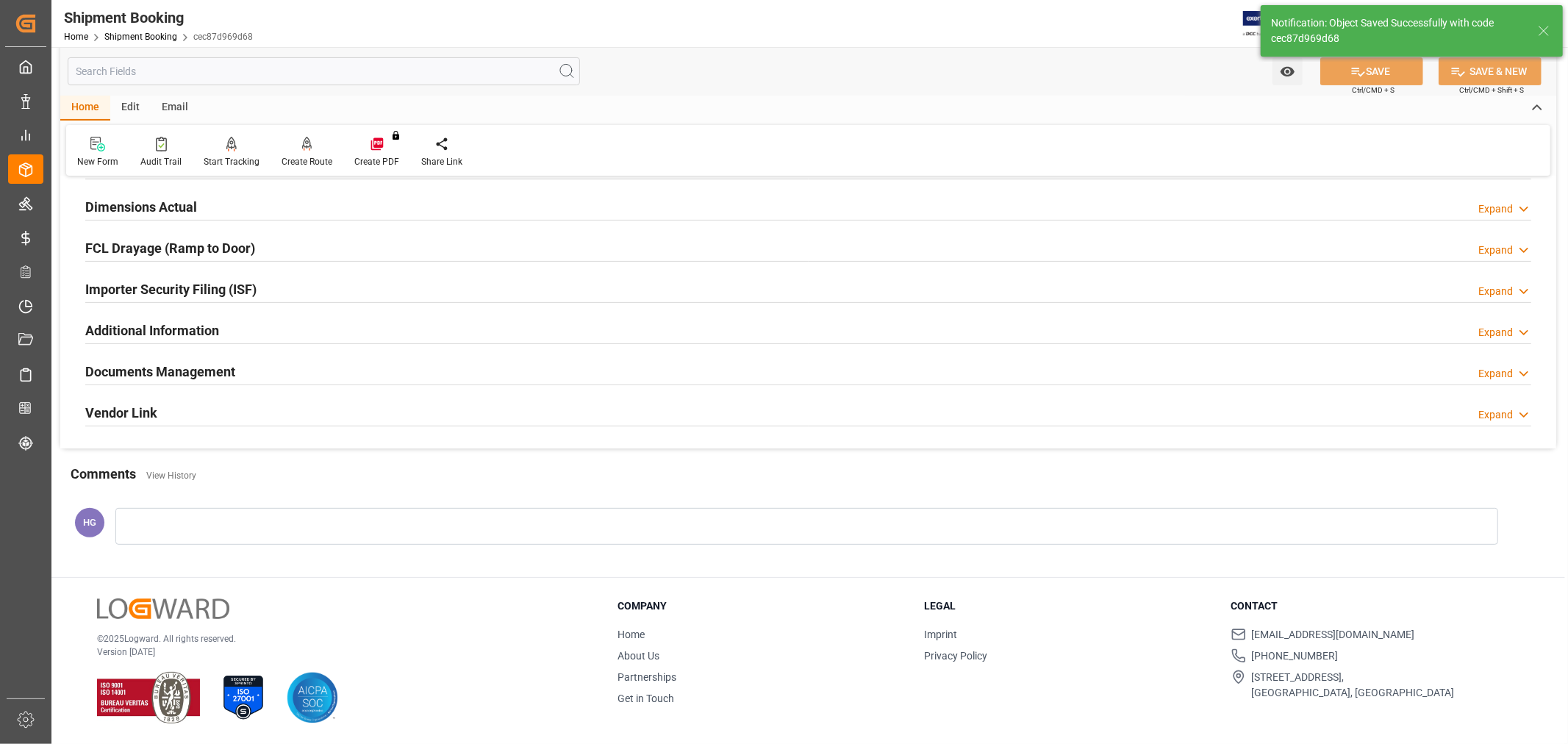
scroll to position [361, 0]
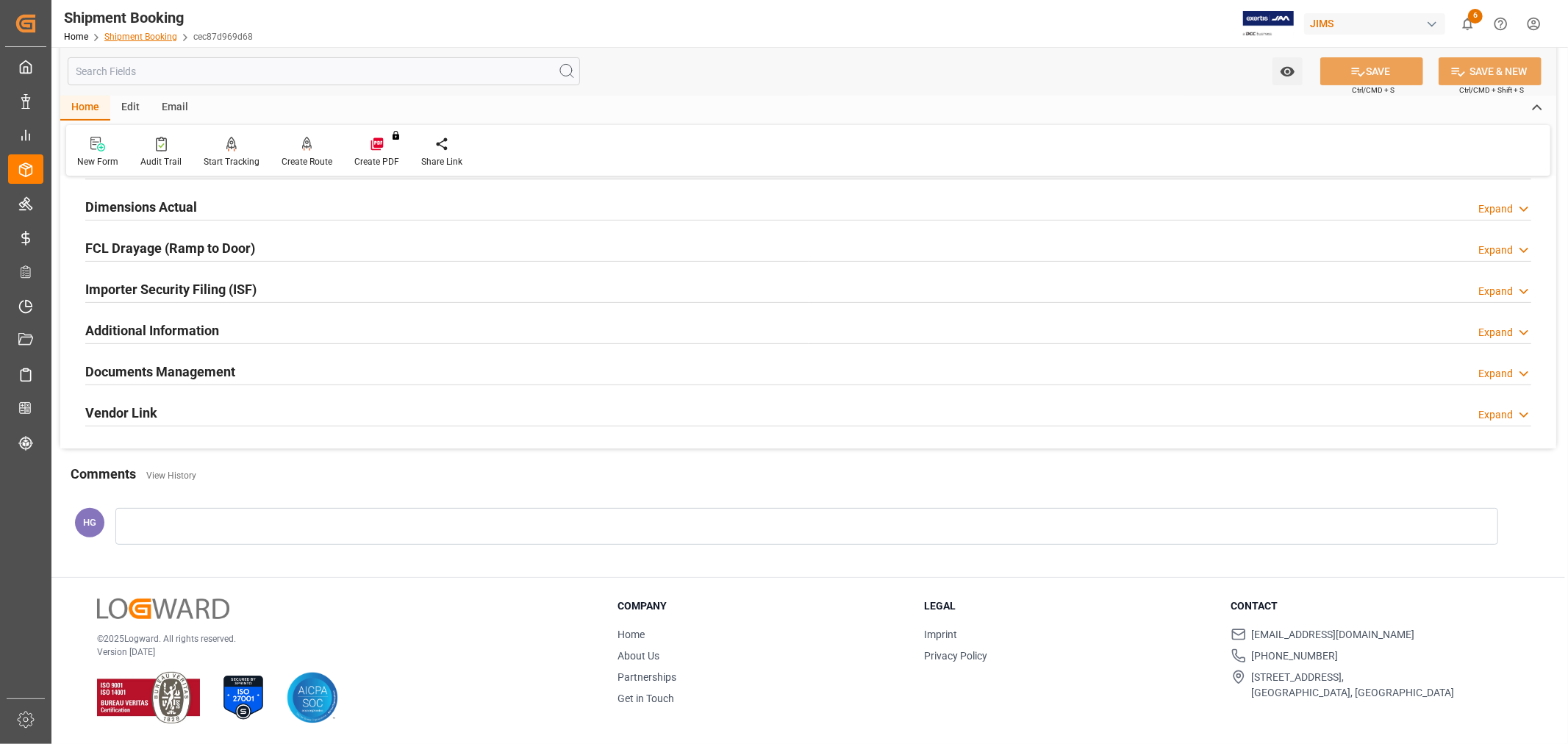
click at [155, 35] on link "Shipment Booking" at bounding box center [141, 36] width 73 height 10
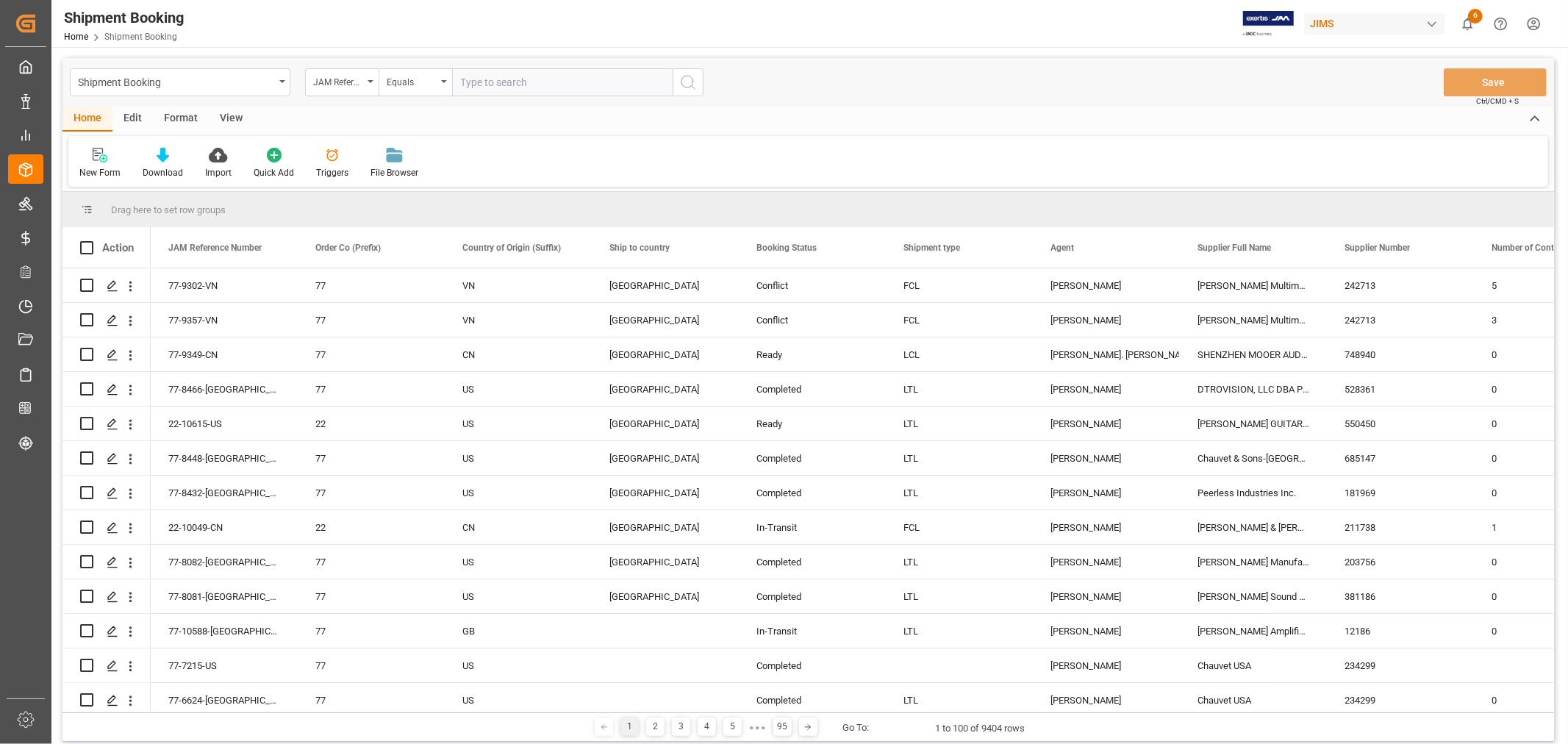
click at [466, 81] on input "text" at bounding box center [562, 82] width 220 height 28
type input "77-9302-VN"
click at [687, 84] on icon "search button" at bounding box center [688, 82] width 18 height 18
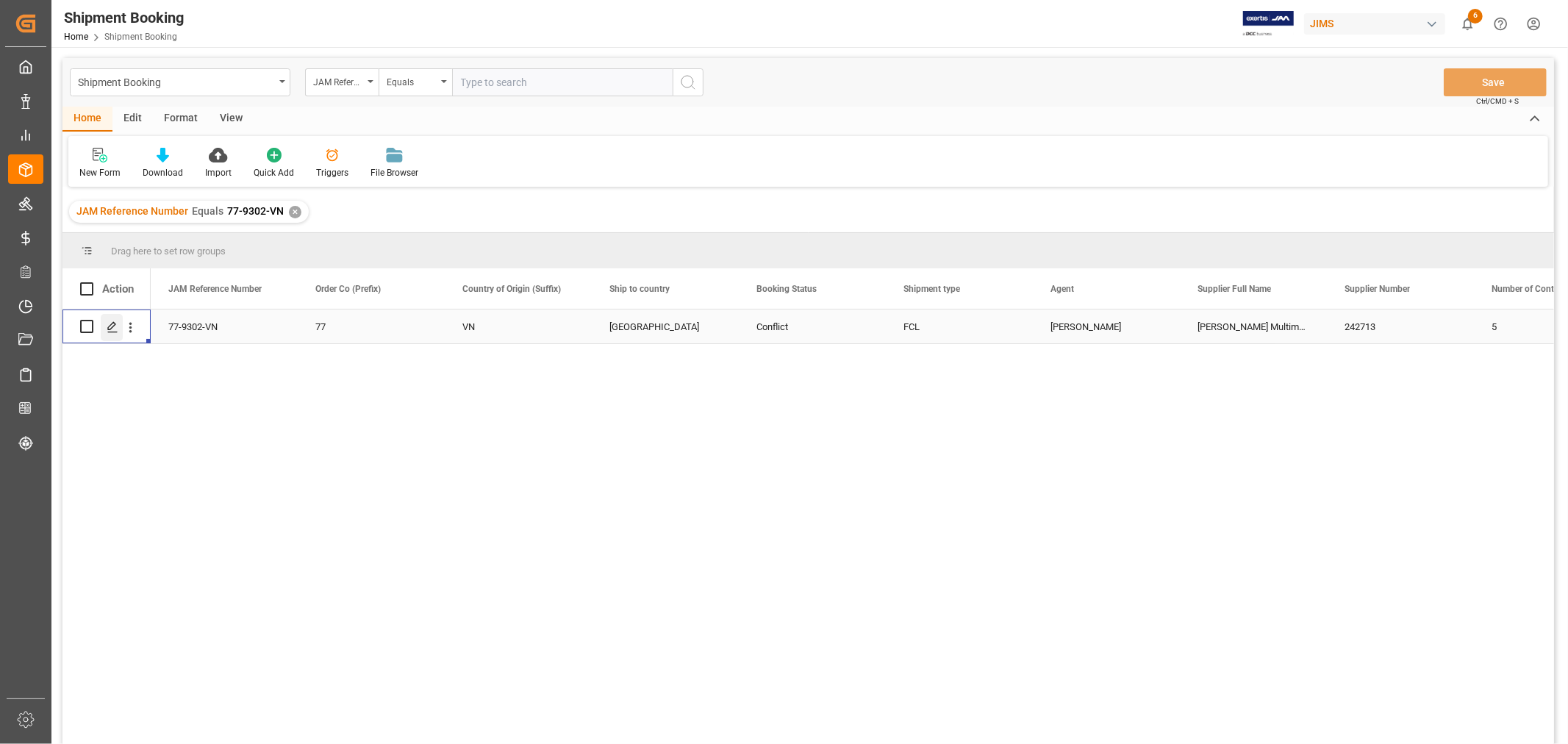
click at [105, 325] on div "Press SPACE to select this row." at bounding box center [112, 327] width 22 height 27
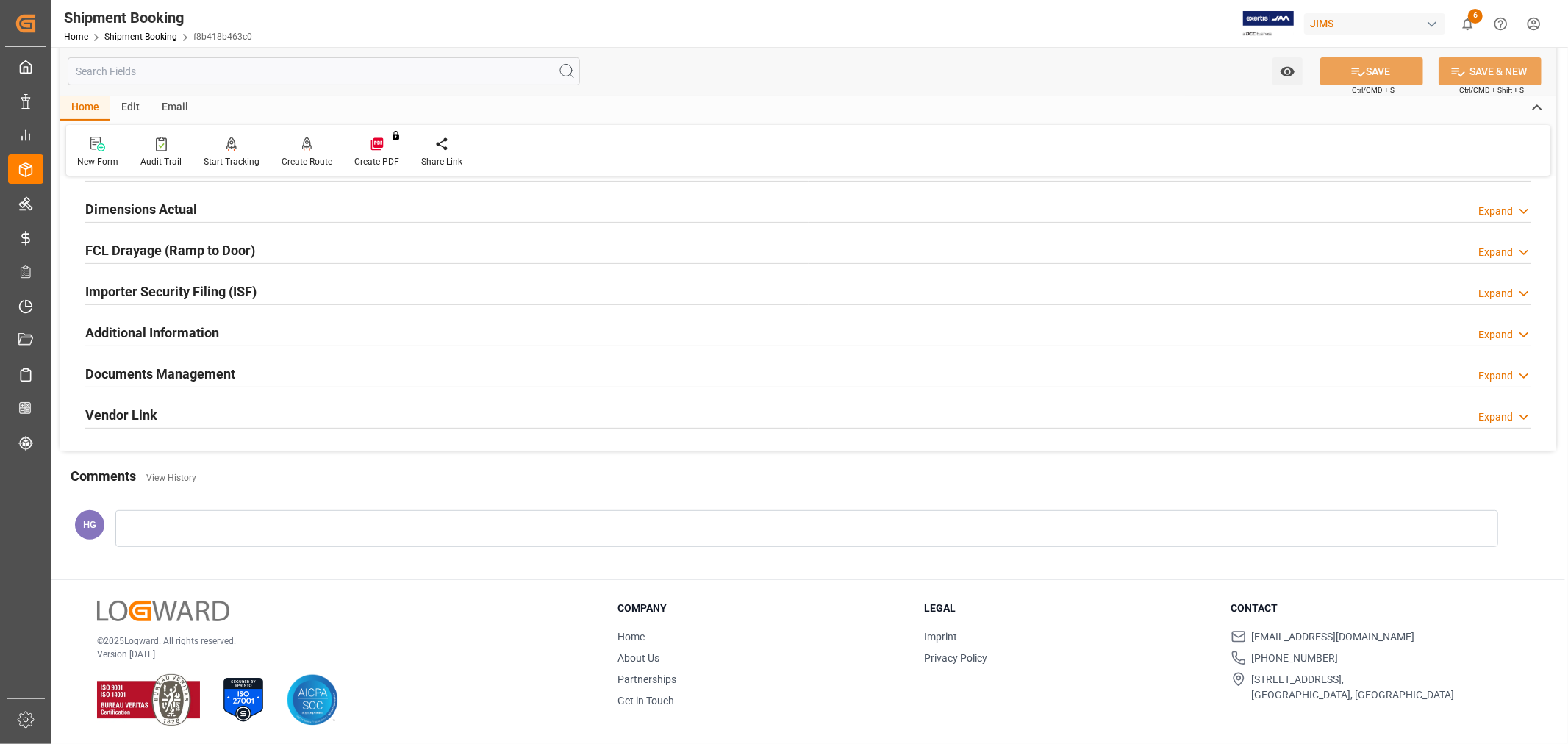
scroll to position [361, 0]
click at [152, 365] on h2 "Documents Management" at bounding box center [160, 371] width 150 height 20
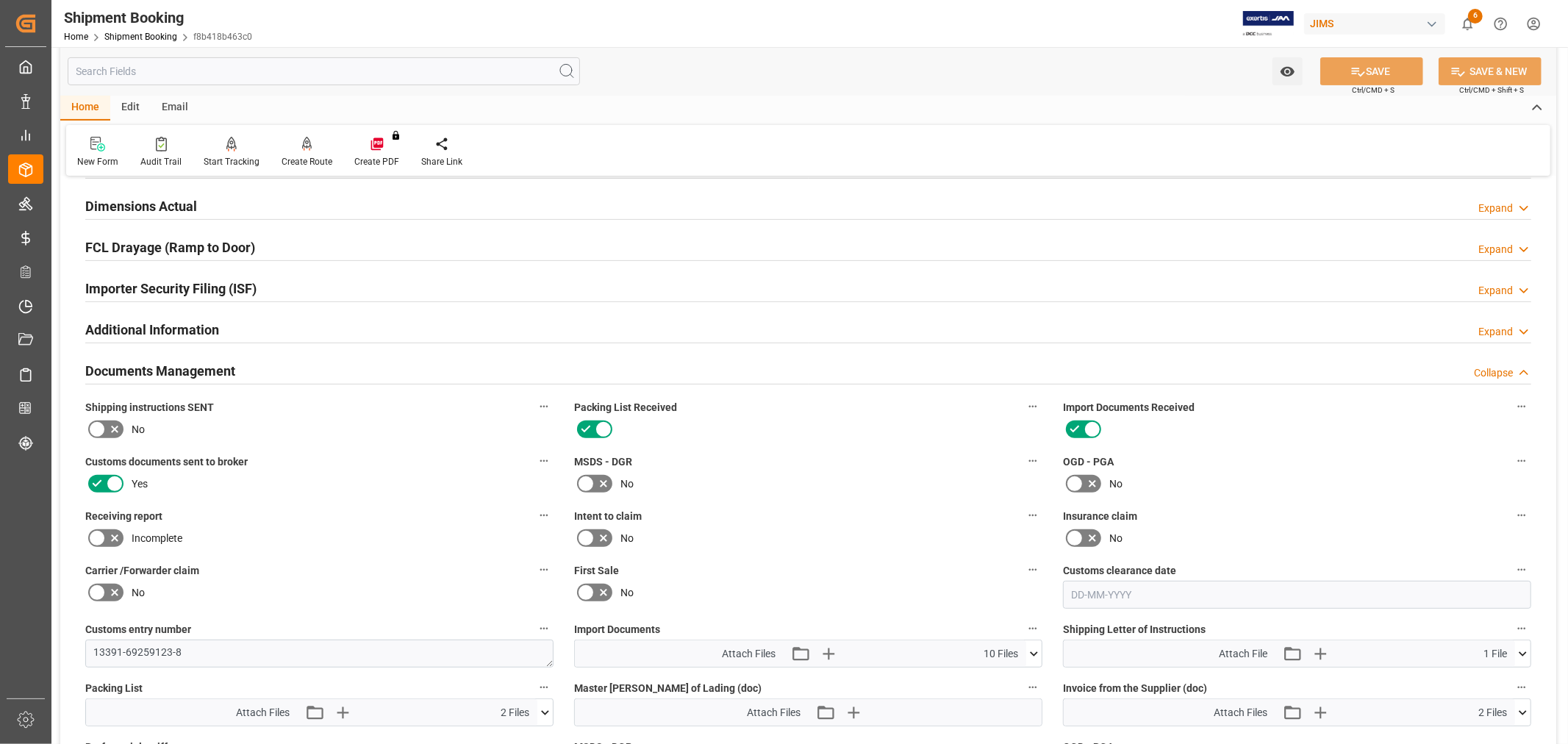
scroll to position [687, 0]
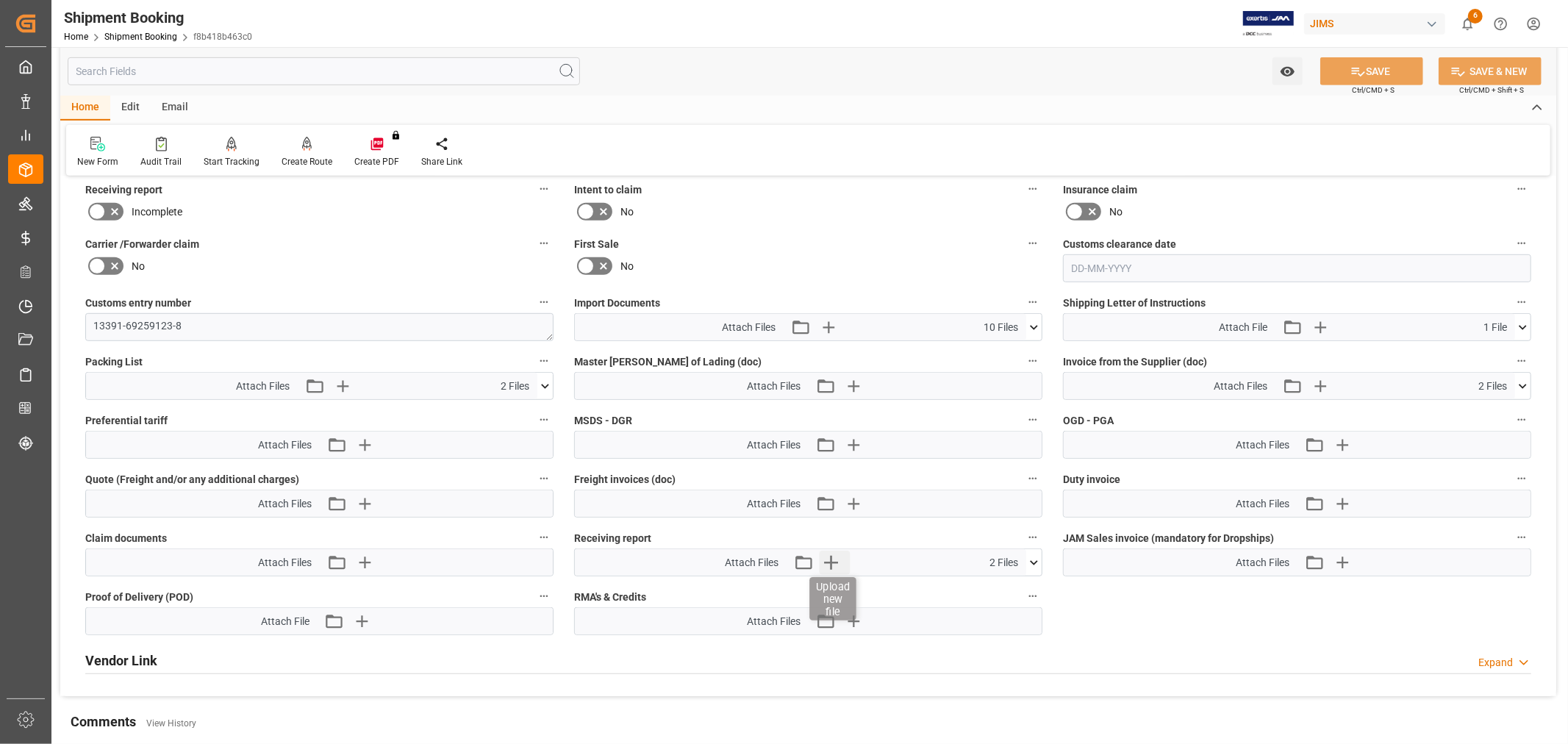
click at [832, 556] on icon "button" at bounding box center [831, 562] width 23 height 23
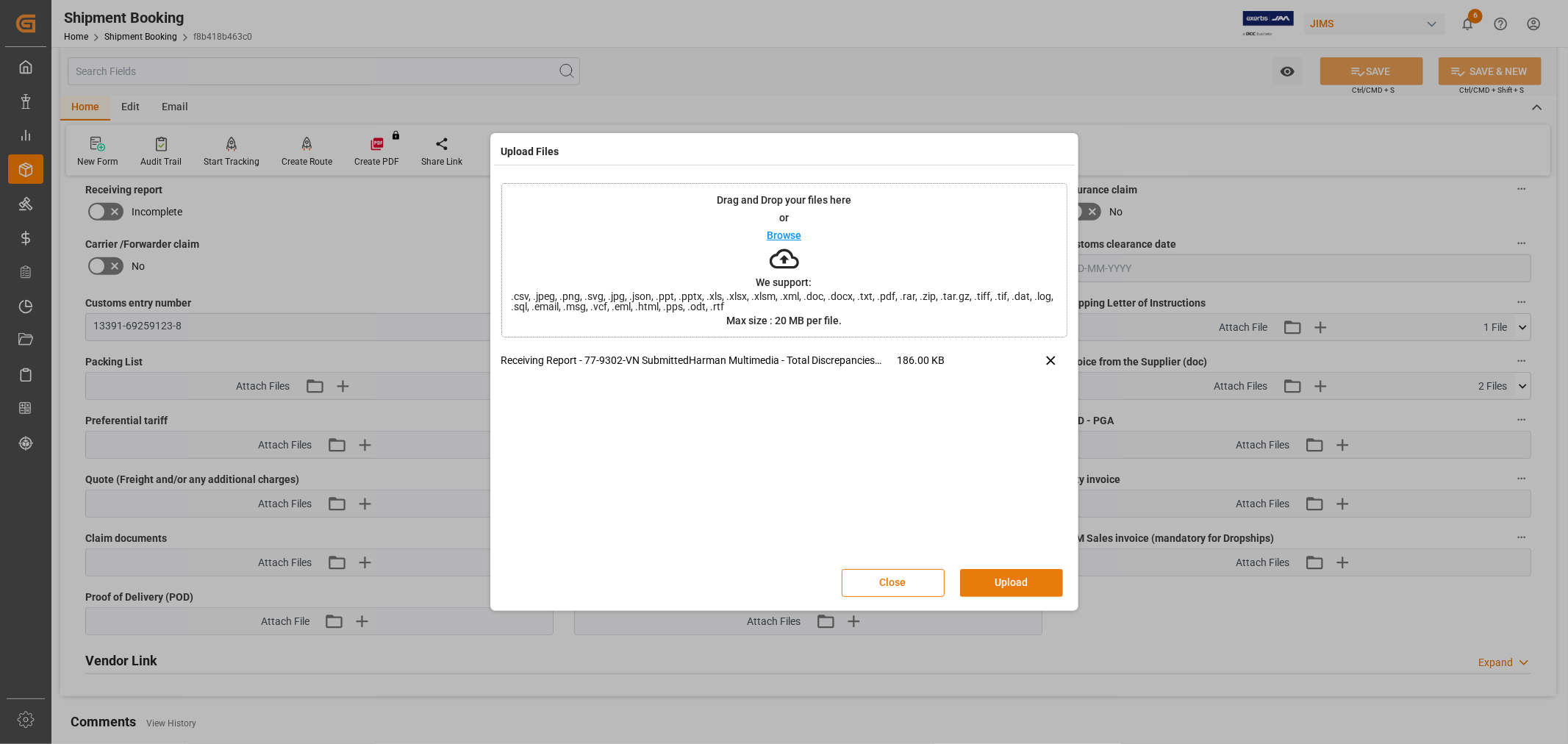
click at [1026, 576] on button "Upload" at bounding box center [1011, 583] width 103 height 28
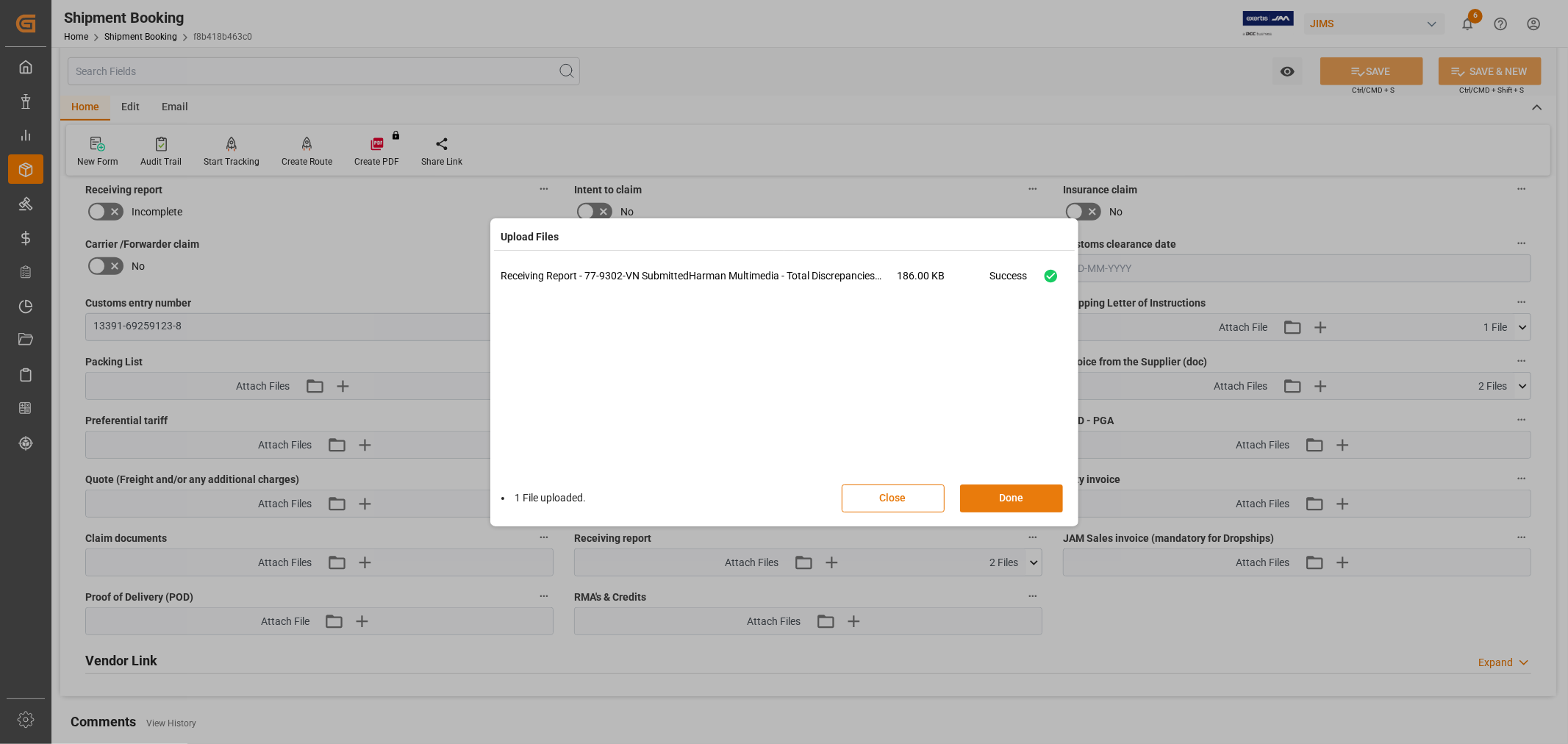
click at [1022, 495] on button "Done" at bounding box center [1011, 499] width 103 height 28
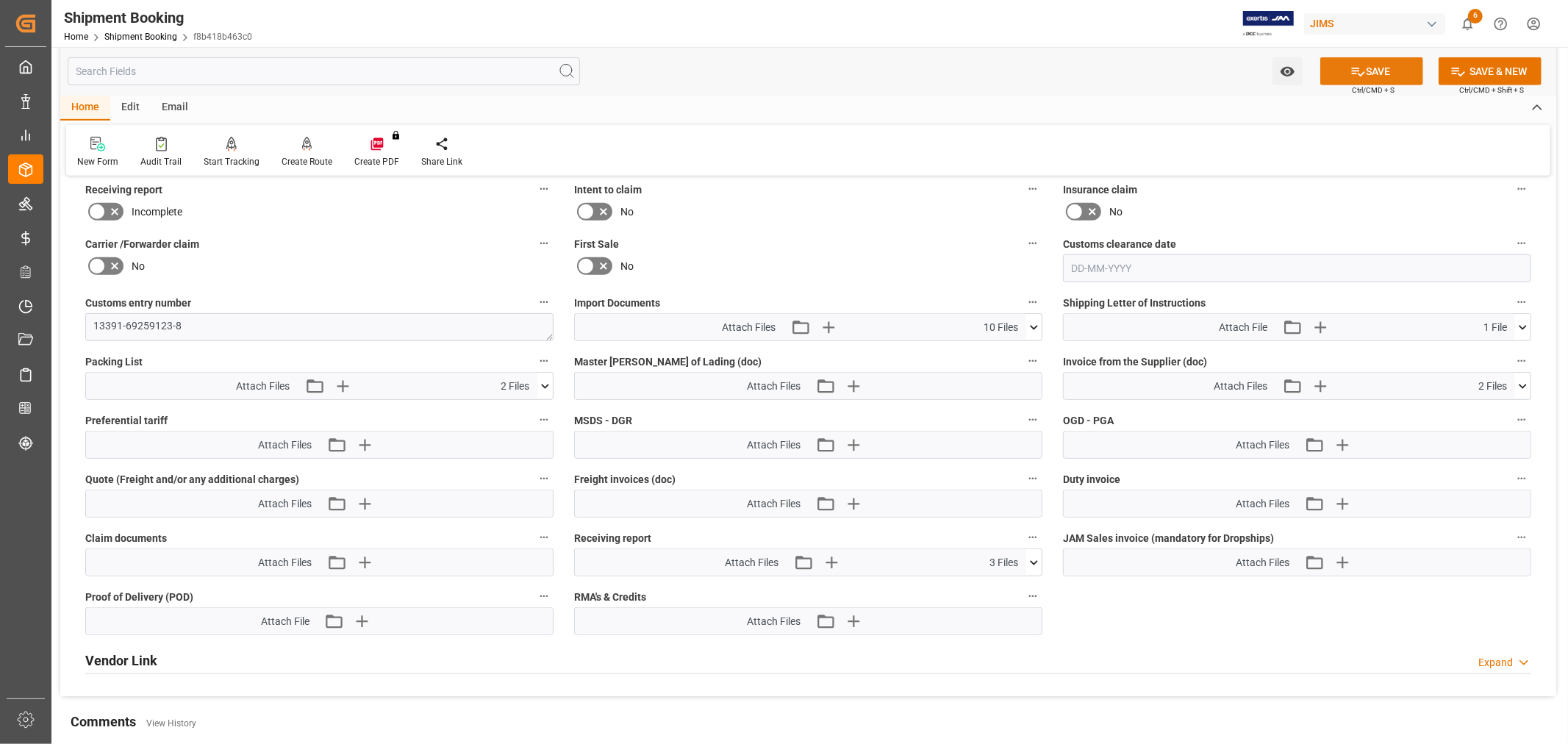
click at [1390, 76] on button "SAVE" at bounding box center [1372, 71] width 103 height 28
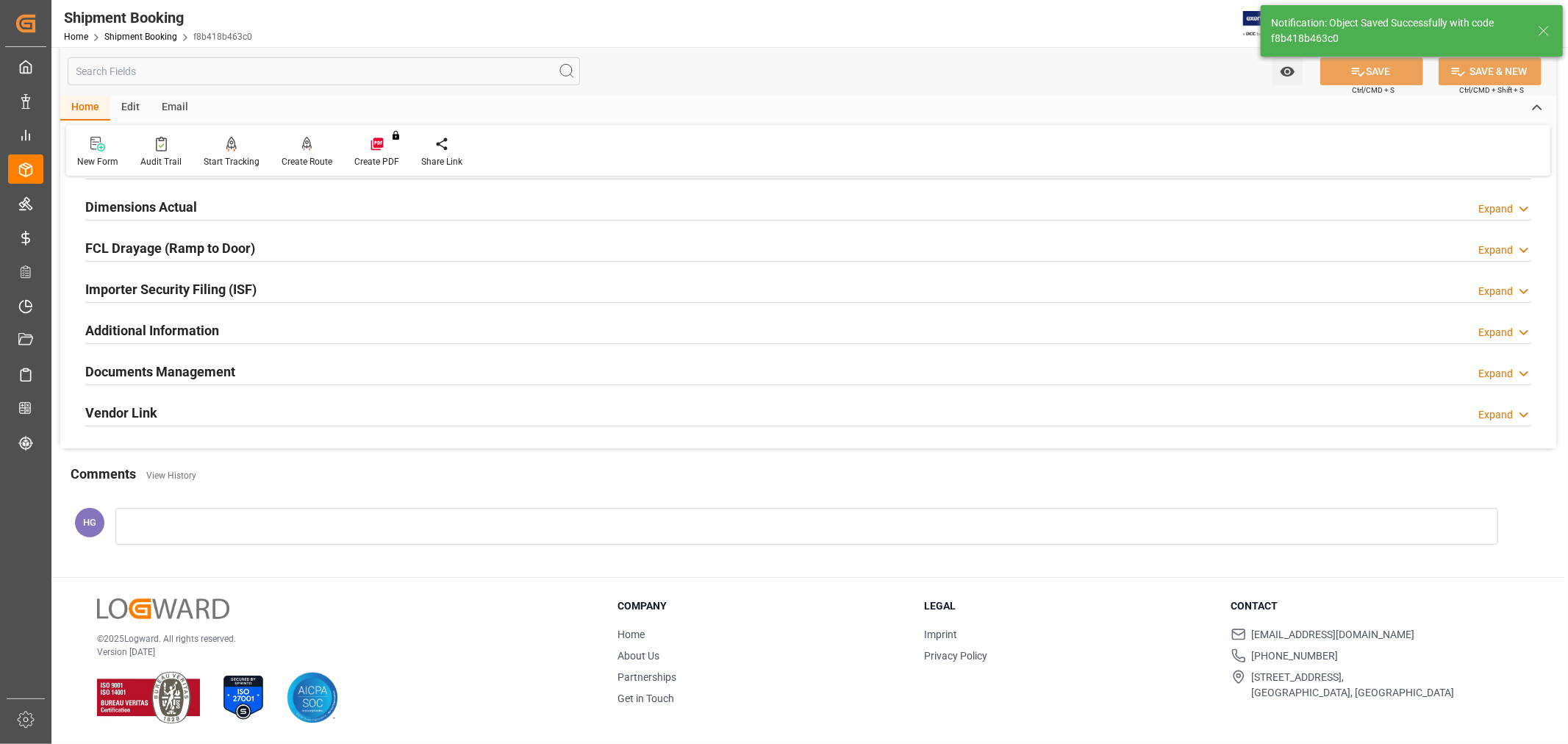
scroll to position [361, 0]
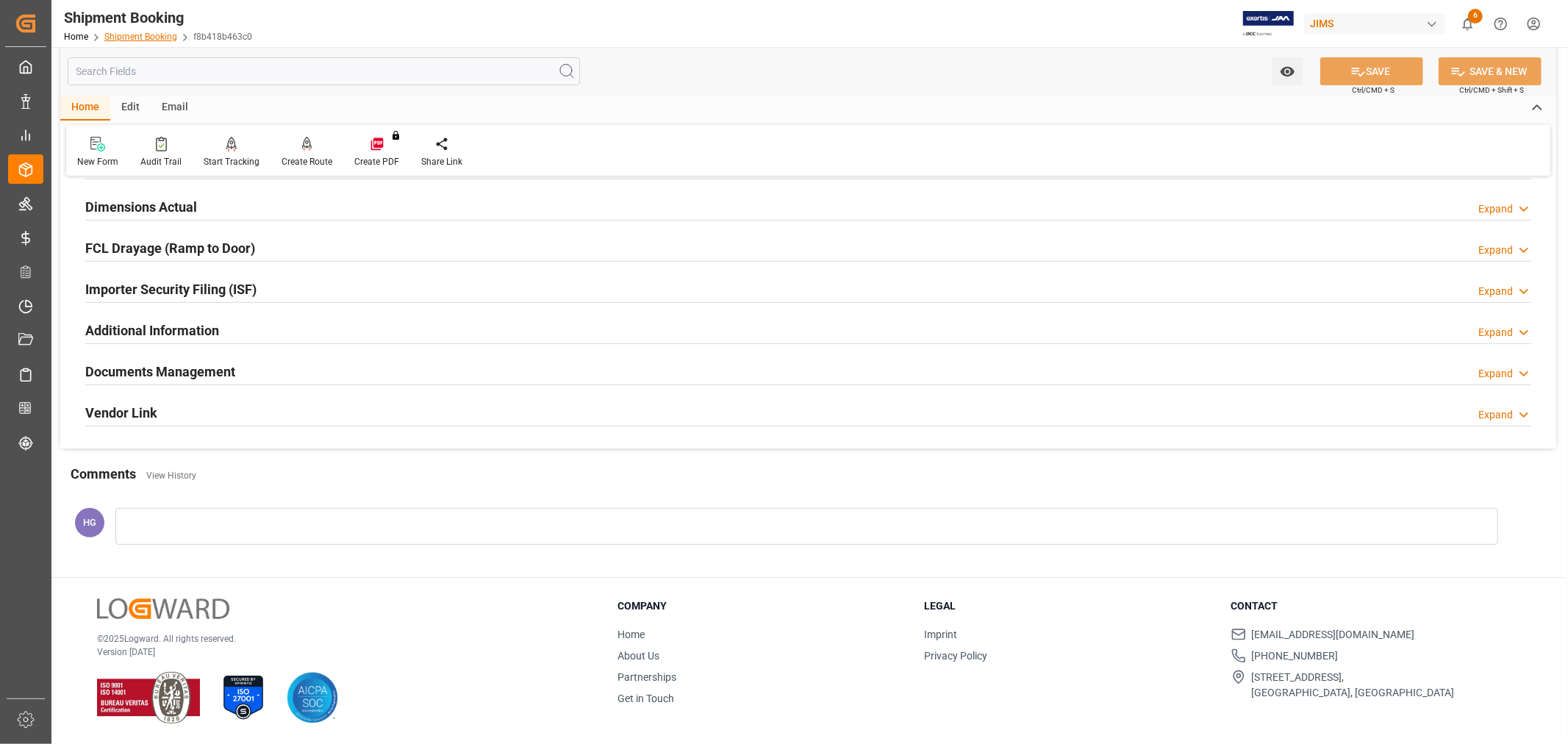
click at [124, 39] on link "Shipment Booking" at bounding box center [141, 36] width 73 height 10
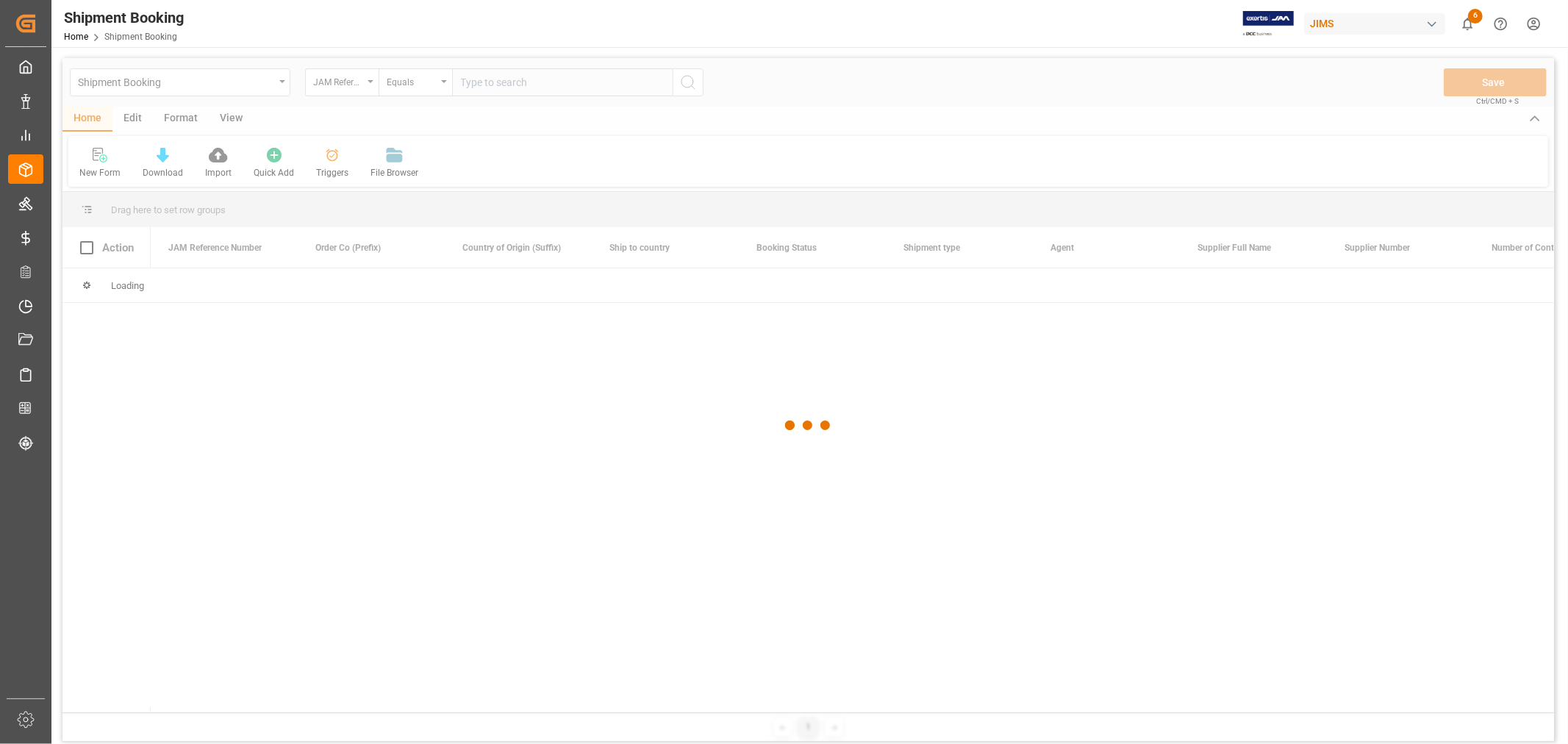
click at [483, 84] on div at bounding box center [808, 425] width 1491 height 735
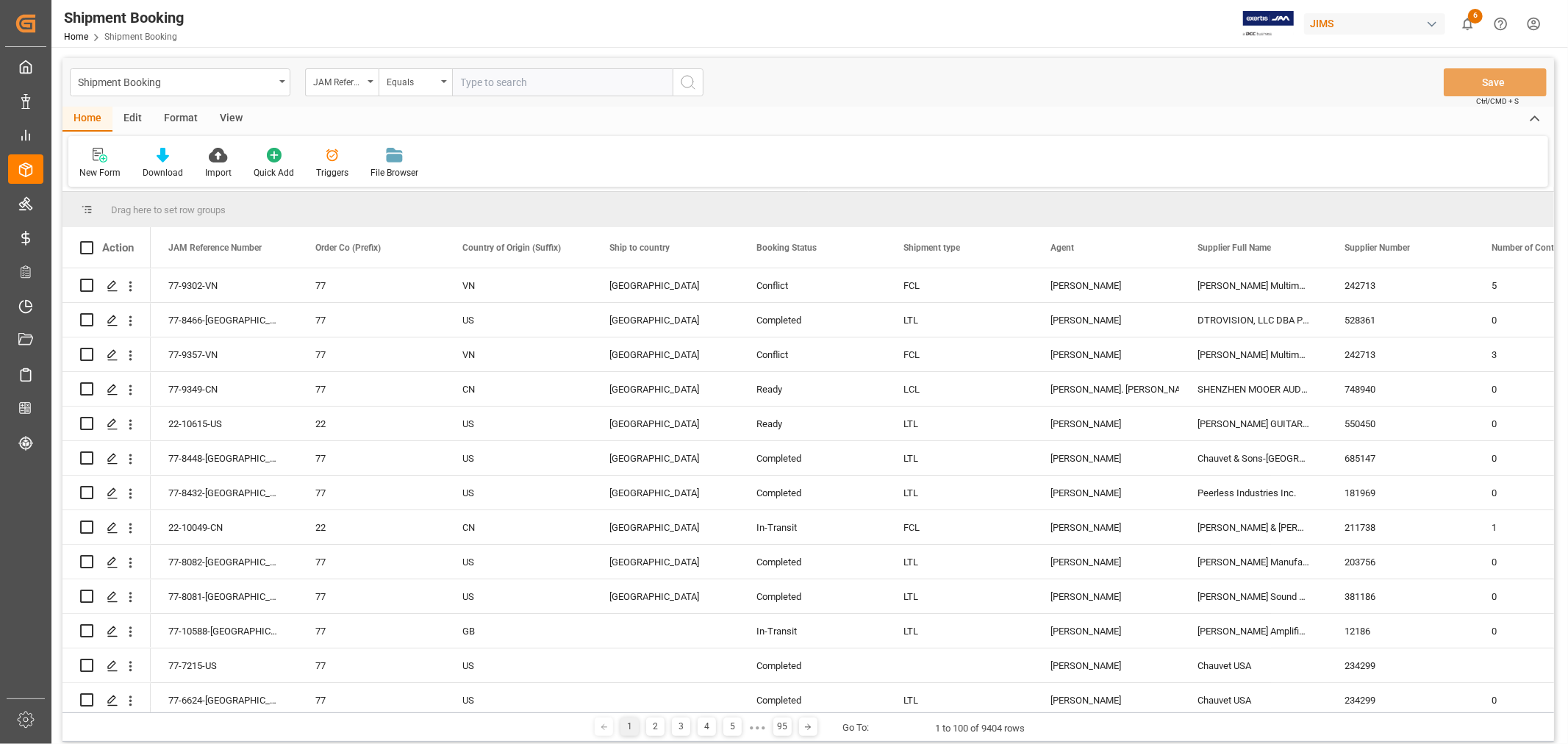
click at [486, 80] on input "text" at bounding box center [562, 82] width 220 height 28
paste input "77-10266-IE"
type input "77-10266-IE"
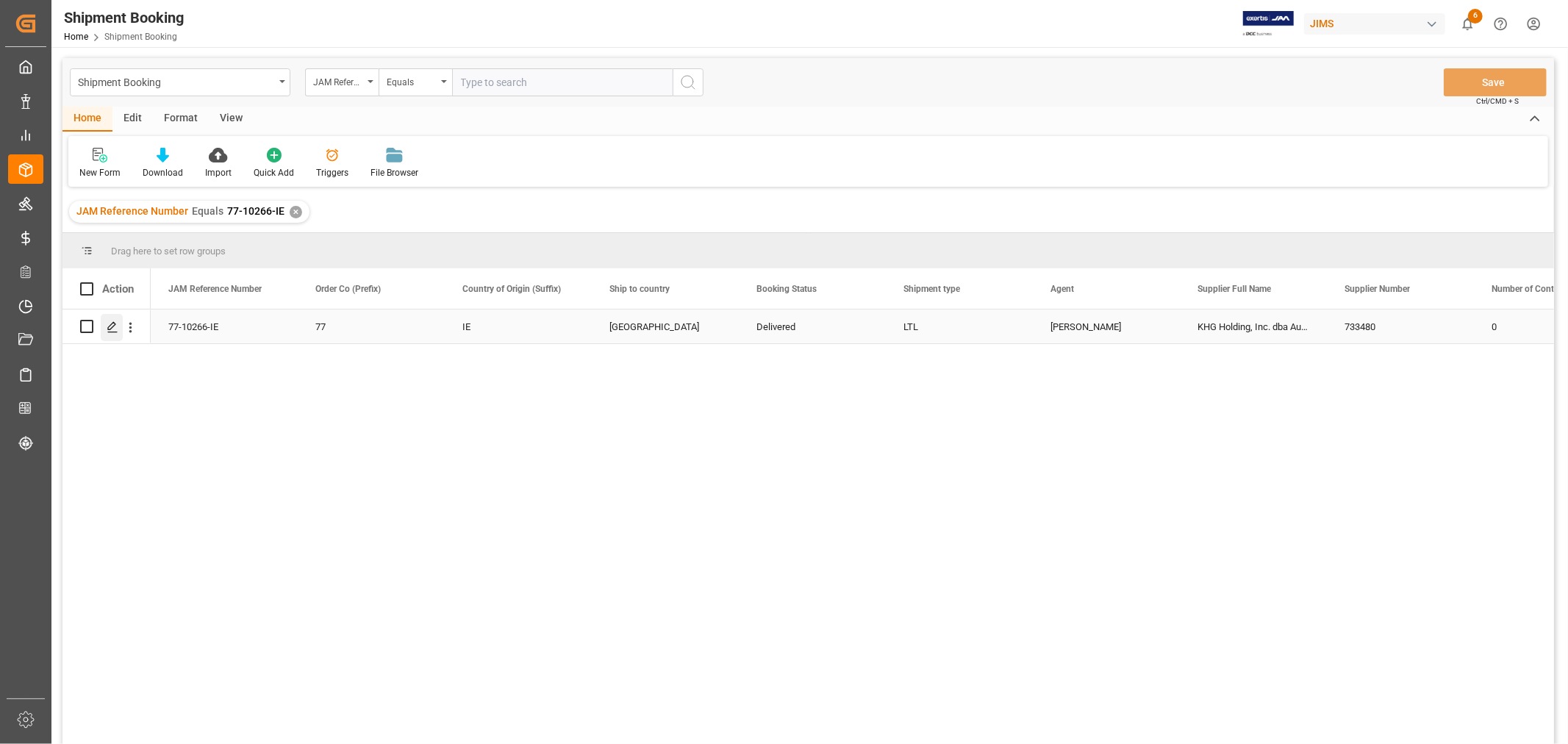
click at [113, 333] on div "Press SPACE to select this row." at bounding box center [112, 327] width 22 height 27
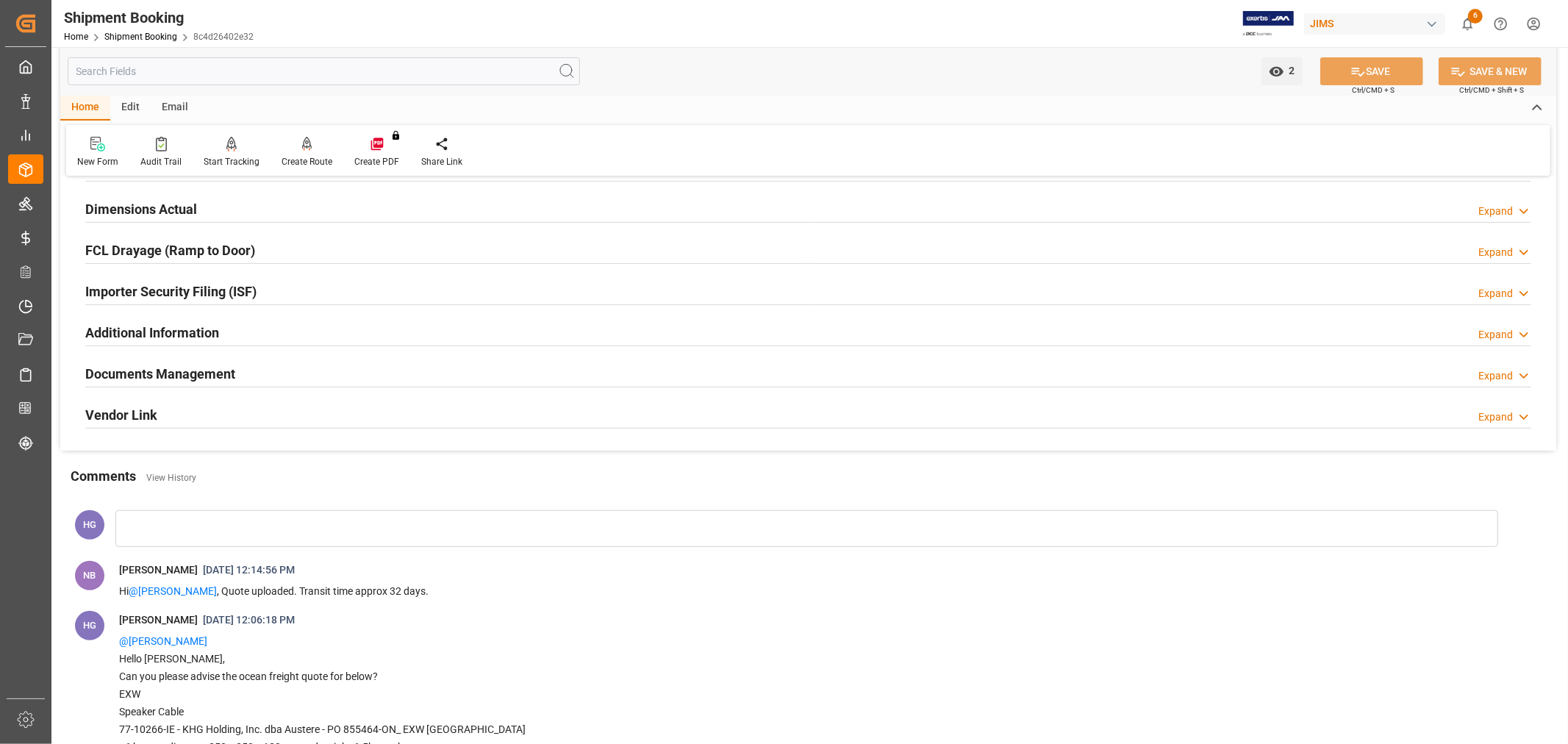
scroll to position [408, 0]
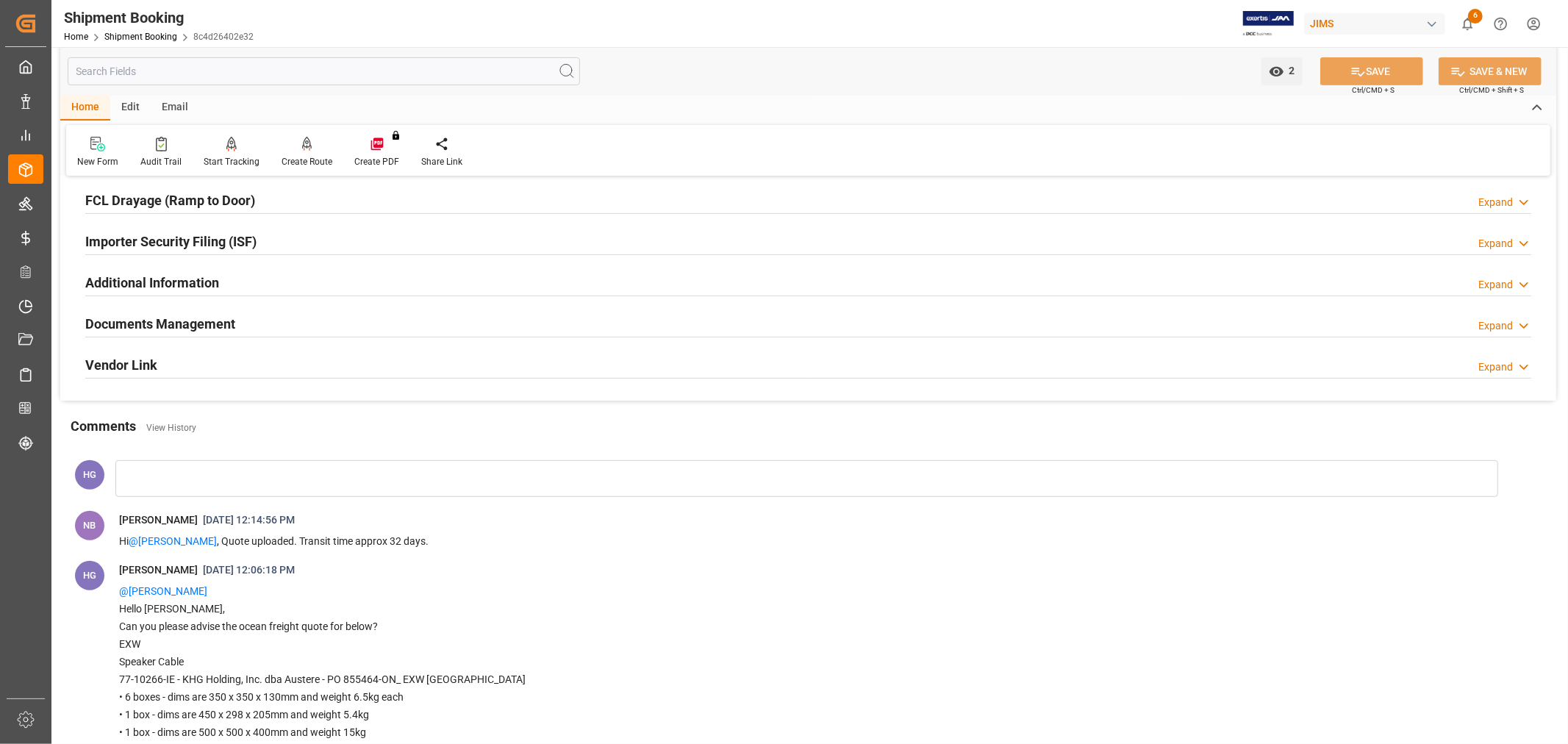
click at [148, 321] on h2 "Documents Management" at bounding box center [160, 324] width 150 height 20
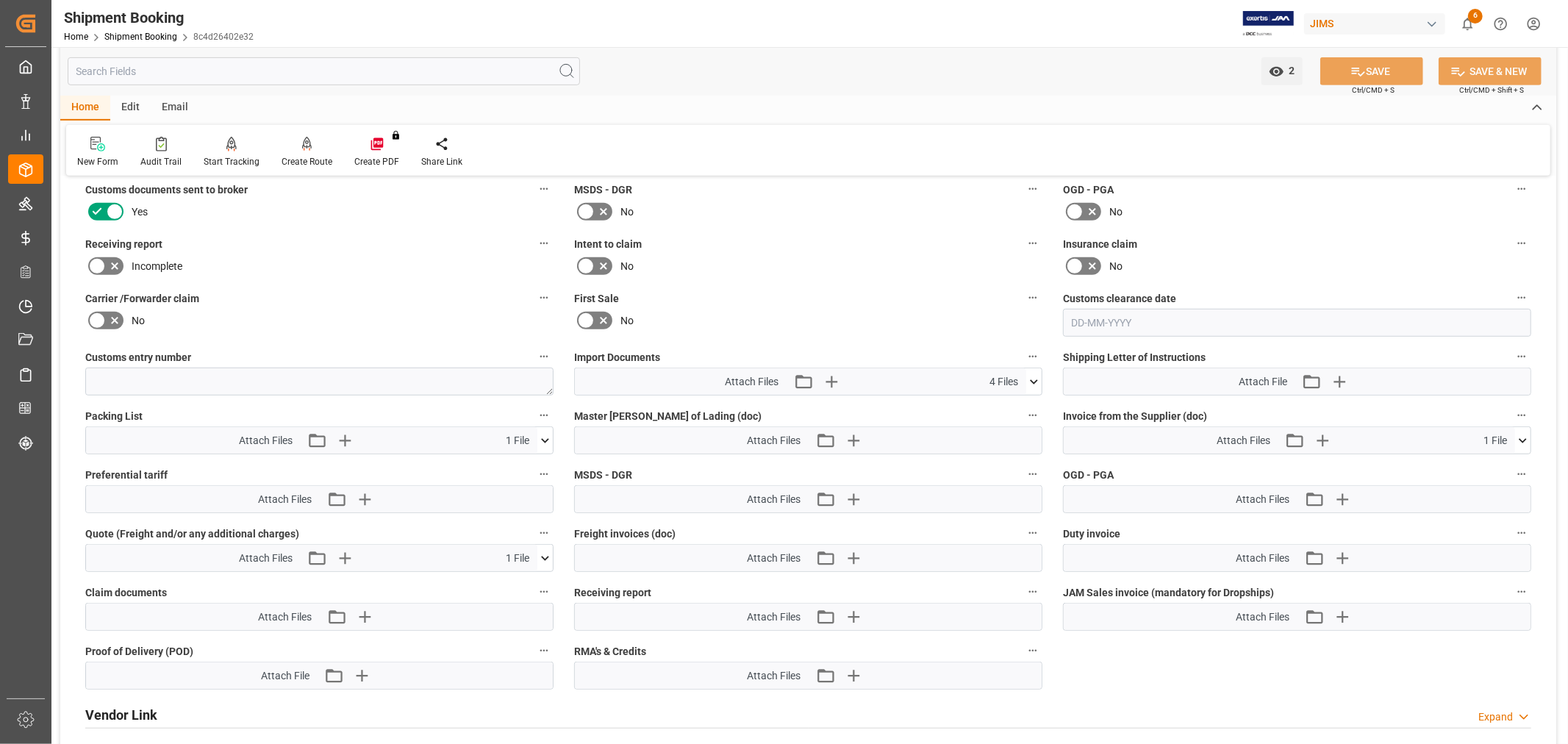
scroll to position [653, 0]
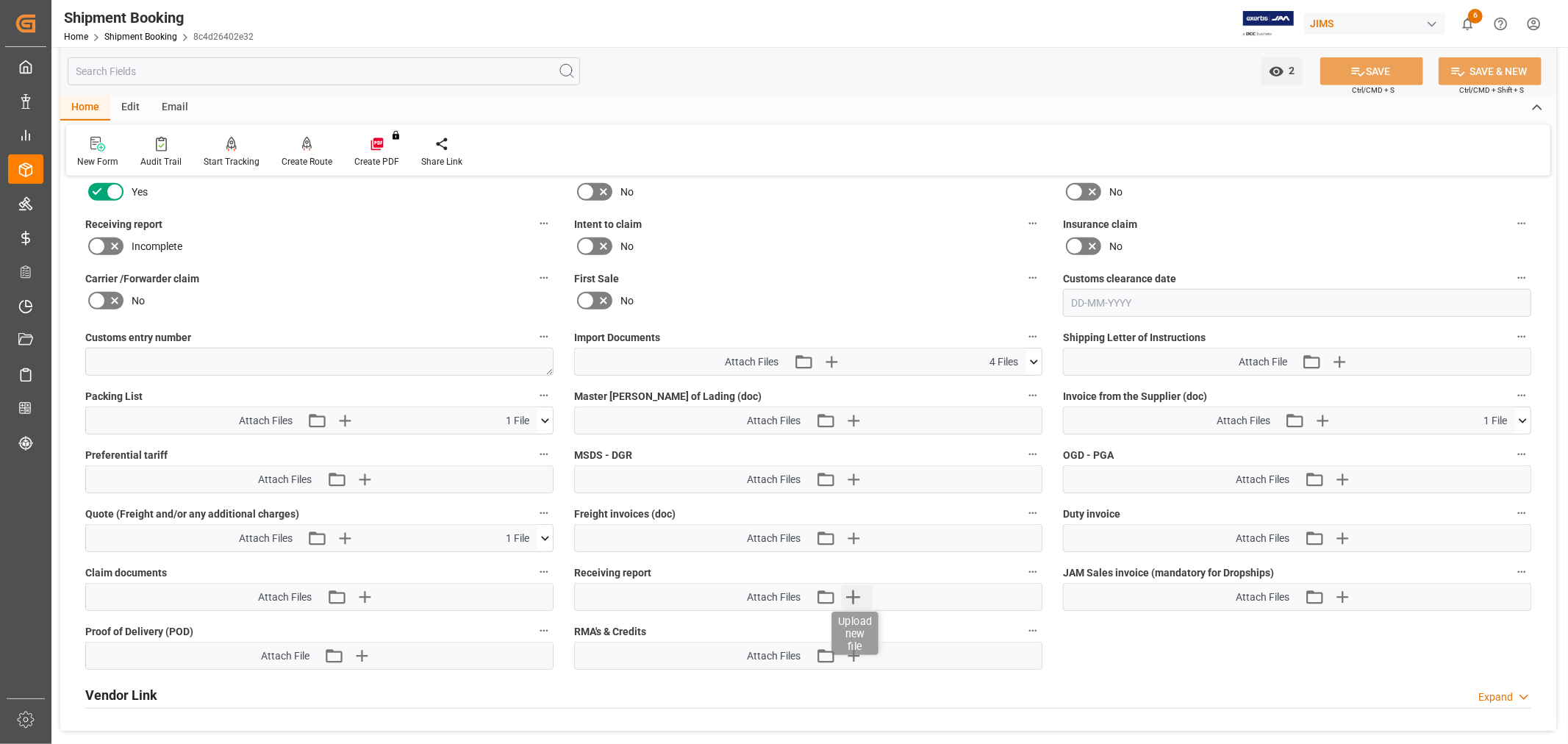
click at [844, 589] on icon "button" at bounding box center [853, 597] width 23 height 23
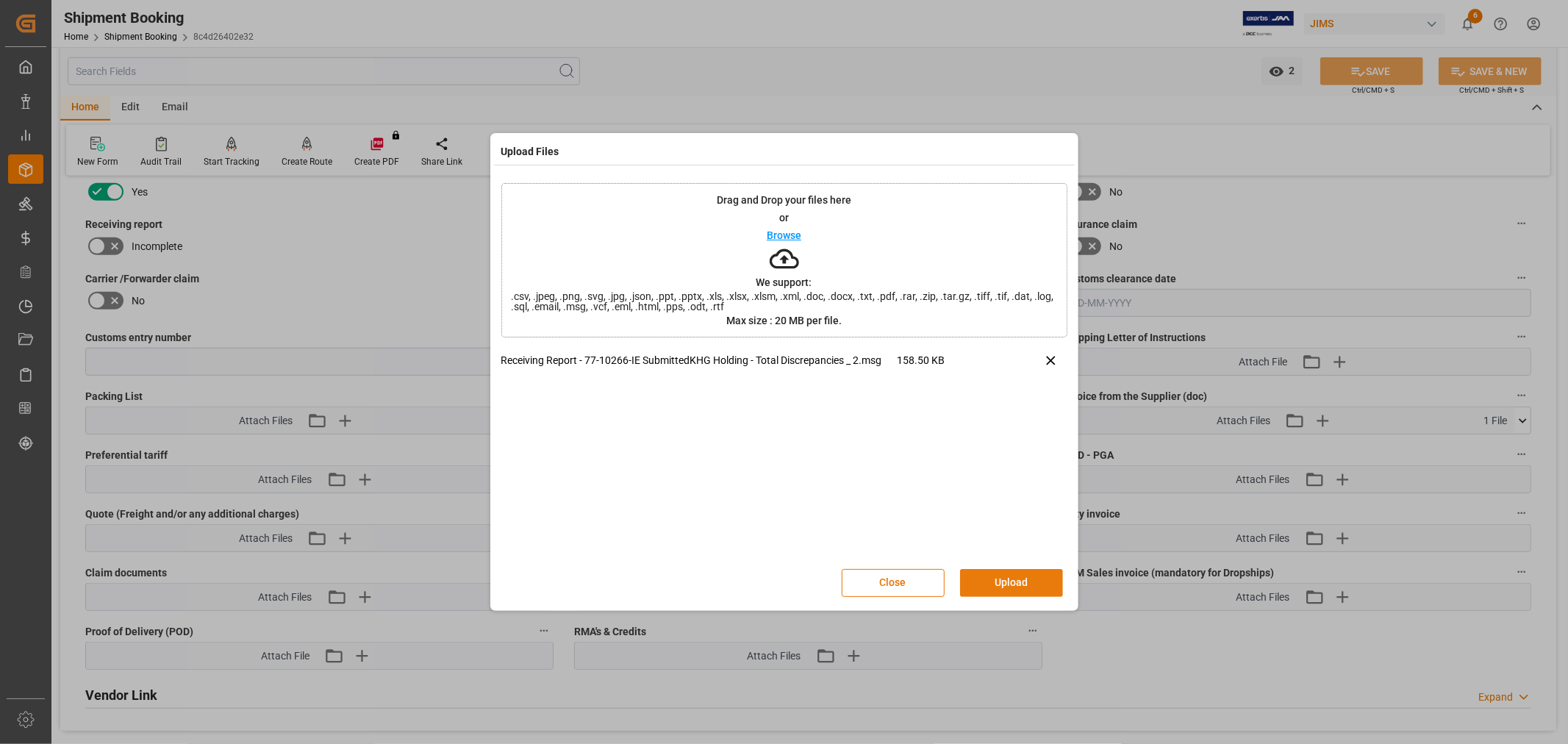
click at [1003, 574] on button "Upload" at bounding box center [1011, 583] width 103 height 28
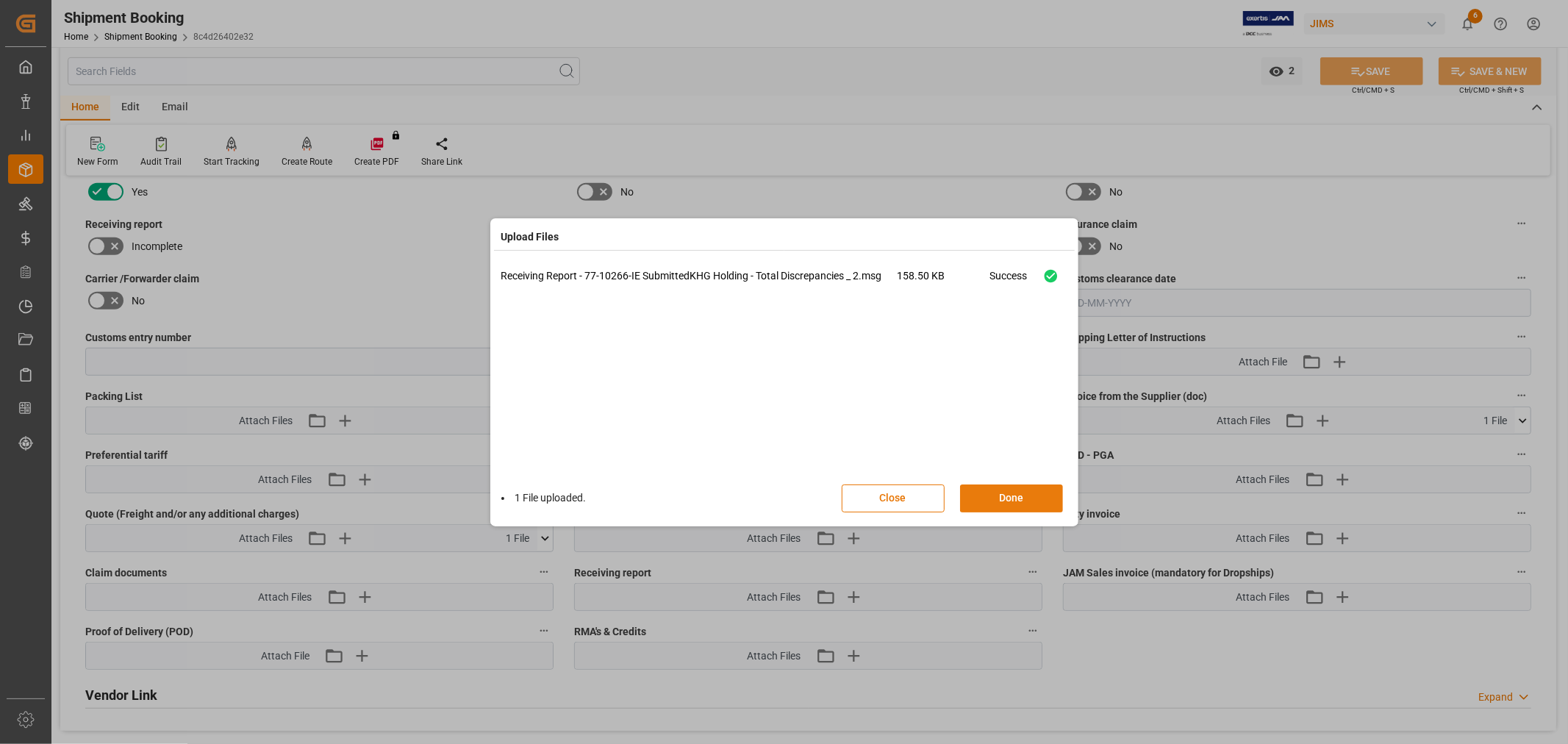
click at [989, 499] on button "Done" at bounding box center [1011, 499] width 103 height 28
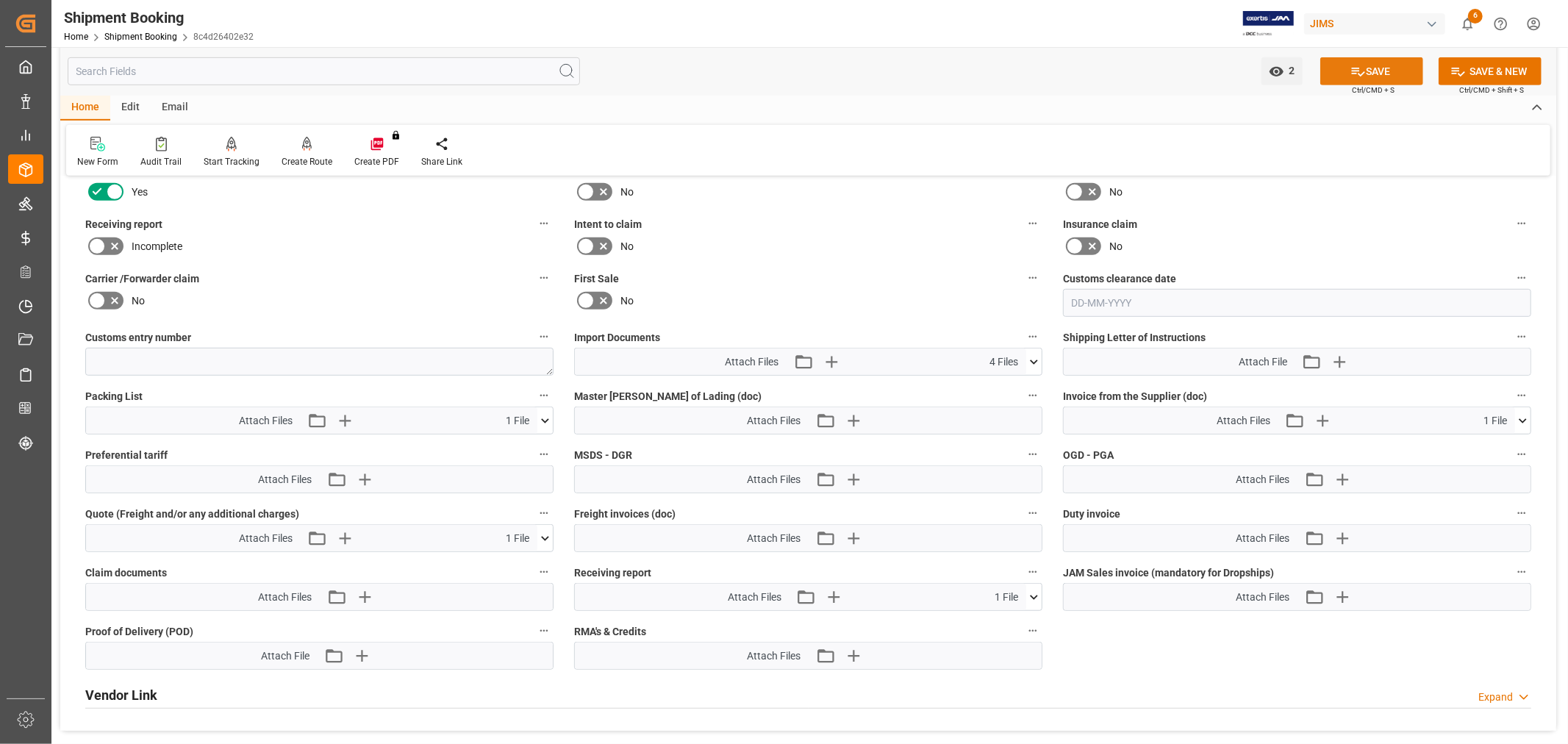
click at [1355, 64] on icon at bounding box center [1358, 72] width 16 height 16
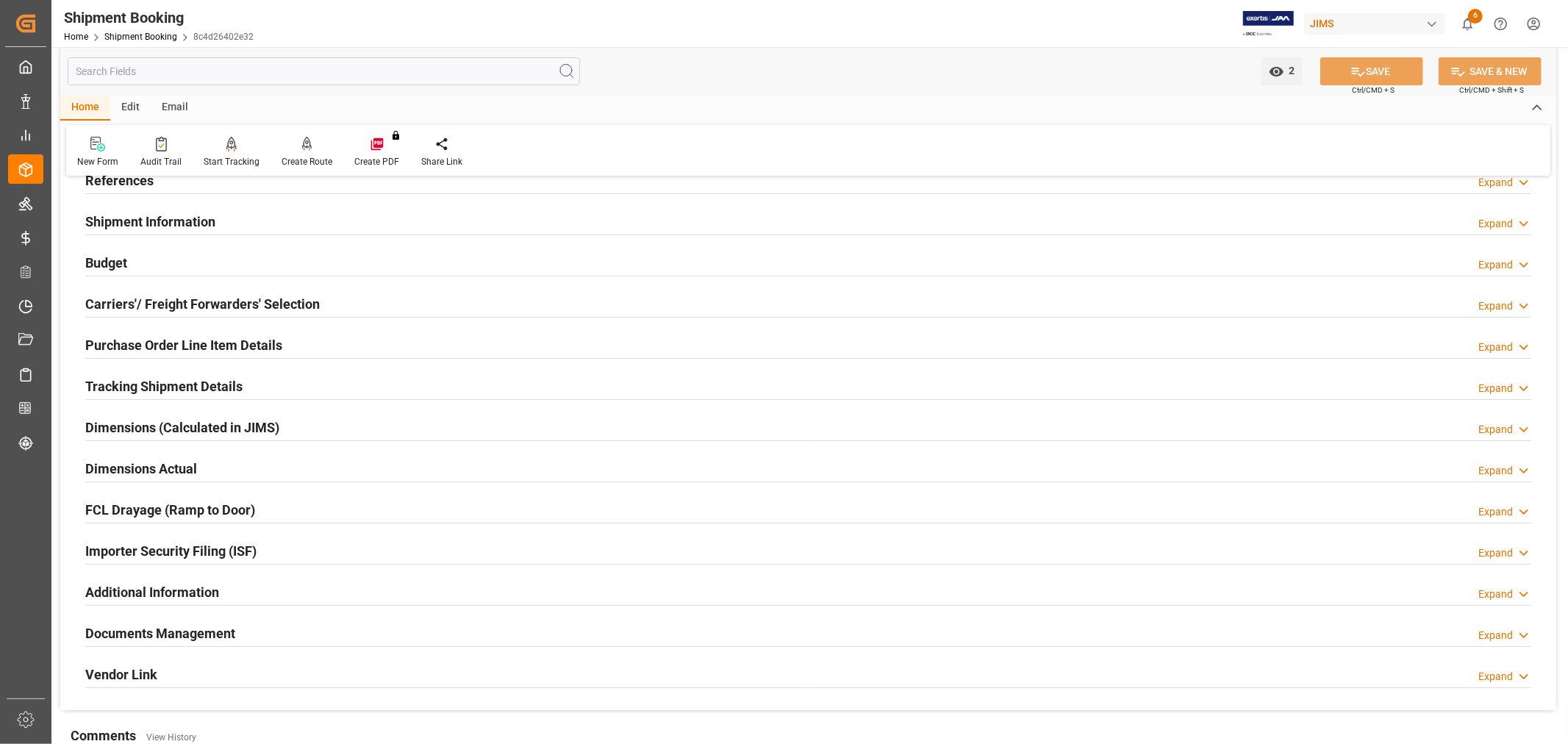
scroll to position [0, 0]
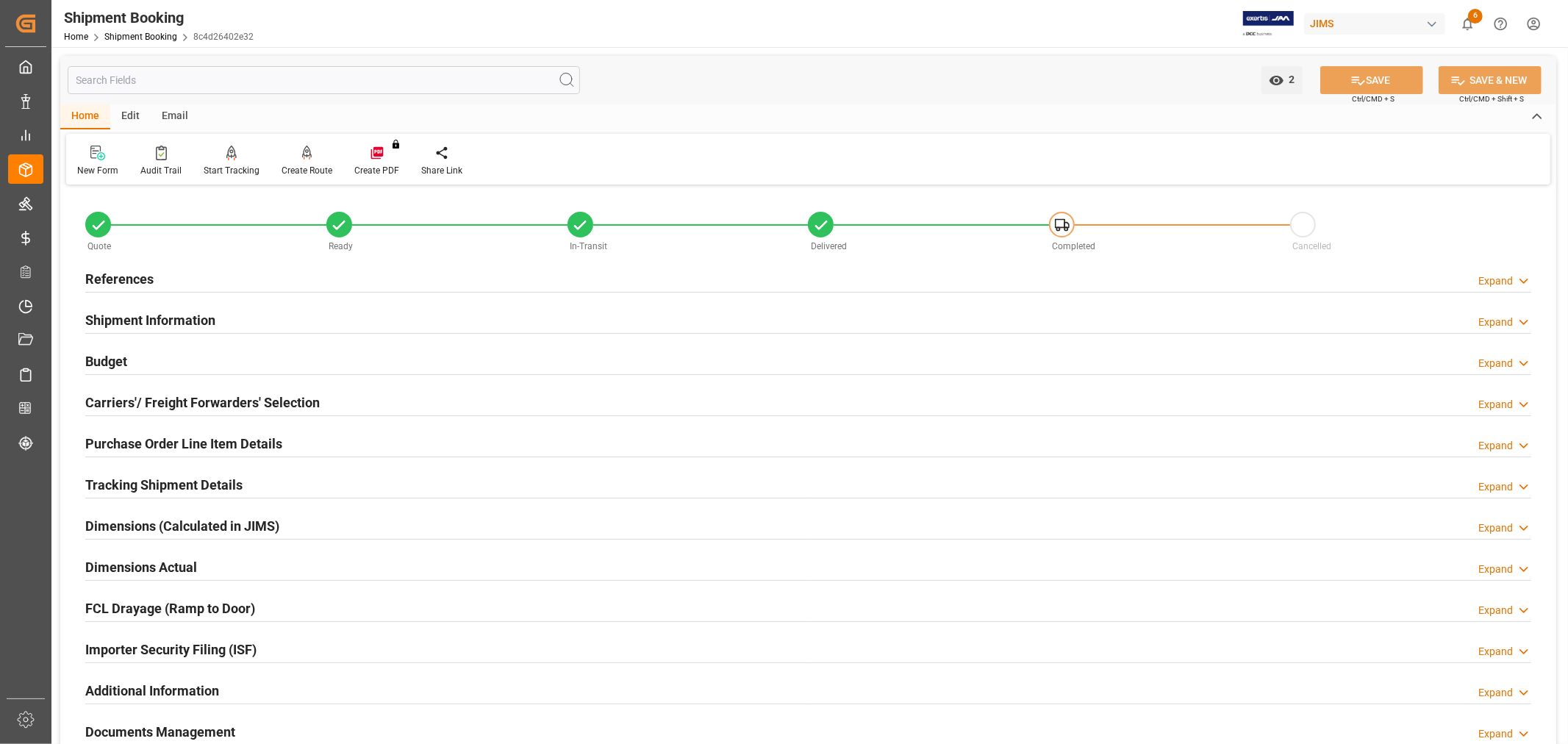
click at [151, 282] on h2 "References" at bounding box center [119, 278] width 68 height 20
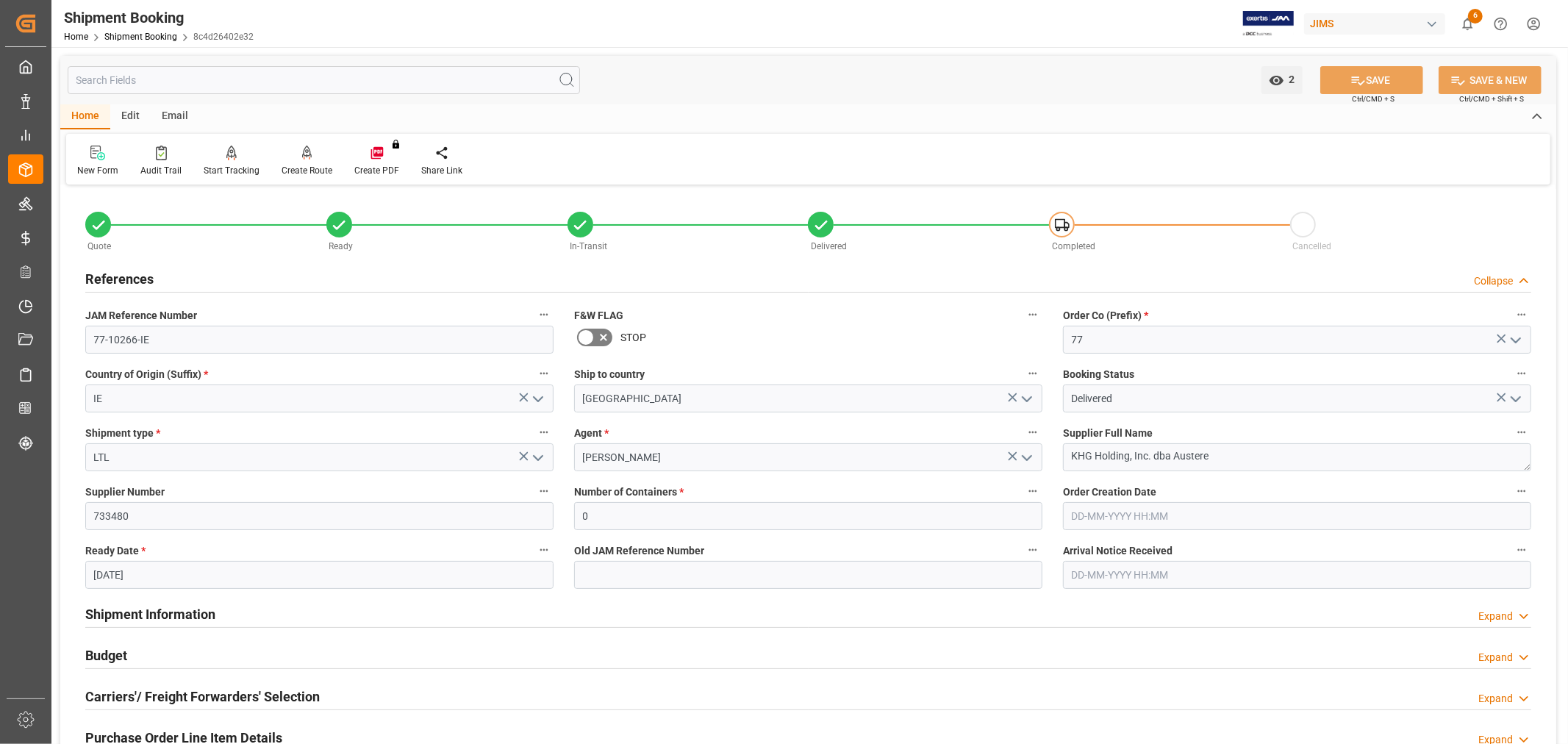
click at [151, 282] on h2 "References" at bounding box center [119, 278] width 68 height 20
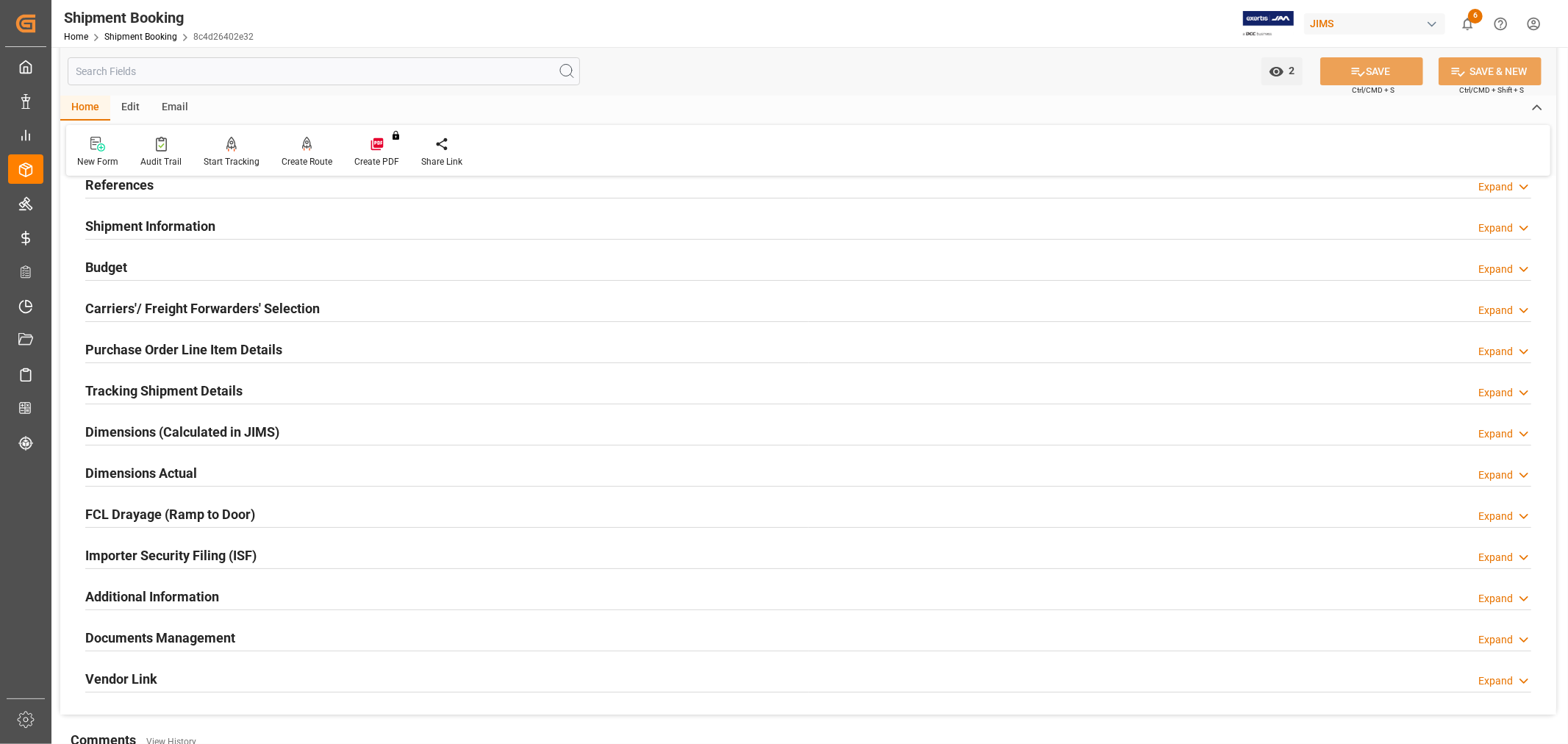
scroll to position [327, 0]
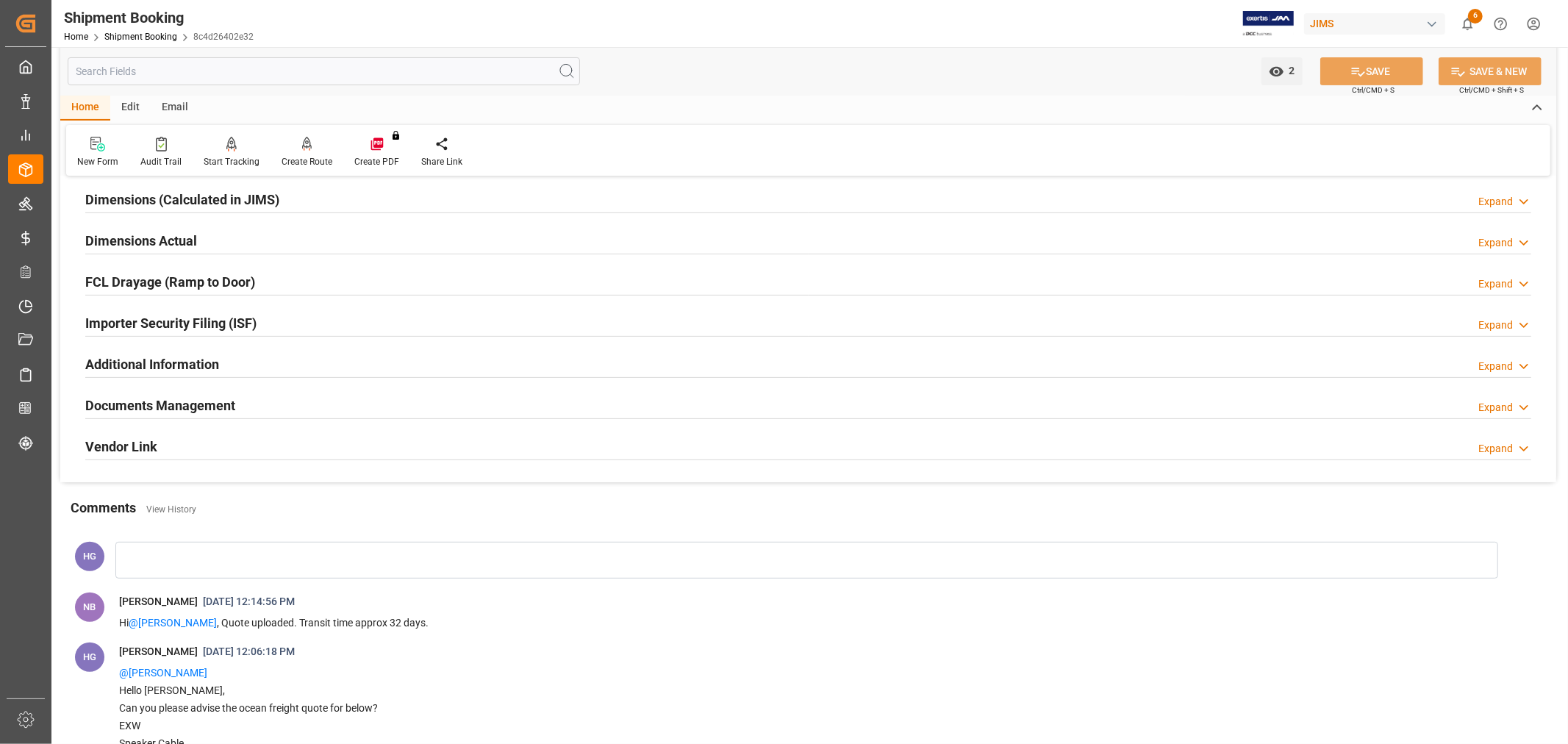
click at [195, 404] on h2 "Documents Management" at bounding box center [160, 405] width 150 height 20
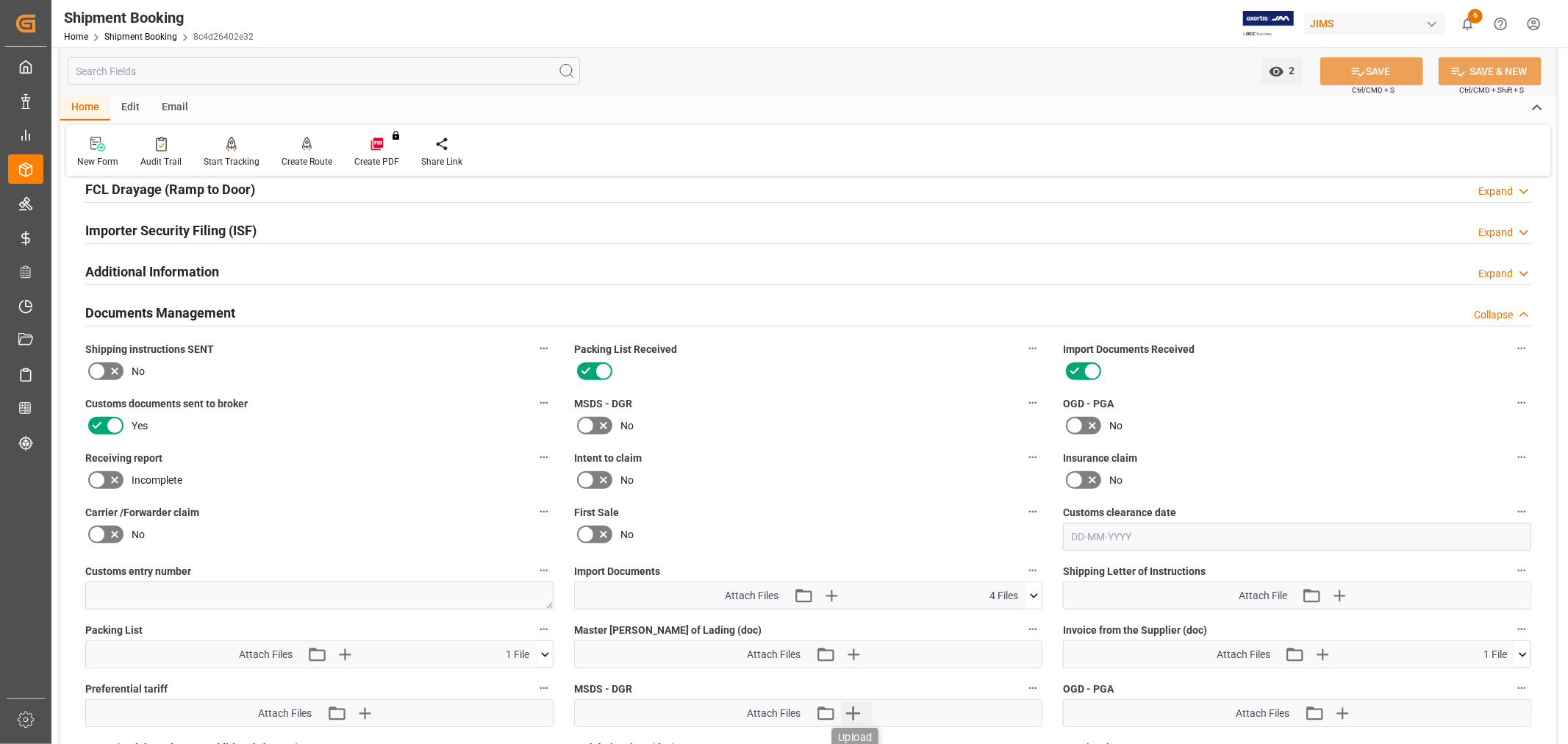
scroll to position [408, 0]
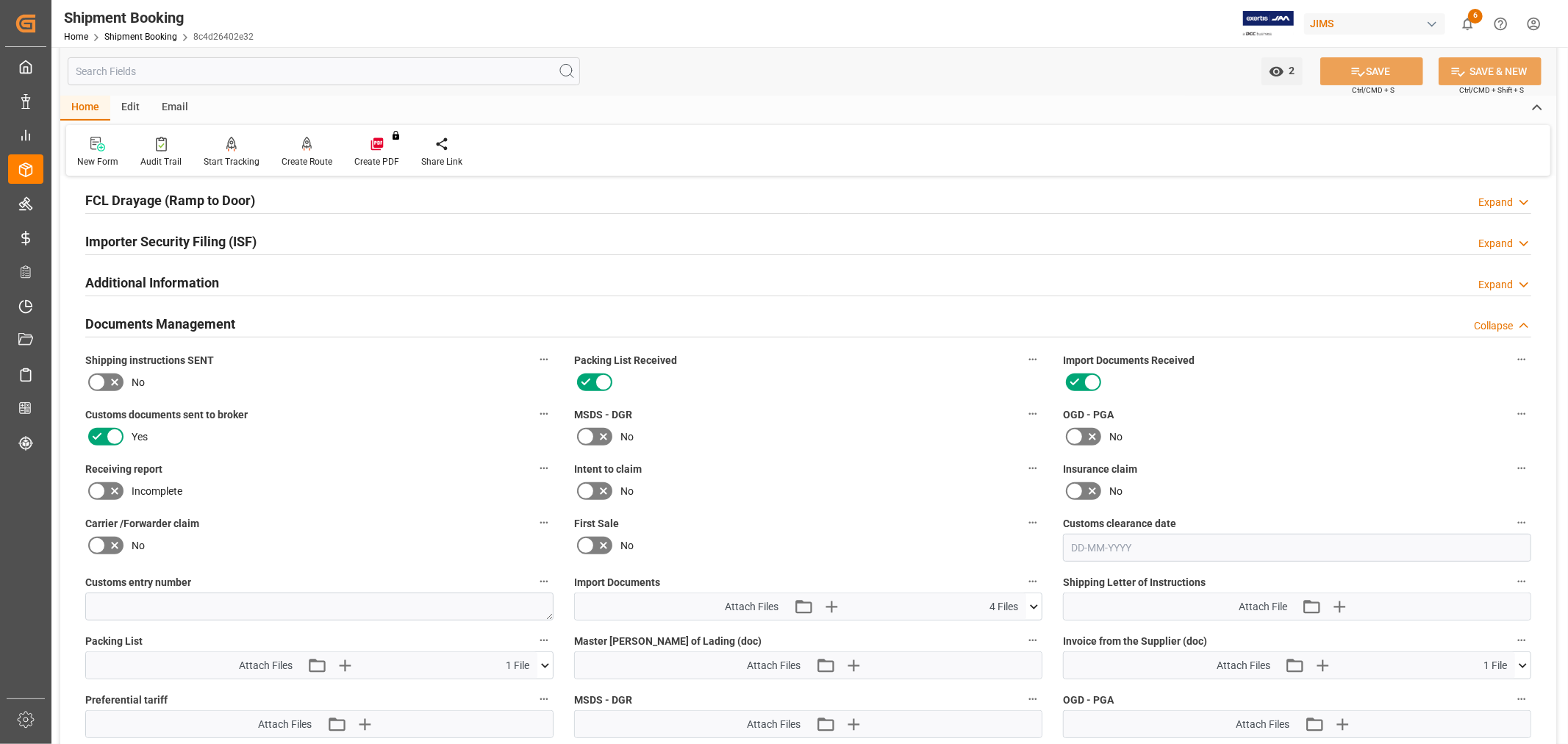
click at [98, 490] on icon at bounding box center [97, 491] width 18 height 18
click at [0, 0] on input "checkbox" at bounding box center [0, 0] width 0 height 0
click at [1373, 79] on button "SAVE" at bounding box center [1372, 71] width 103 height 28
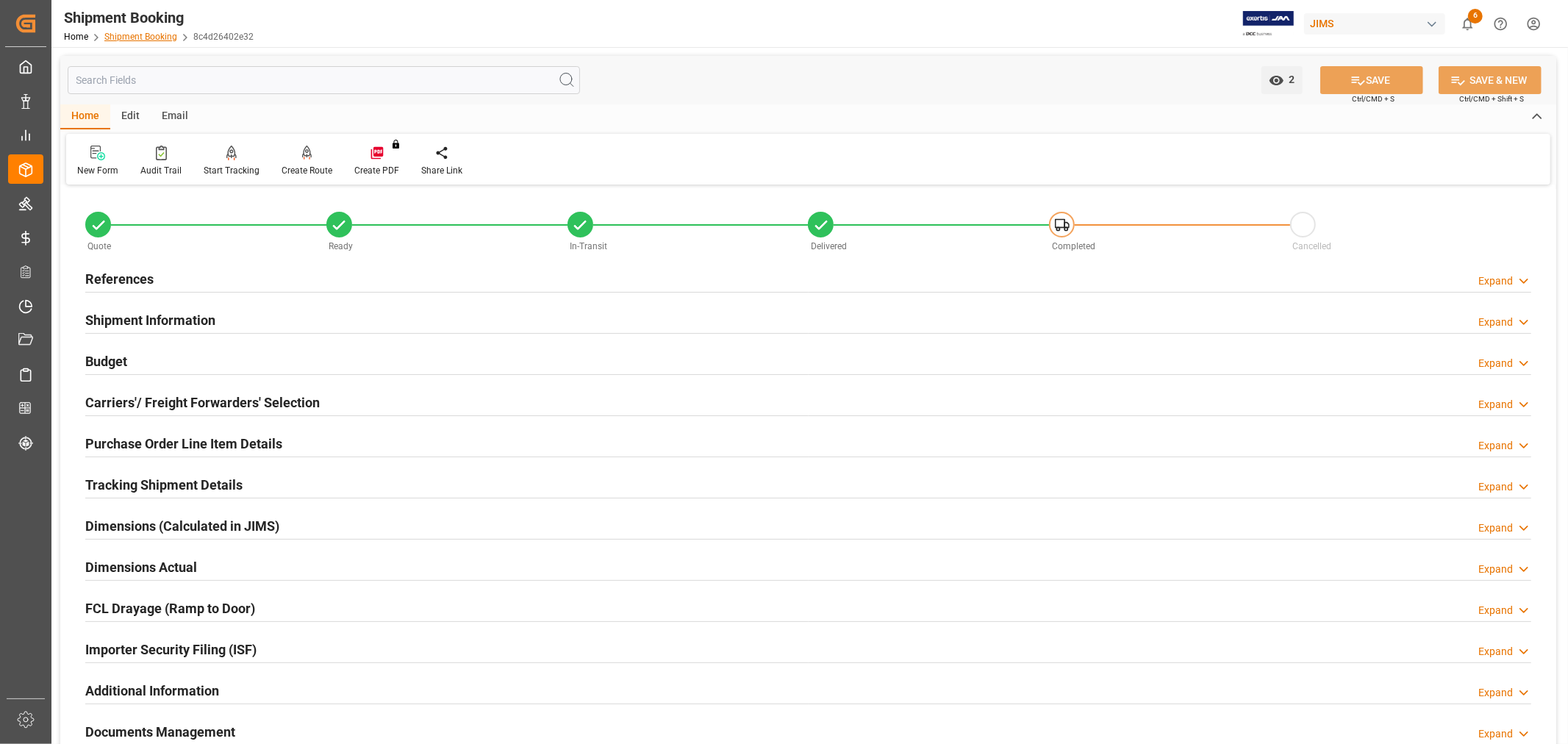
click at [150, 35] on link "Shipment Booking" at bounding box center [141, 36] width 73 height 10
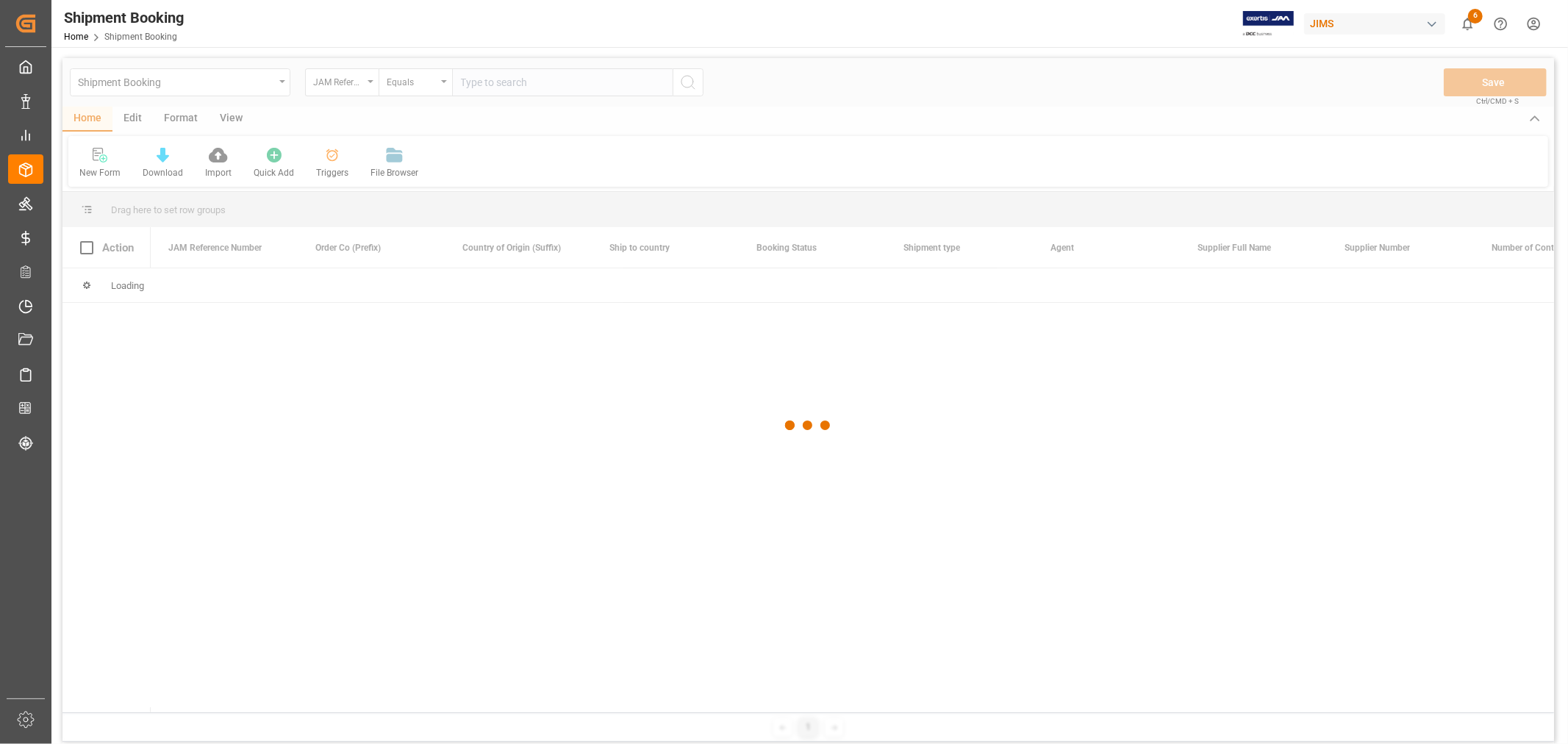
click at [478, 84] on div at bounding box center [808, 425] width 1491 height 735
click at [478, 81] on div at bounding box center [808, 425] width 1491 height 735
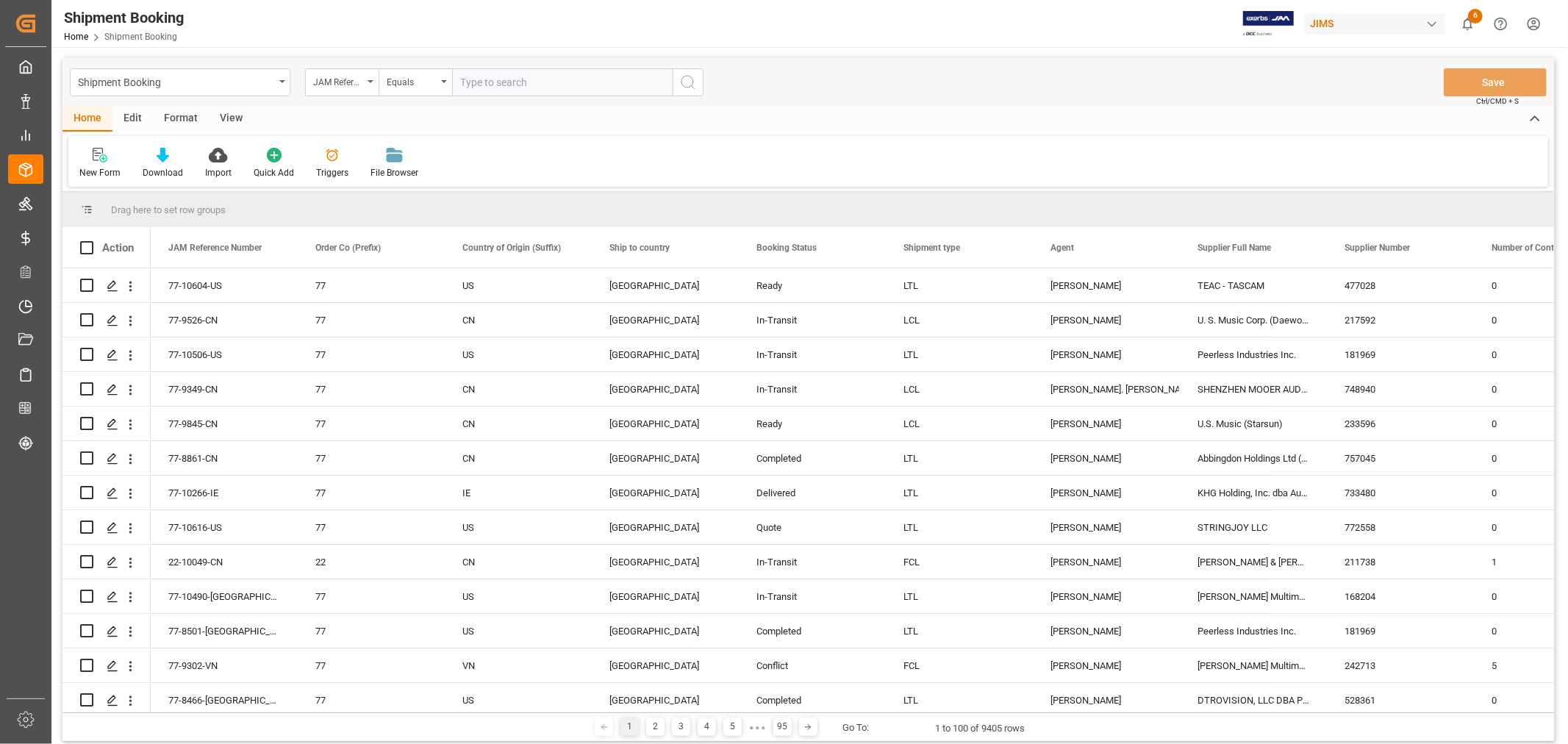
click at [478, 79] on input "text" at bounding box center [562, 82] width 220 height 28
paste input "77-9227-VN"
type input "77-9227-VN"
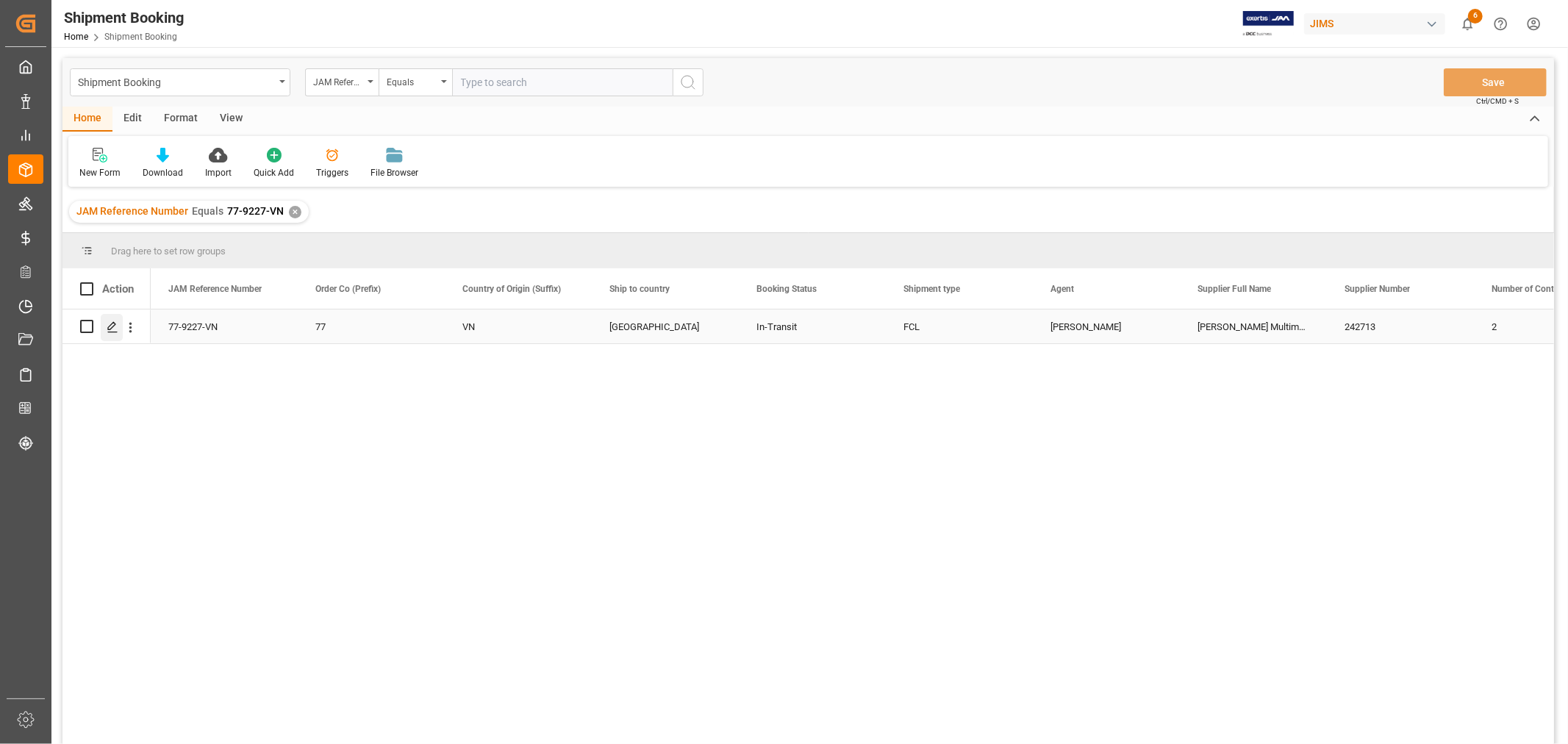
click at [111, 326] on icon "Press SPACE to select this row." at bounding box center [112, 327] width 12 height 12
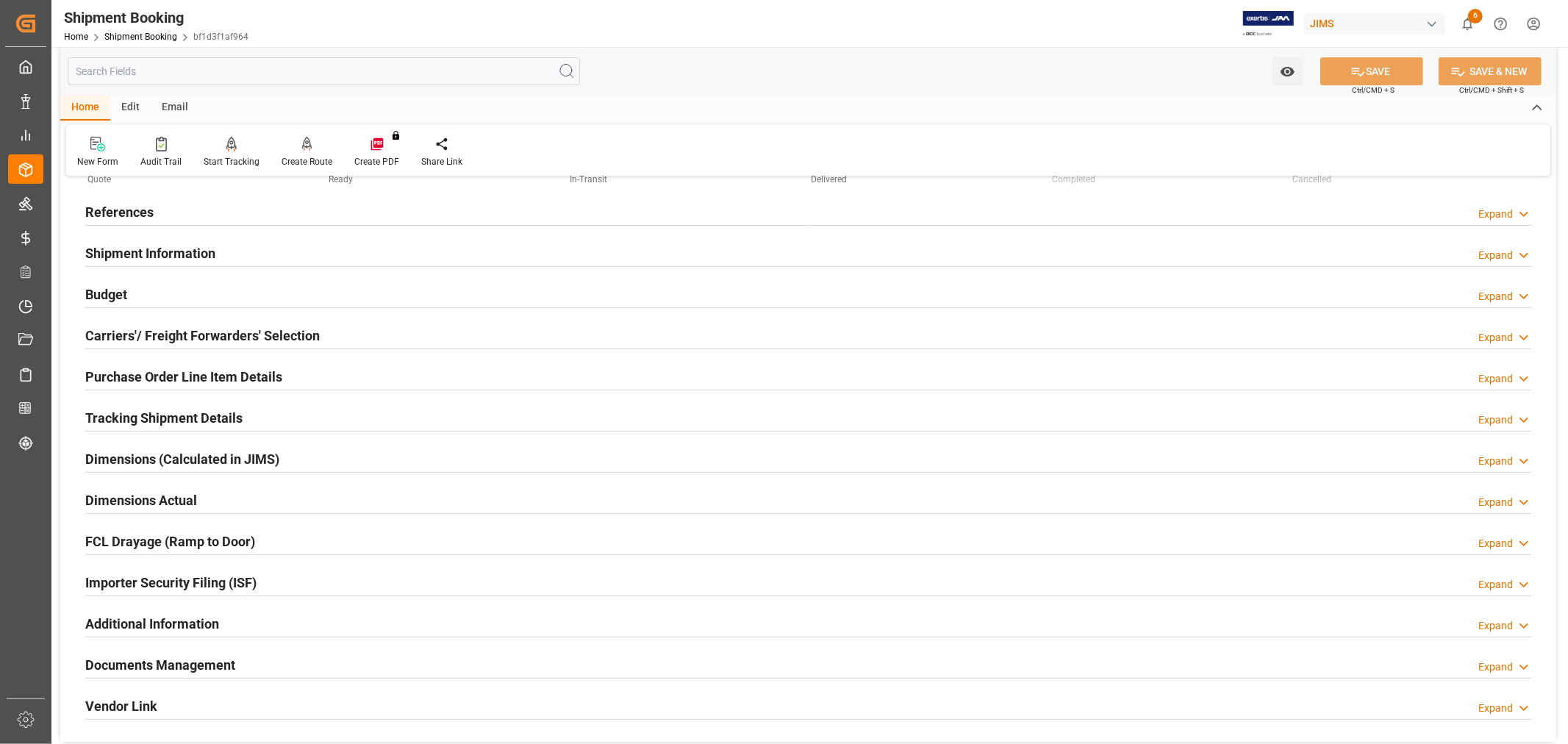
scroll to position [245, 0]
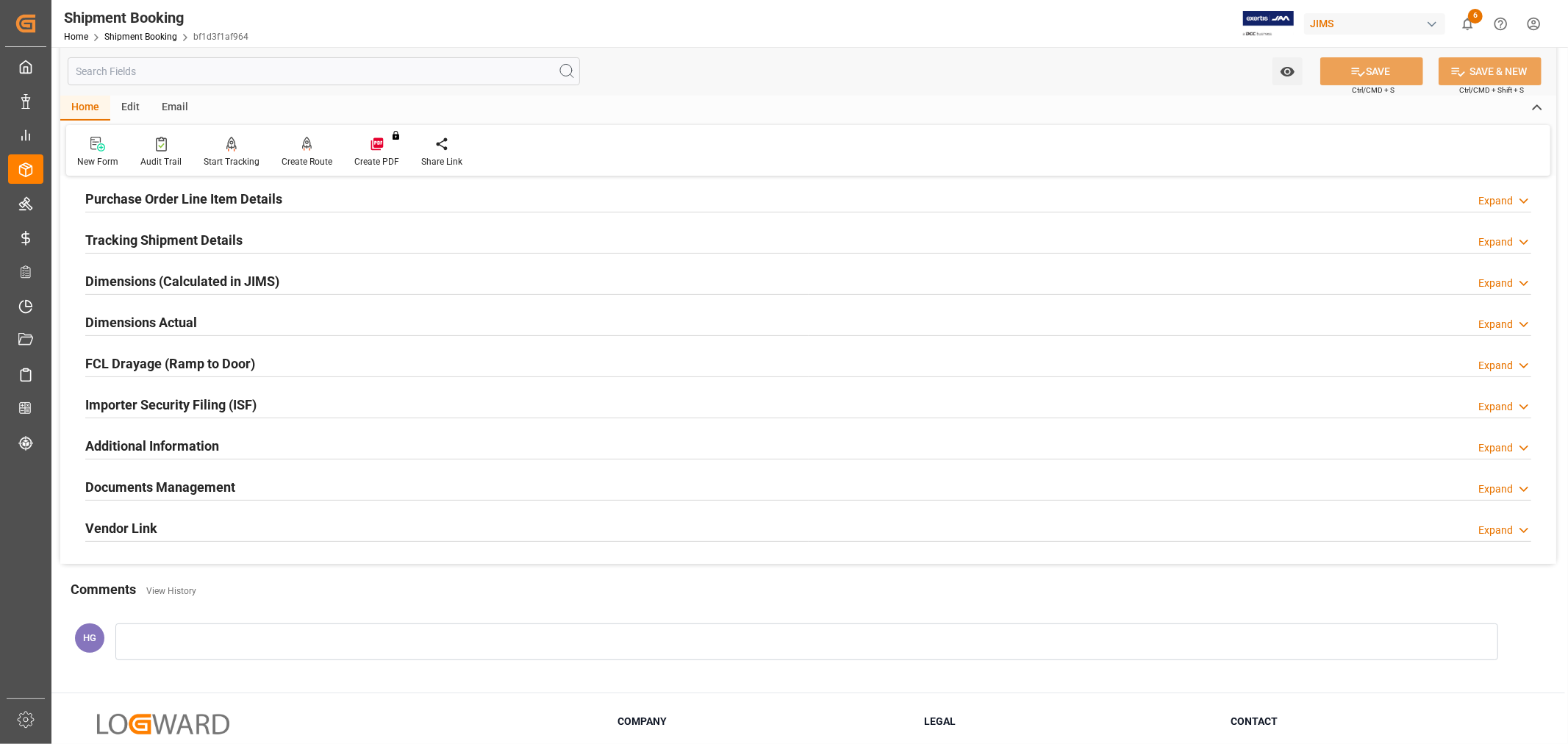
click at [192, 479] on h2 "Documents Management" at bounding box center [160, 486] width 150 height 20
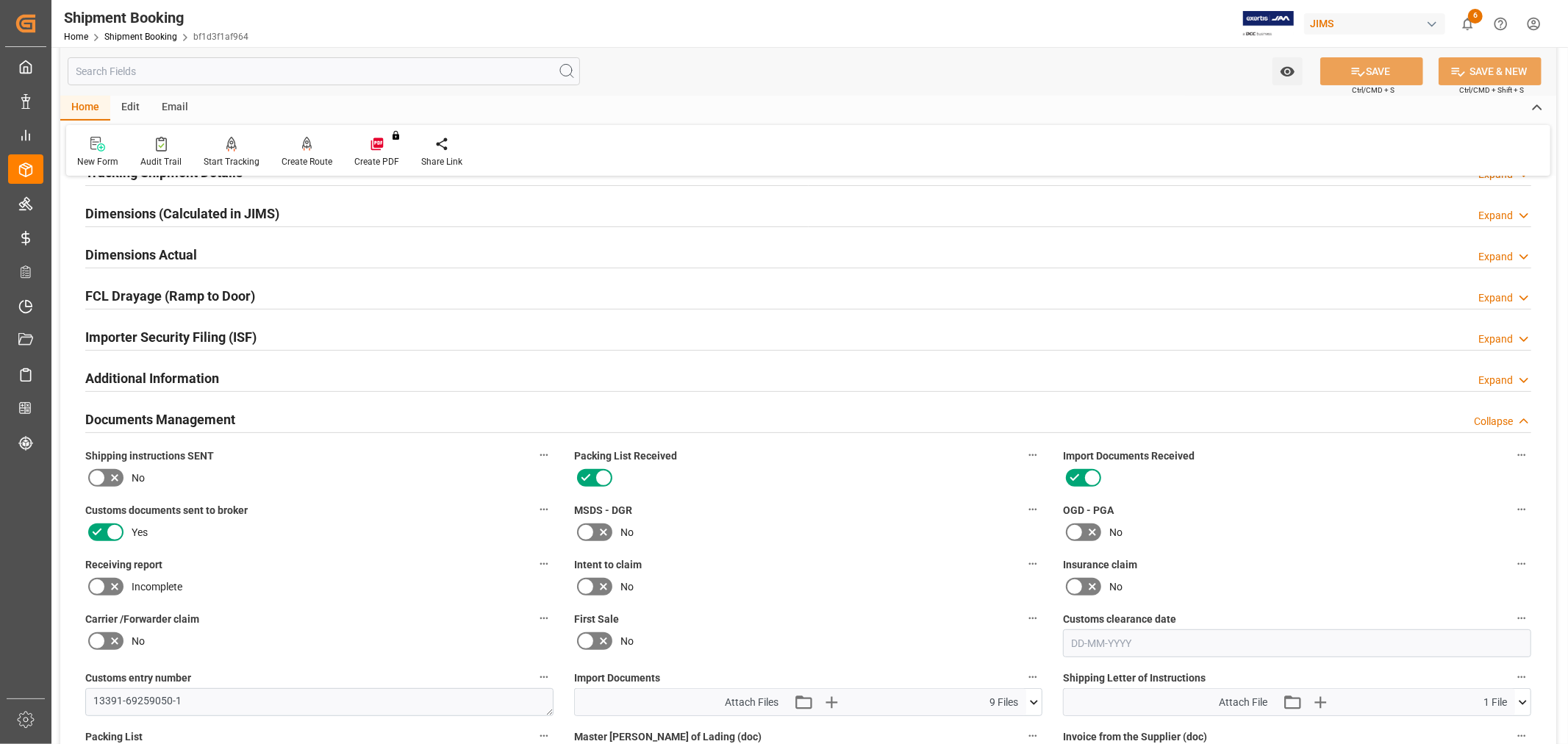
scroll to position [653, 0]
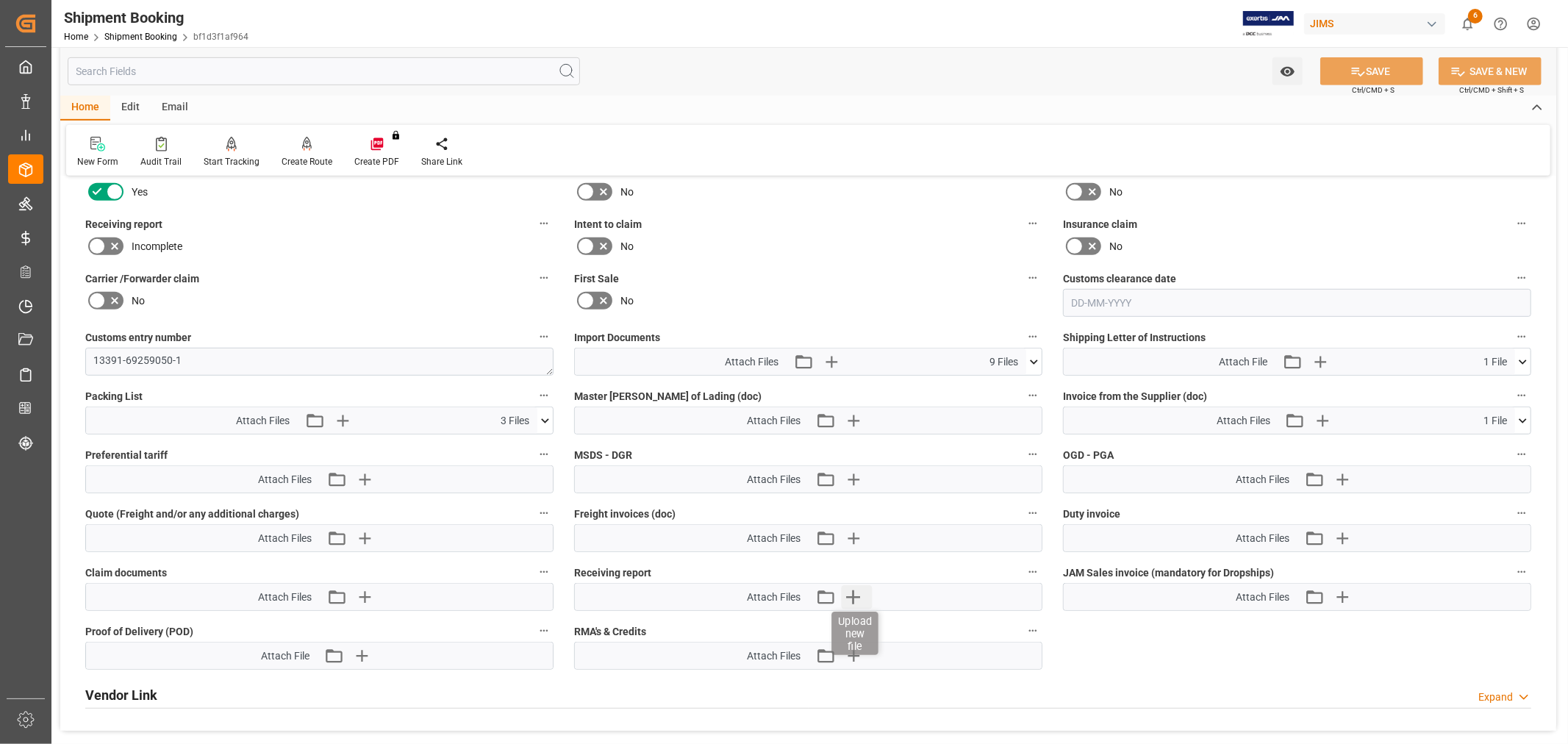
click at [849, 597] on icon "button" at bounding box center [853, 597] width 23 height 23
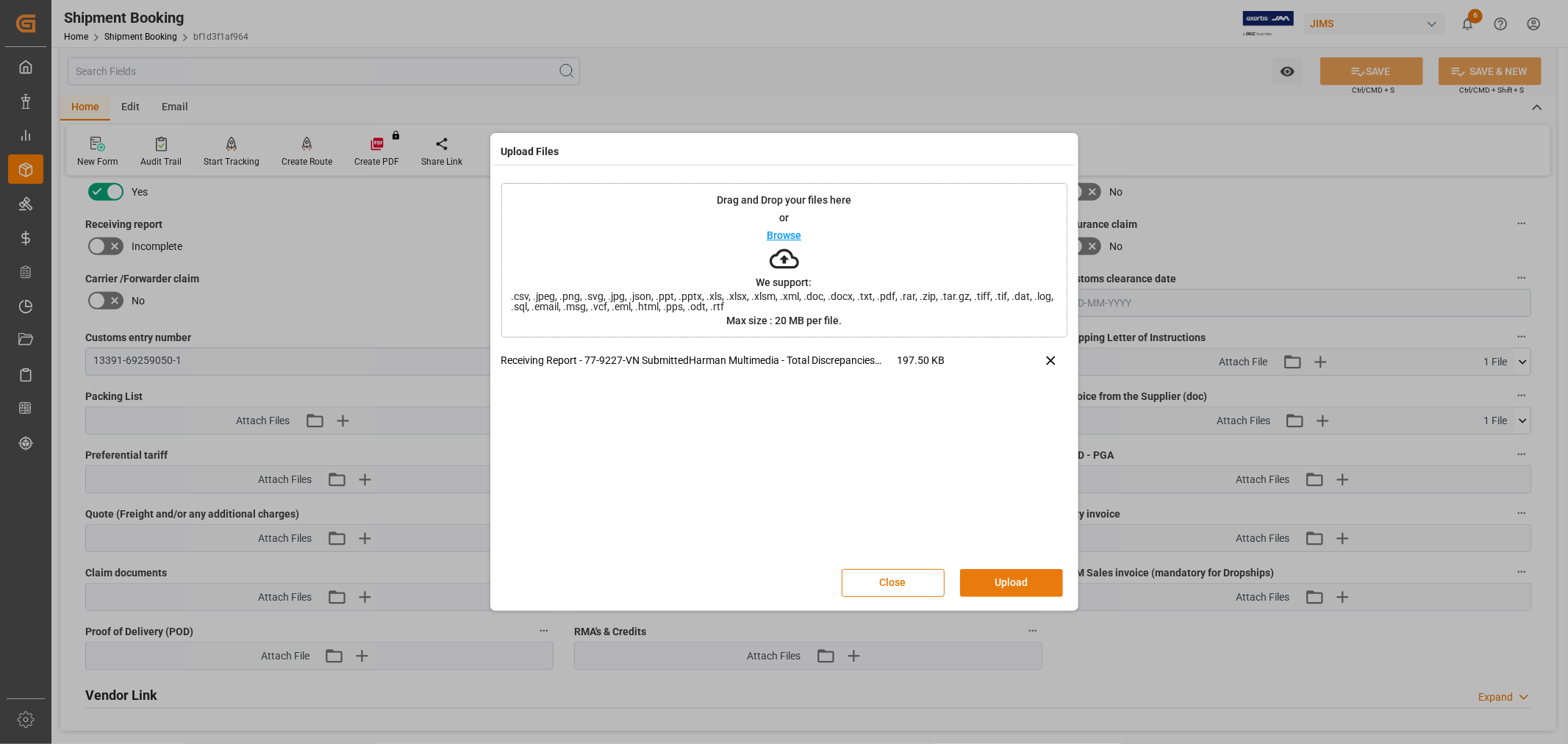
click at [1004, 569] on button "Upload" at bounding box center [1011, 583] width 103 height 28
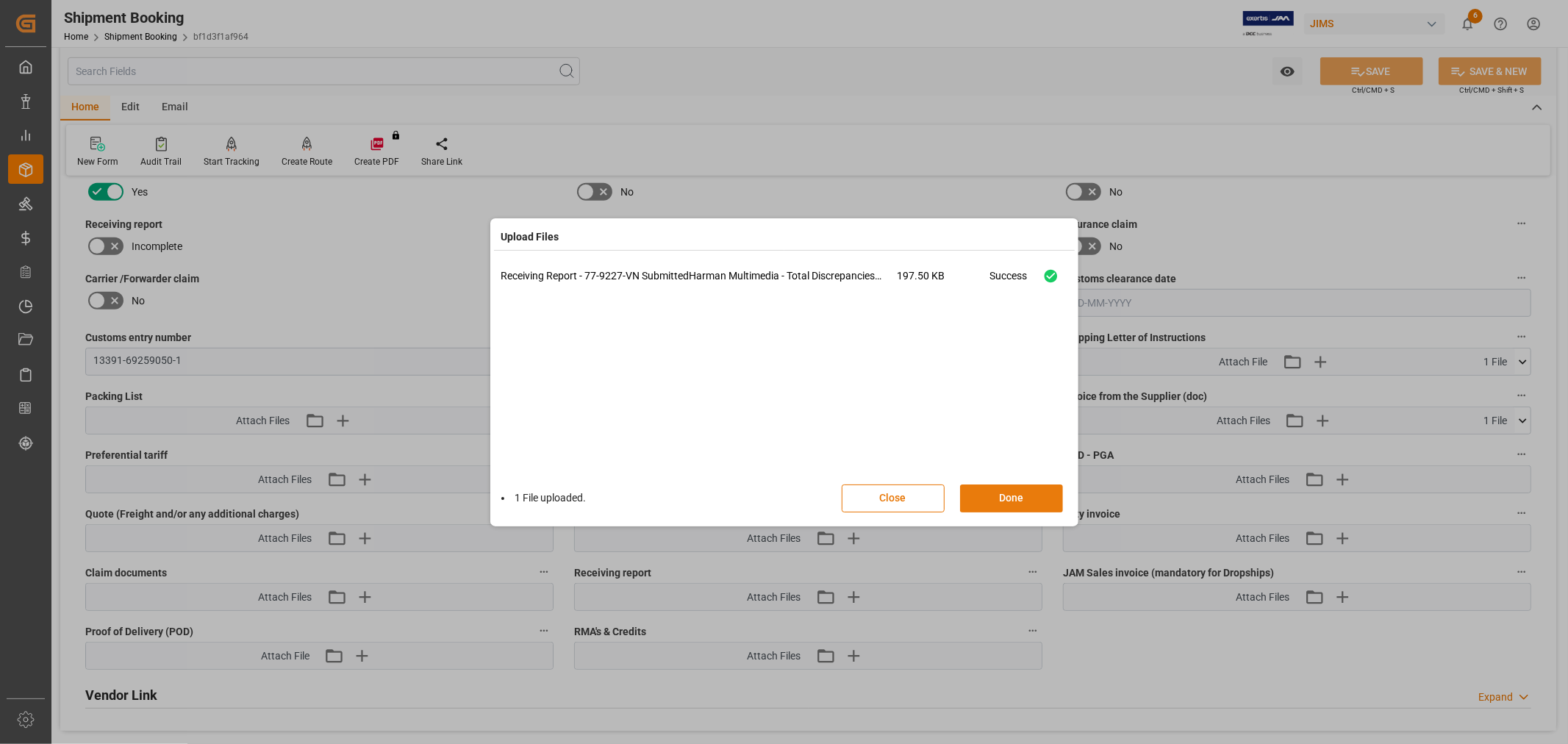
click at [971, 492] on button "Done" at bounding box center [1011, 499] width 103 height 28
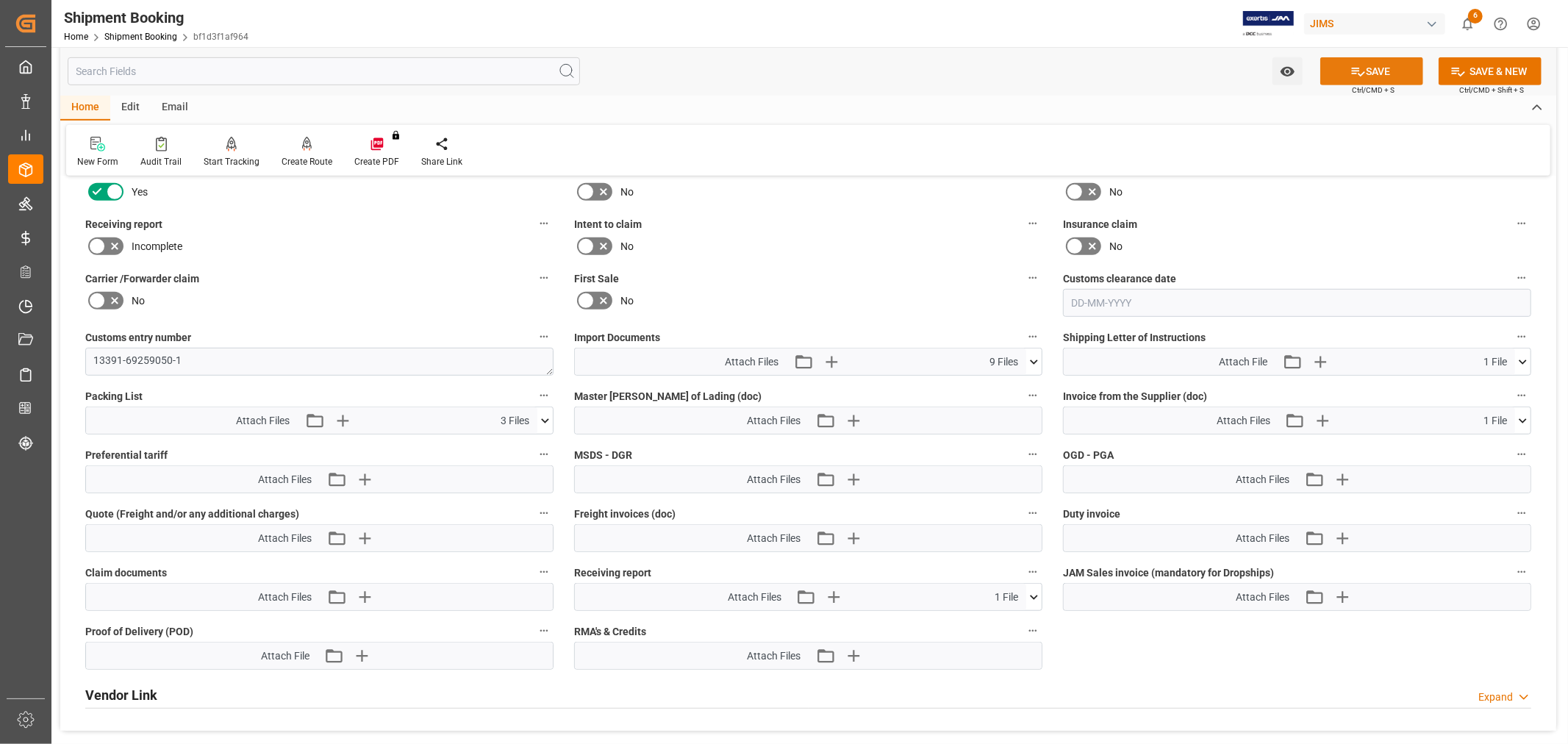
click at [1331, 61] on button "SAVE" at bounding box center [1372, 71] width 103 height 28
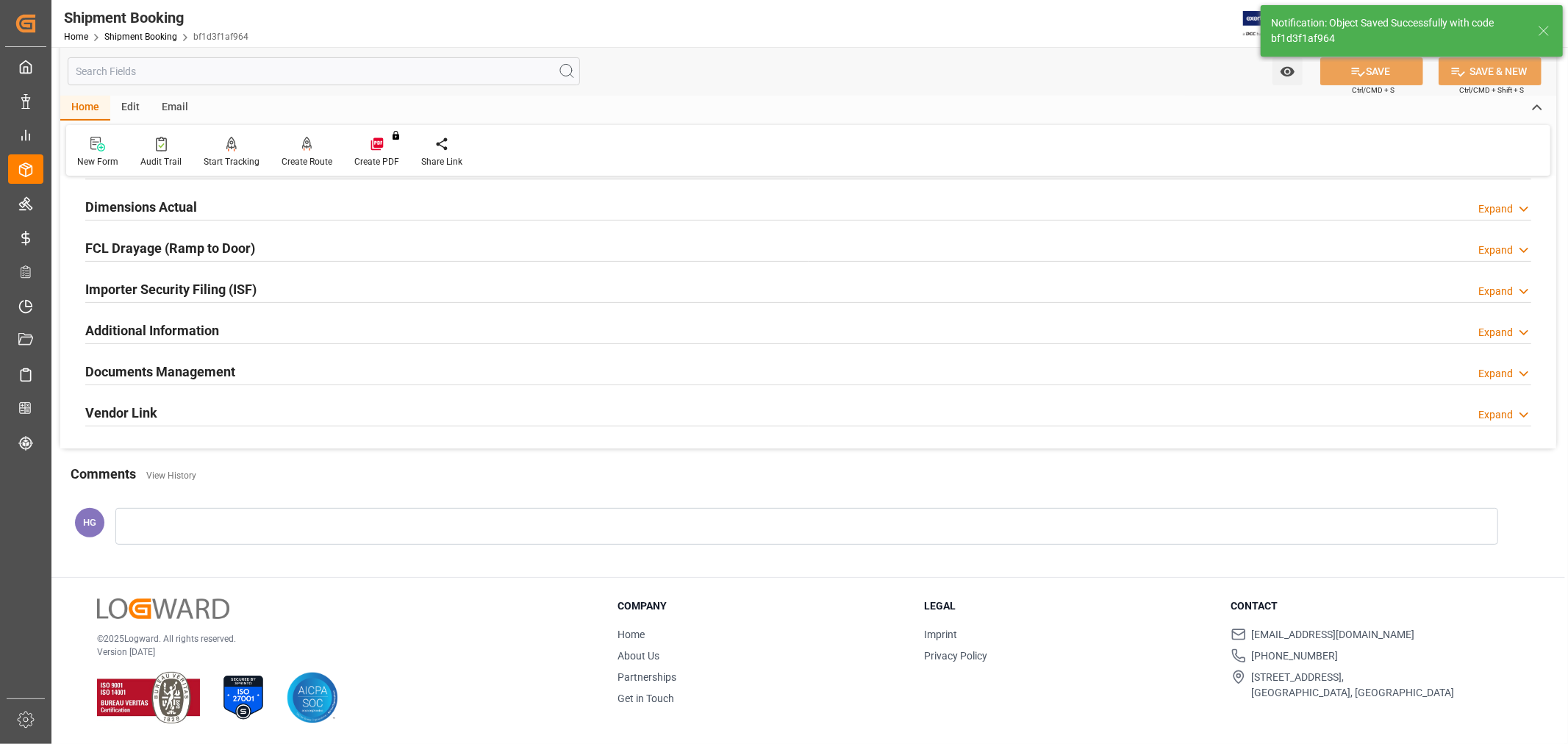
scroll to position [361, 0]
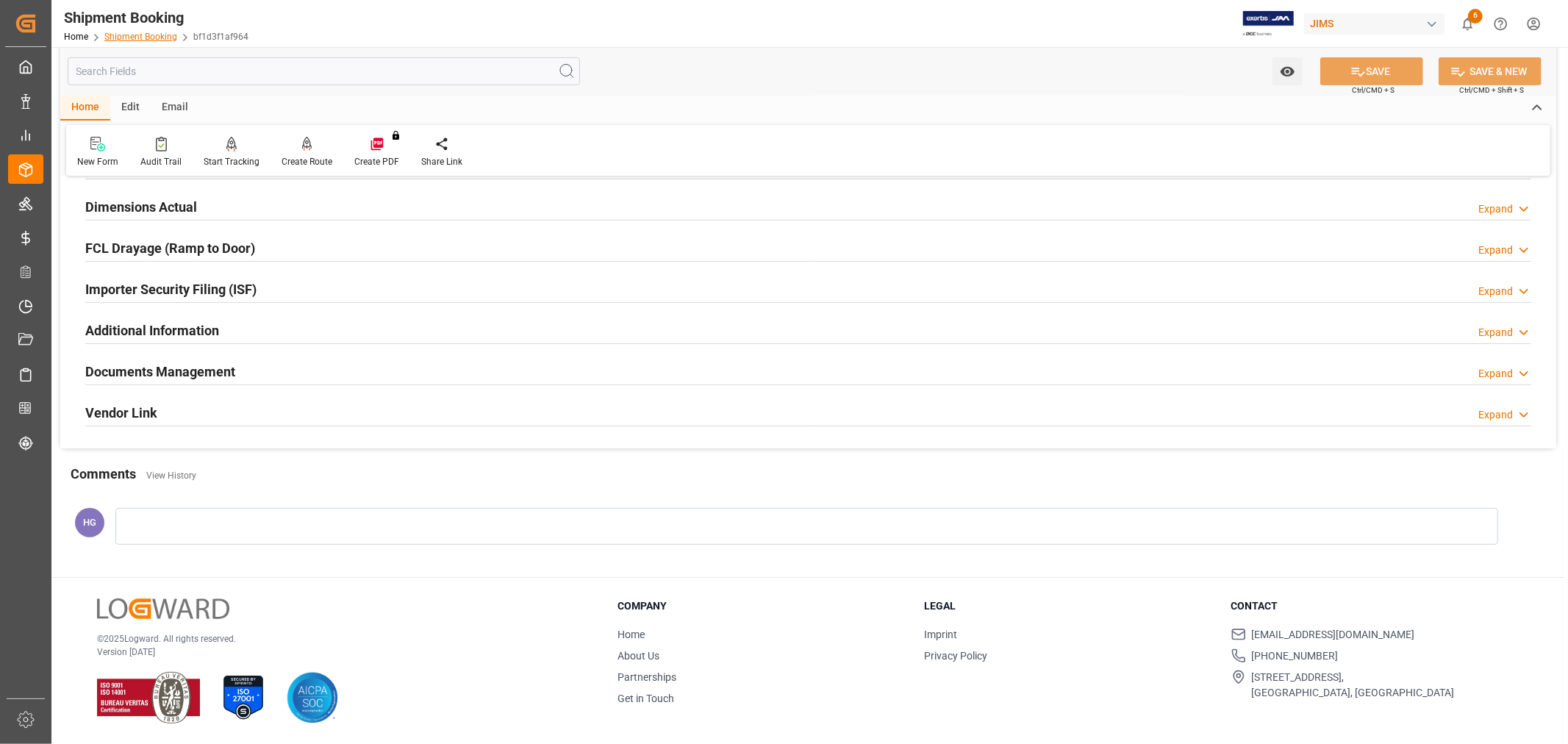
click at [112, 34] on link "Shipment Booking" at bounding box center [141, 36] width 73 height 10
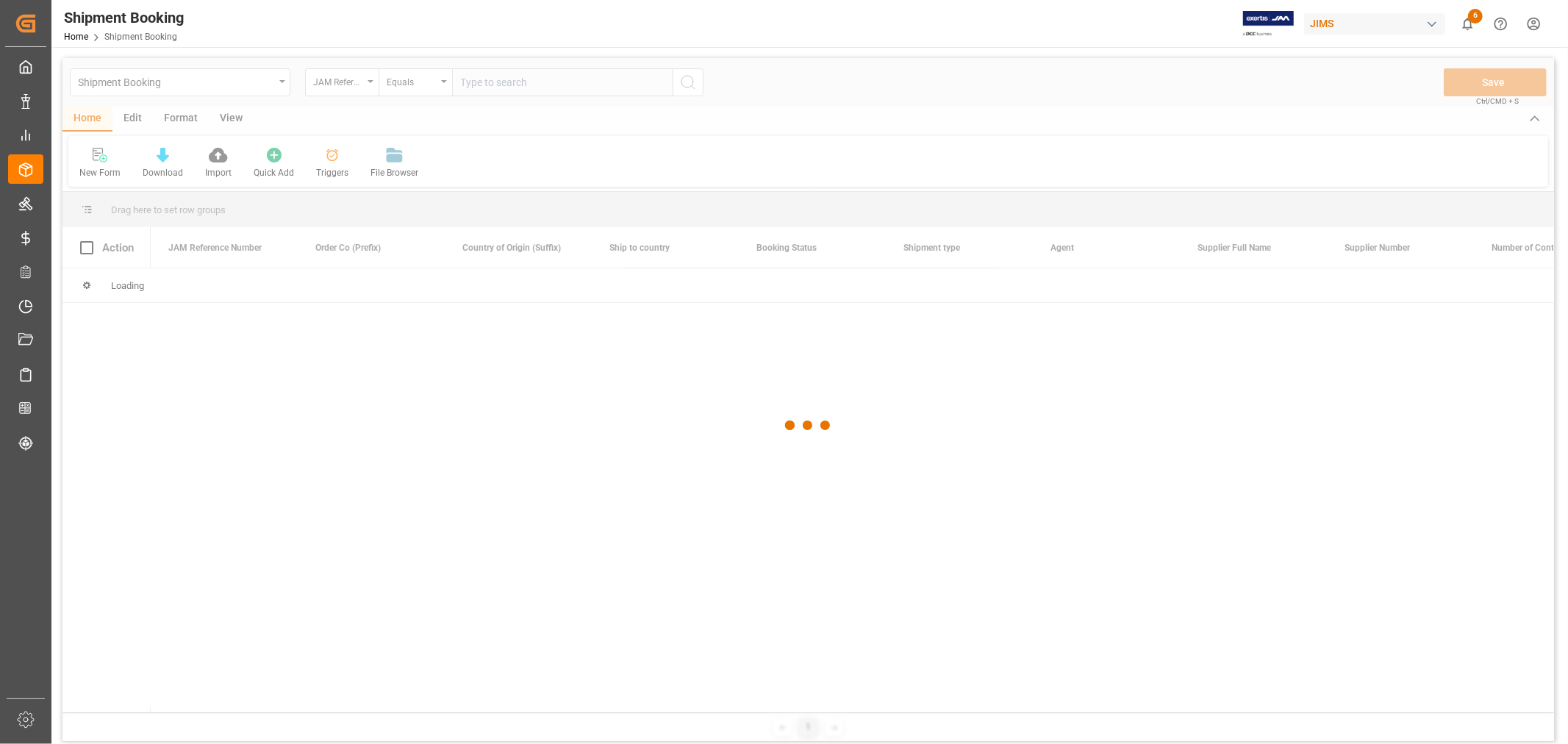
click at [473, 81] on div at bounding box center [808, 425] width 1491 height 735
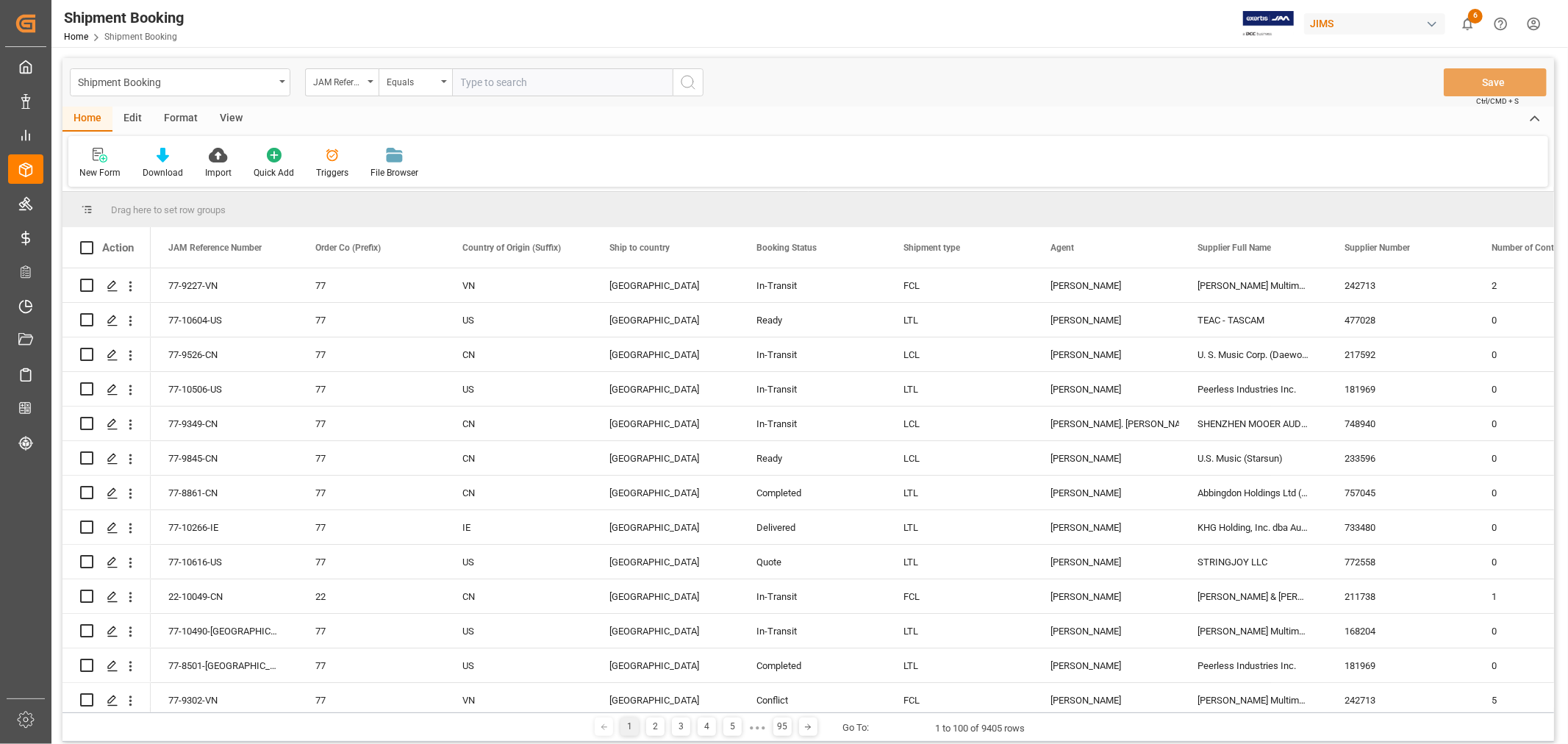
click at [473, 81] on input "text" at bounding box center [562, 82] width 220 height 28
paste input "77-9647-CN"
type input "77-9647-CN"
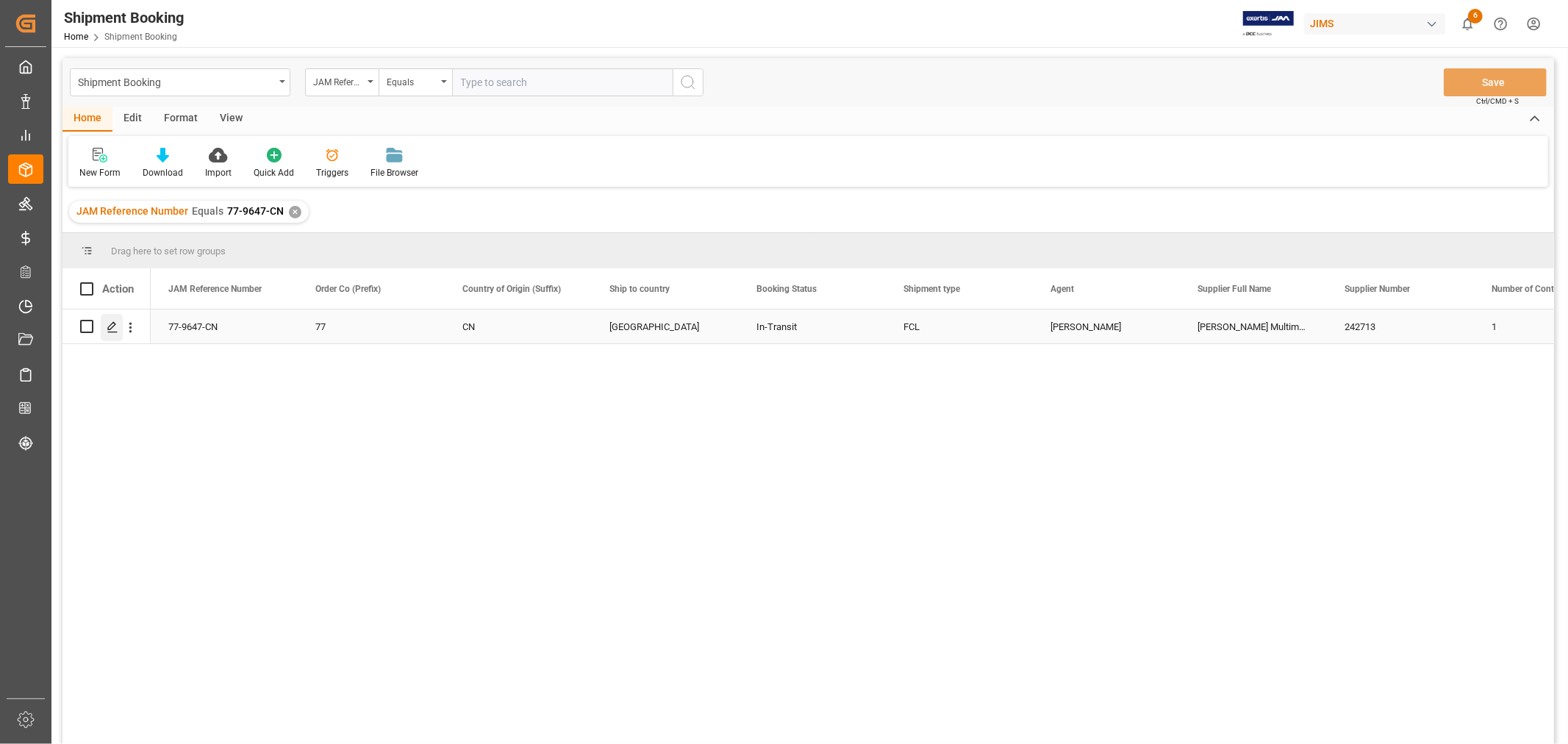
click at [112, 329] on icon "Press SPACE to select this row." at bounding box center [112, 327] width 12 height 12
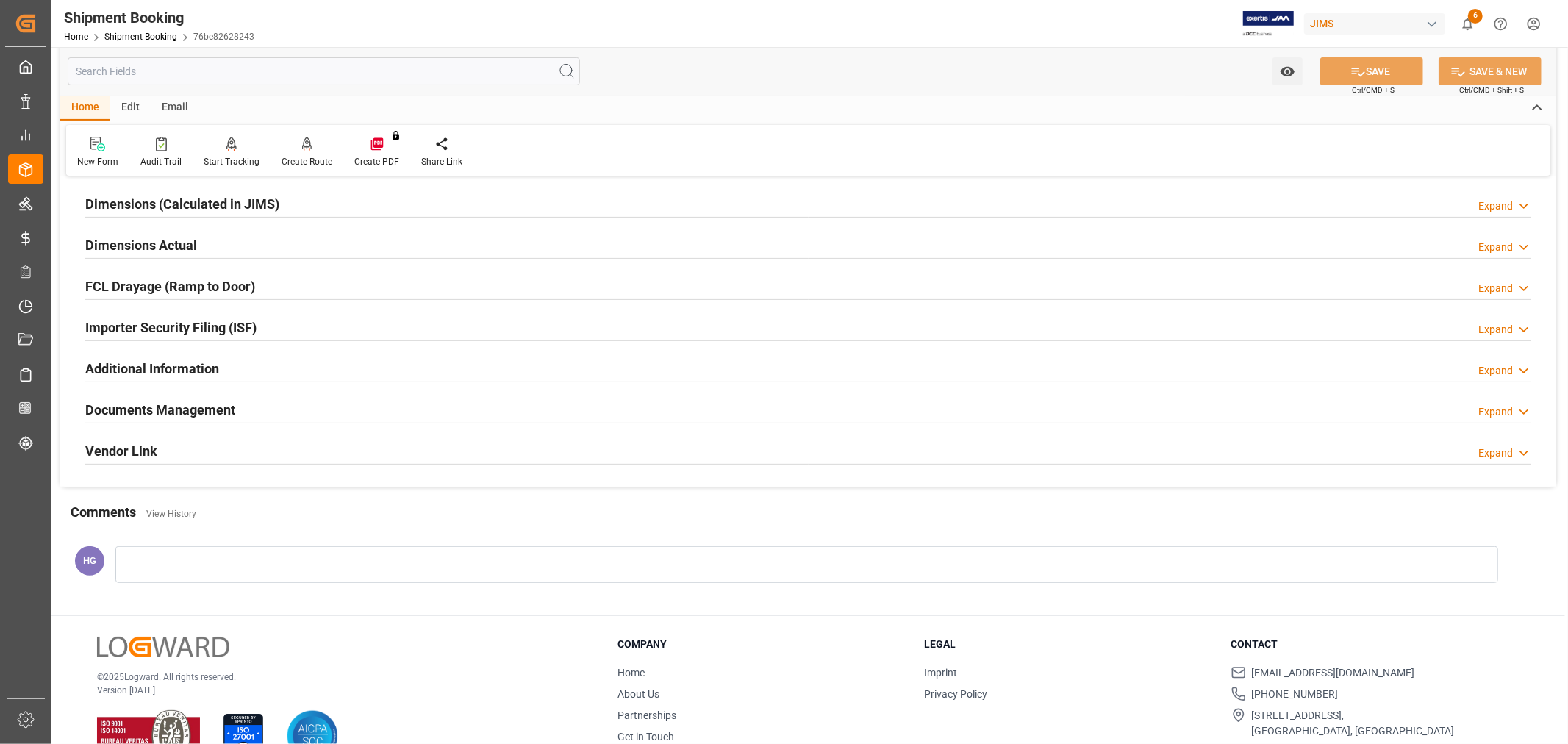
scroll to position [327, 0]
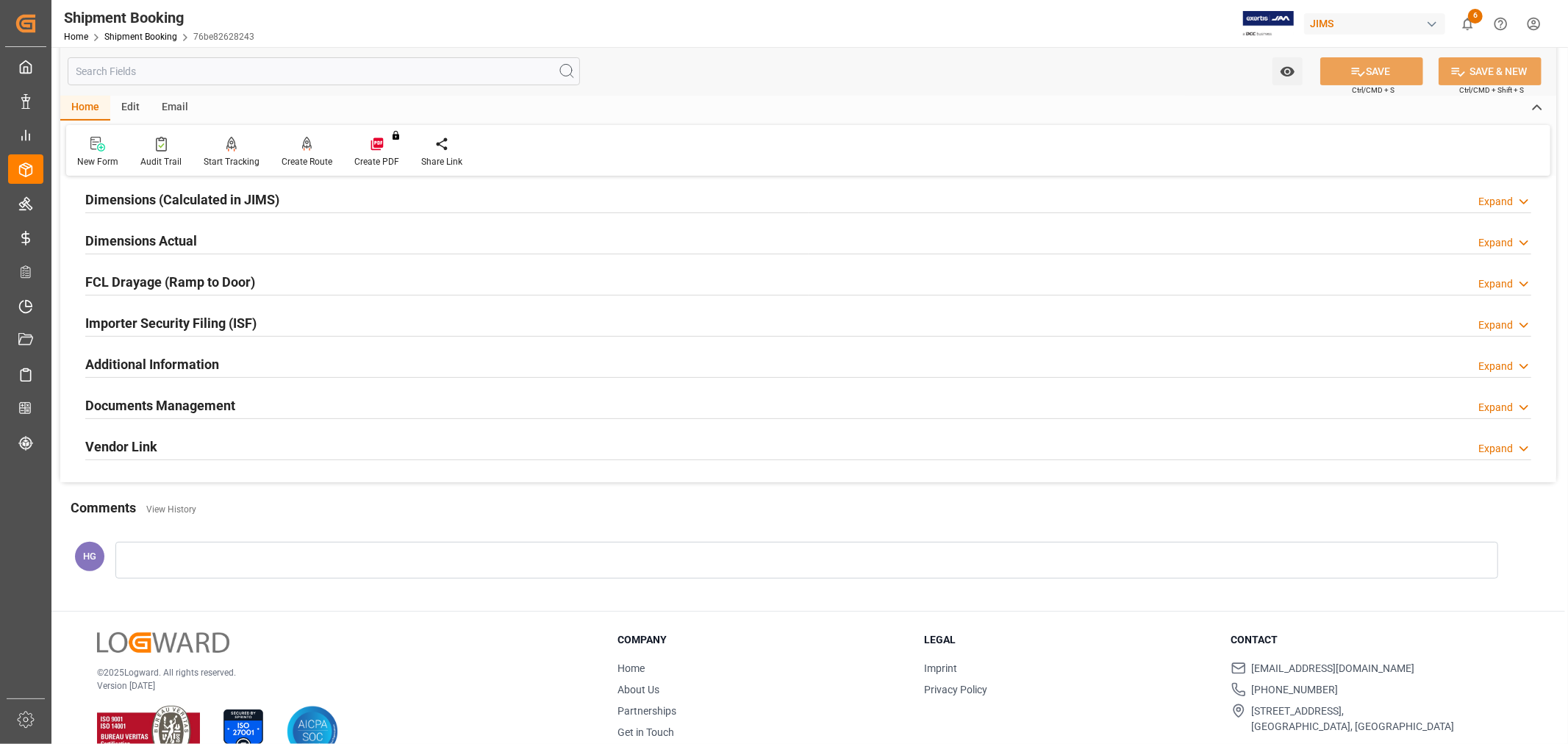
click at [202, 409] on h2 "Documents Management" at bounding box center [160, 405] width 150 height 20
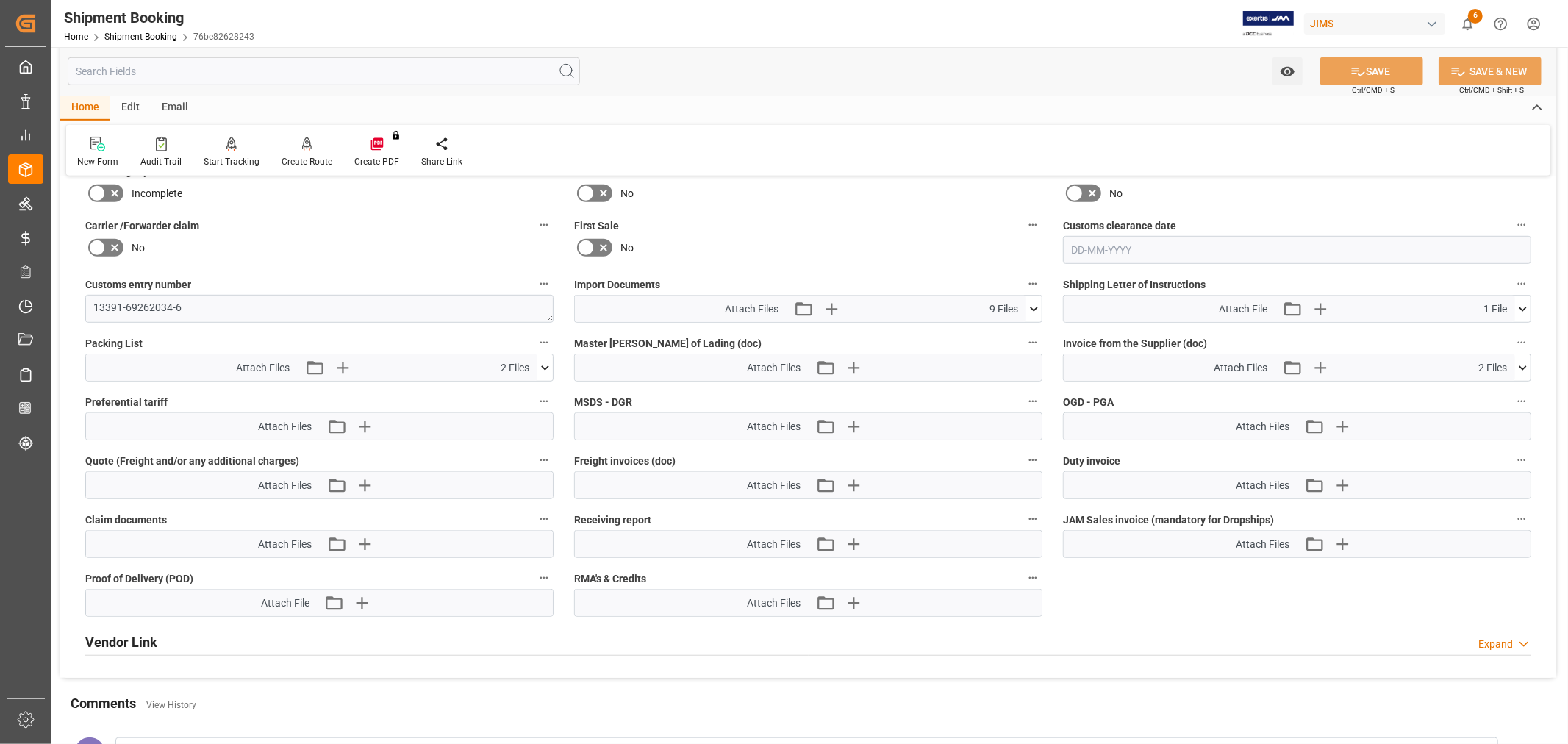
scroll to position [735, 0]
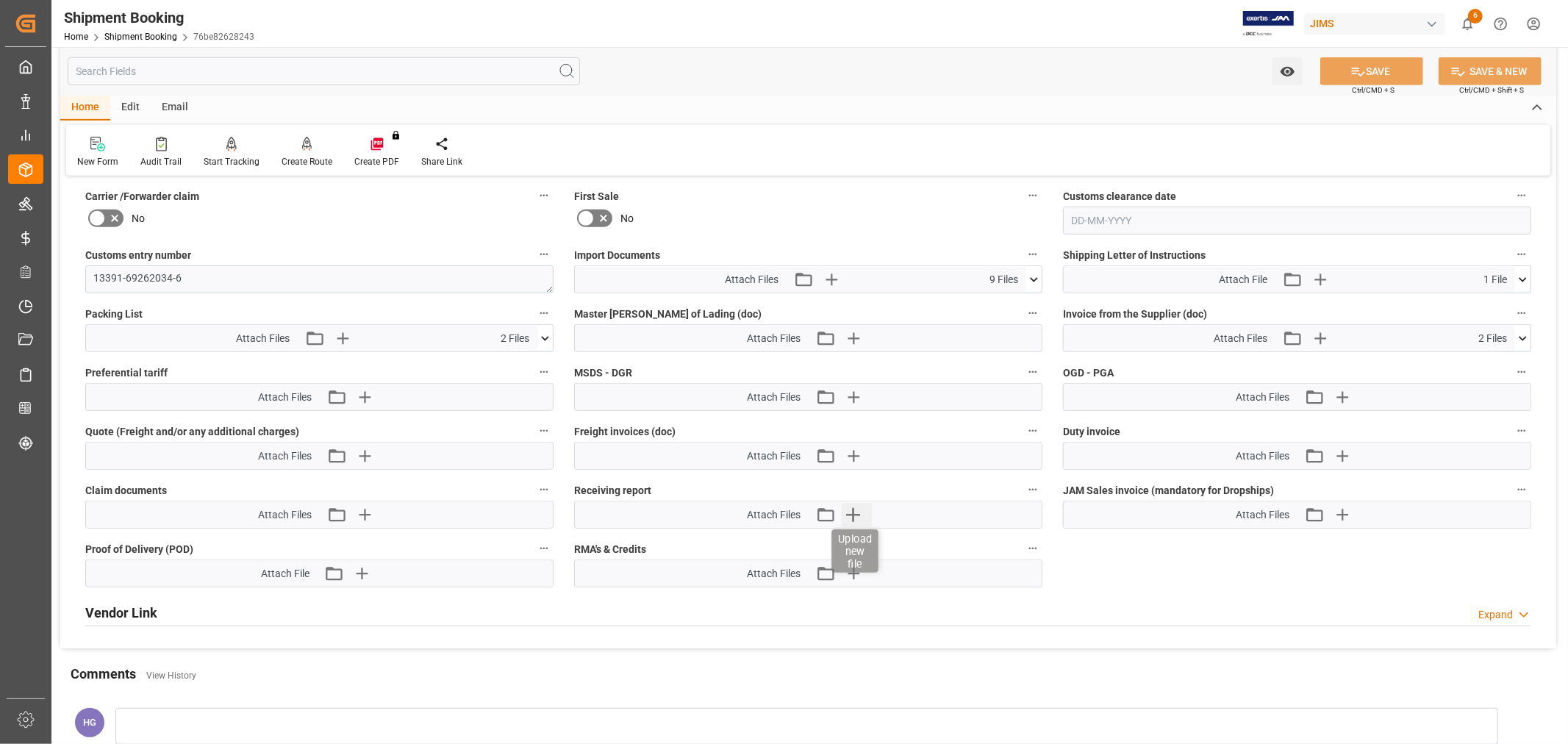
click at [843, 512] on icon "button" at bounding box center [853, 514] width 23 height 23
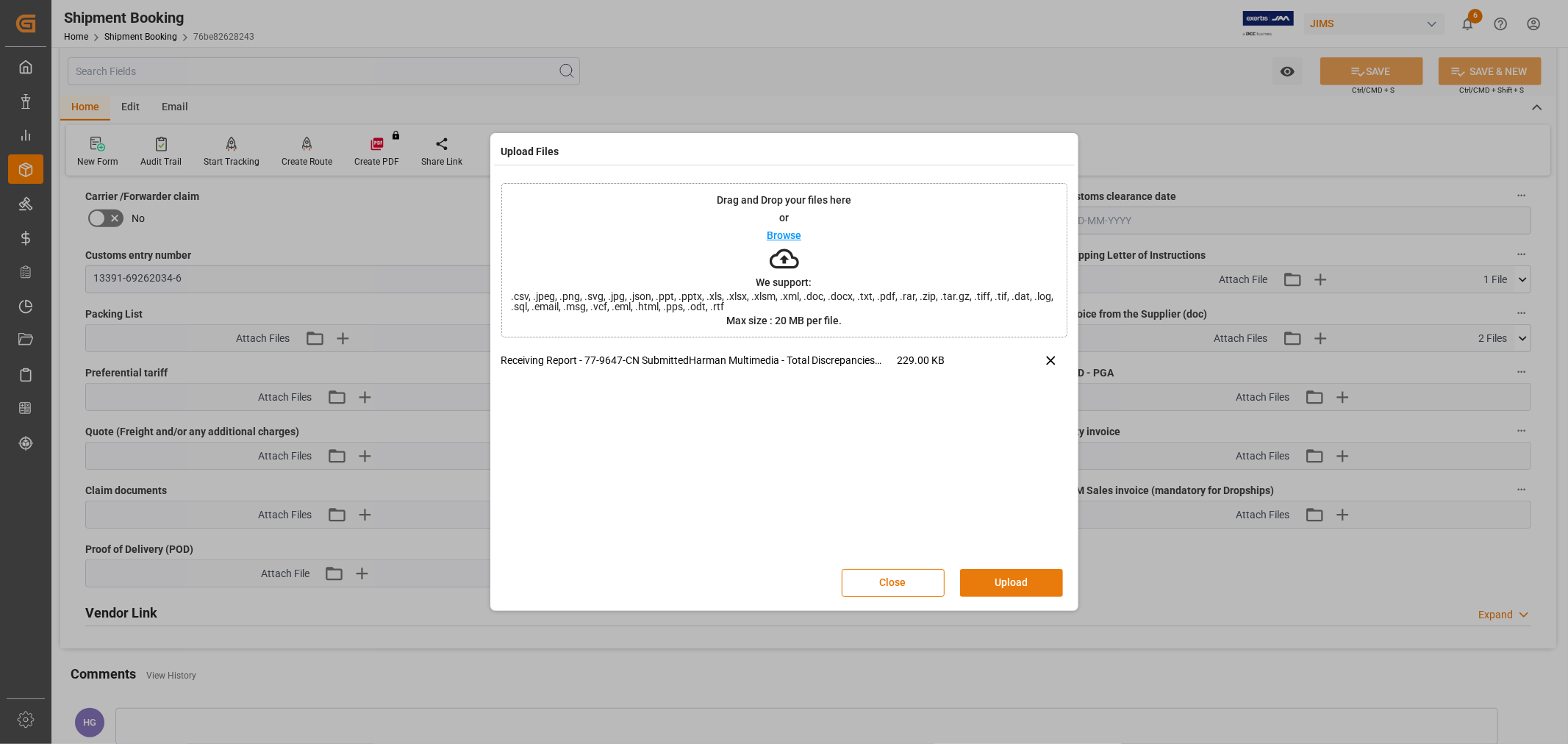
click at [983, 578] on button "Upload" at bounding box center [1011, 583] width 103 height 28
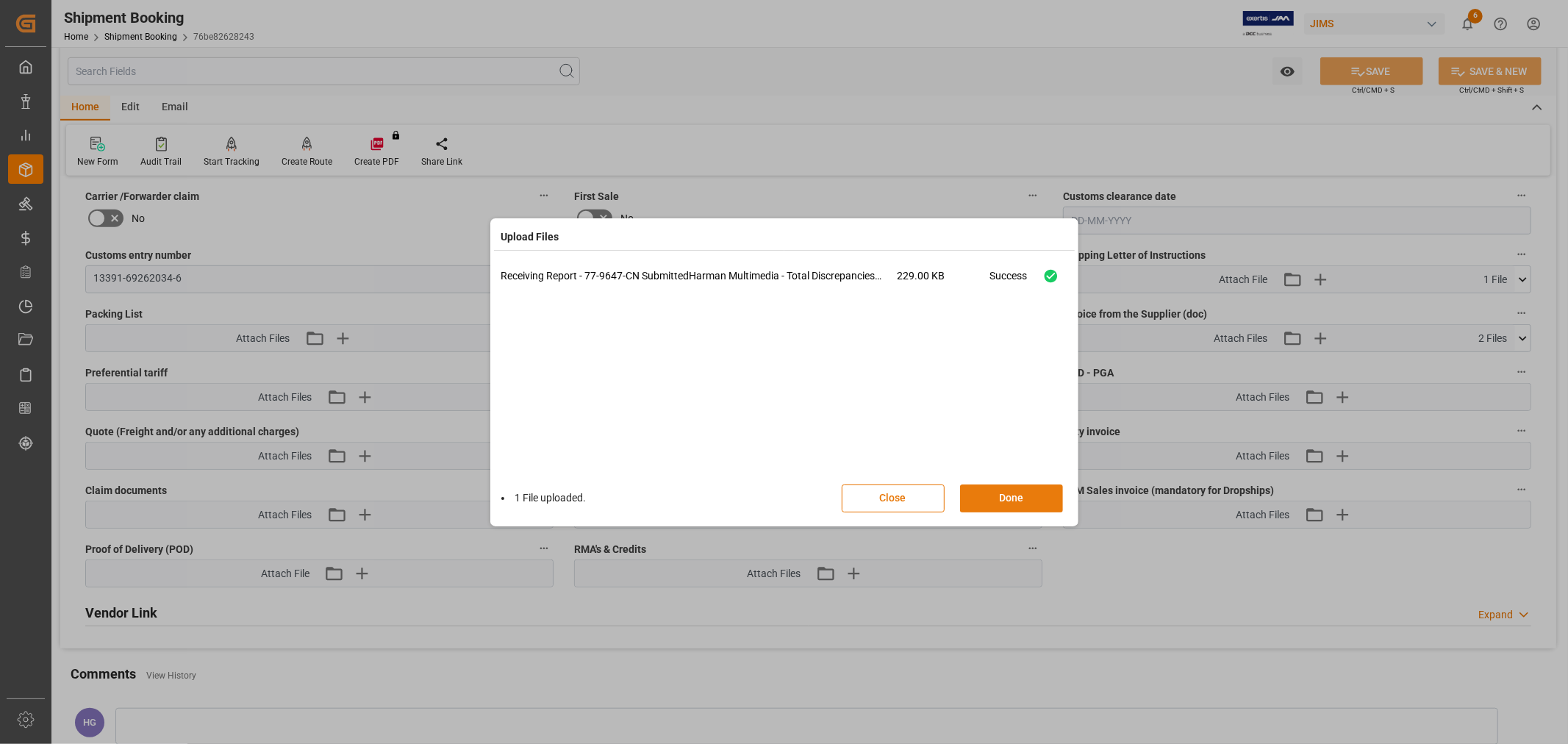
click at [1026, 497] on button "Done" at bounding box center [1011, 499] width 103 height 28
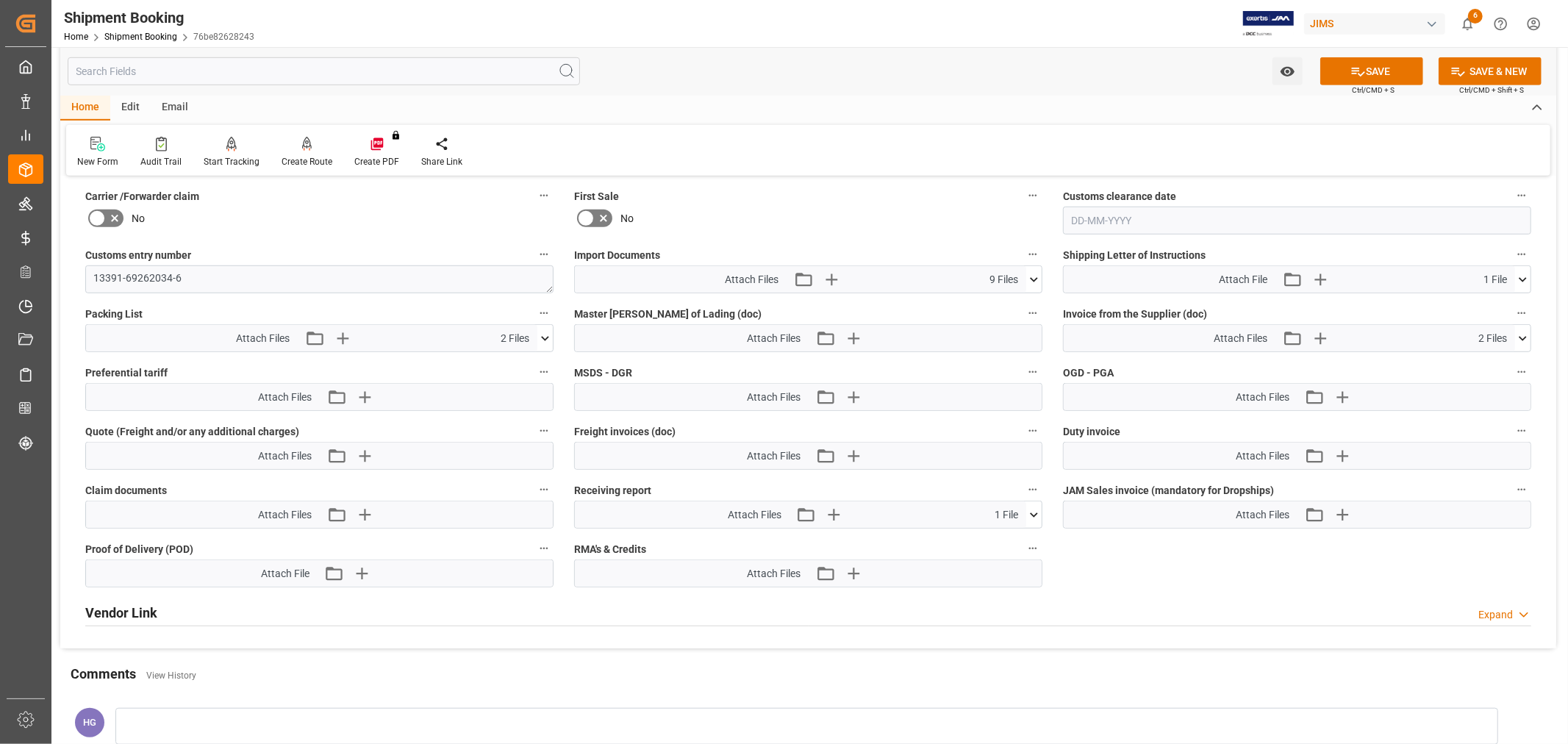
scroll to position [653, 0]
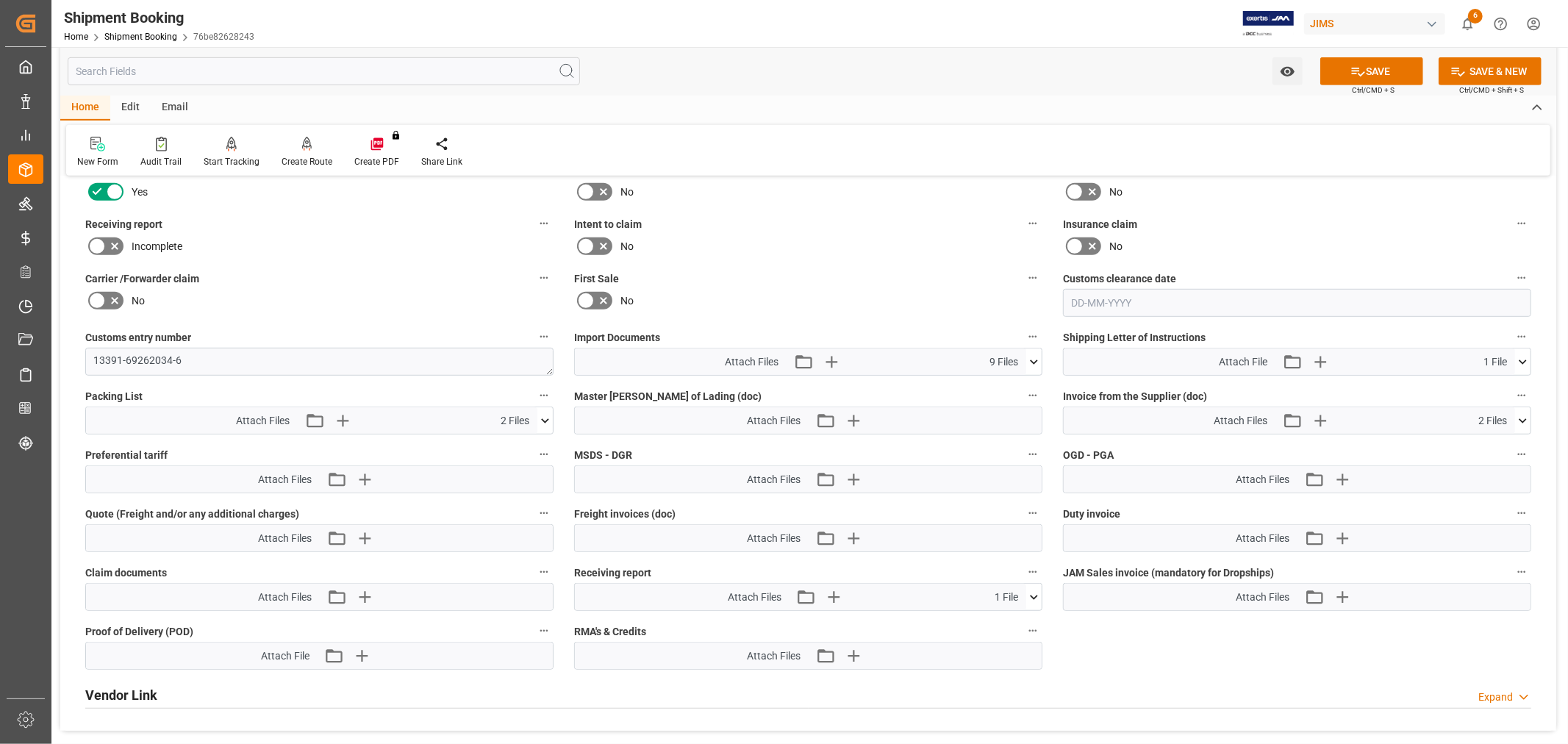
click at [98, 245] on icon at bounding box center [97, 246] width 18 height 18
click at [0, 0] on input "checkbox" at bounding box center [0, 0] width 0 height 0
click at [1383, 71] on button "SAVE" at bounding box center [1372, 71] width 103 height 28
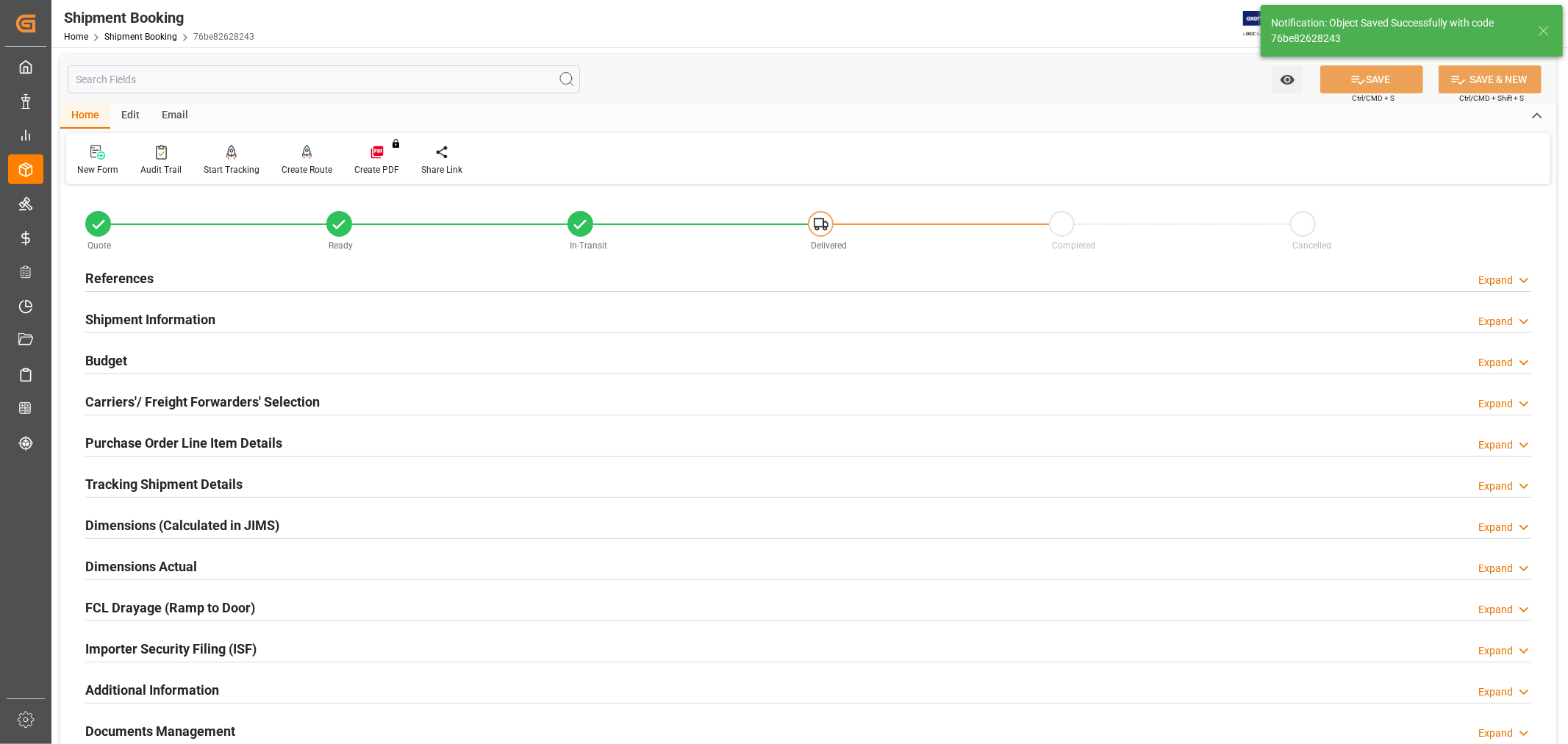
scroll to position [0, 0]
click at [116, 282] on h2 "References" at bounding box center [119, 278] width 68 height 20
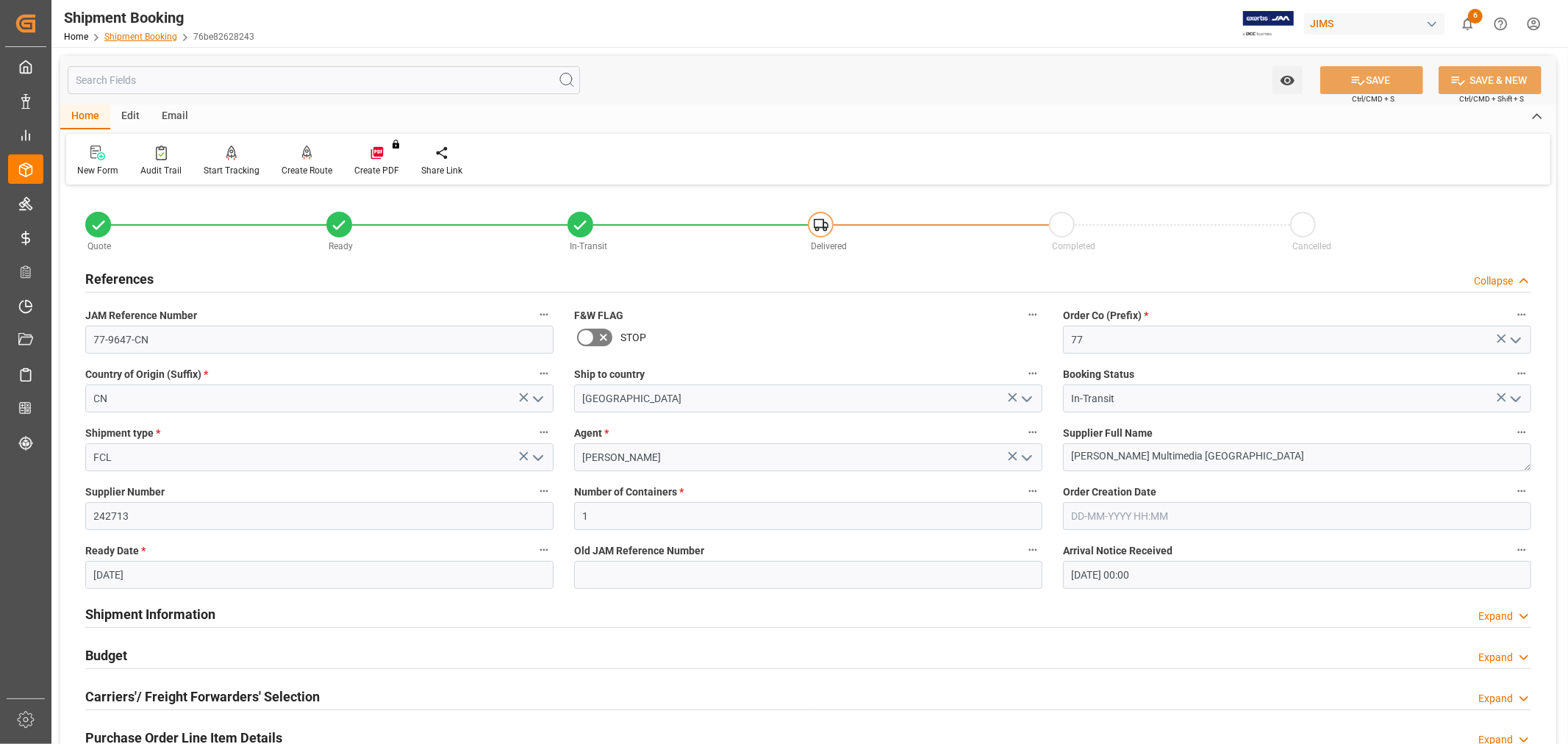
click at [136, 38] on link "Shipment Booking" at bounding box center [141, 36] width 73 height 10
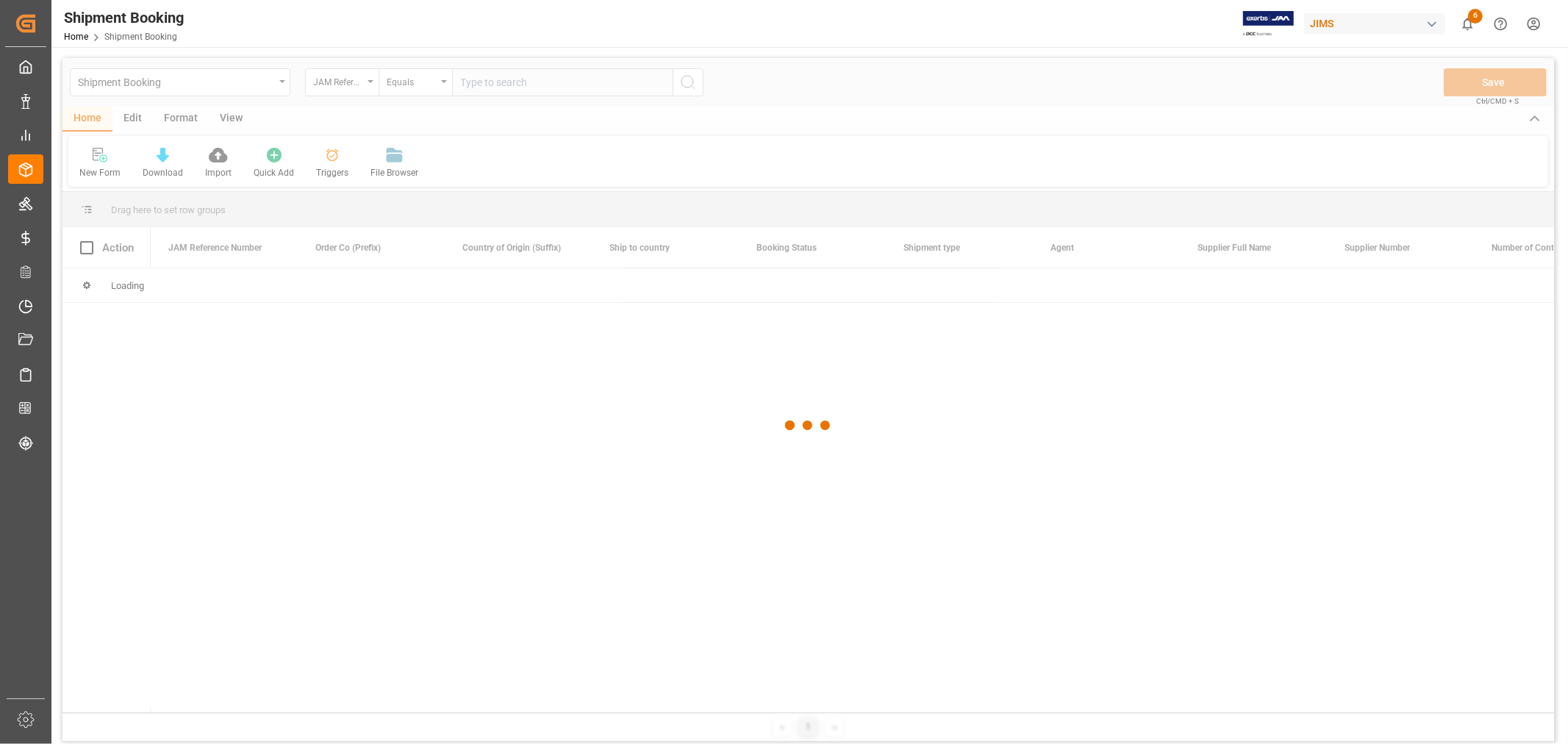
click at [538, 84] on div at bounding box center [808, 425] width 1491 height 735
click at [539, 73] on input "text" at bounding box center [562, 82] width 220 height 28
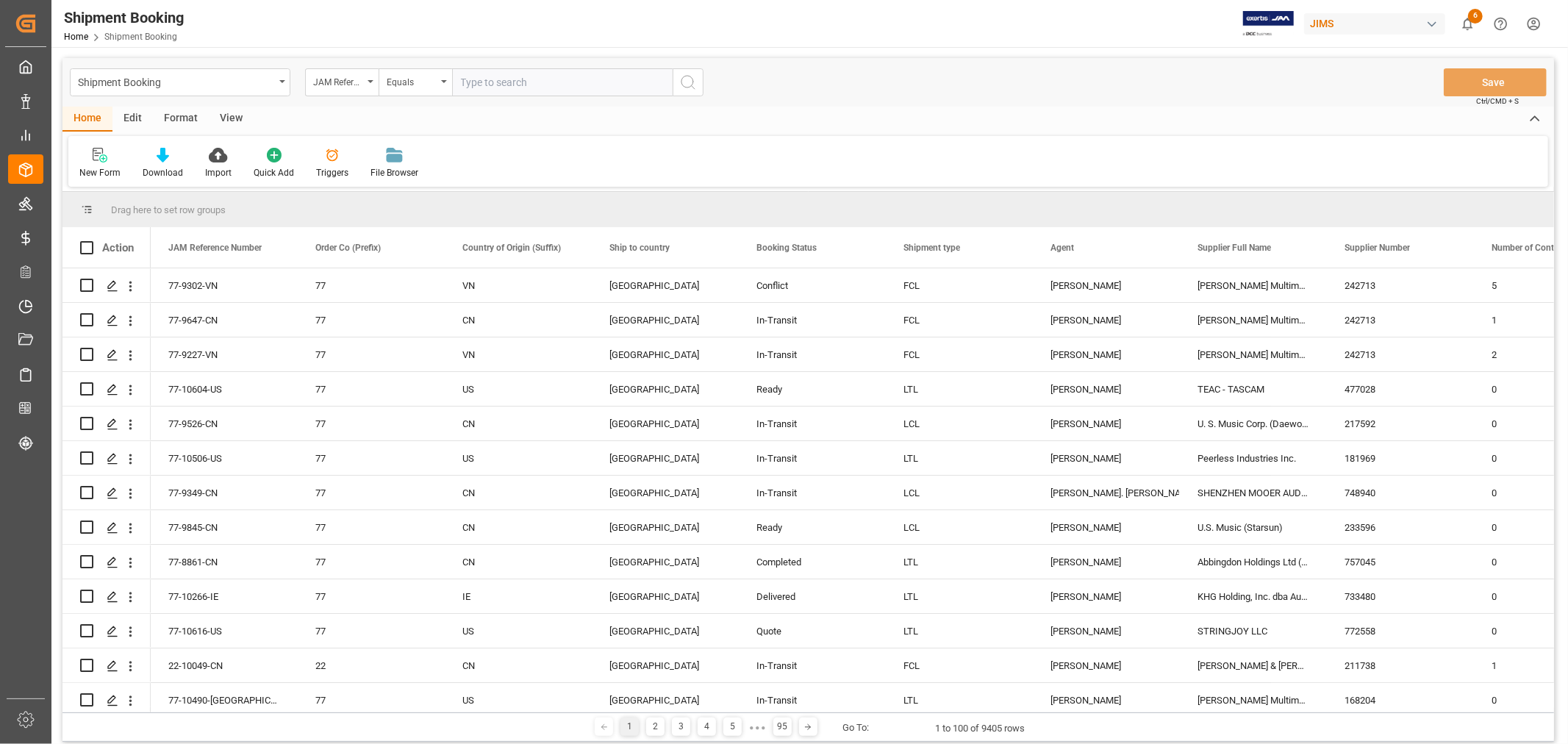
paste input "77-9302-VN"
type input "77-9302-VN"
click at [684, 79] on icon "search button" at bounding box center [688, 82] width 18 height 18
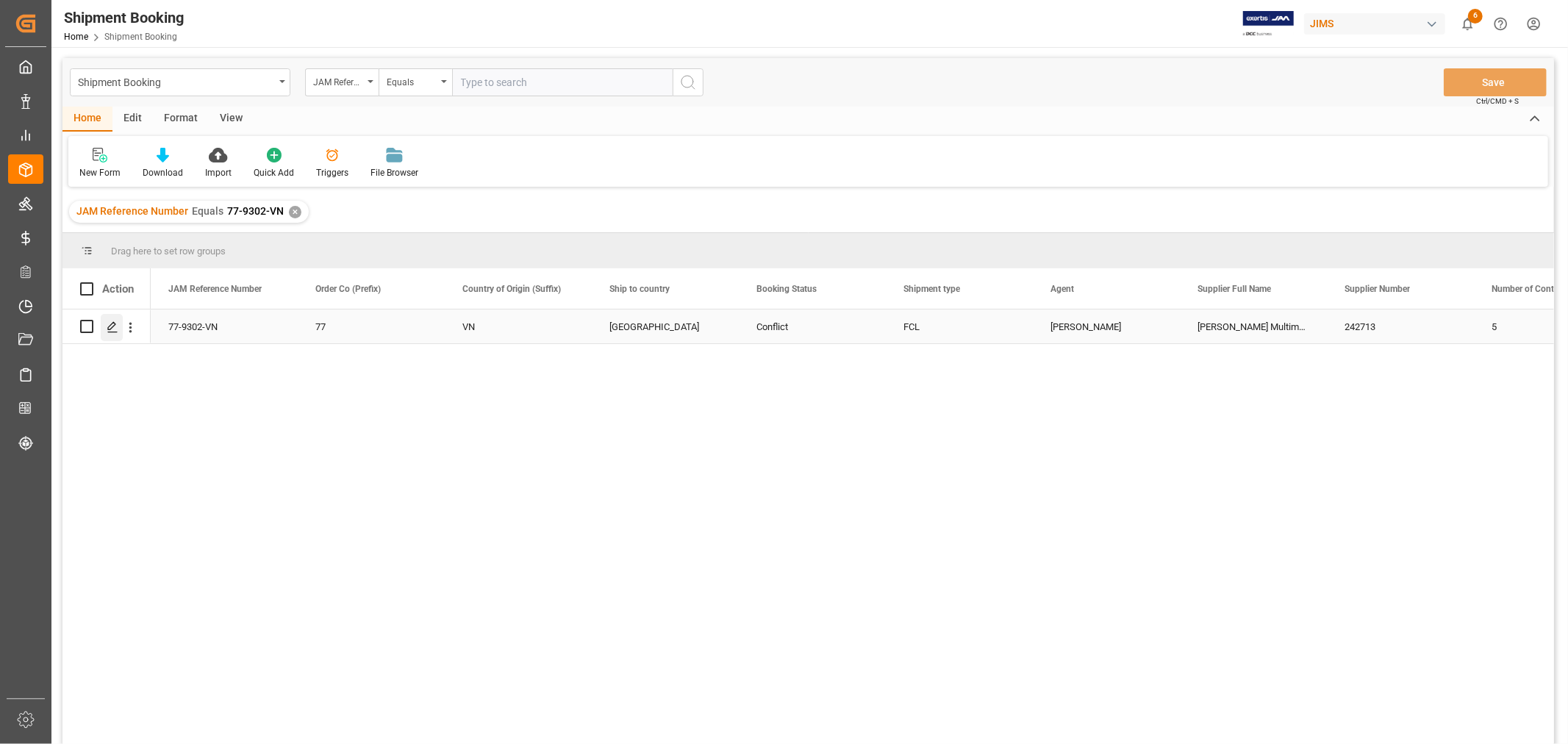
click at [107, 324] on icon "Press SPACE to select this row." at bounding box center [112, 327] width 12 height 12
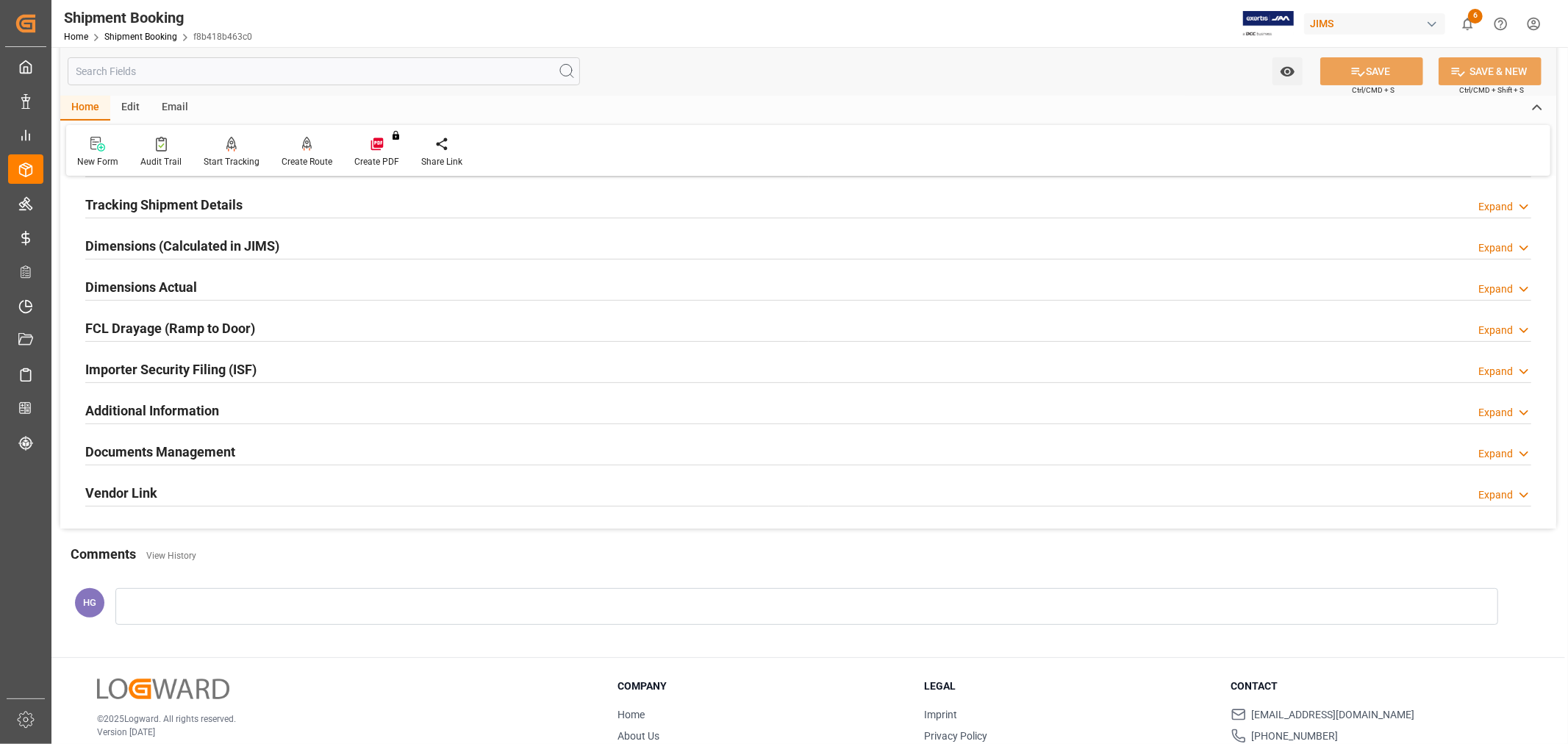
scroll to position [327, 0]
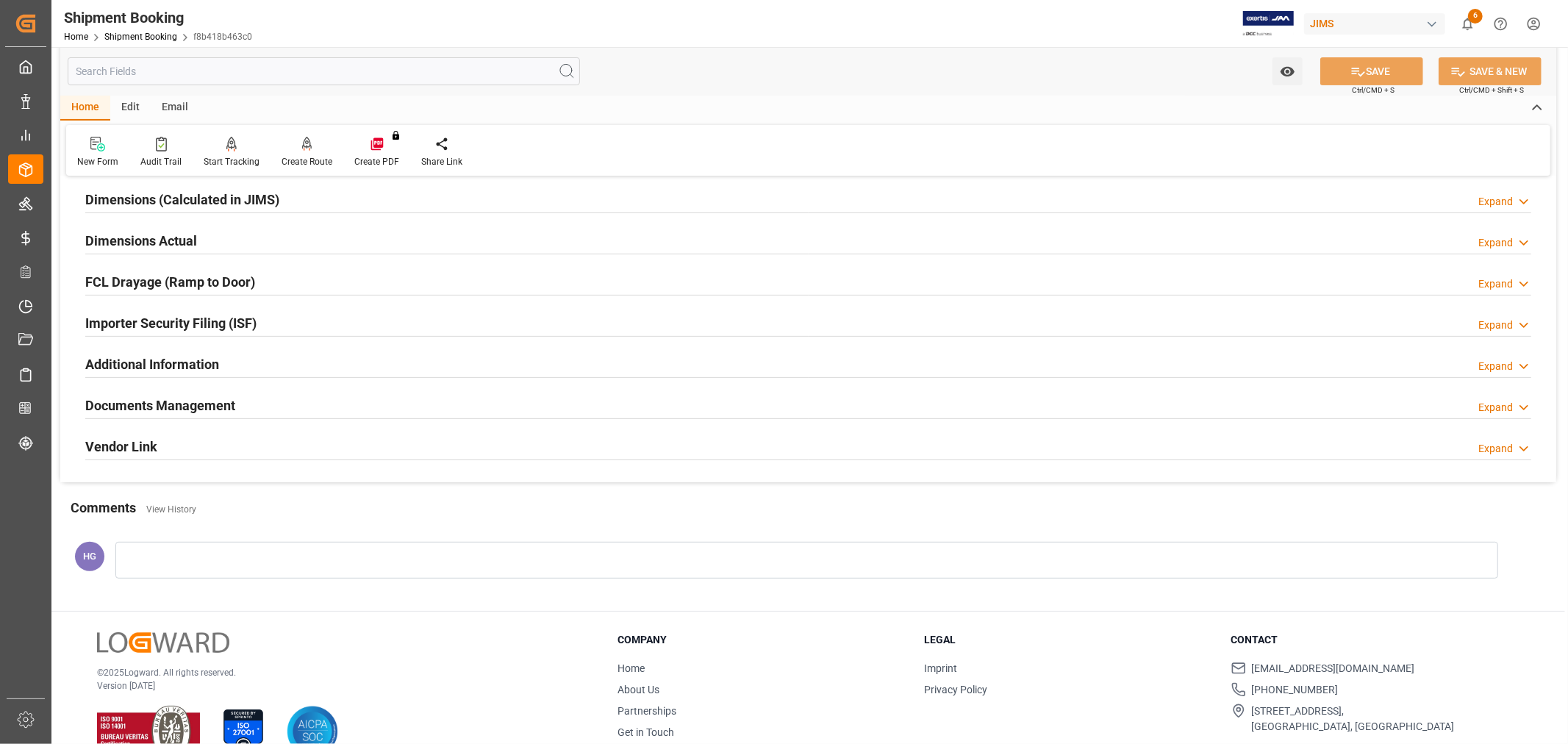
click at [237, 406] on div "Documents Management Expand" at bounding box center [808, 404] width 1446 height 28
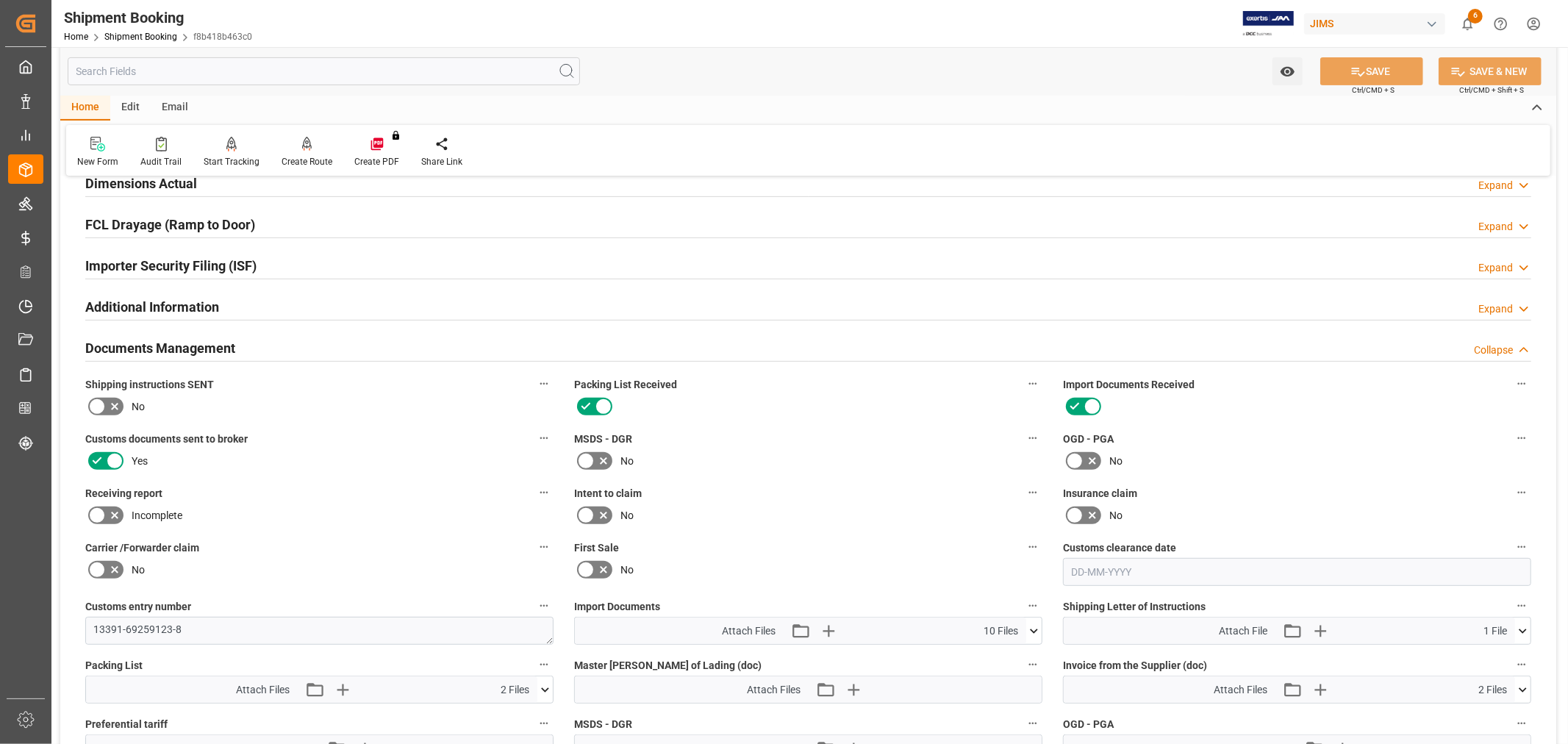
scroll to position [408, 0]
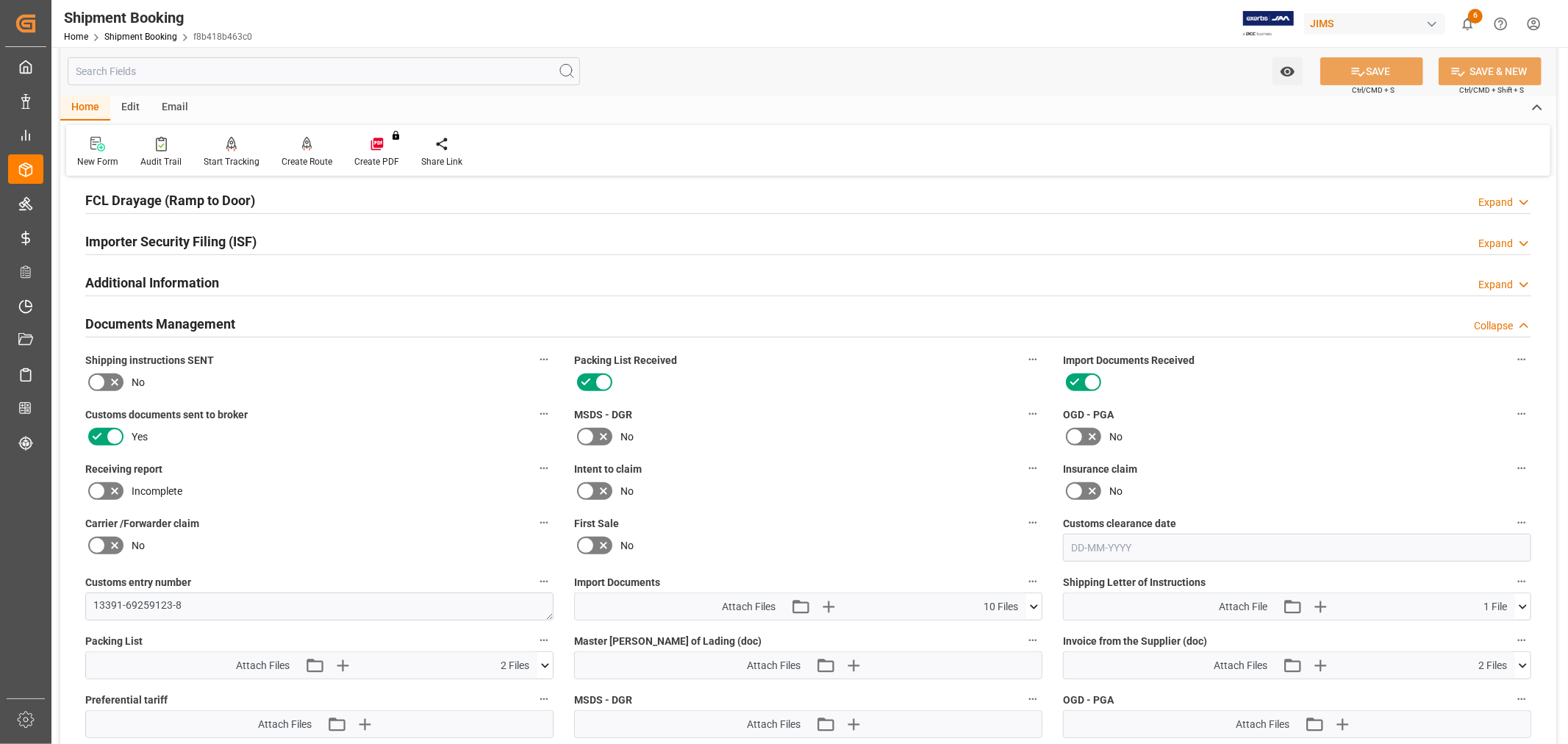
click at [106, 487] on icon at bounding box center [114, 491] width 18 height 18
click at [0, 0] on input "checkbox" at bounding box center [0, 0] width 0 height 0
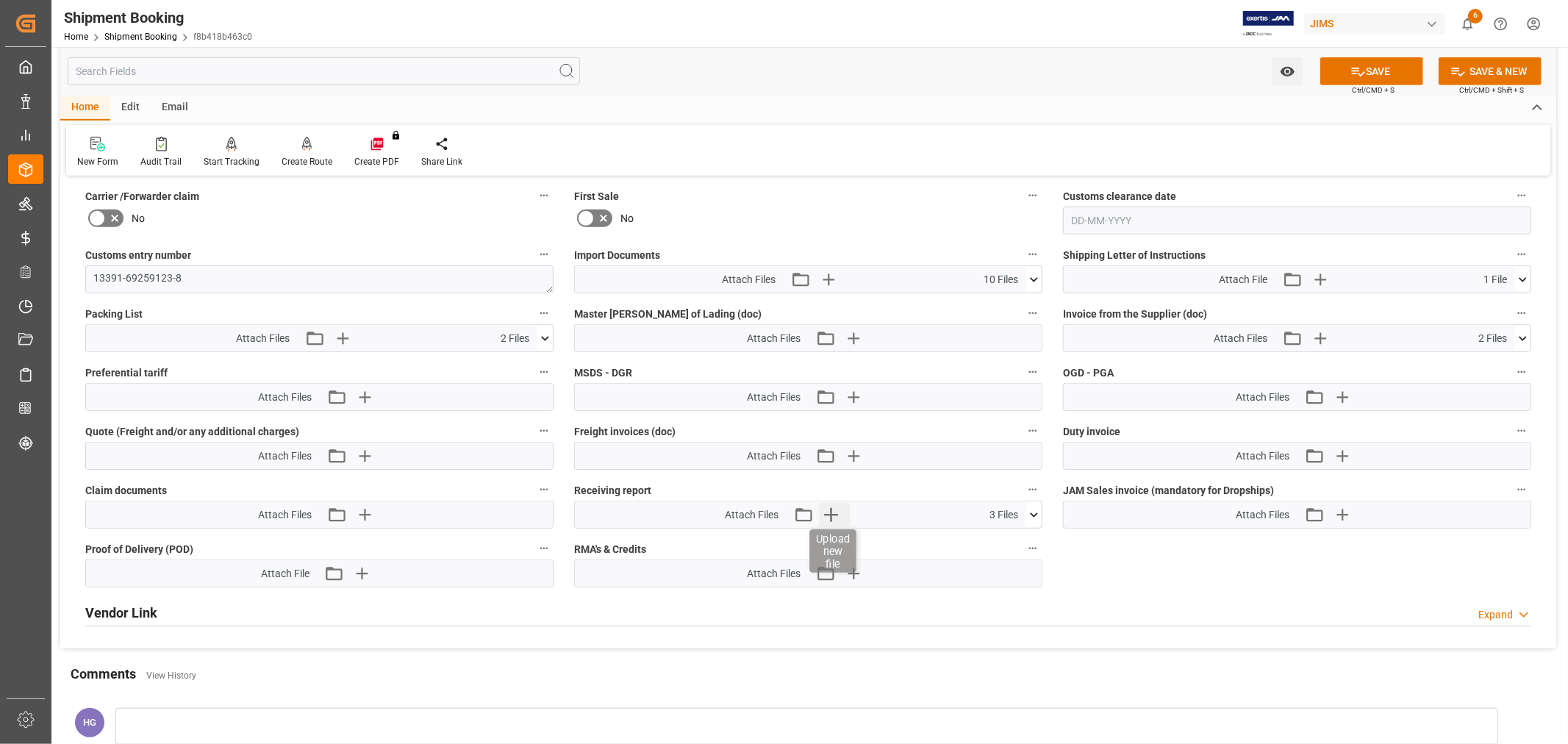
click at [835, 503] on icon "button" at bounding box center [831, 514] width 23 height 23
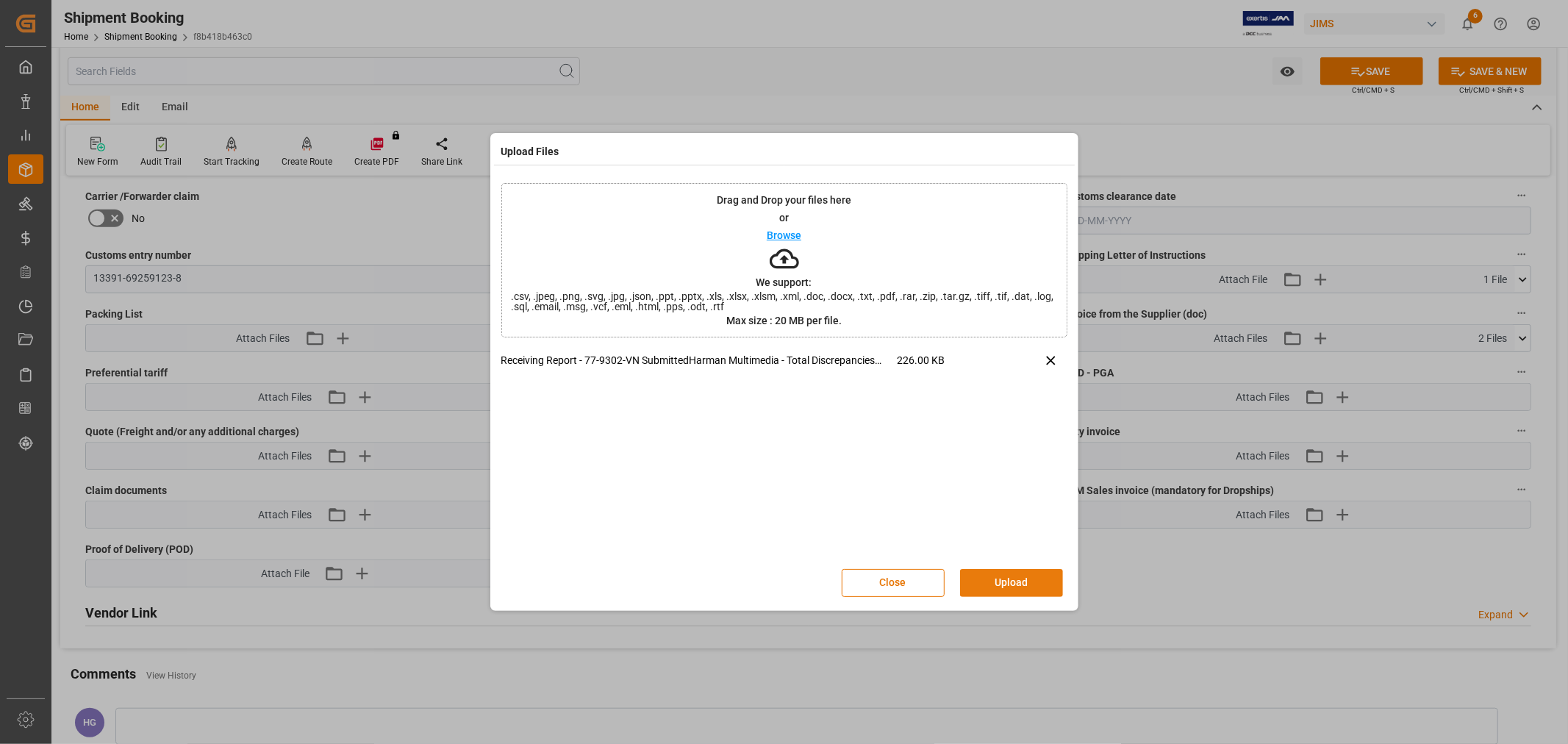
click at [983, 582] on button "Upload" at bounding box center [1011, 583] width 103 height 28
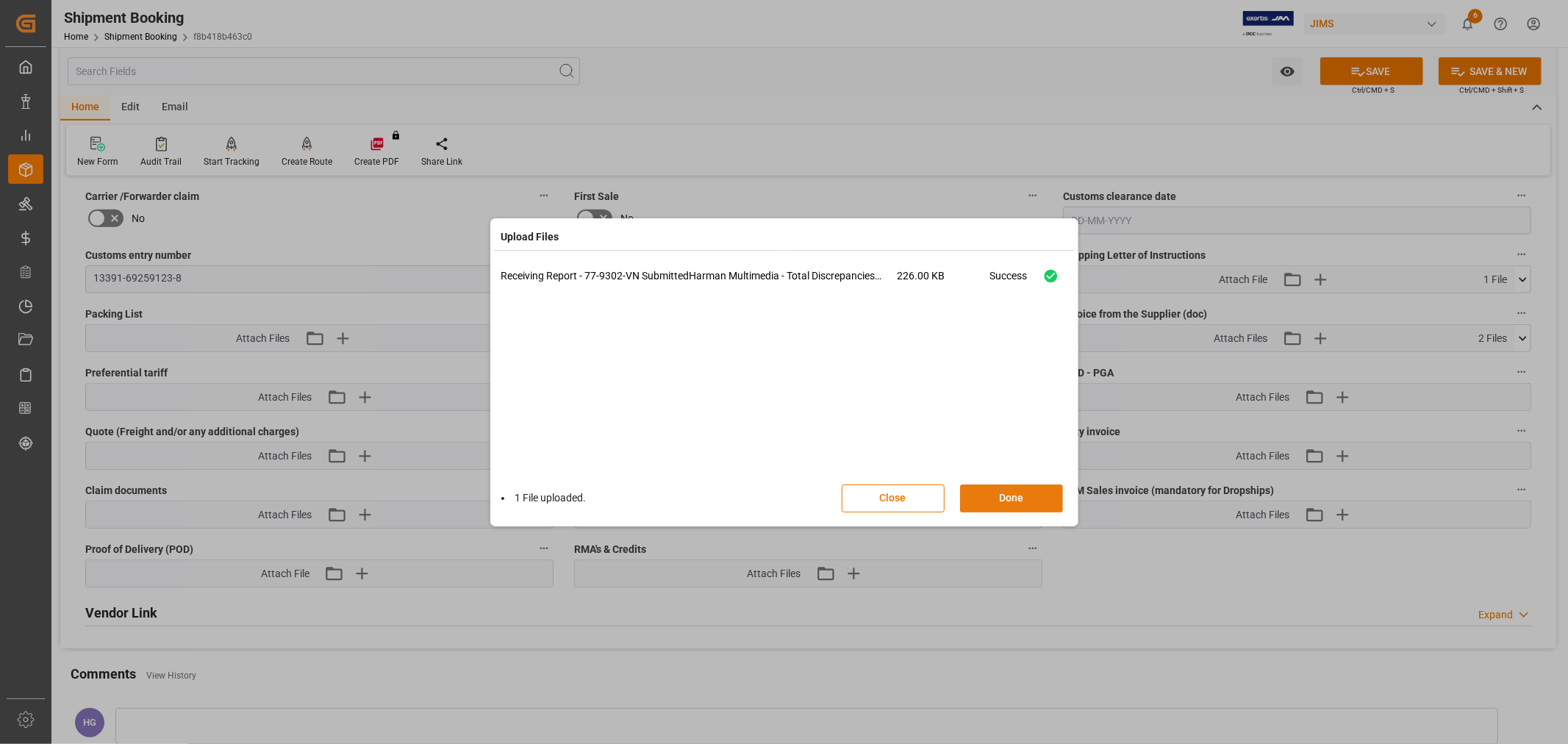
click at [988, 496] on button "Done" at bounding box center [1011, 499] width 103 height 28
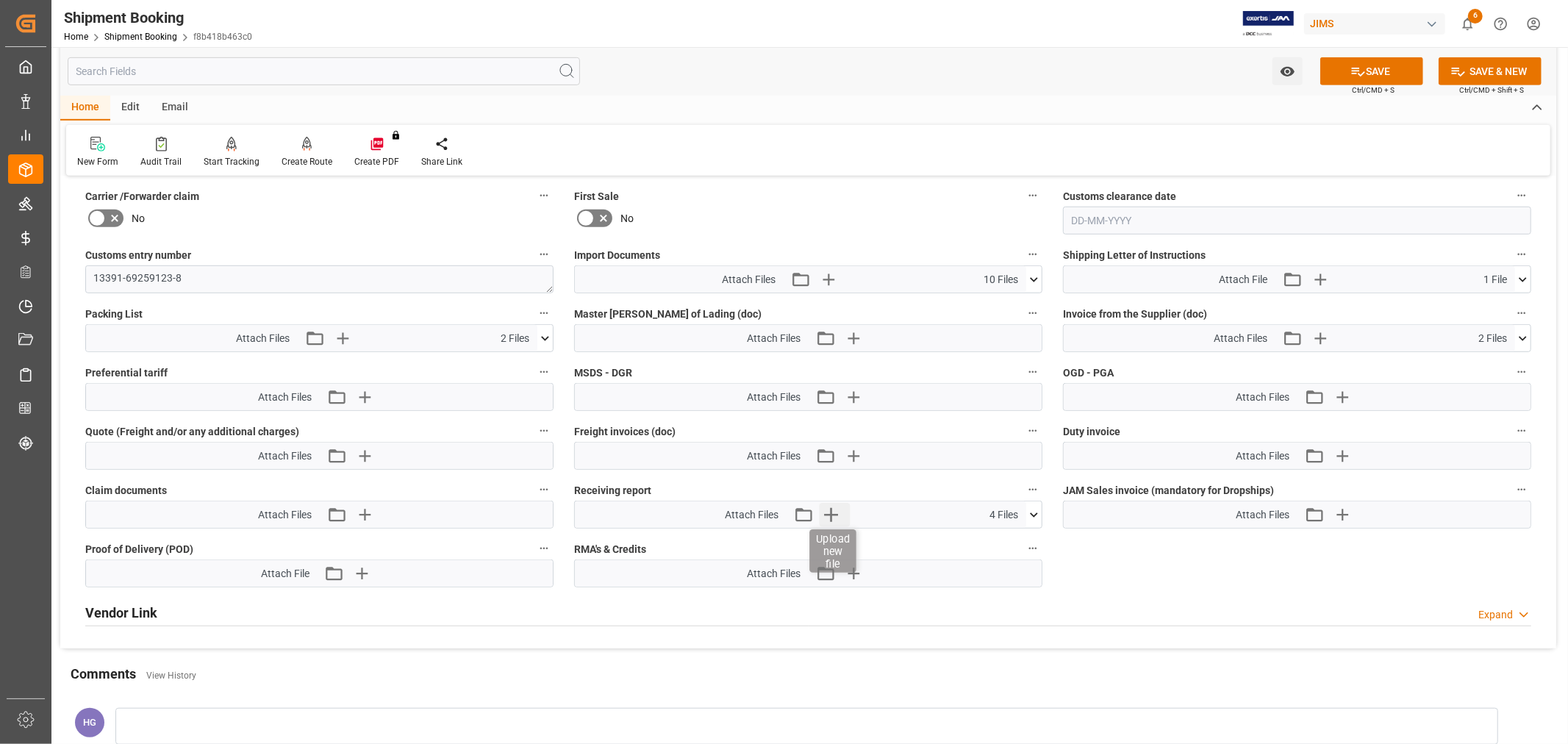
click at [832, 516] on icon "button" at bounding box center [831, 514] width 23 height 23
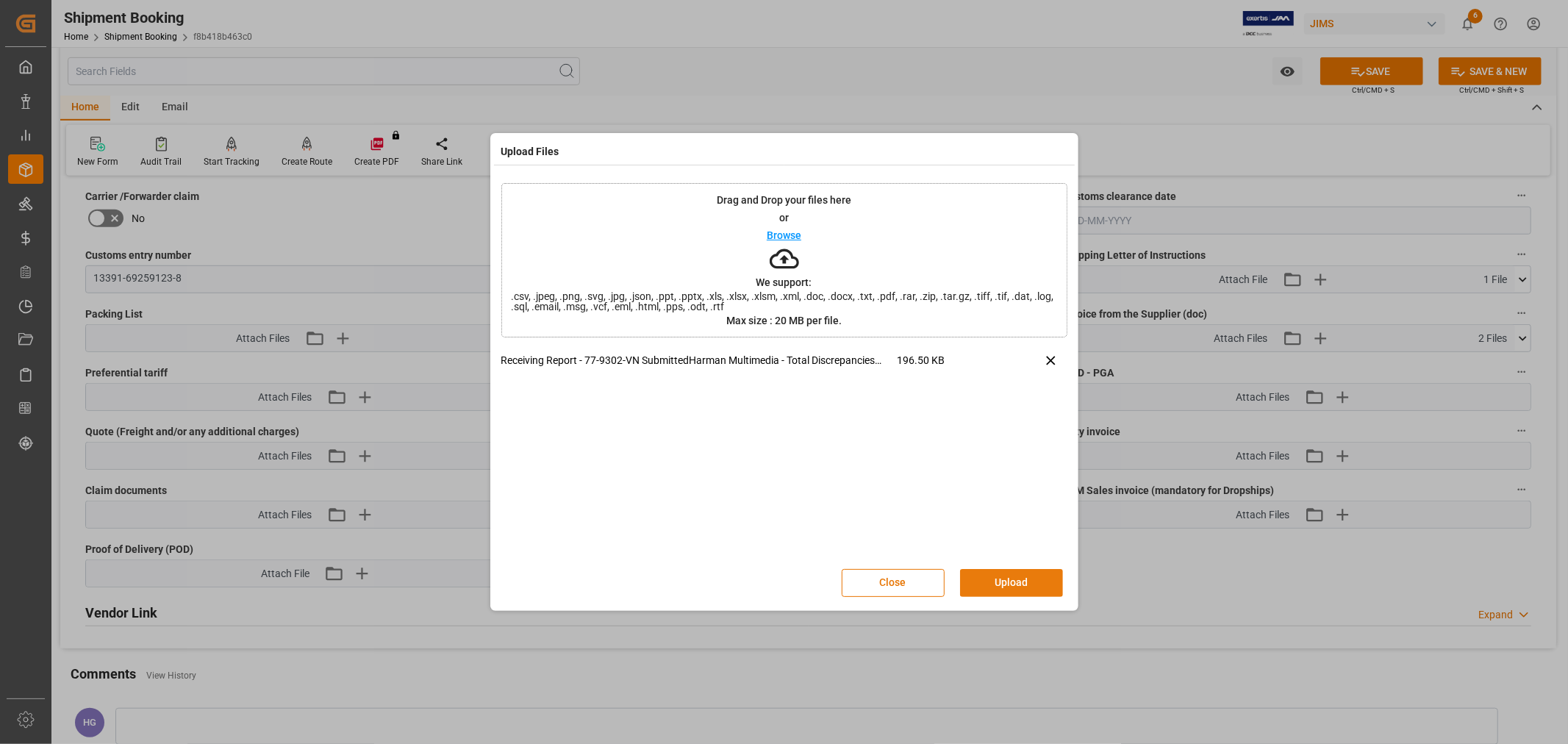
click at [1016, 574] on button "Upload" at bounding box center [1011, 583] width 103 height 28
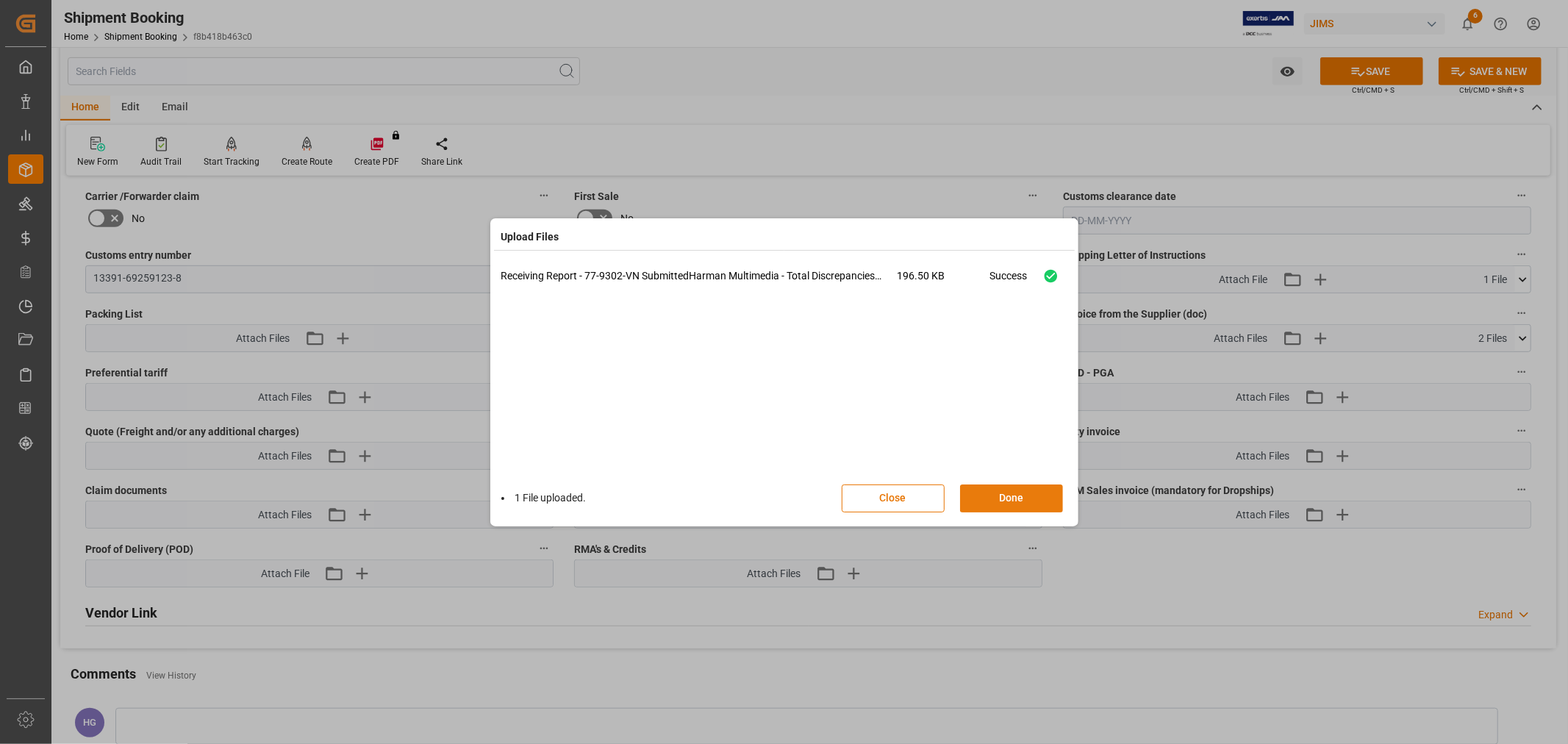
click at [993, 489] on button "Done" at bounding box center [1011, 499] width 103 height 28
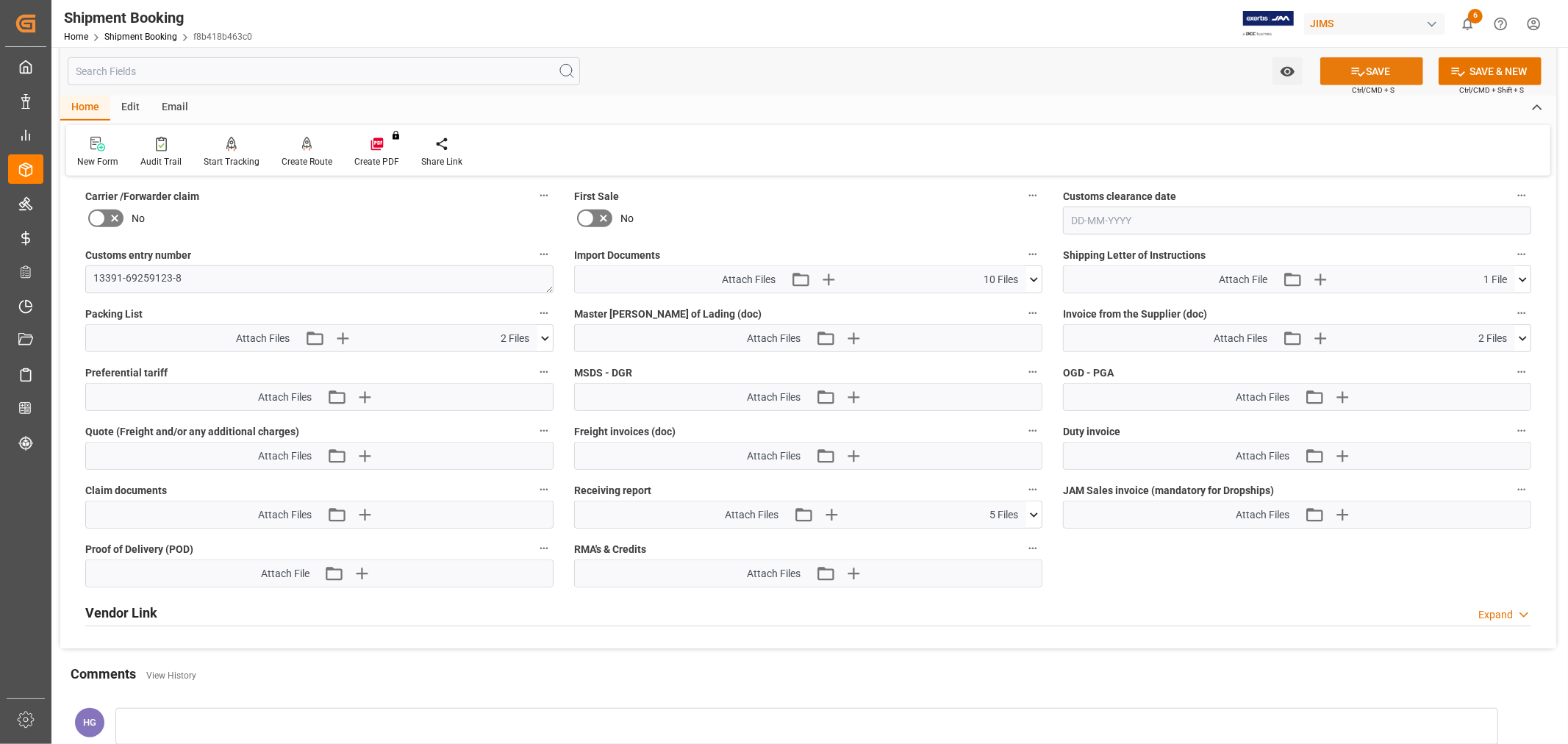
click at [1350, 61] on button "SAVE" at bounding box center [1372, 71] width 103 height 28
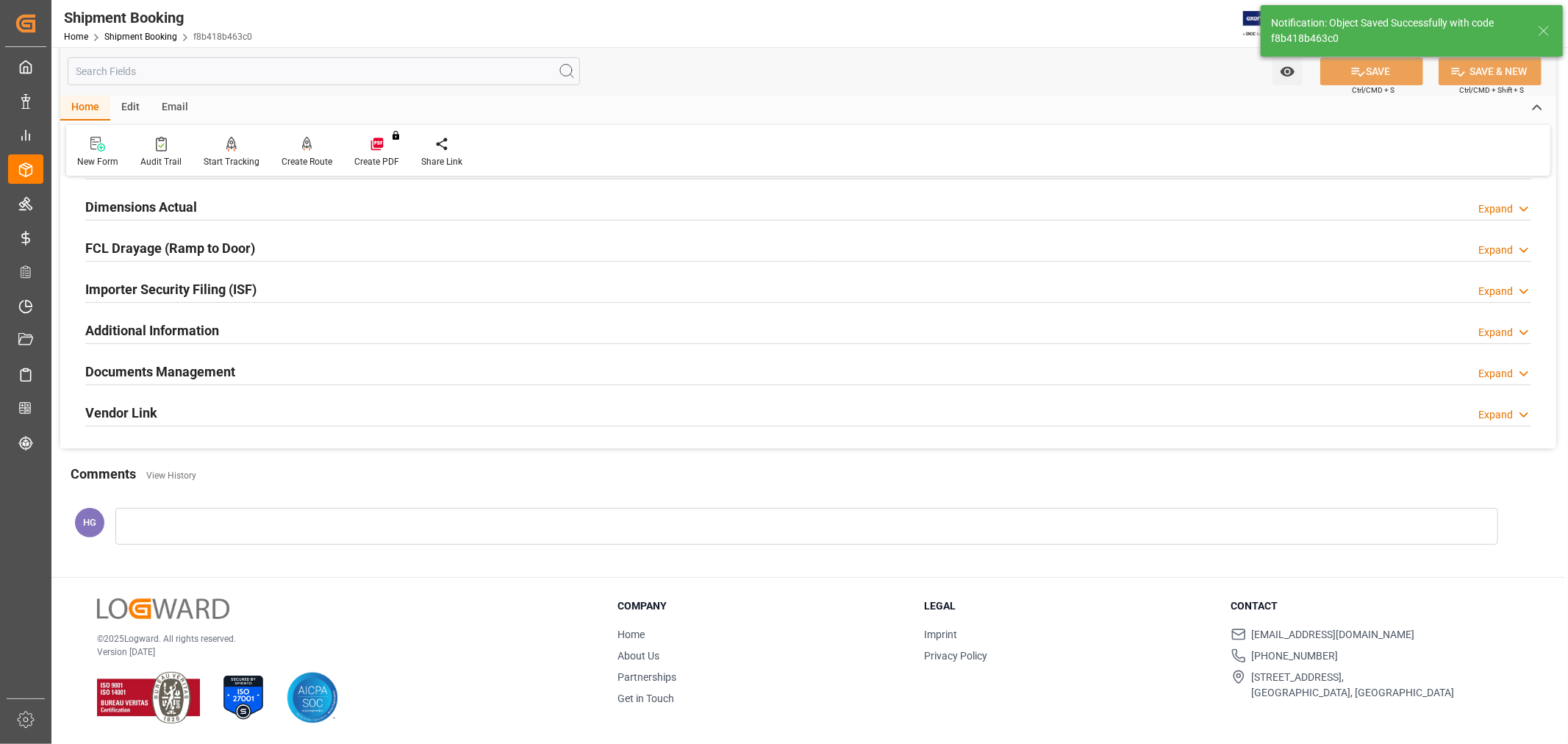
scroll to position [163, 0]
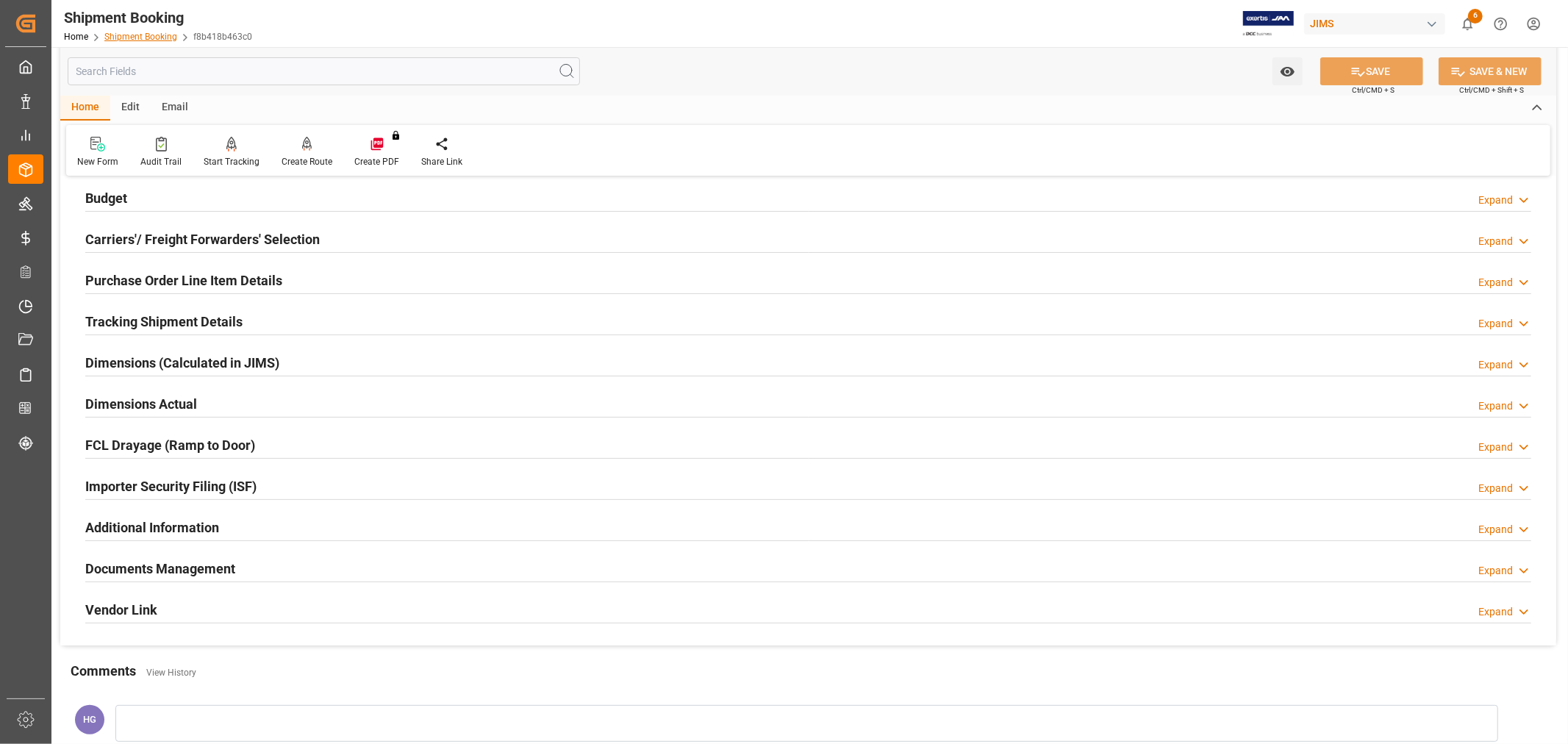
click at [127, 37] on link "Shipment Booking" at bounding box center [141, 36] width 73 height 10
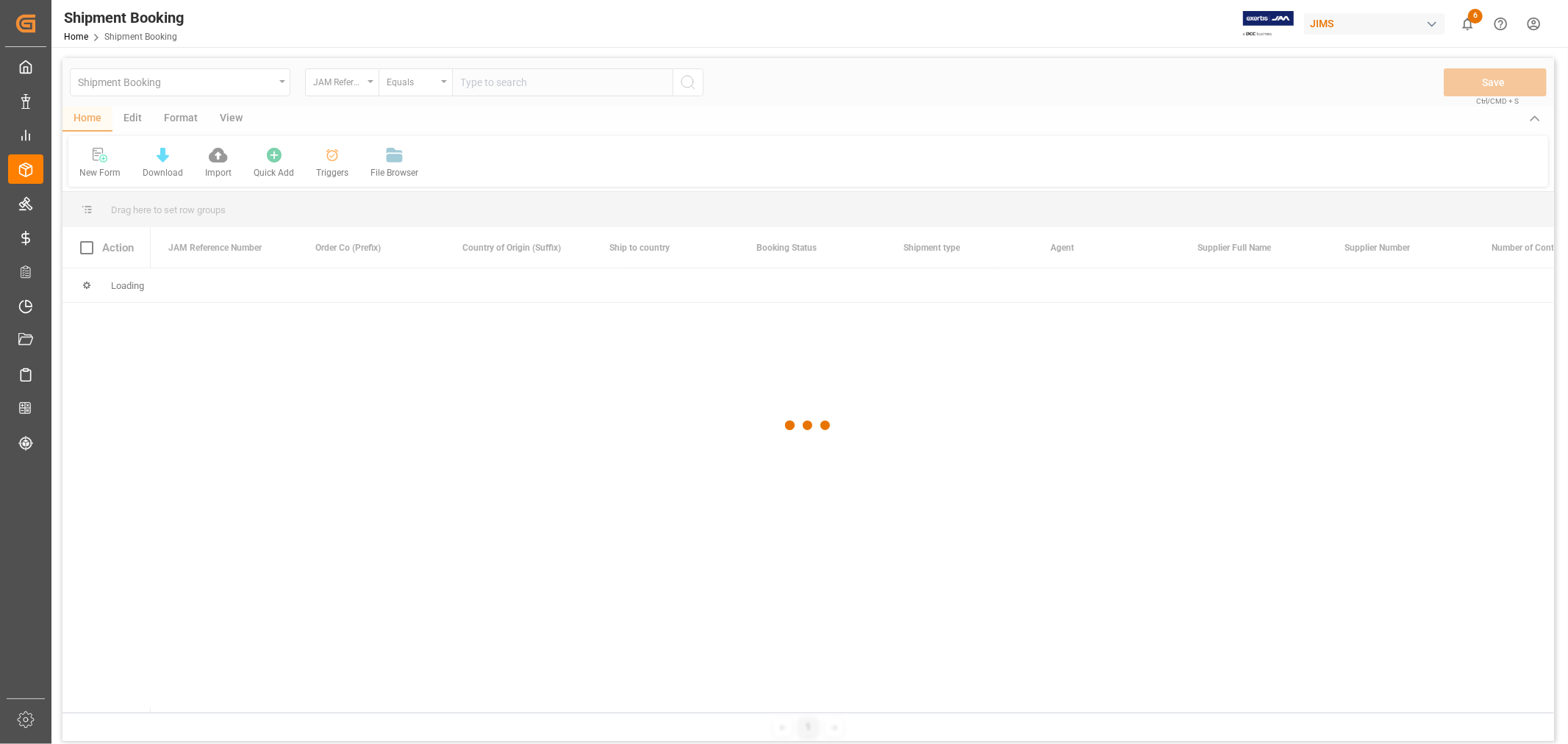
click at [471, 78] on div at bounding box center [808, 425] width 1491 height 735
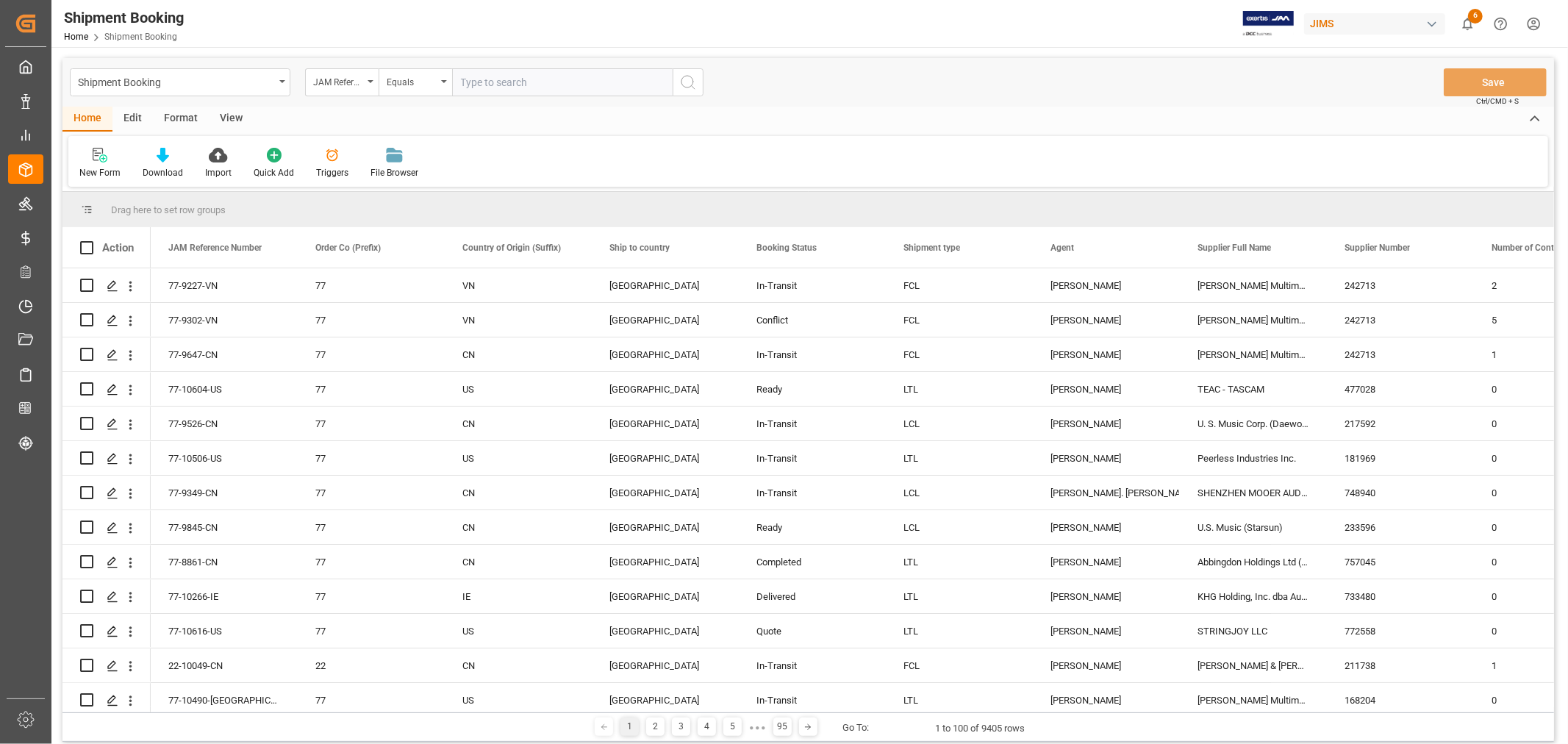
click at [471, 81] on input "text" at bounding box center [562, 82] width 220 height 28
paste input "77-9227-VN"
type input "77-9227-VN"
click at [692, 80] on icon "search button" at bounding box center [688, 82] width 18 height 18
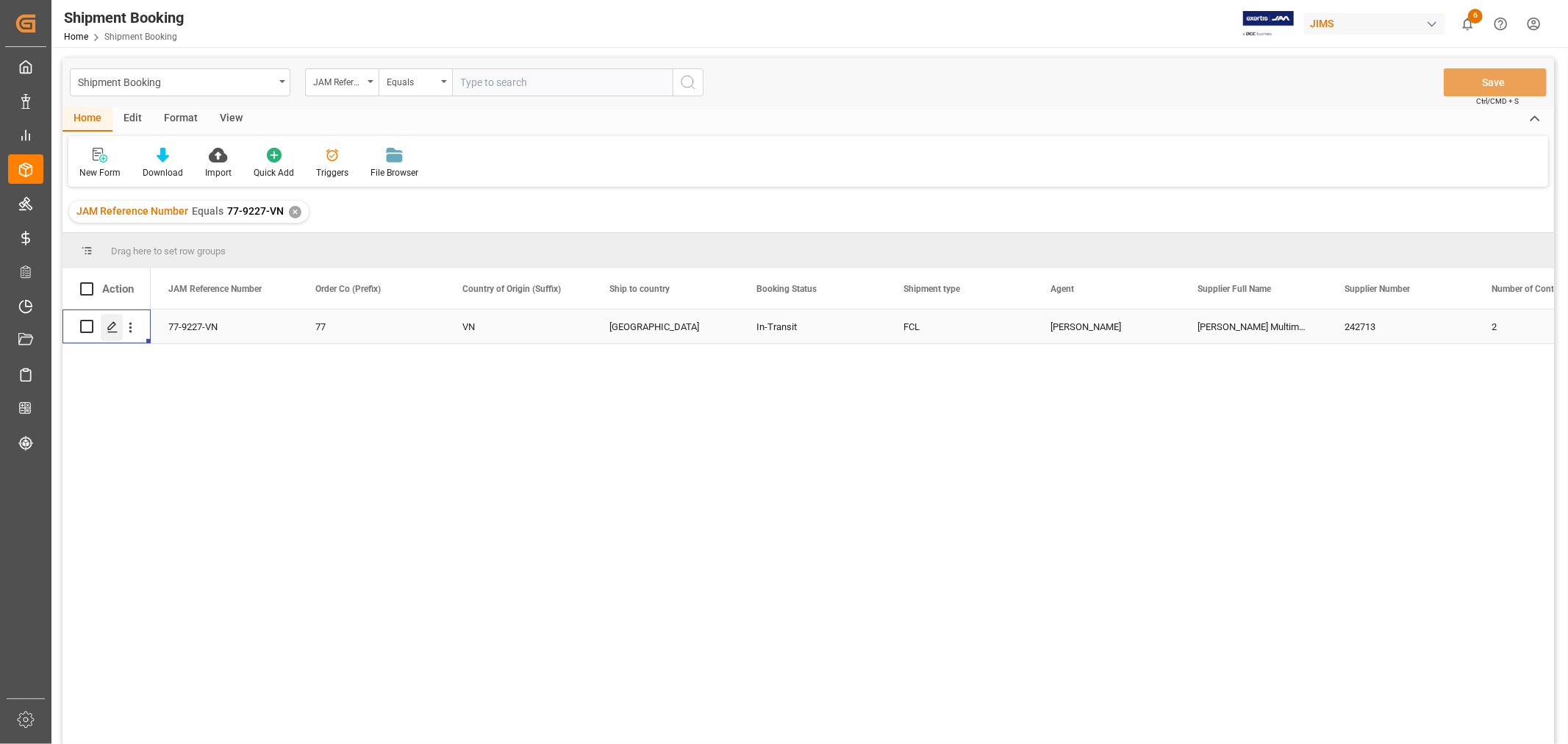
click at [119, 319] on div "Press SPACE to select this row." at bounding box center [112, 327] width 22 height 27
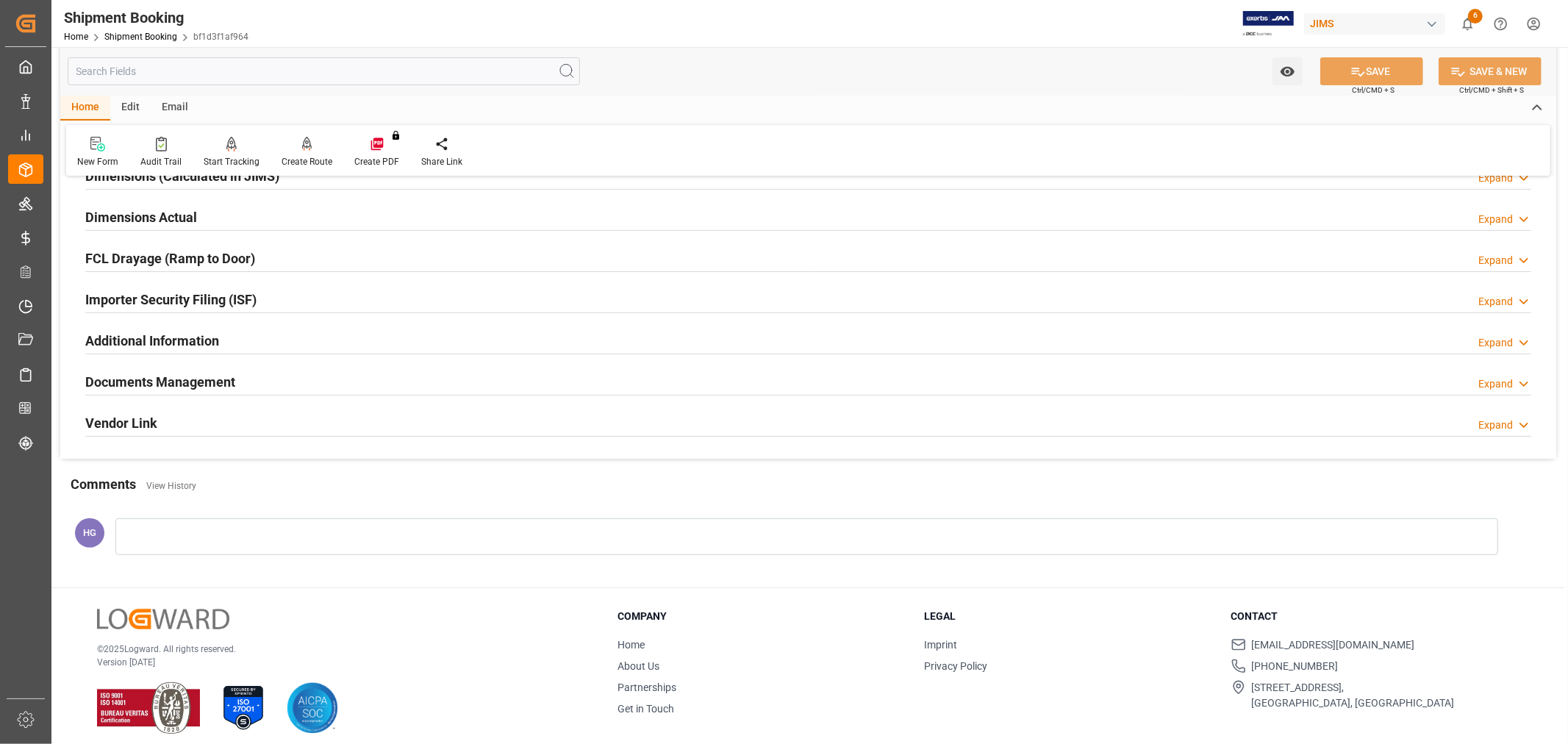
scroll to position [361, 0]
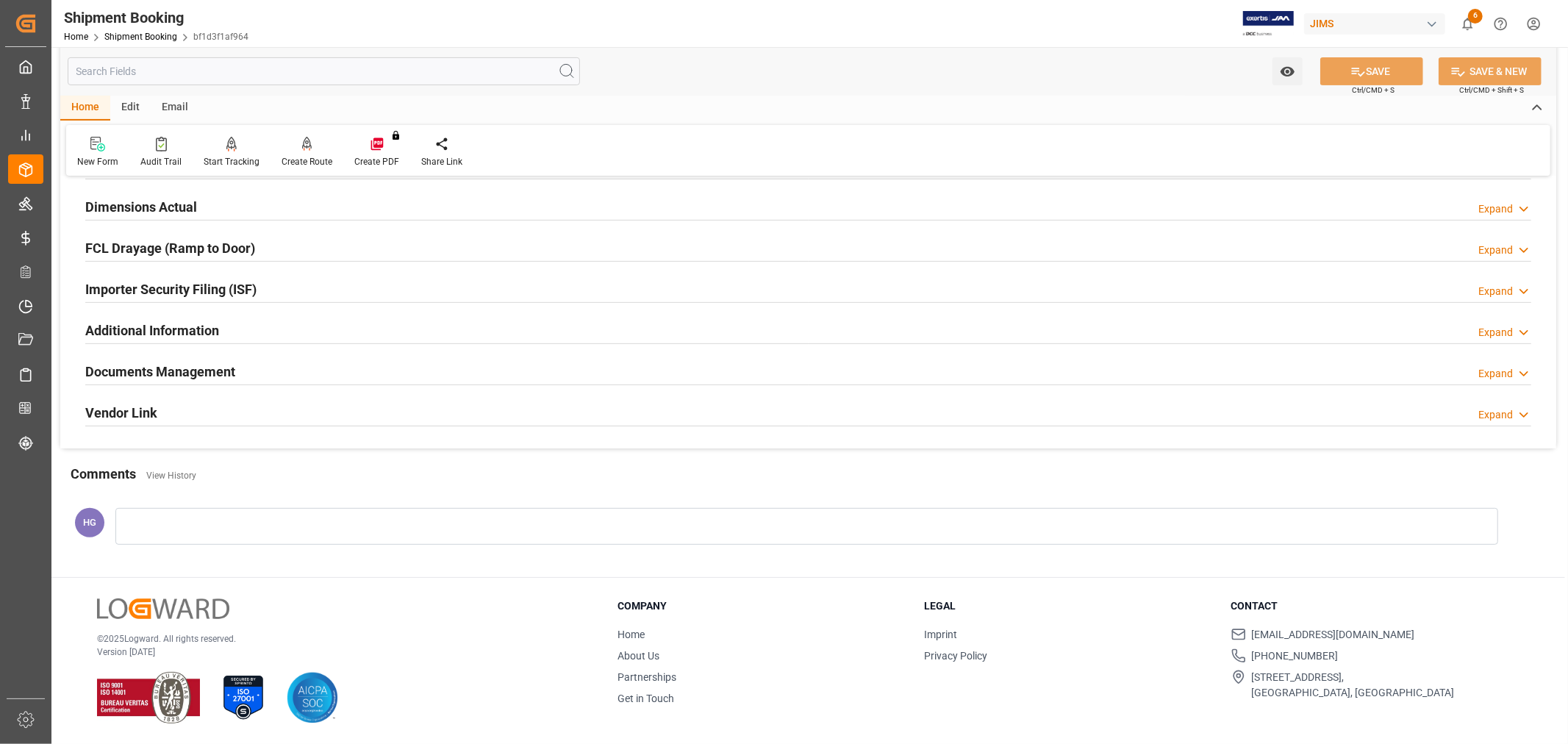
click at [165, 366] on h2 "Documents Management" at bounding box center [160, 371] width 150 height 20
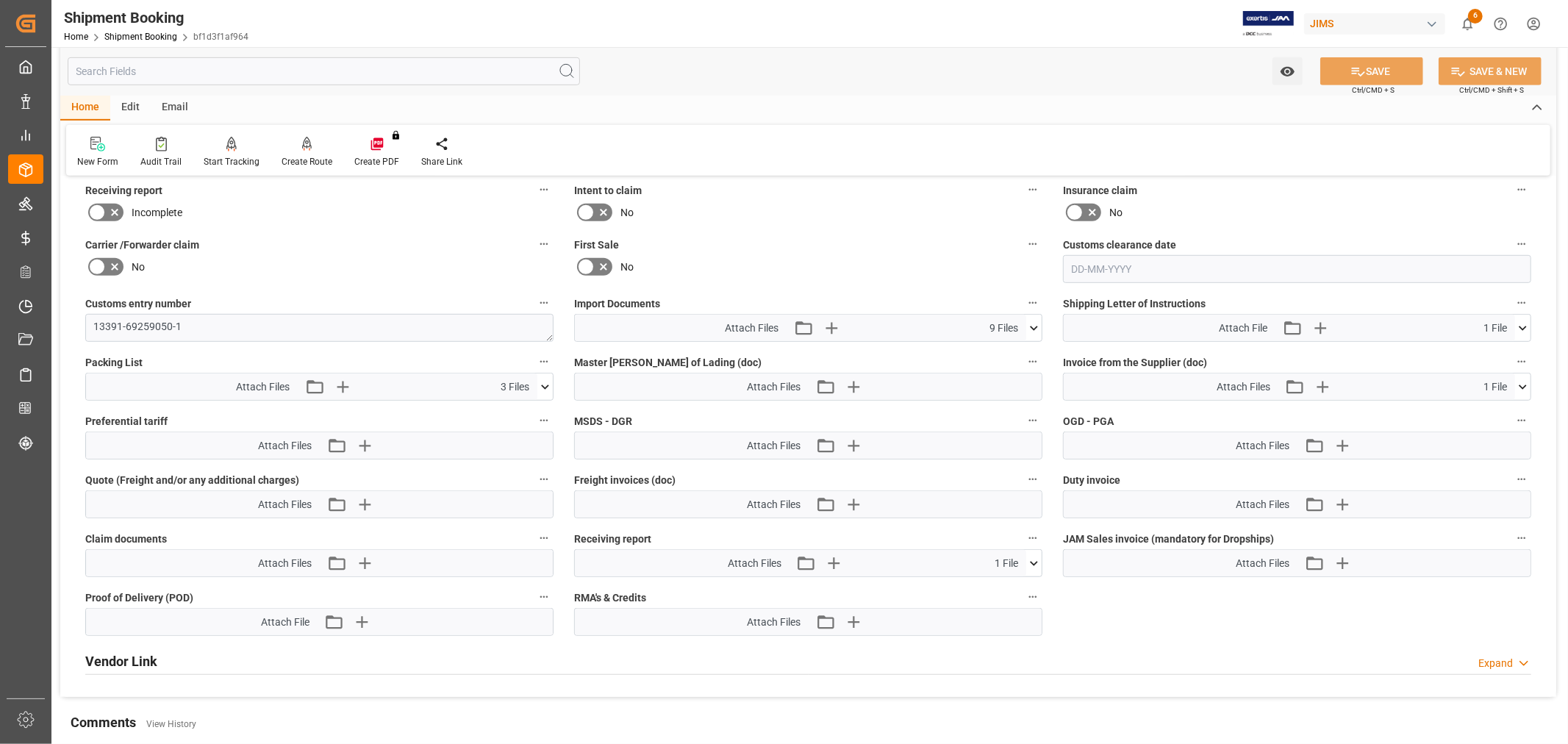
scroll to position [687, 0]
click at [835, 571] on icon "button" at bounding box center [833, 562] width 23 height 23
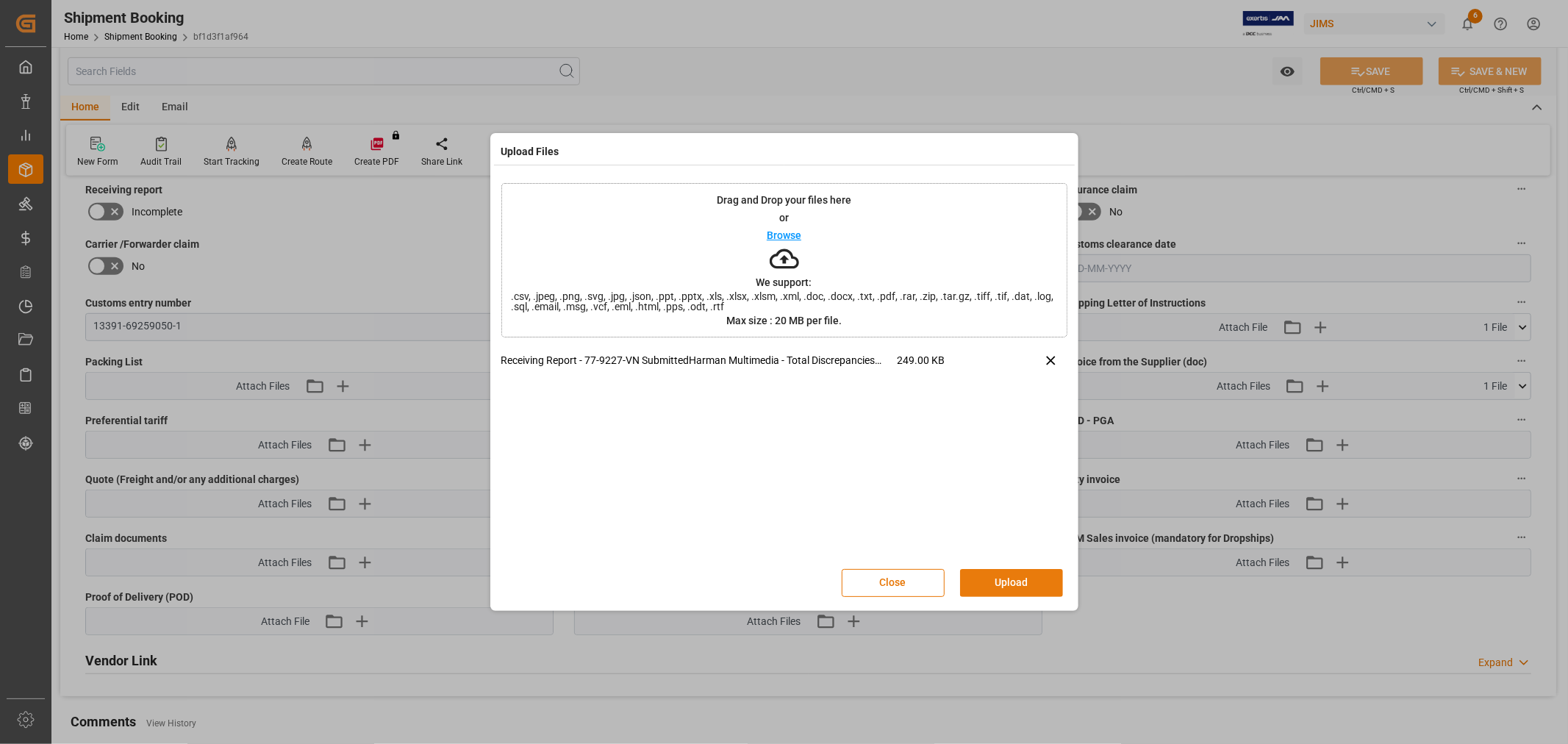
click at [1019, 586] on button "Upload" at bounding box center [1011, 583] width 103 height 28
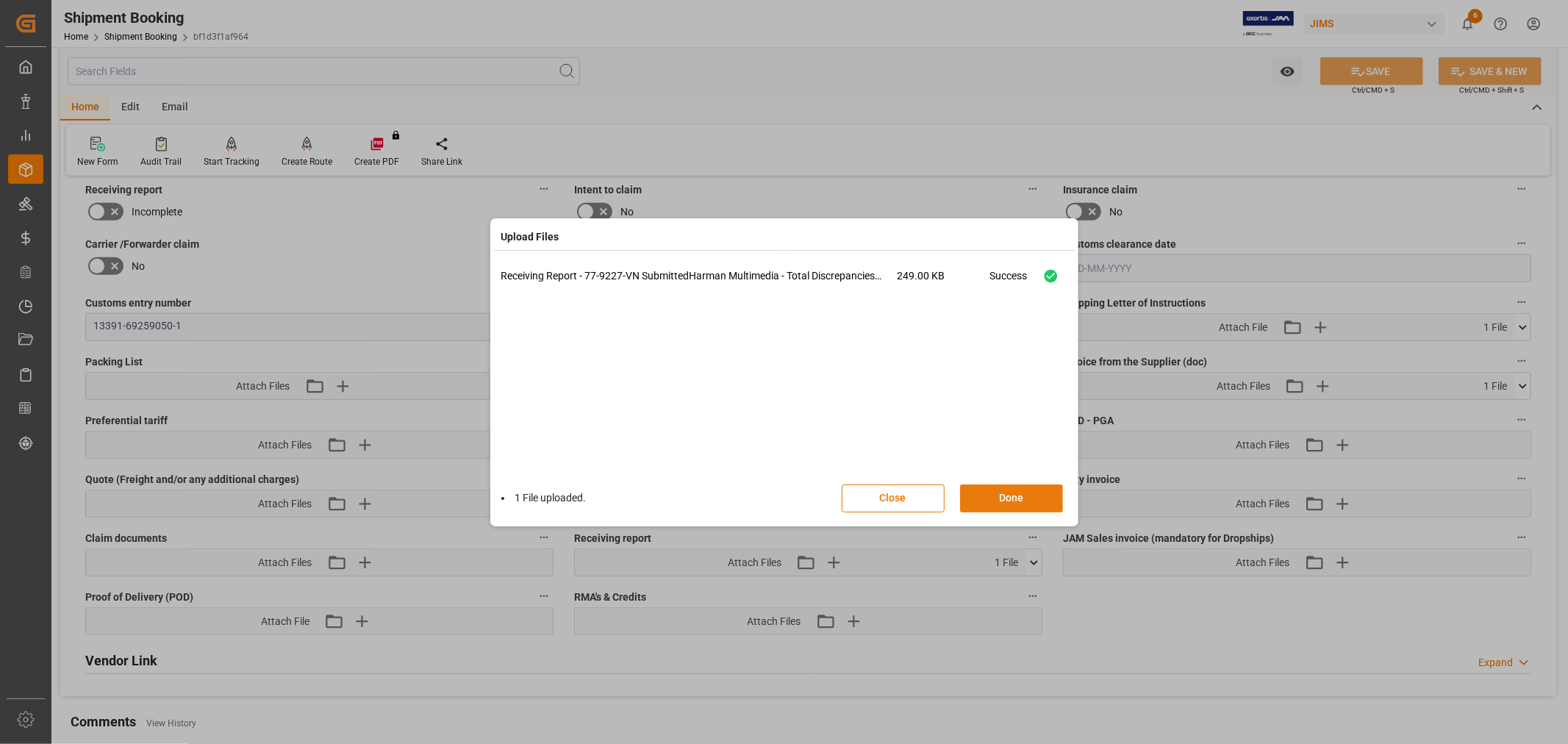
click at [981, 496] on button "Done" at bounding box center [1011, 499] width 103 height 28
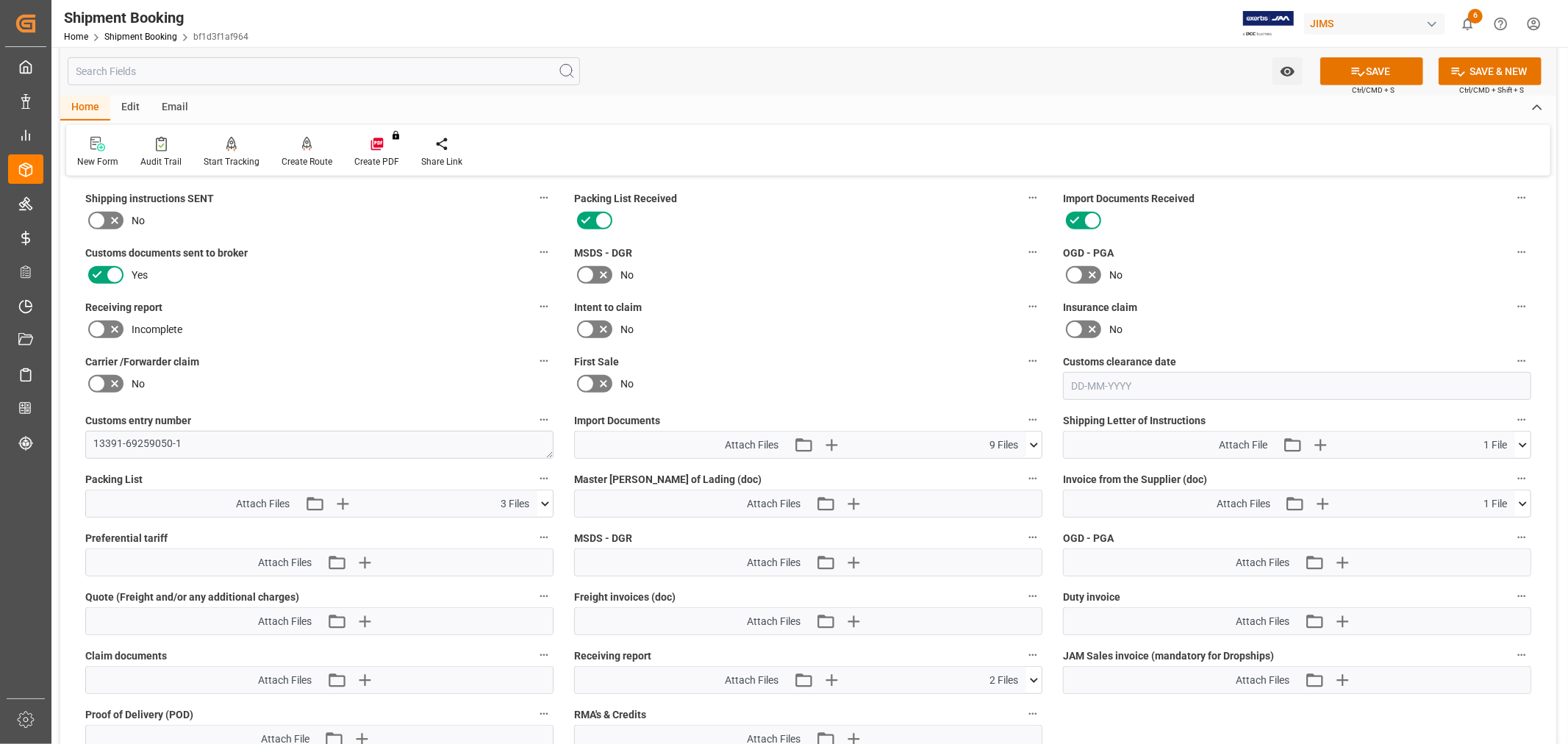
scroll to position [524, 0]
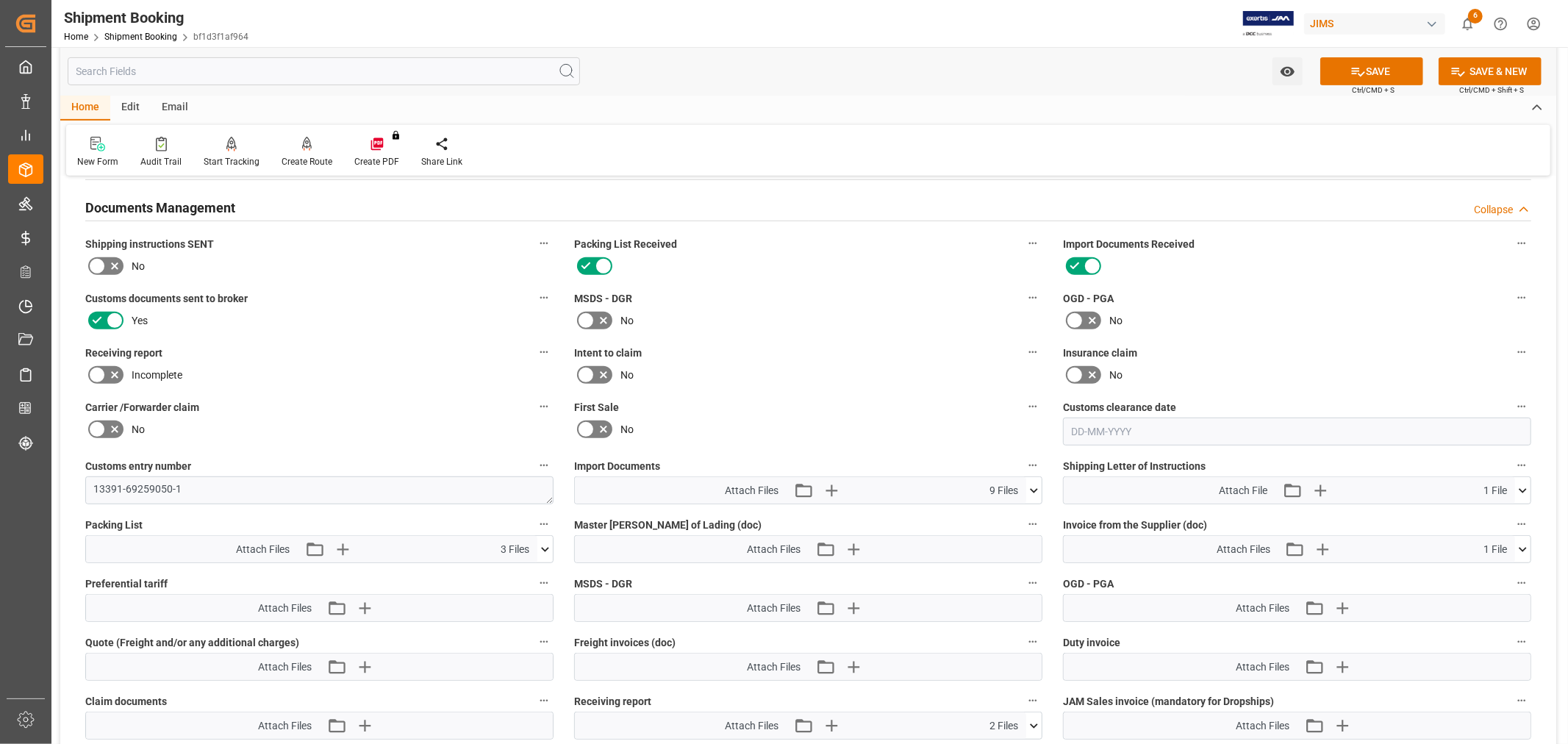
click at [106, 366] on icon at bounding box center [114, 374] width 18 height 18
click at [0, 0] on input "checkbox" at bounding box center [0, 0] width 0 height 0
click at [1357, 61] on button "SAVE" at bounding box center [1372, 71] width 103 height 28
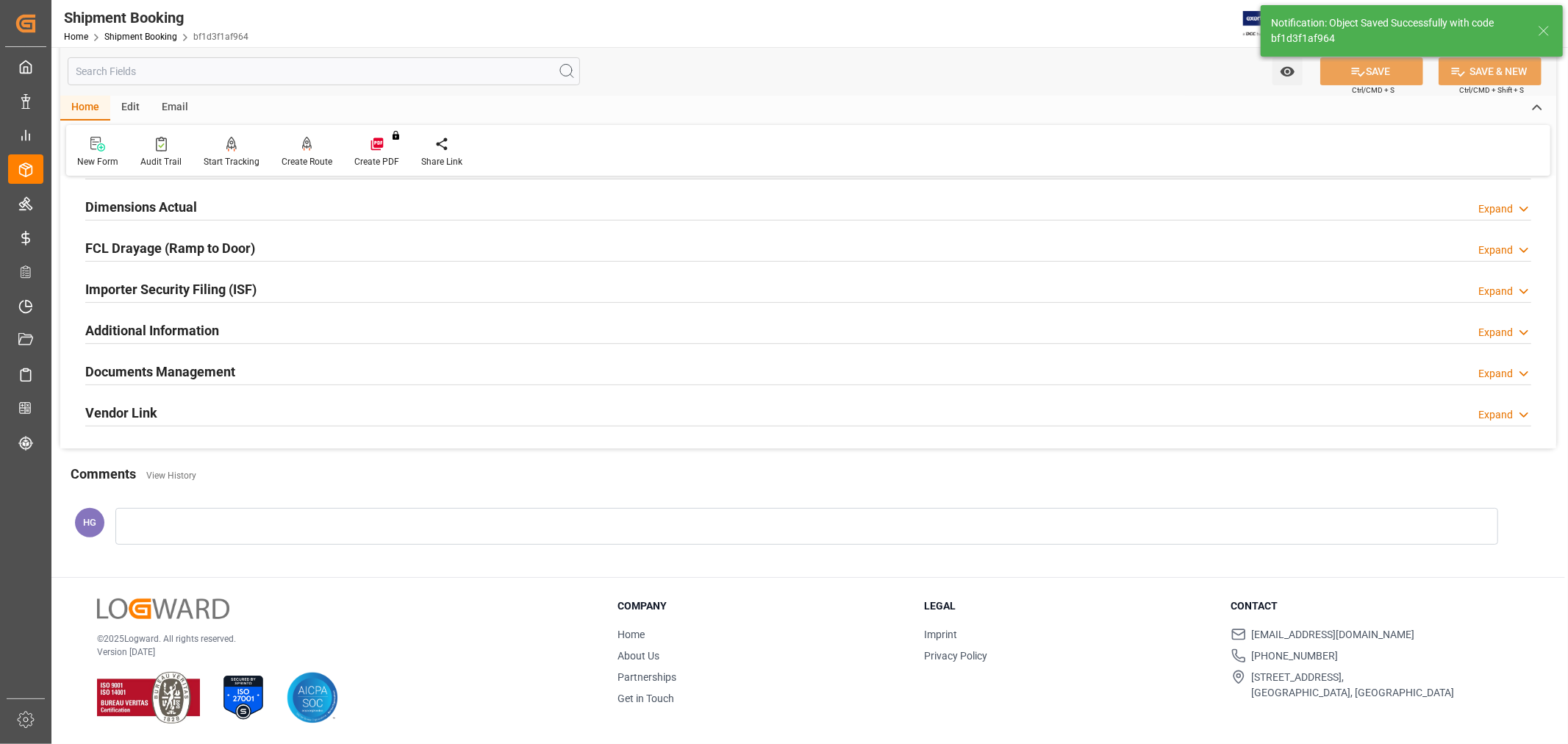
scroll to position [361, 0]
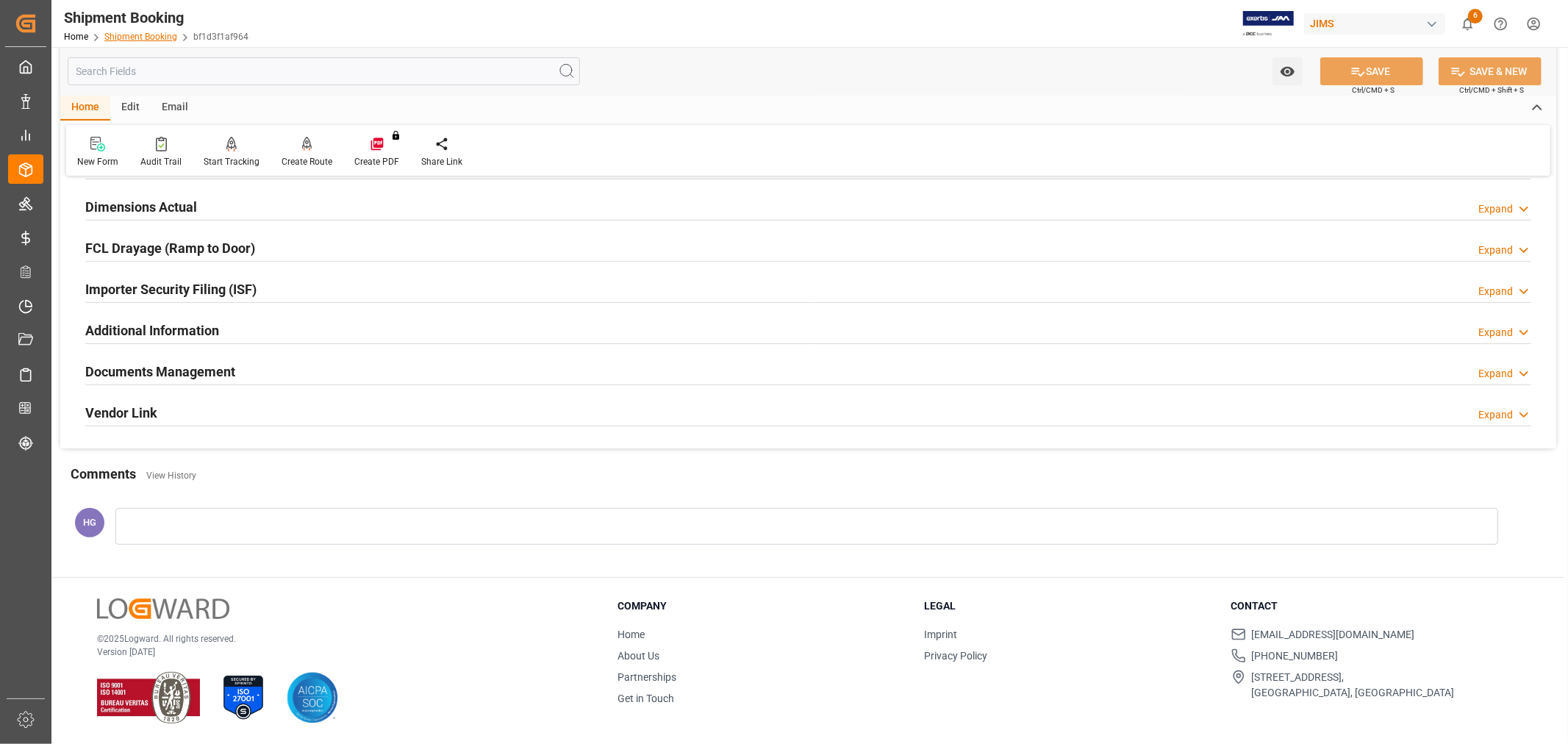
click at [156, 34] on link "Shipment Booking" at bounding box center [141, 36] width 73 height 10
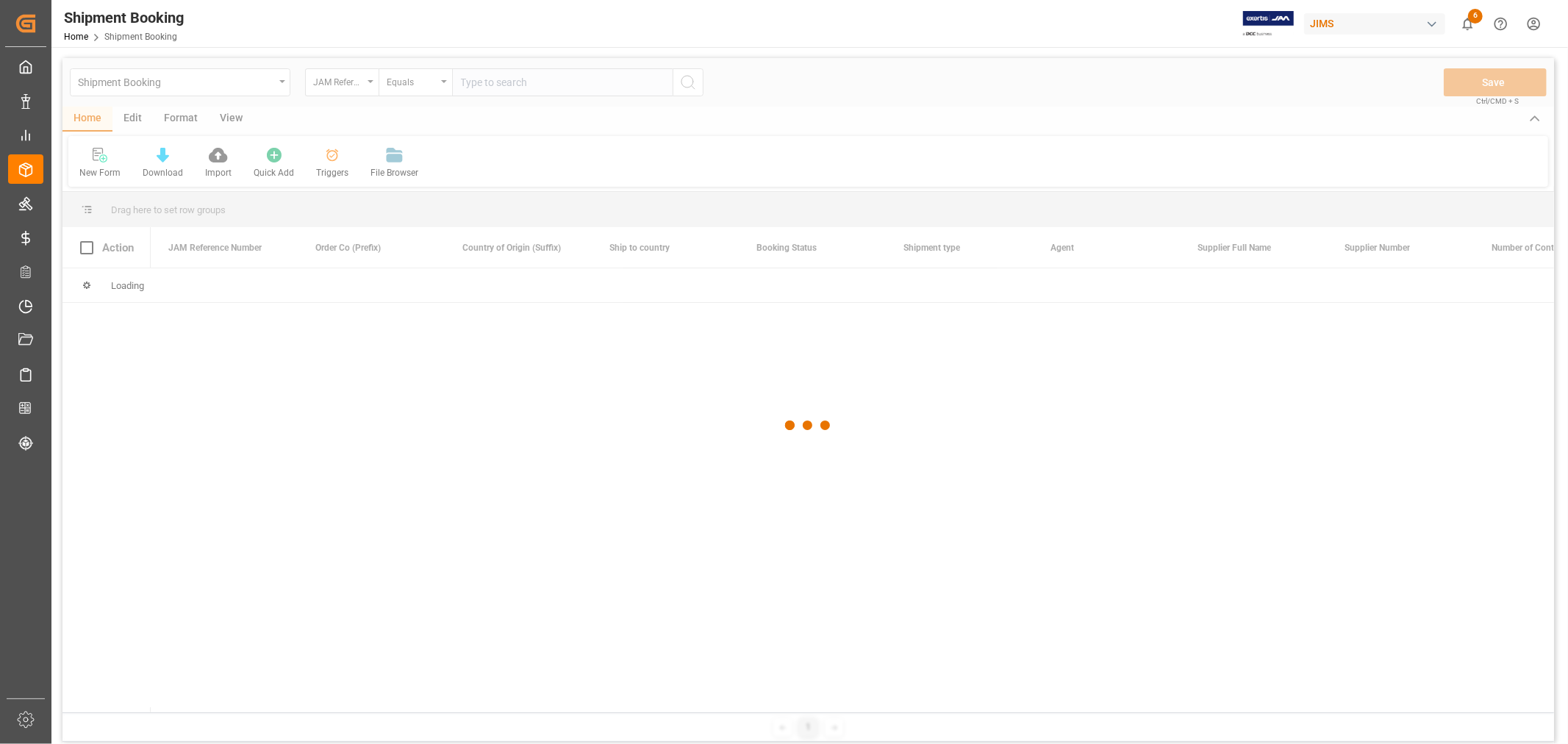
click at [490, 86] on div at bounding box center [808, 425] width 1491 height 735
click at [481, 83] on div at bounding box center [808, 425] width 1491 height 735
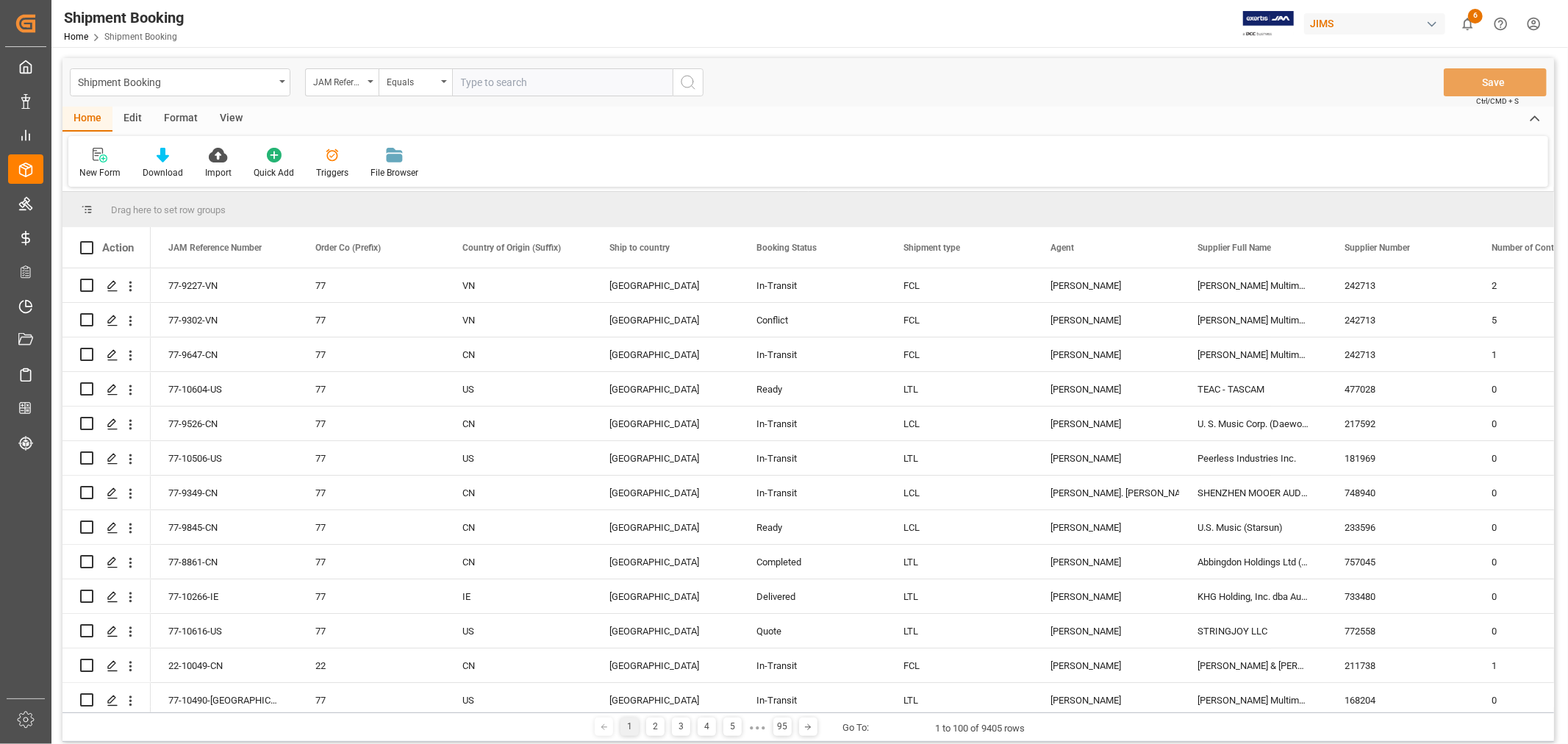
click at [481, 83] on input "text" at bounding box center [562, 82] width 220 height 28
paste input "77-10088-CN"
type input "77-10088-CN"
